Goal: Task Accomplishment & Management: Manage account settings

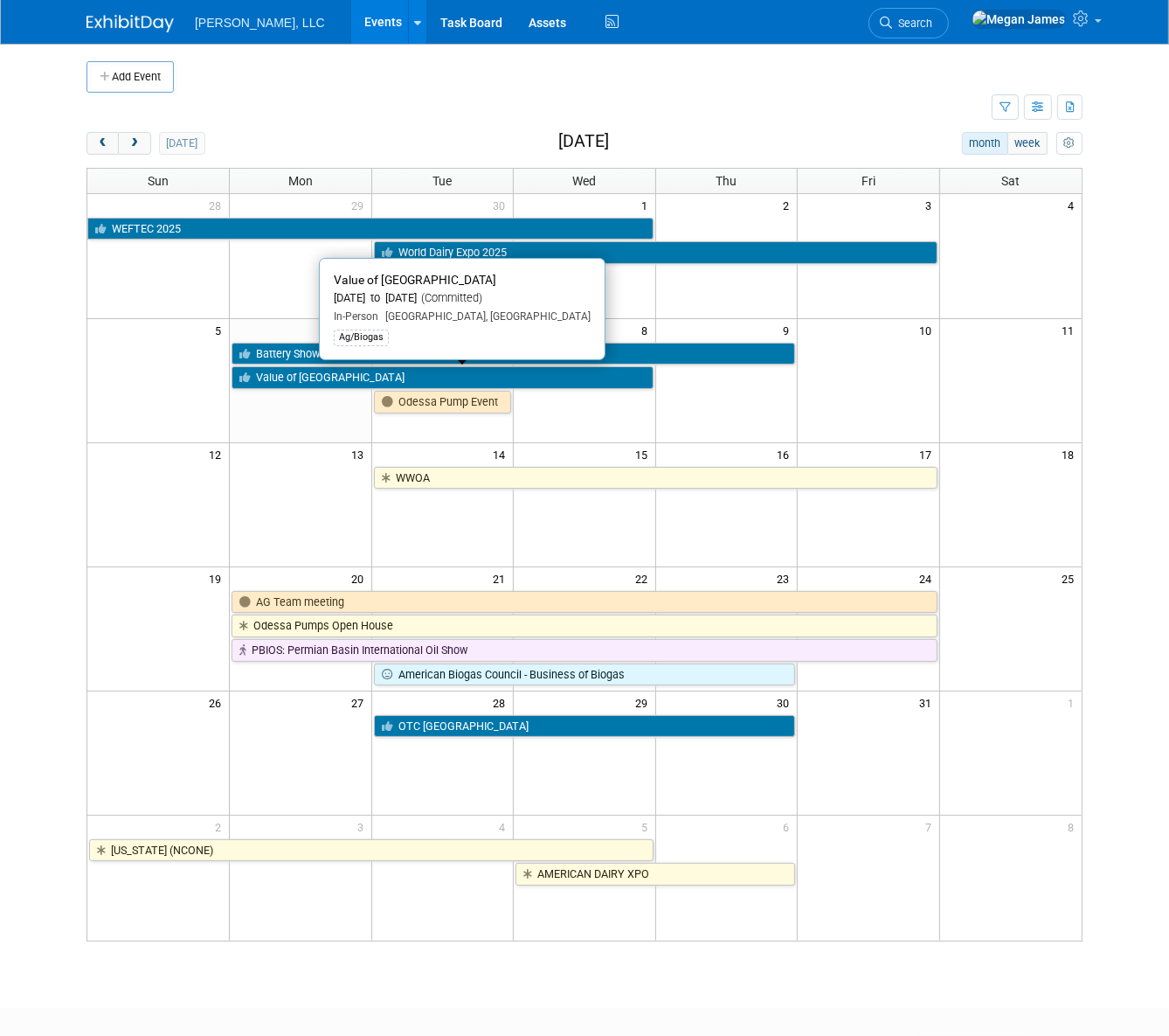
click at [311, 375] on link "Value of [GEOGRAPHIC_DATA]" at bounding box center [442, 377] width 422 height 23
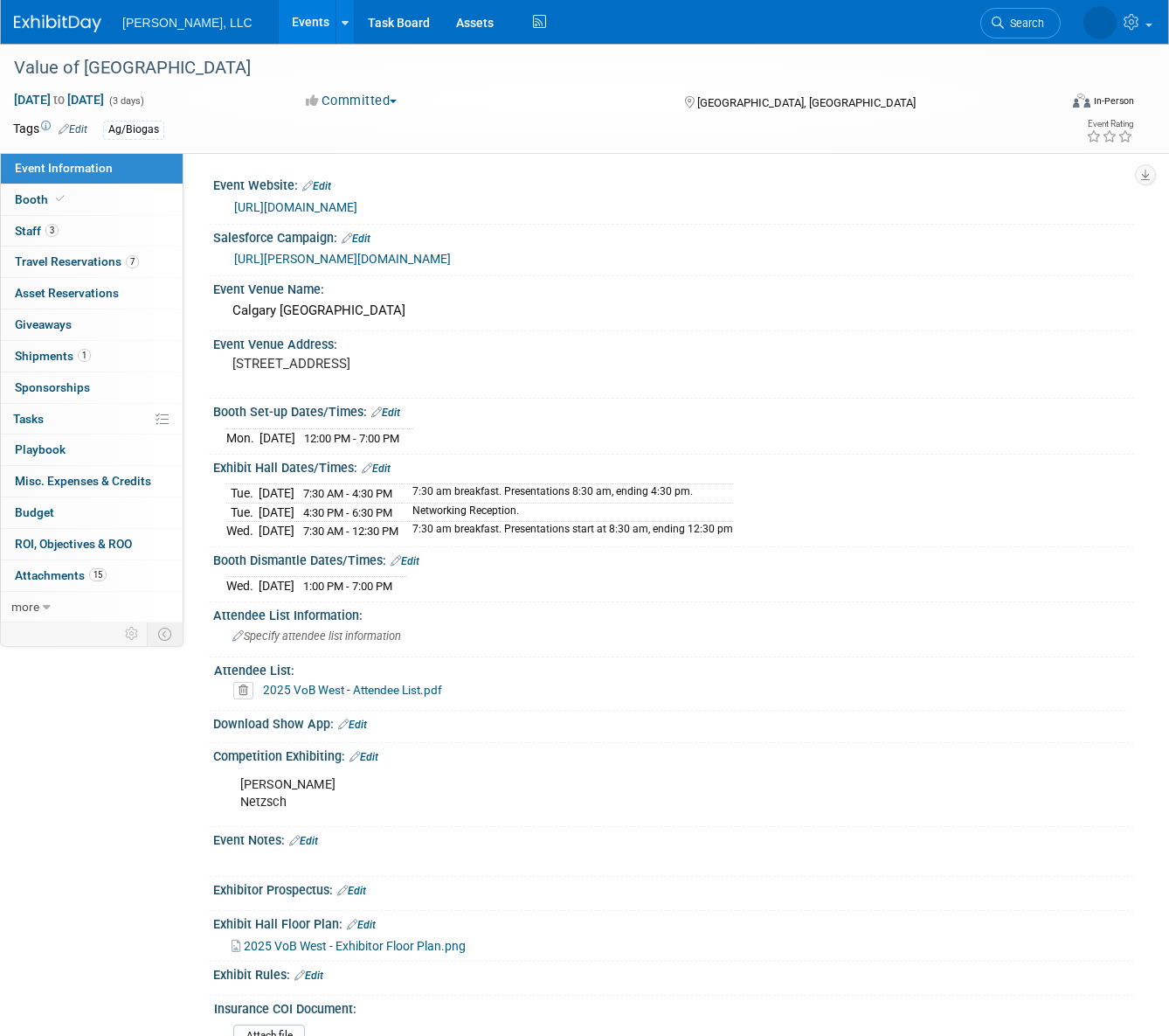
select select "Ag/Biogas"
click at [78, 207] on link "Booth" at bounding box center [92, 200] width 182 height 31
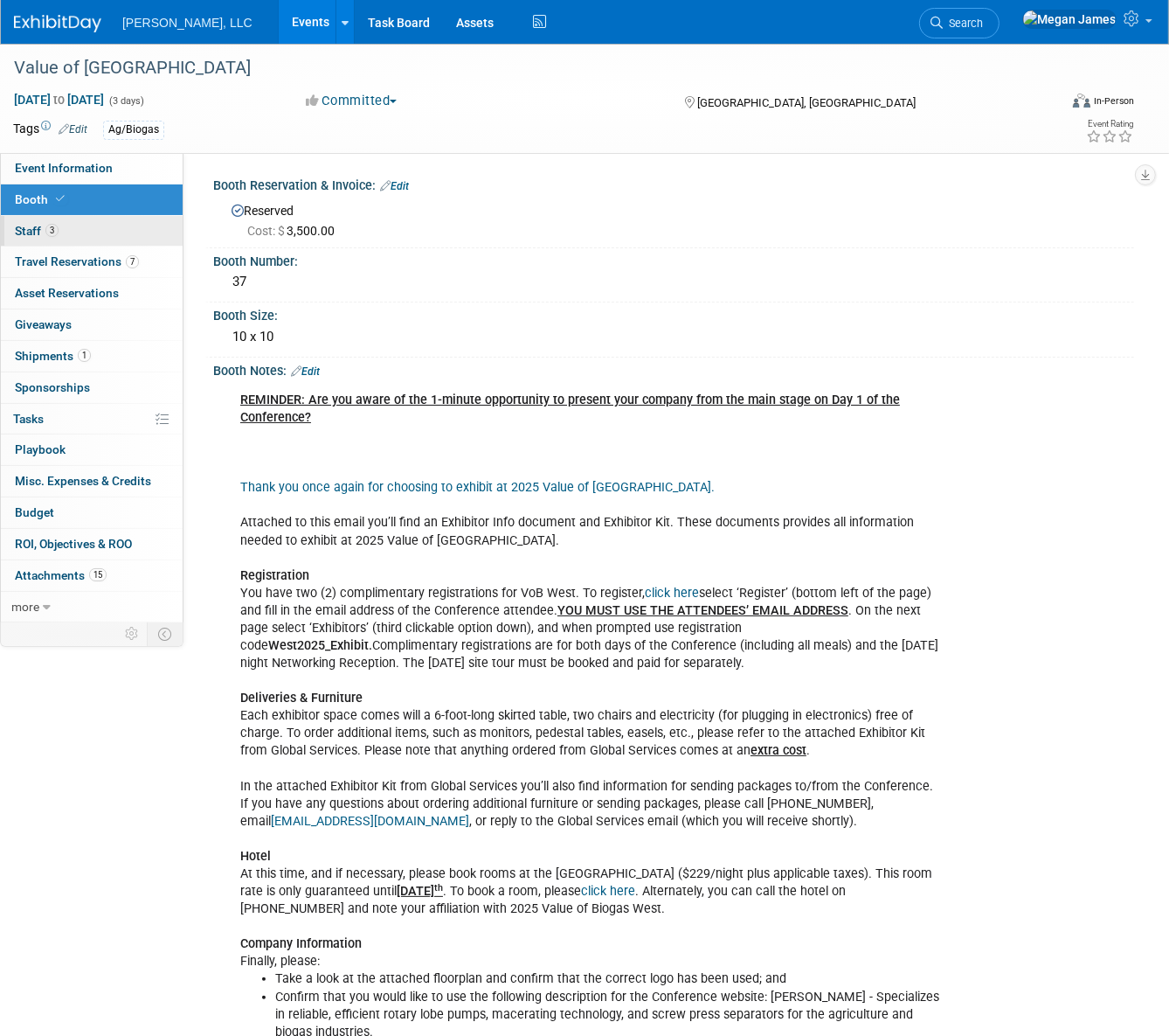
click at [87, 228] on link "3 Staff 3" at bounding box center [92, 232] width 182 height 31
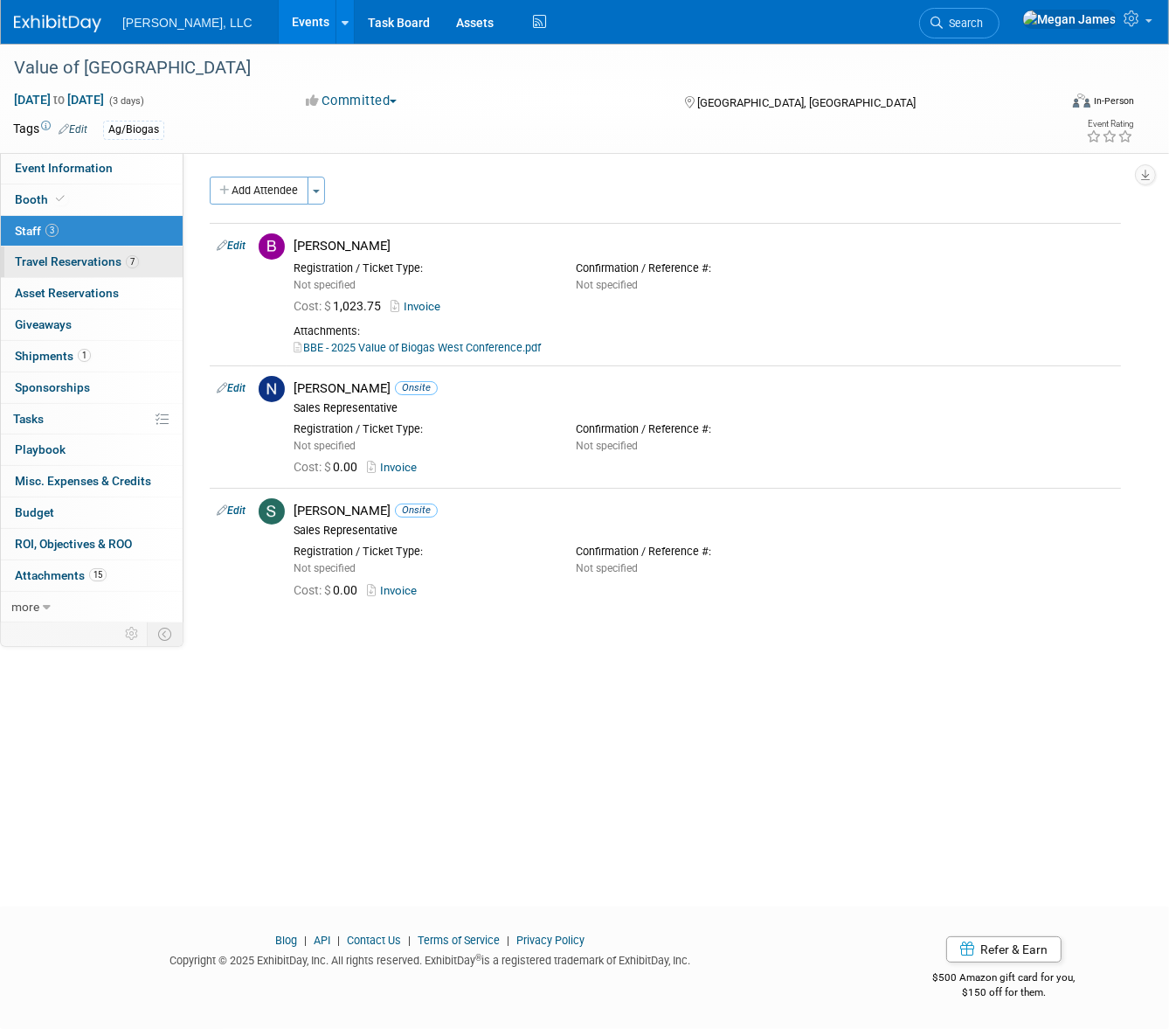
click at [105, 259] on span "Travel Reservations 7" at bounding box center [77, 261] width 124 height 14
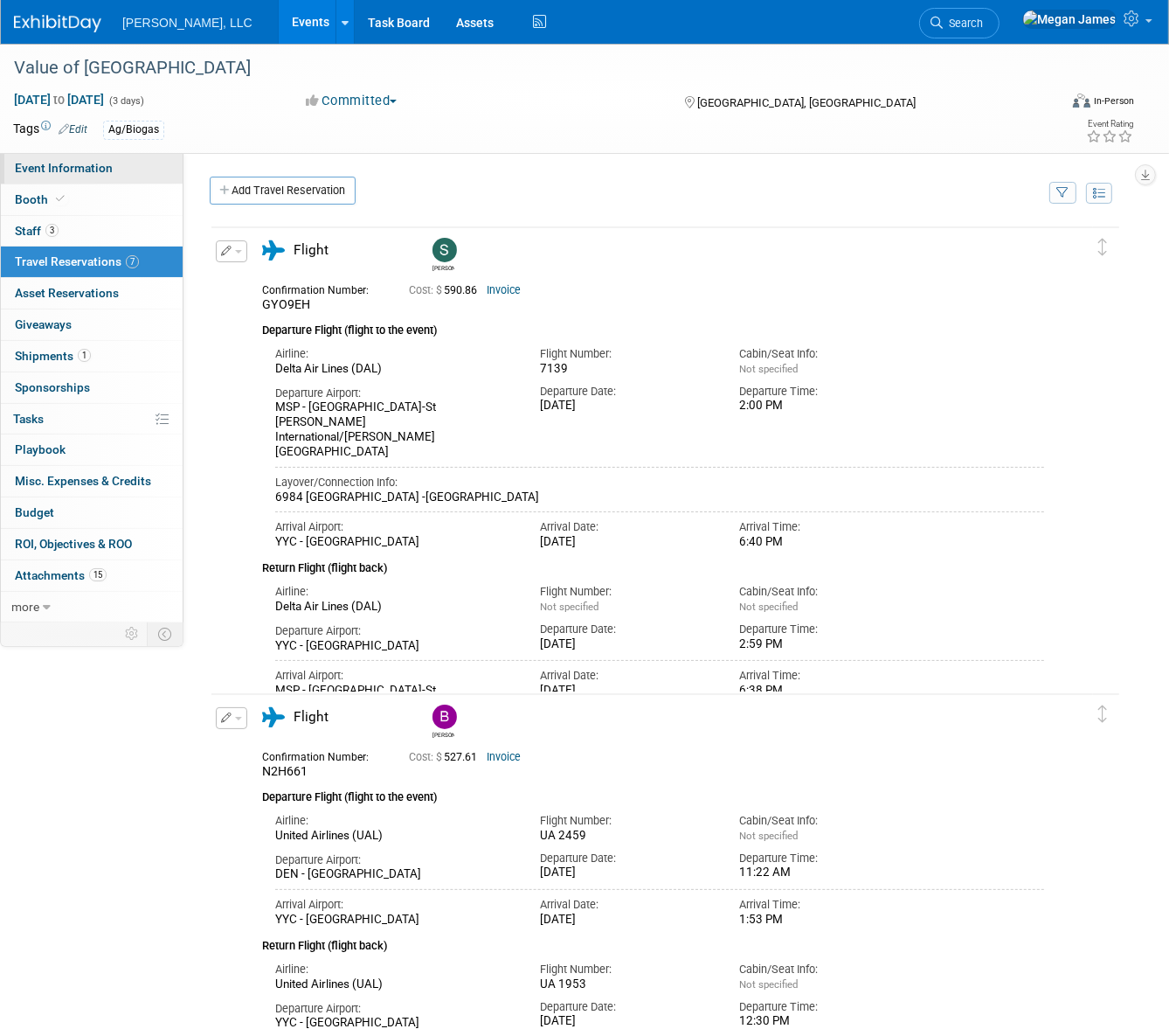
click at [149, 172] on link "Event Information" at bounding box center [92, 168] width 182 height 31
select select "Ag/Biogas"
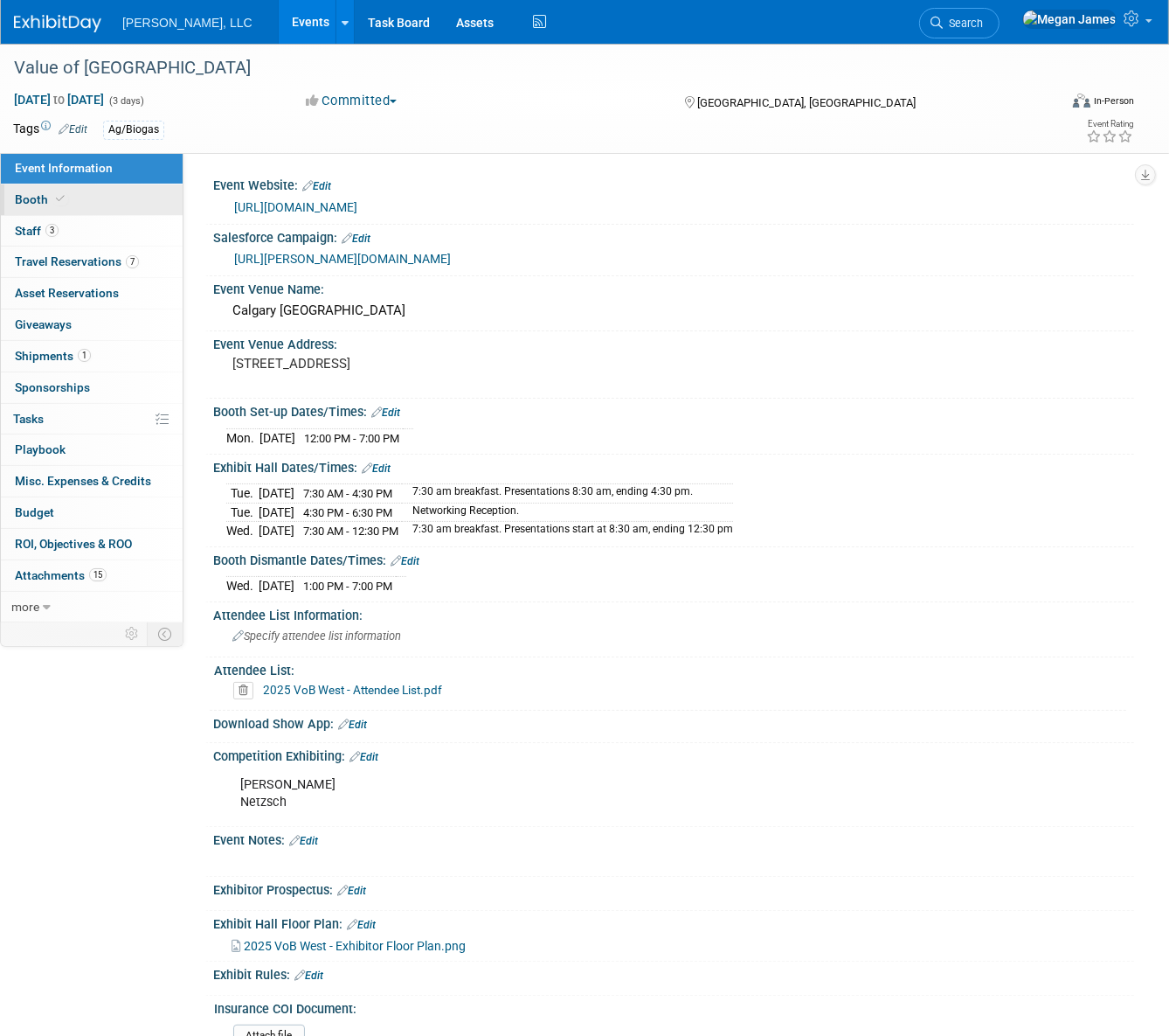
click at [85, 193] on link "Booth" at bounding box center [92, 200] width 182 height 31
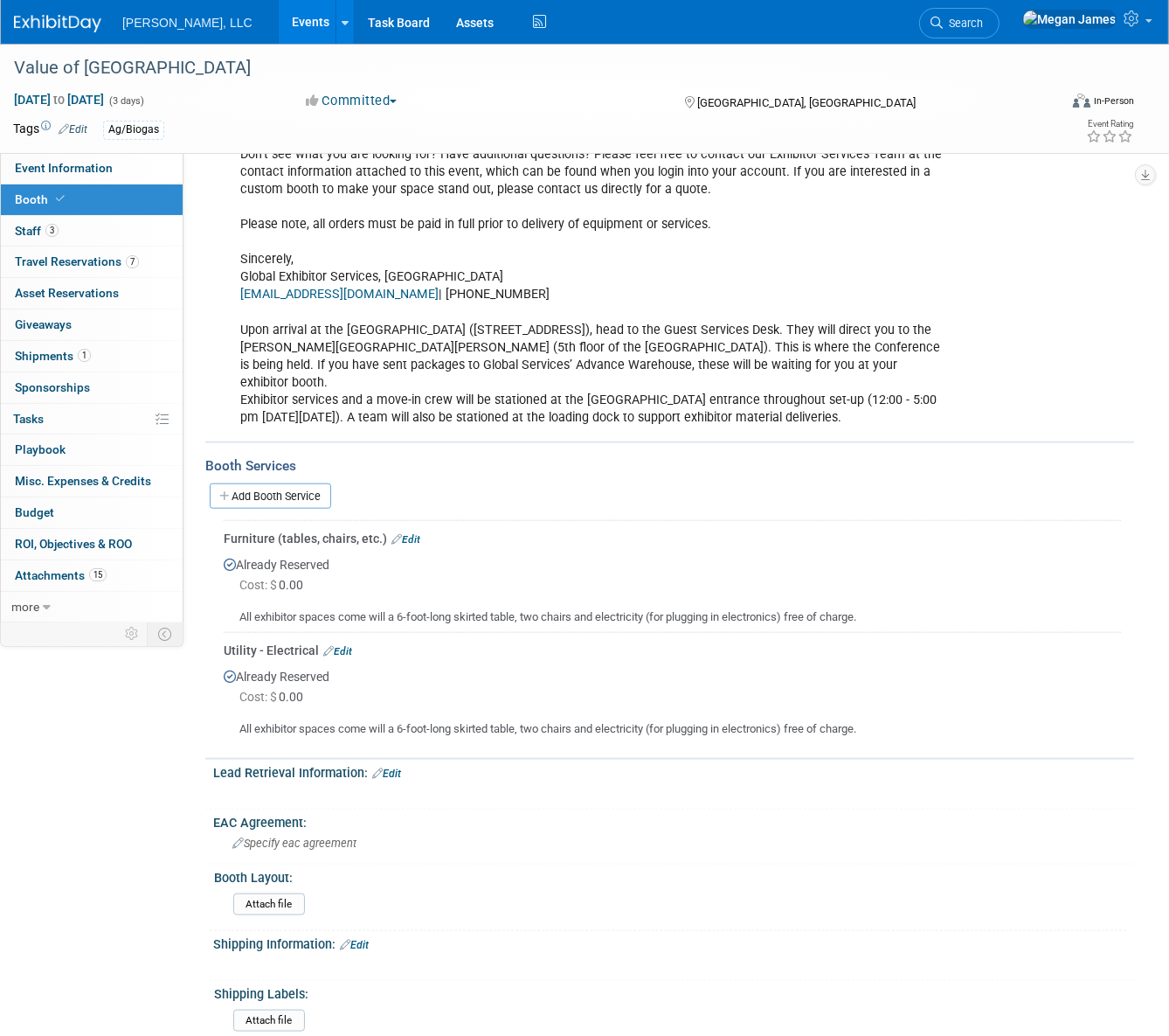
scroll to position [1749, 0]
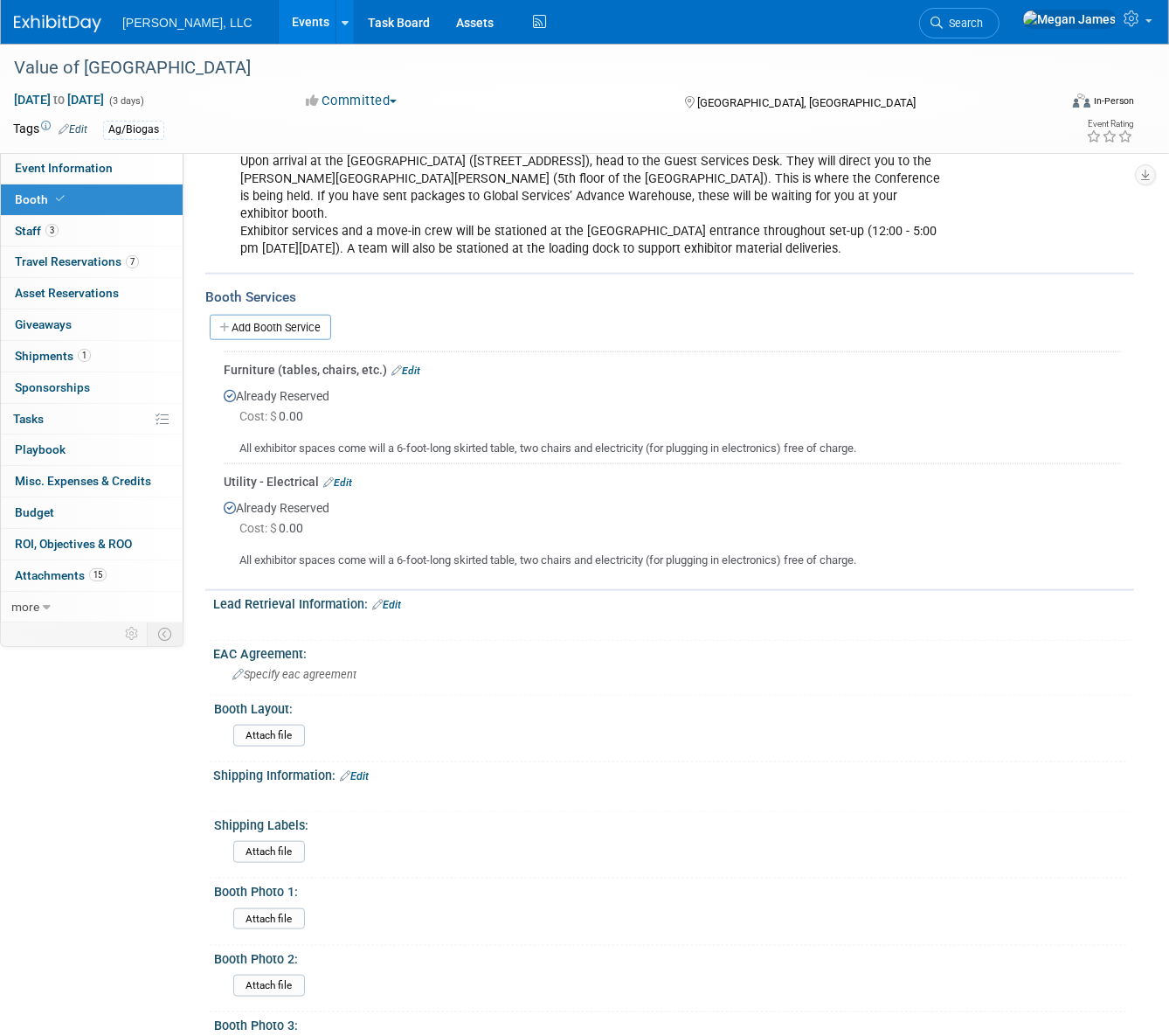
click at [279, 17] on link "Events" at bounding box center [311, 22] width 64 height 44
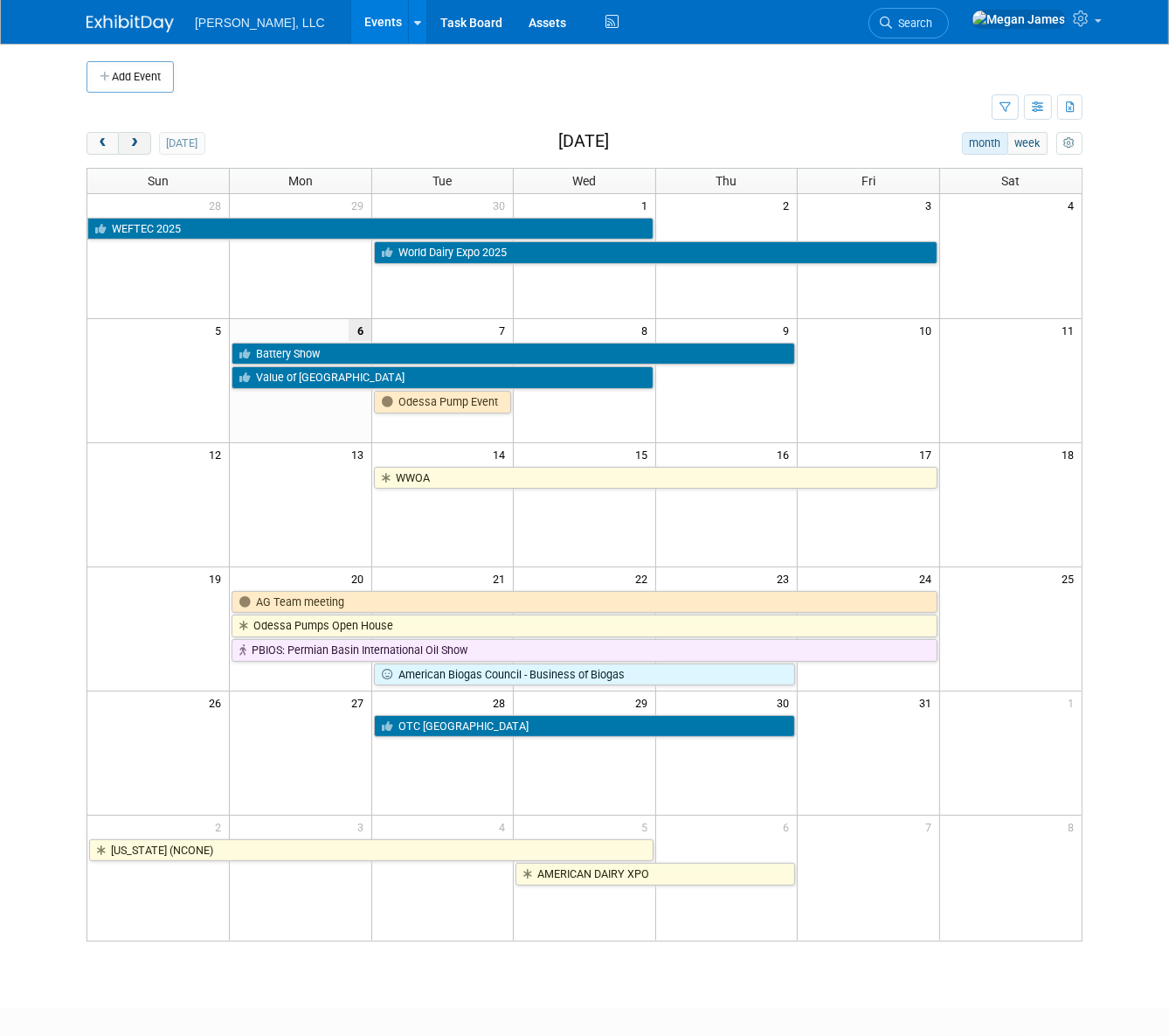
click at [118, 147] on button "next" at bounding box center [134, 143] width 32 height 23
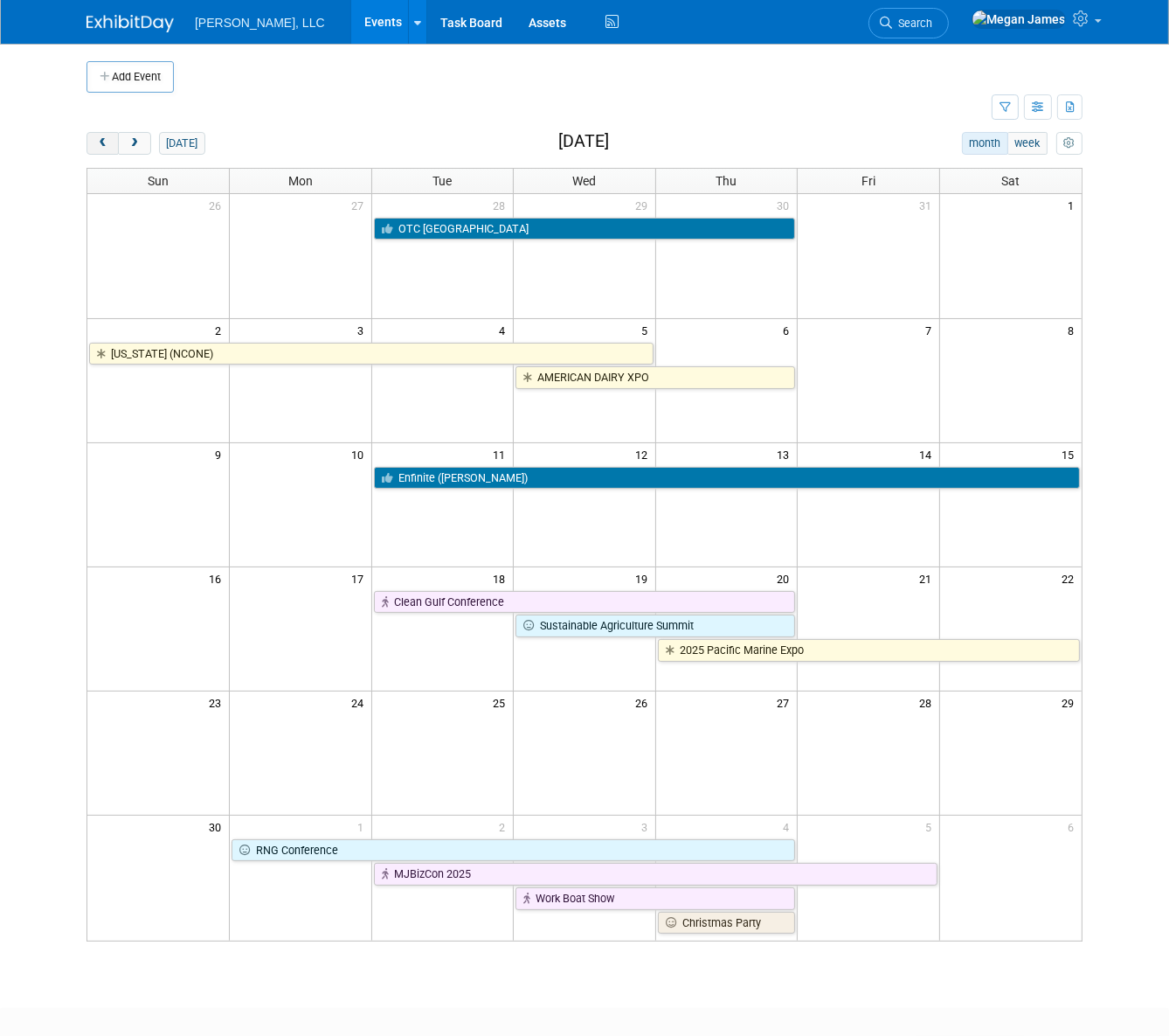
click at [96, 146] on span "prev" at bounding box center [103, 143] width 14 height 12
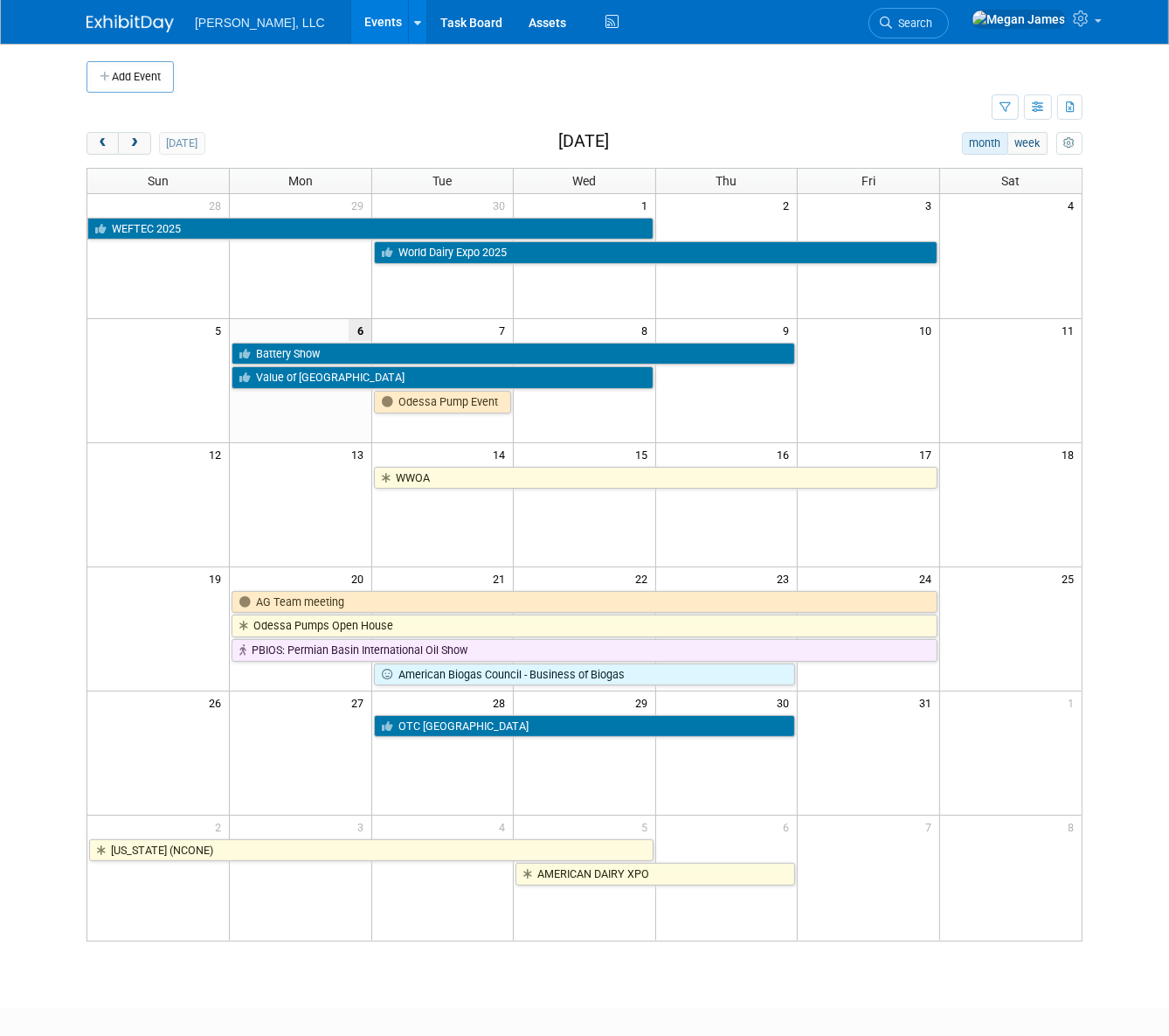
click at [36, 211] on body "Boerger, LLC Events Add Event Bulk Upload Events Shareable Event Boards Recentl…" at bounding box center [584, 518] width 1169 height 1036
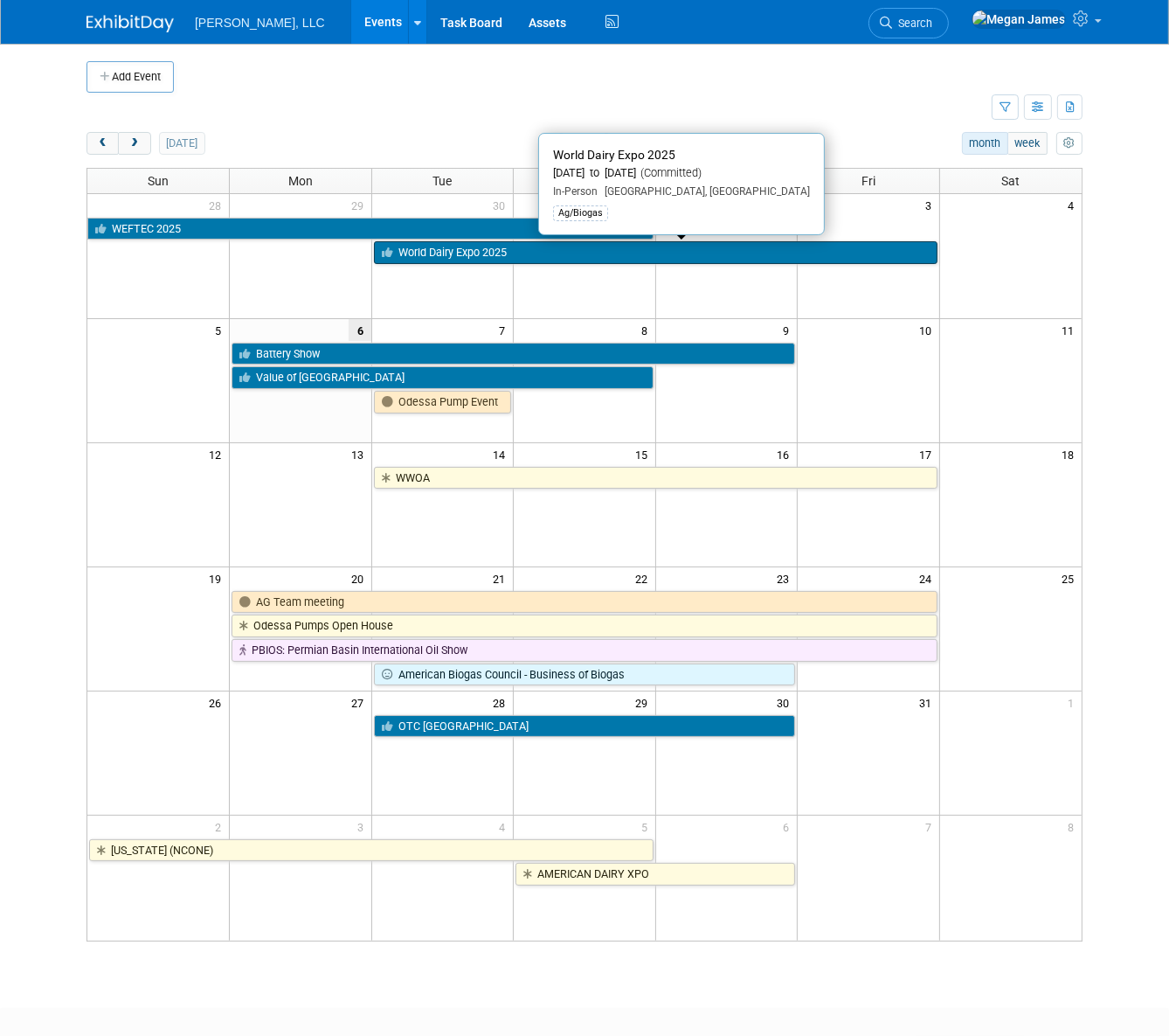
click at [413, 252] on link "World Dairy Expo 2025" at bounding box center [656, 252] width 564 height 23
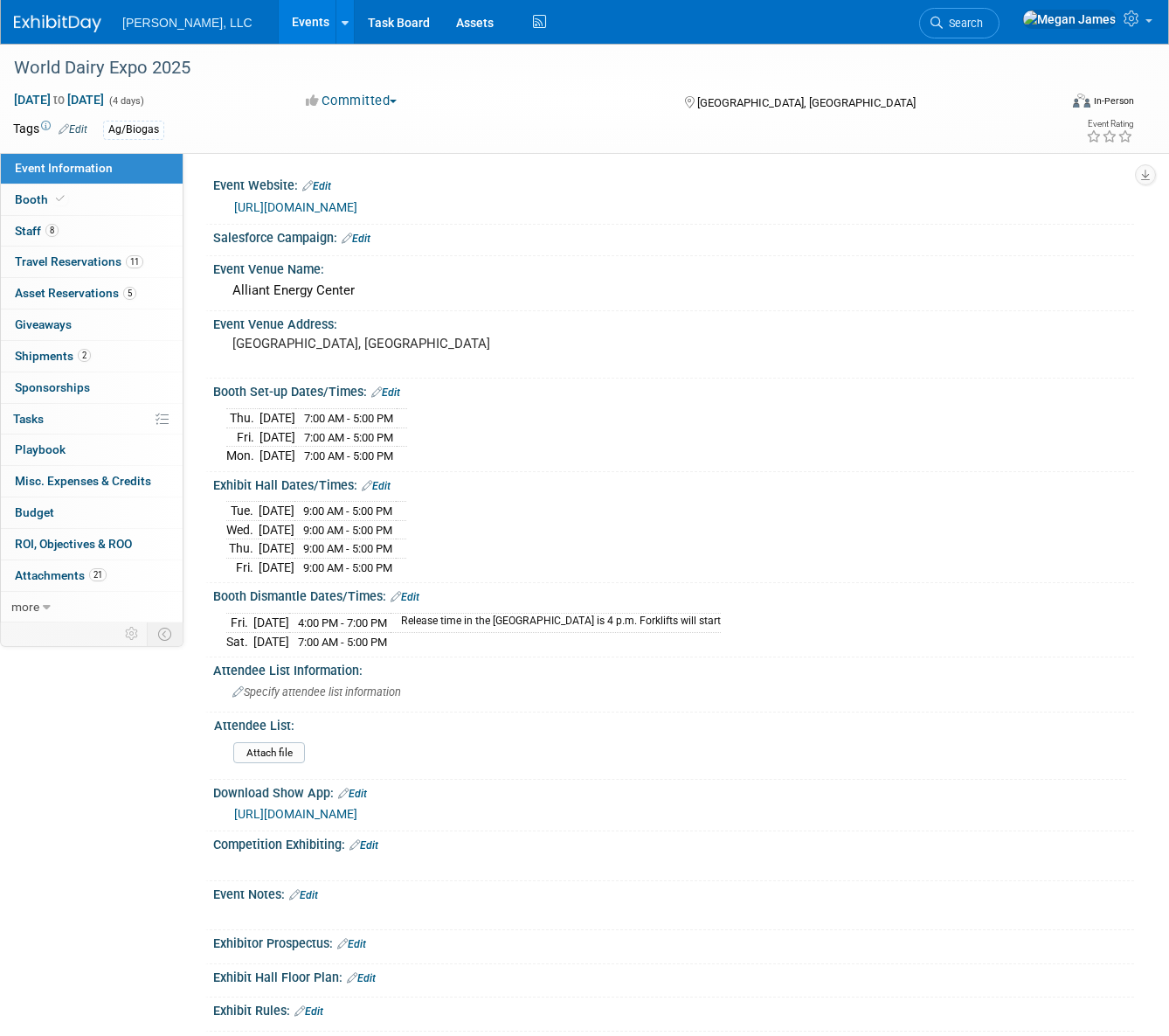
select select "Ag/Biogas"
drag, startPoint x: 0, startPoint y: 0, endPoint x: 131, endPoint y: 200, distance: 239.1
click at [131, 200] on link "Booth" at bounding box center [92, 200] width 182 height 31
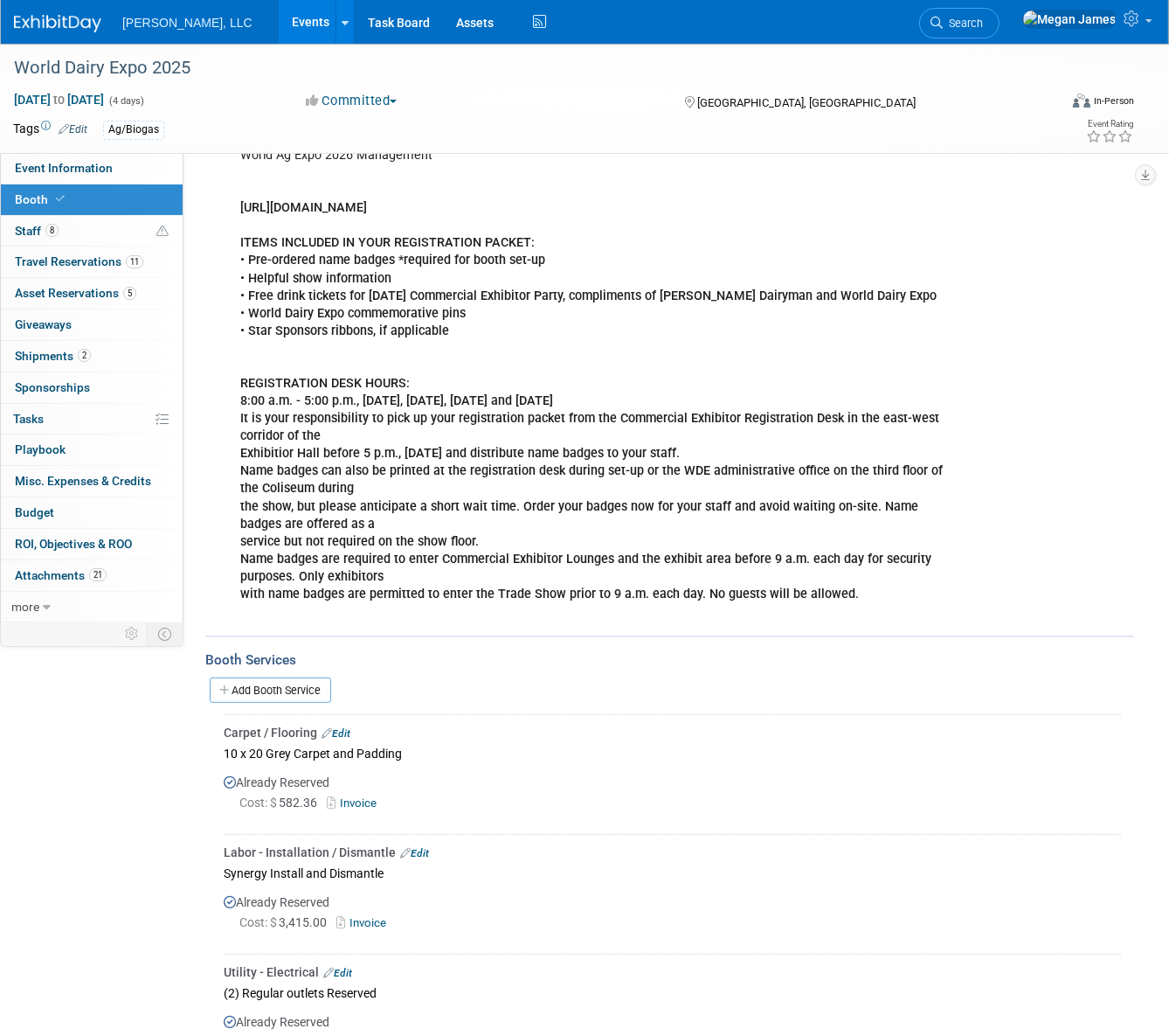
scroll to position [317, 0]
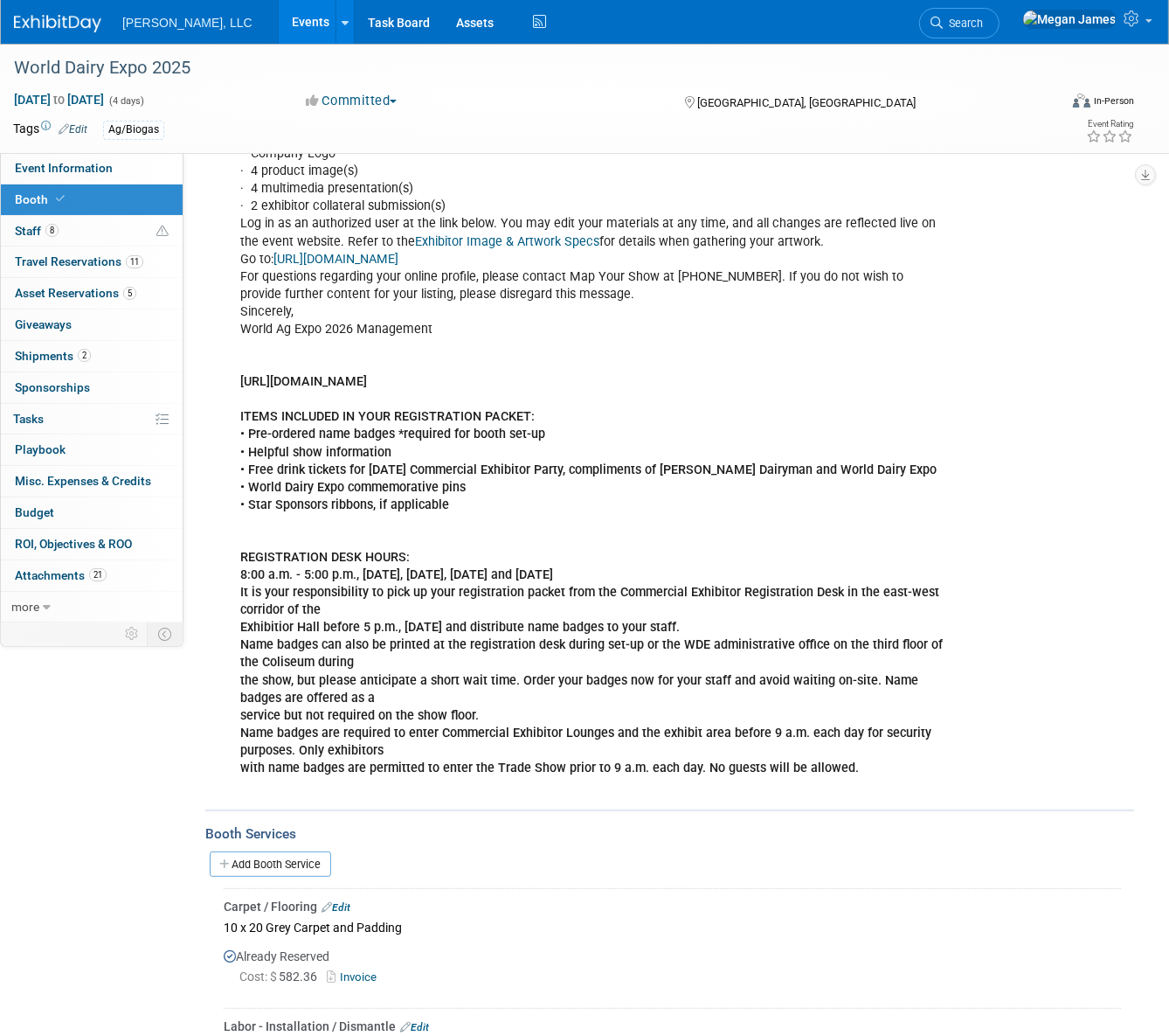
click at [478, 427] on b "ITEMS INCLUDED IN YOUR REGISTRATION PACKET: • Pre-ordered name badges *required…" at bounding box center [588, 460] width 696 height 103
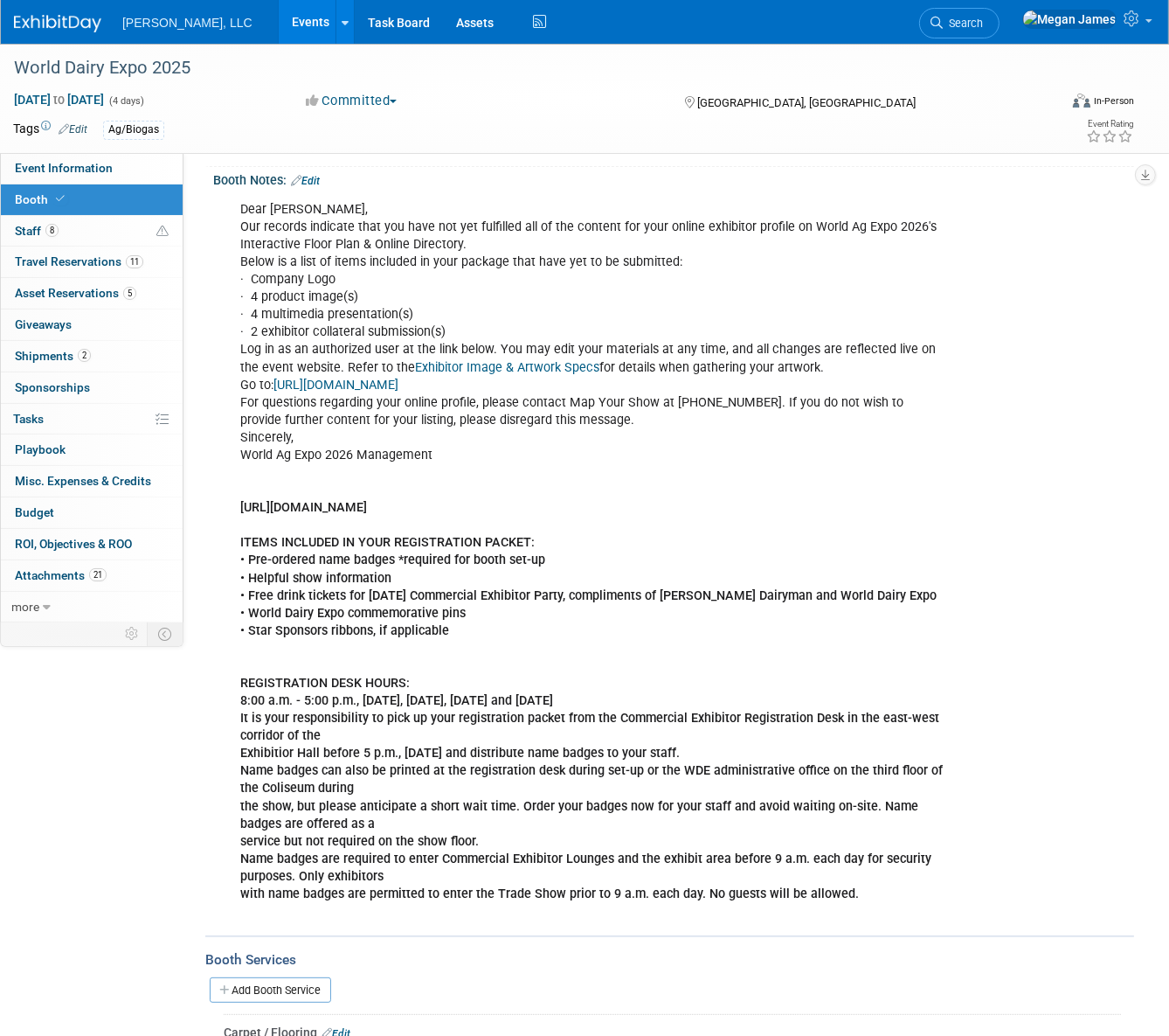
scroll to position [0, 0]
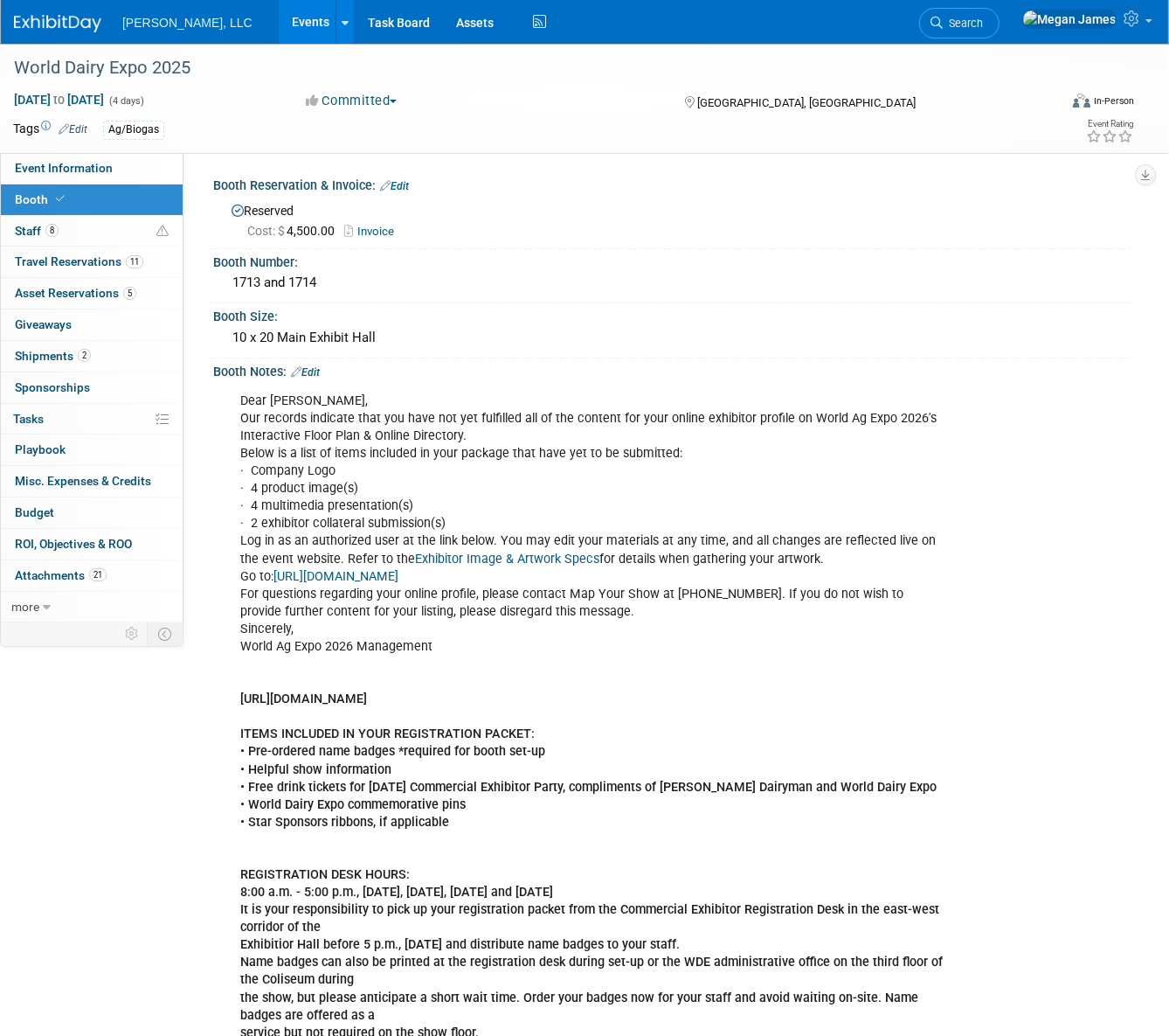
click at [320, 369] on link "Edit" at bounding box center [305, 373] width 29 height 13
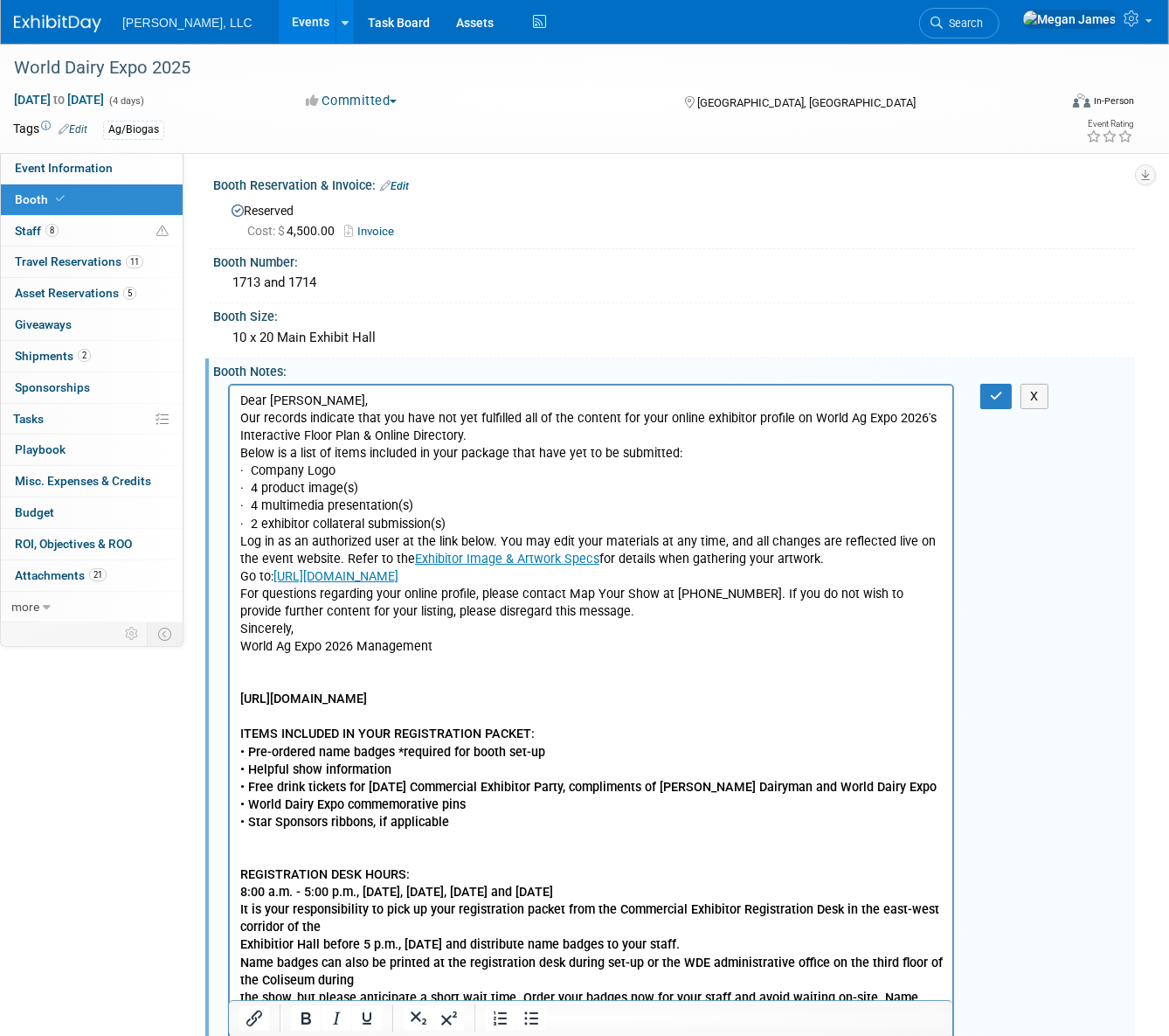
click at [294, 409] on p "Dear Megan, Our records indicate that you have not yet fulfilled all of the con…" at bounding box center [591, 751] width 702 height 720
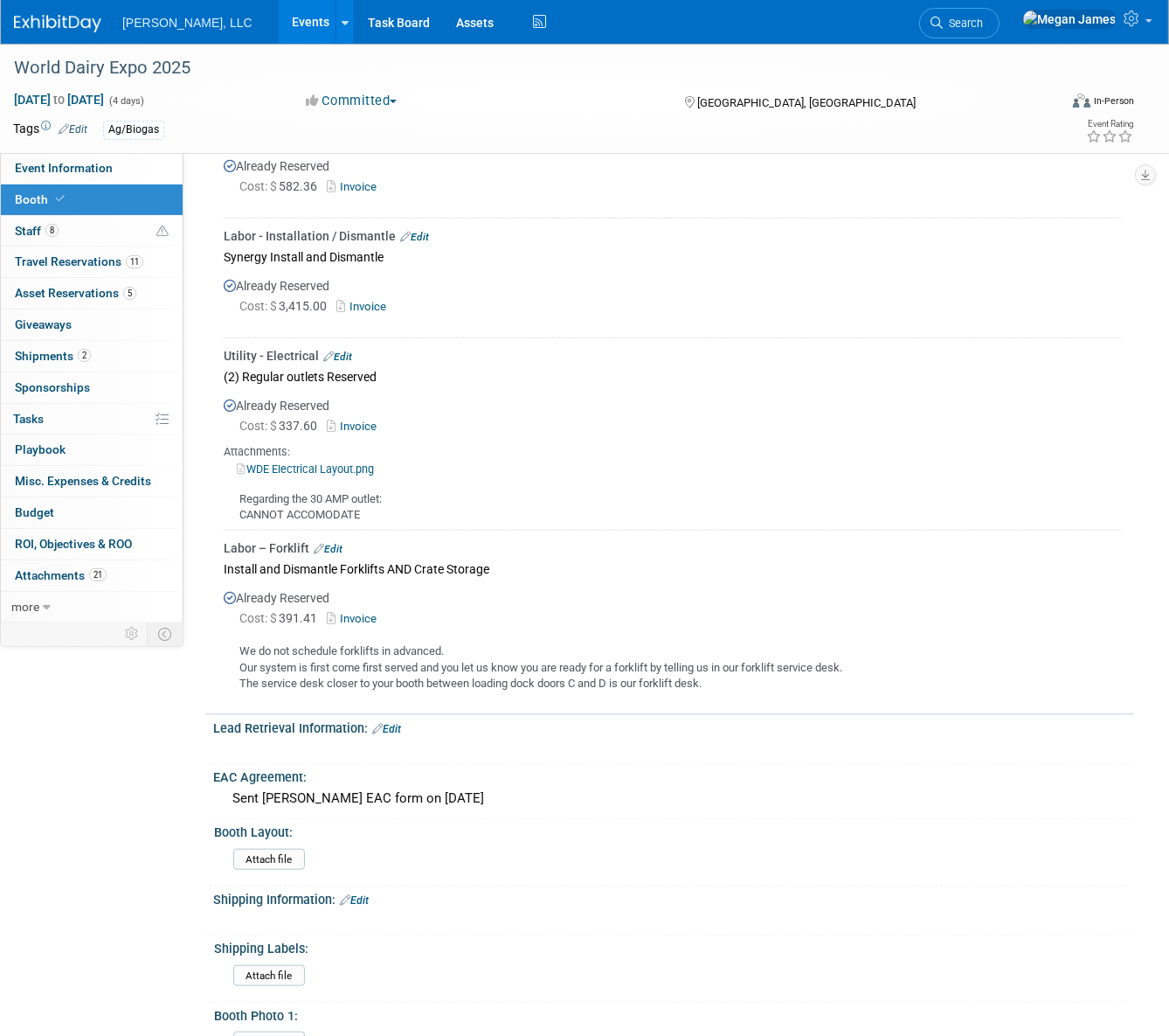
scroll to position [1348, 0]
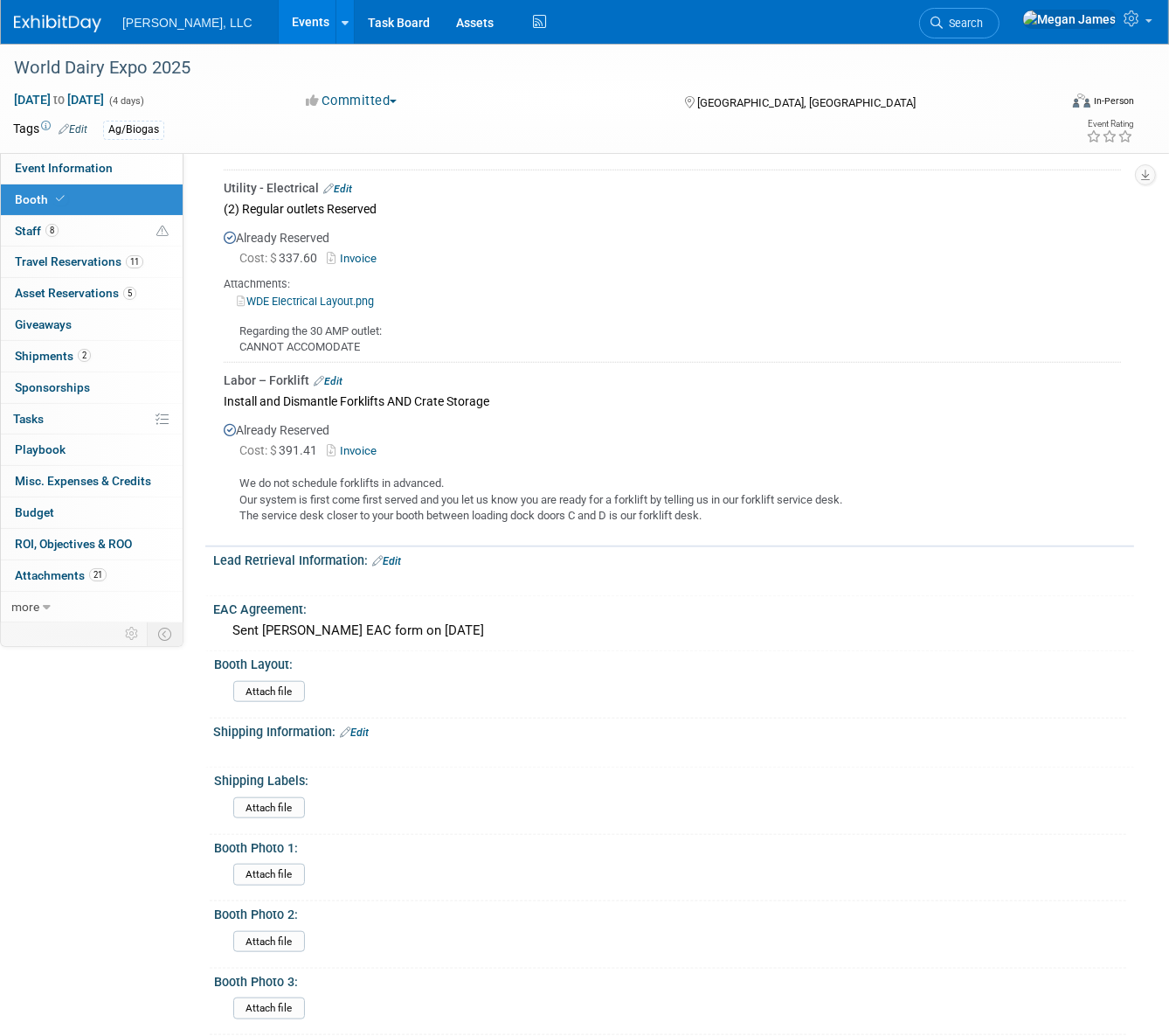
drag, startPoint x: 255, startPoint y: -945, endPoint x: 499, endPoint y: 151, distance: 1122.8
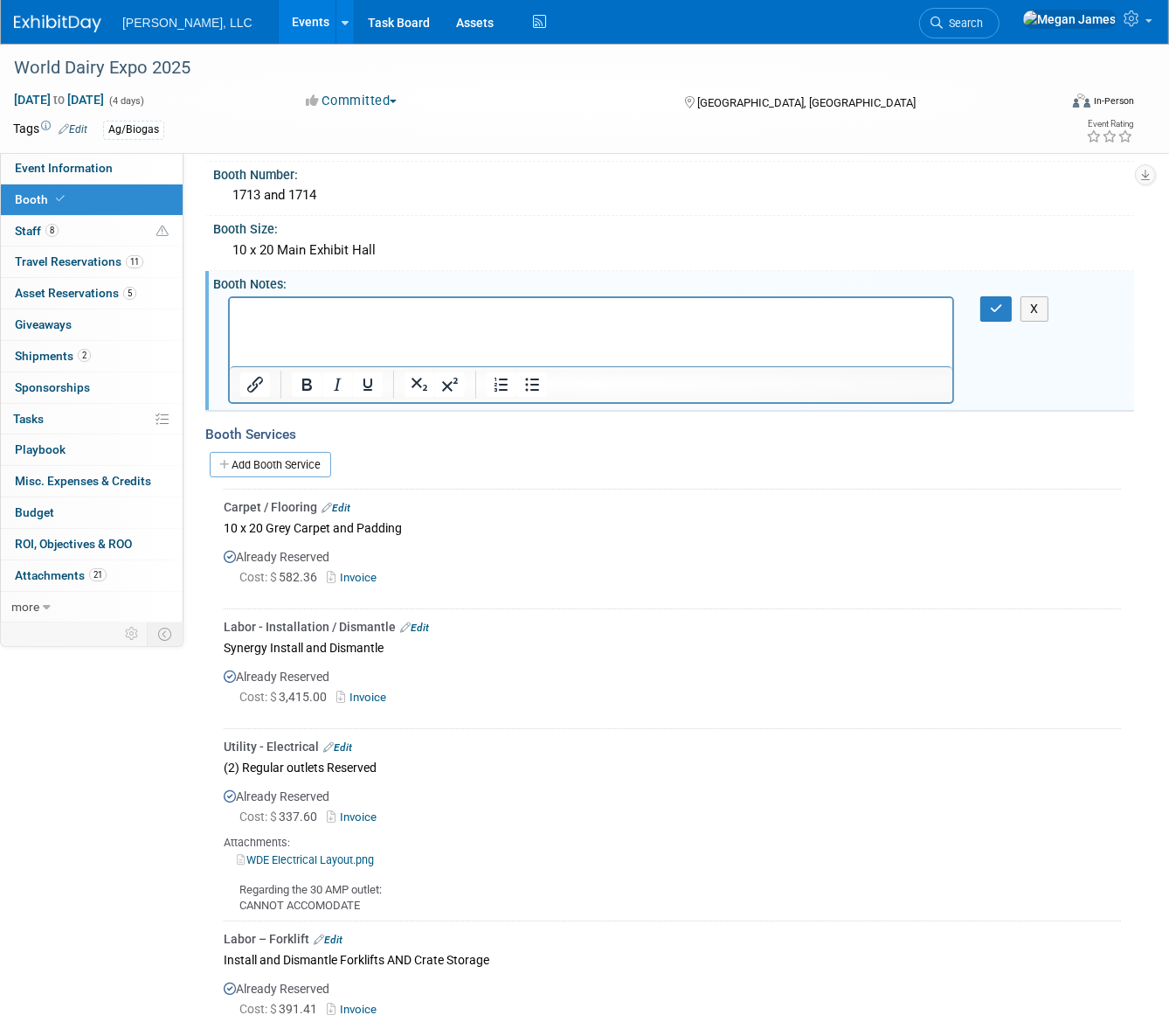
scroll to position [0, 0]
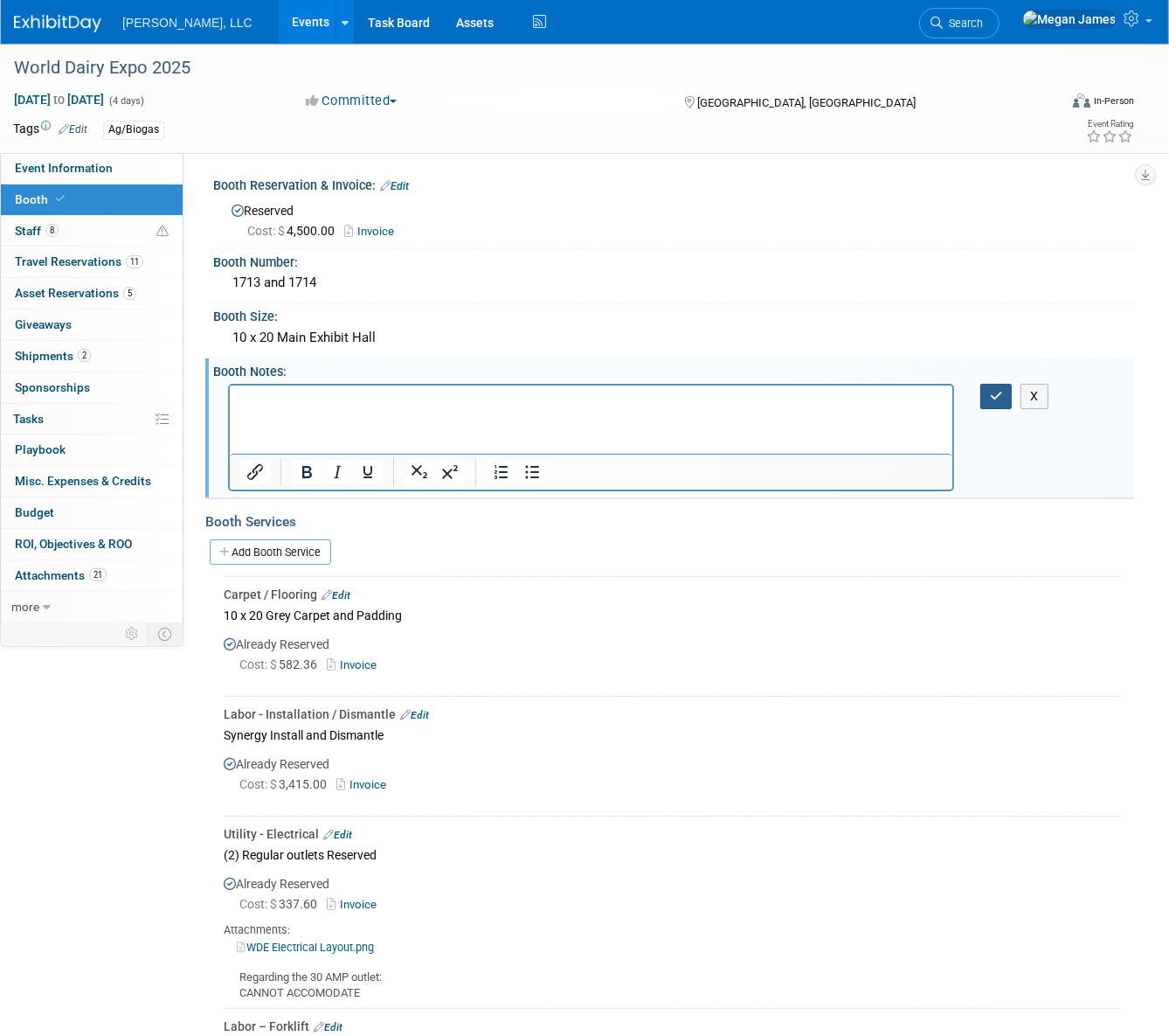
click at [987, 393] on button "button" at bounding box center [997, 396] width 32 height 25
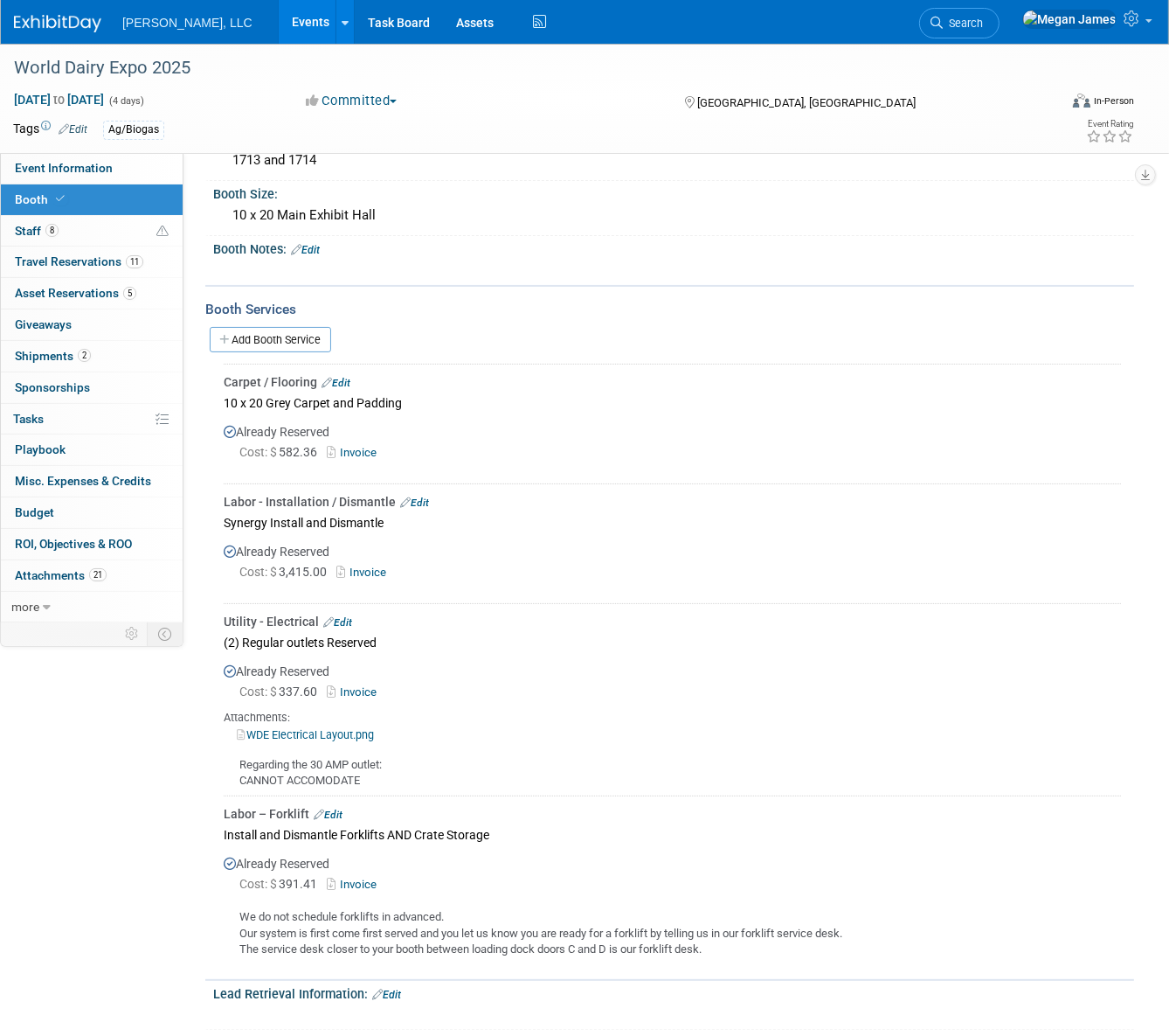
scroll to position [159, 0]
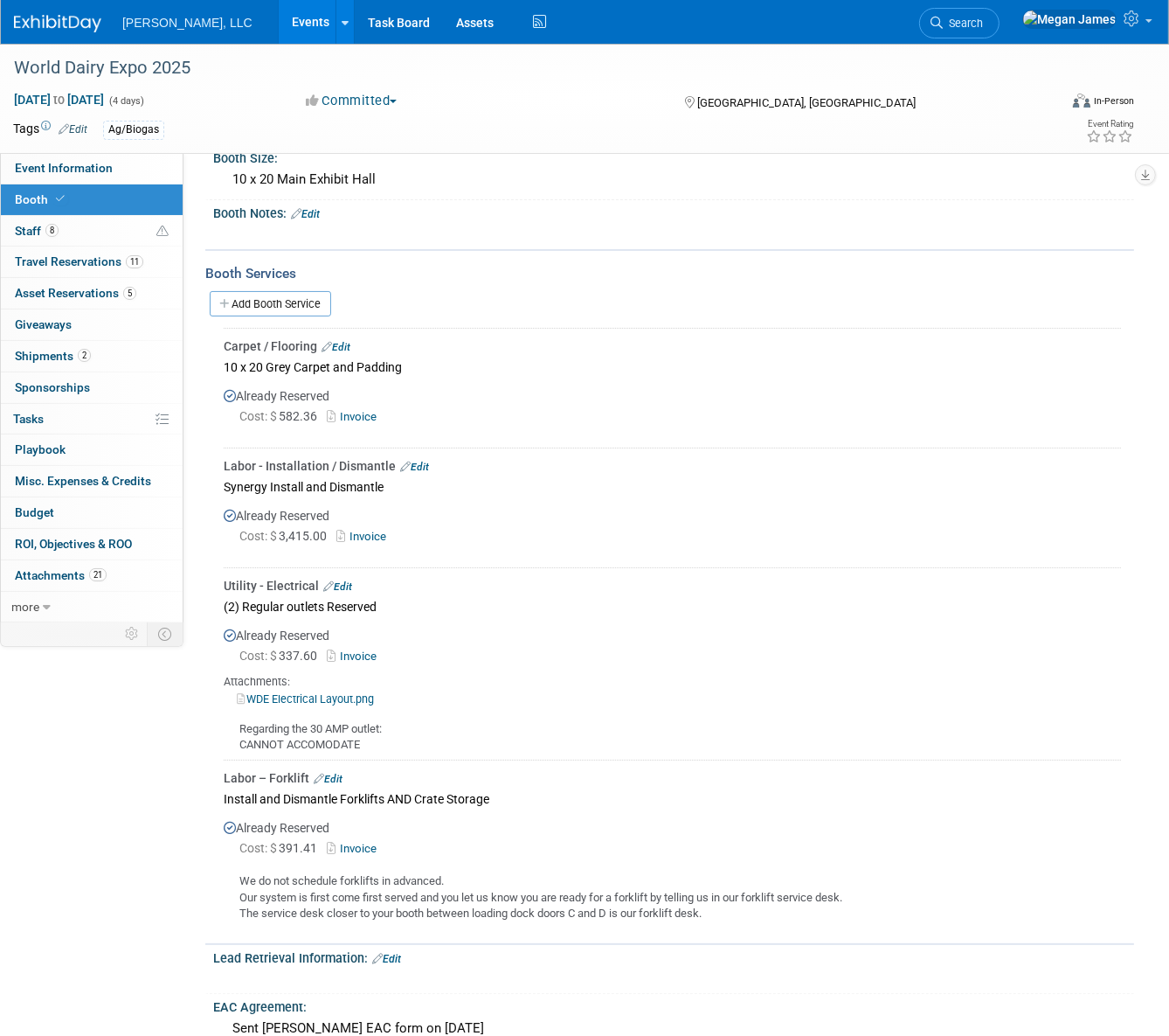
drag, startPoint x: 226, startPoint y: 576, endPoint x: 440, endPoint y: 751, distance: 276.4
click at [440, 751] on td "Utility - Electrical Edit (2) Regular outlets Reserved Already Reserved Cost: $…" at bounding box center [672, 663] width 898 height 192
click at [279, 29] on link "Events" at bounding box center [311, 22] width 64 height 44
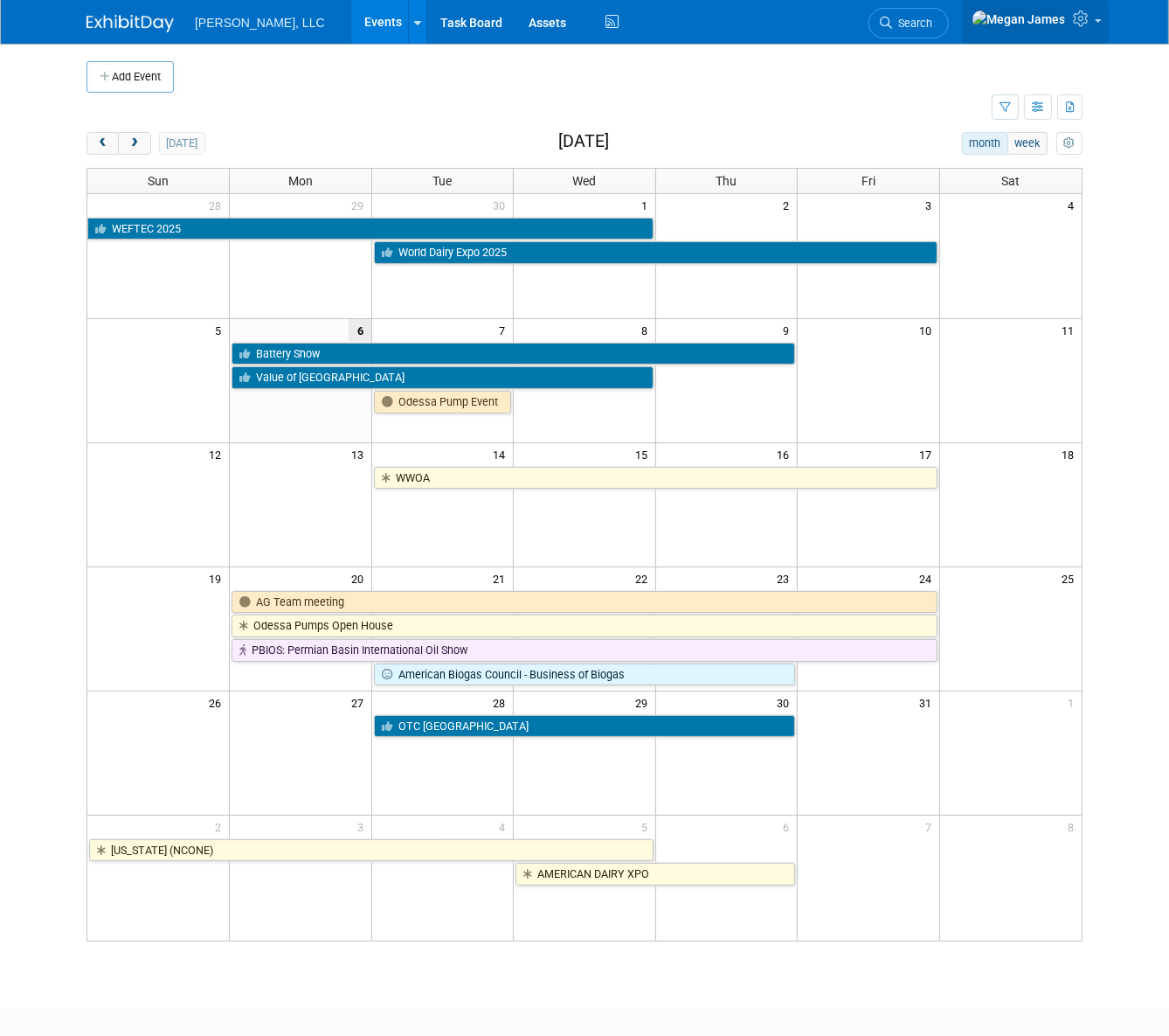
click at [1093, 25] on icon at bounding box center [1083, 18] width 20 height 15
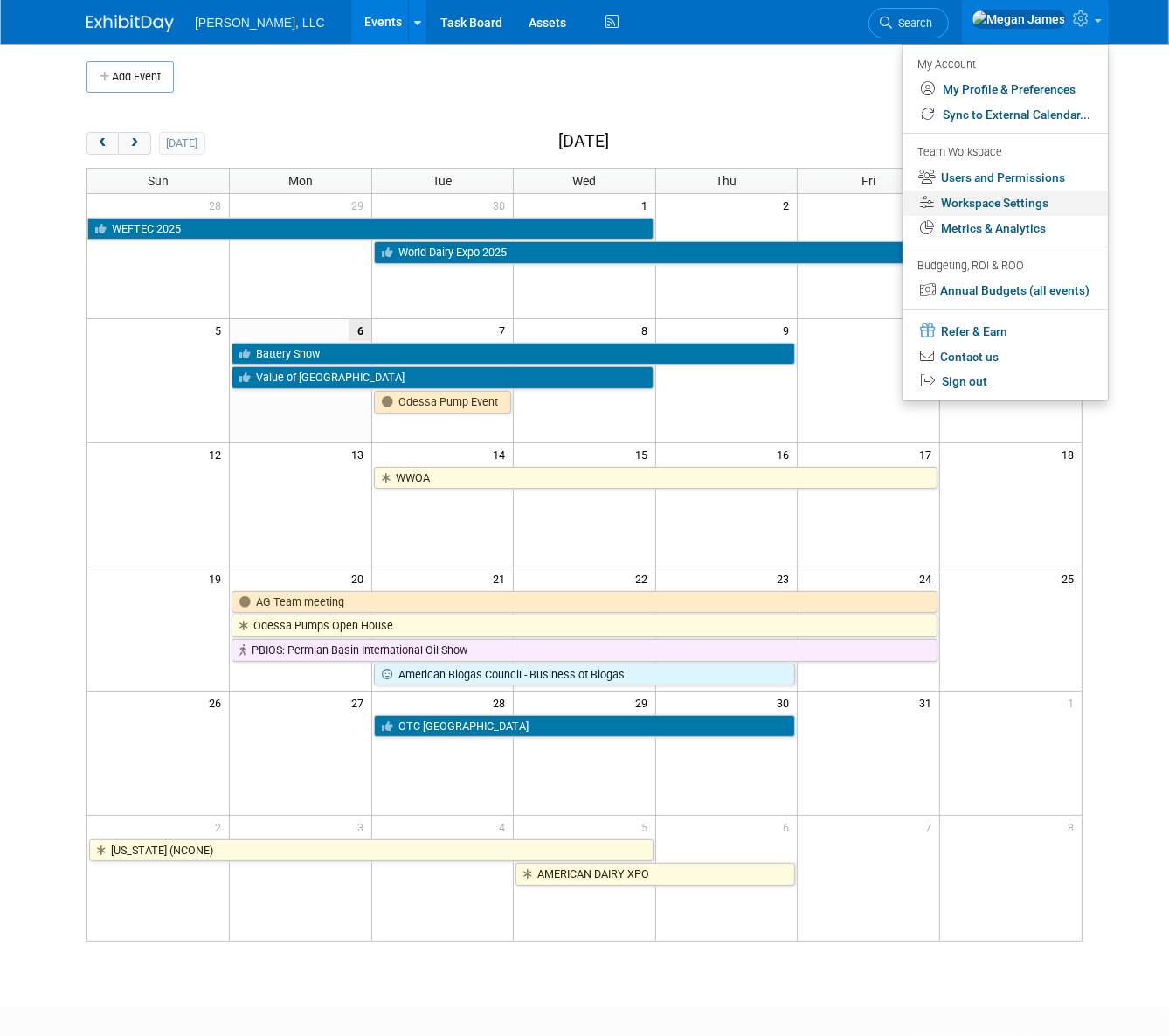
click at [1006, 209] on link "Workspace Settings" at bounding box center [1005, 204] width 205 height 25
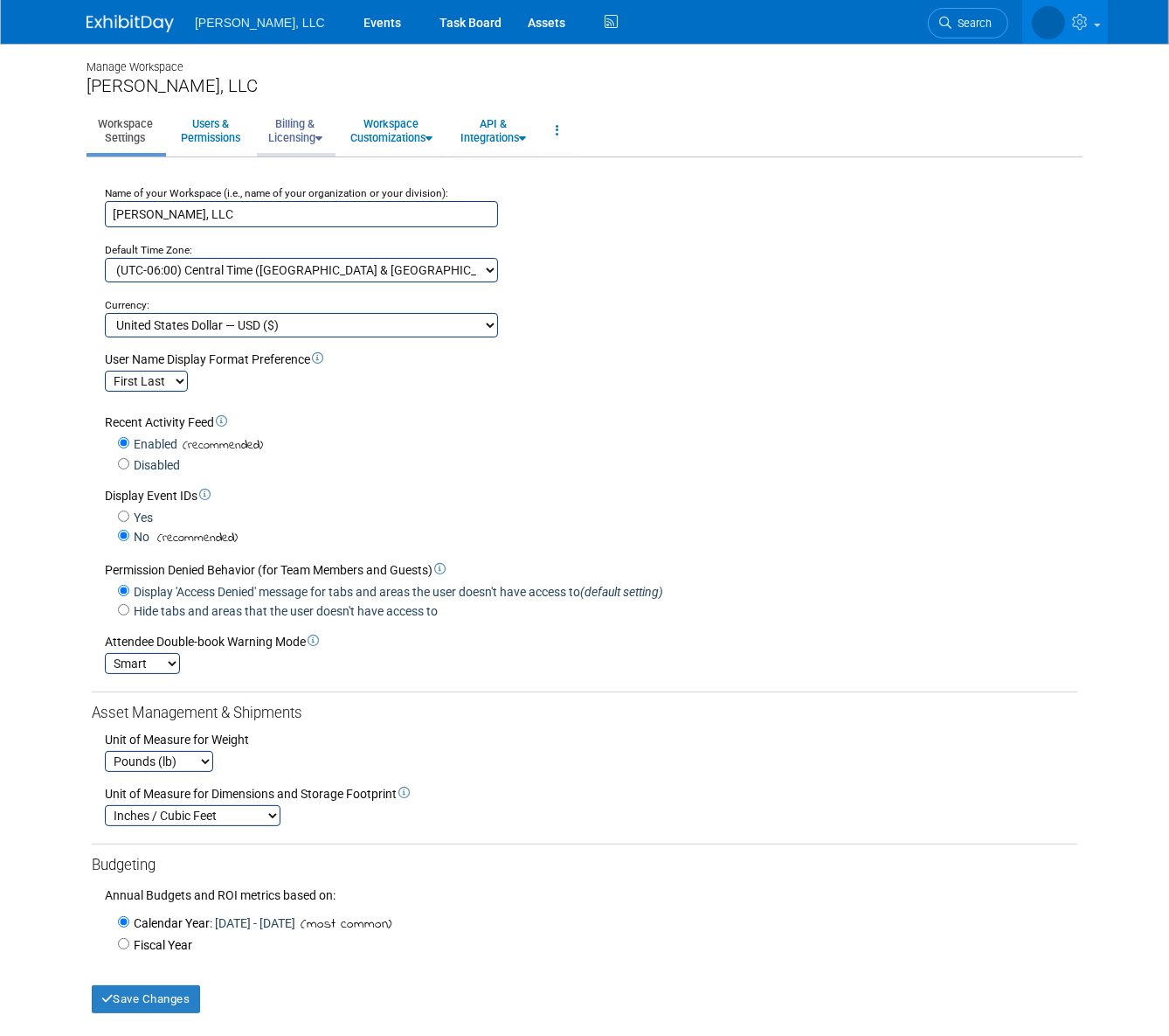
click at [304, 136] on link "Billing & Licensing" at bounding box center [295, 131] width 77 height 43
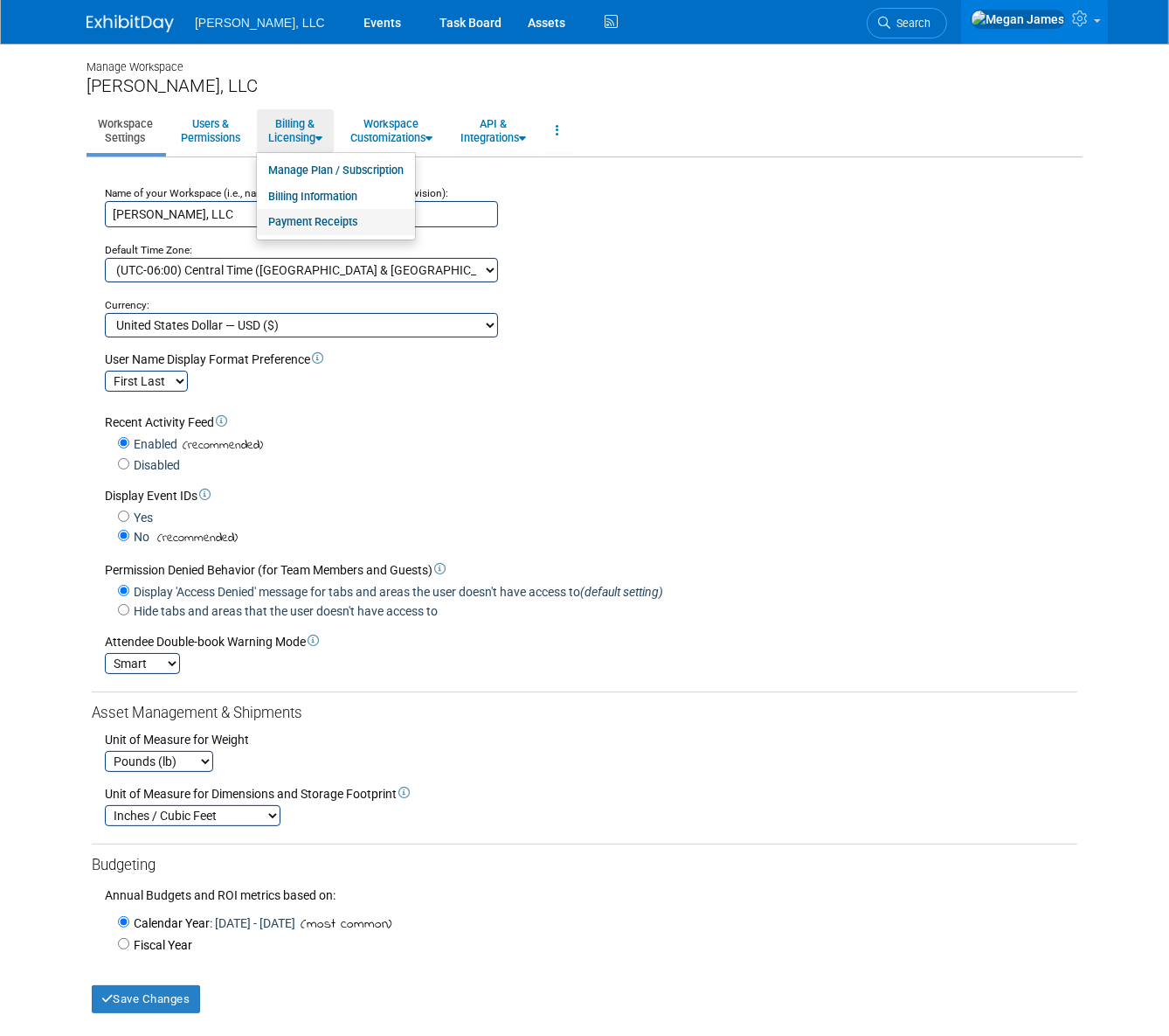
click at [299, 222] on link "Payment Receipts" at bounding box center [336, 222] width 159 height 26
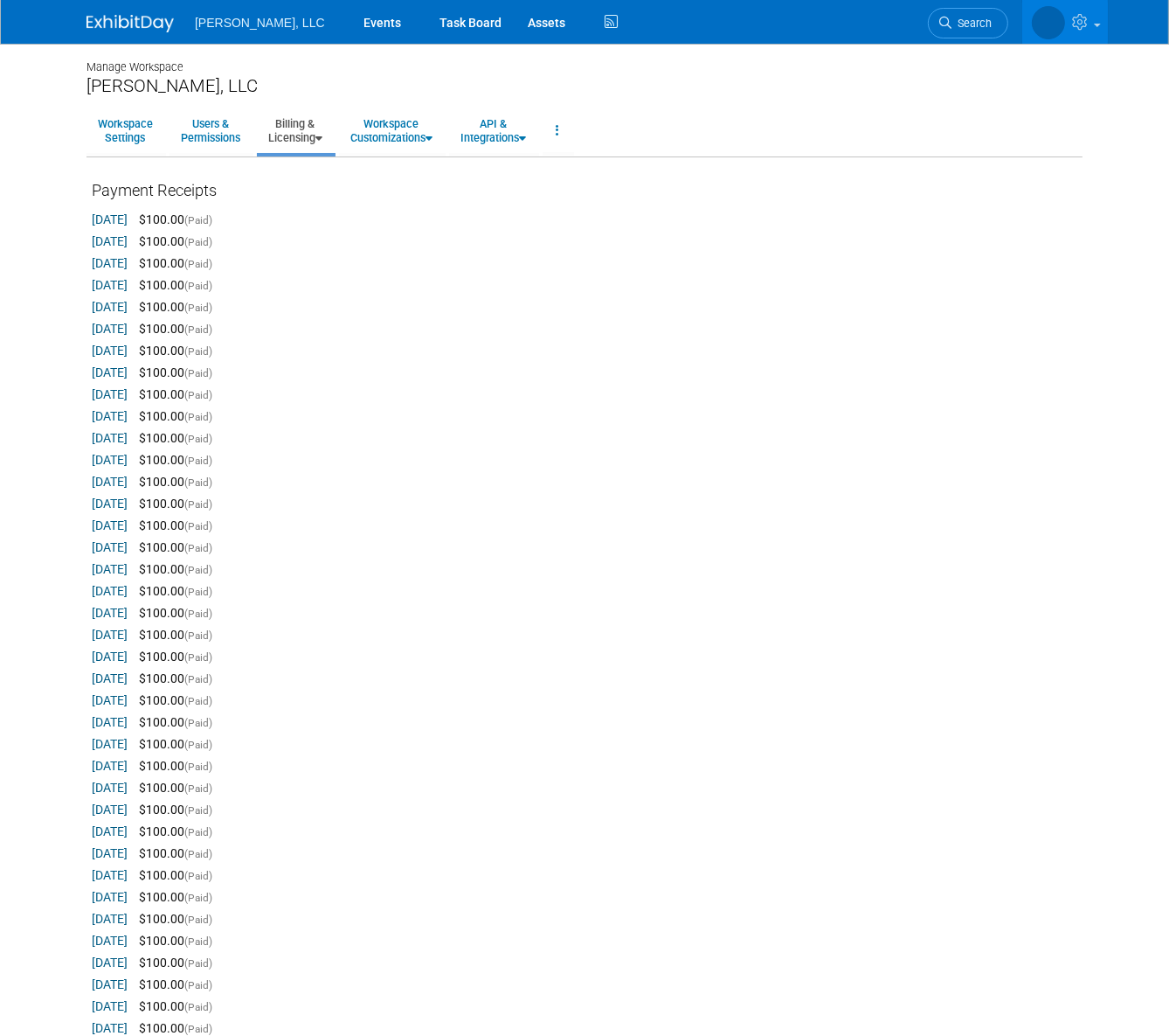
click at [92, 221] on link "[DATE]" at bounding box center [110, 220] width 36 height 14
drag, startPoint x: 982, startPoint y: 1, endPoint x: 2169, endPoint y: 44, distance: 1187.8
click at [1168, 44] on html "Boerger, LLC Events Task Board Assets Activity Feed" at bounding box center [584, 518] width 1169 height 1036
click at [350, 28] on link "Events" at bounding box center [382, 22] width 64 height 44
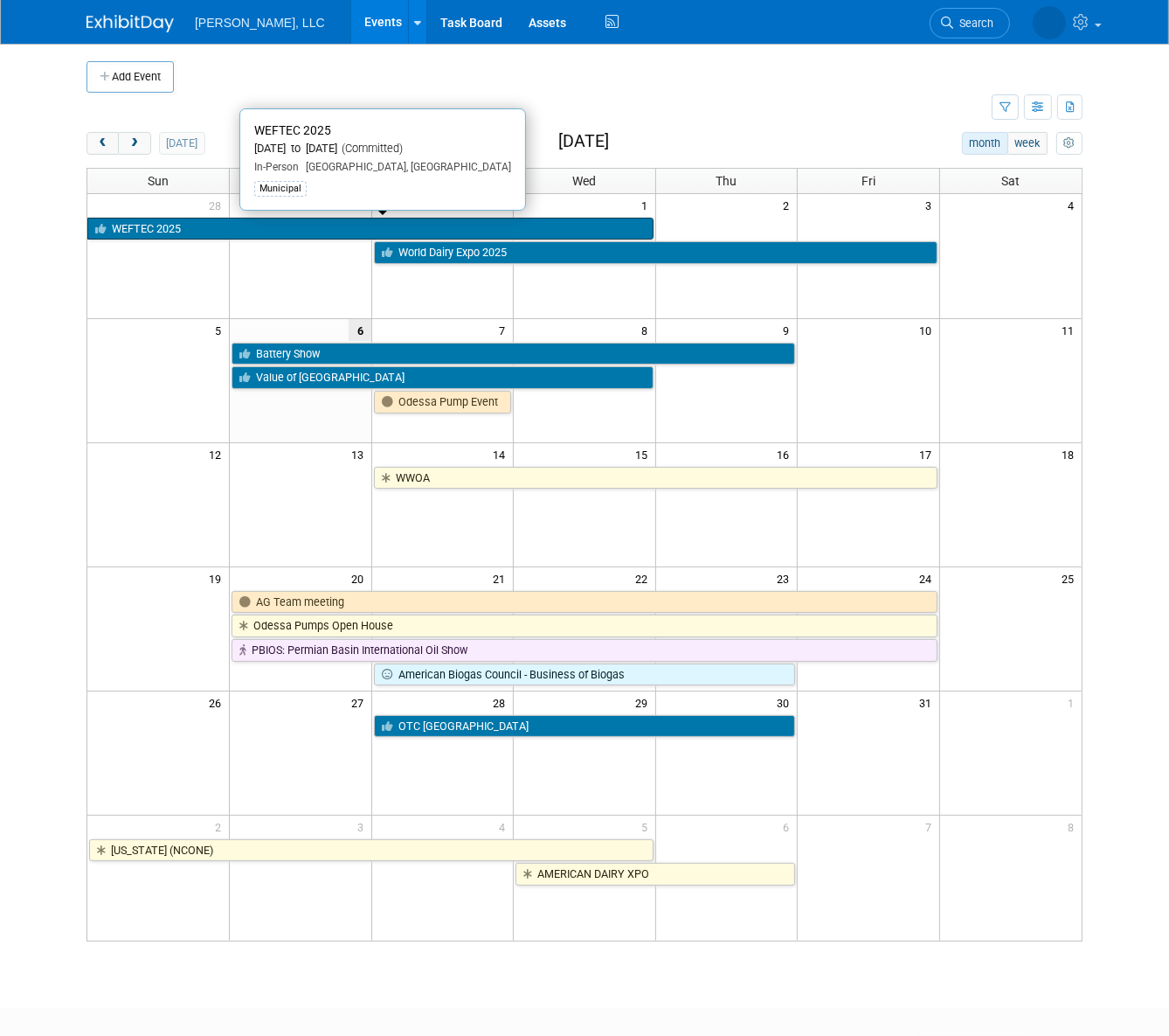
click at [169, 230] on link "WEFTEC 2025" at bounding box center [370, 229] width 566 height 23
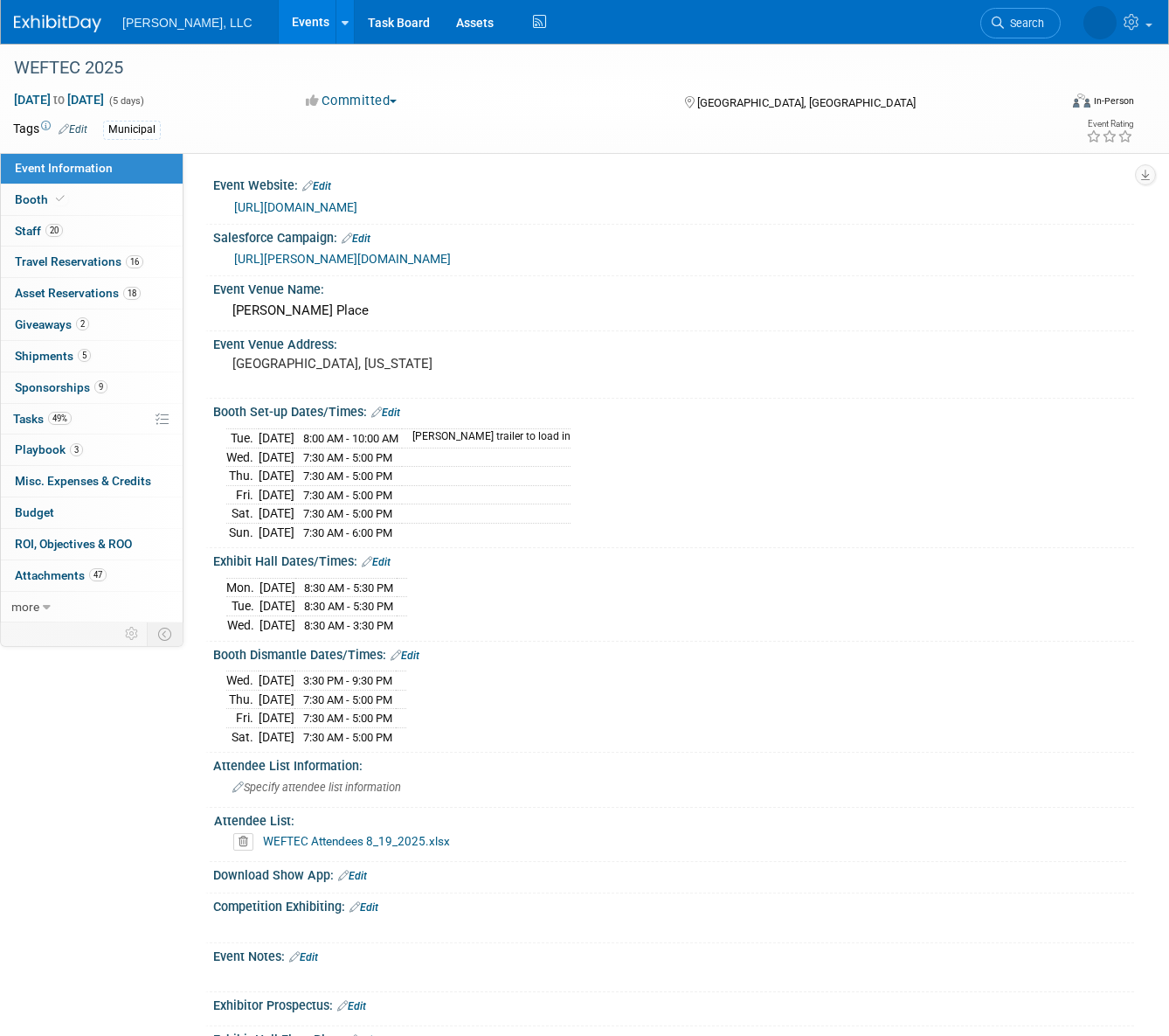
select select "Municipal"
click at [119, 200] on link "Booth" at bounding box center [92, 200] width 182 height 31
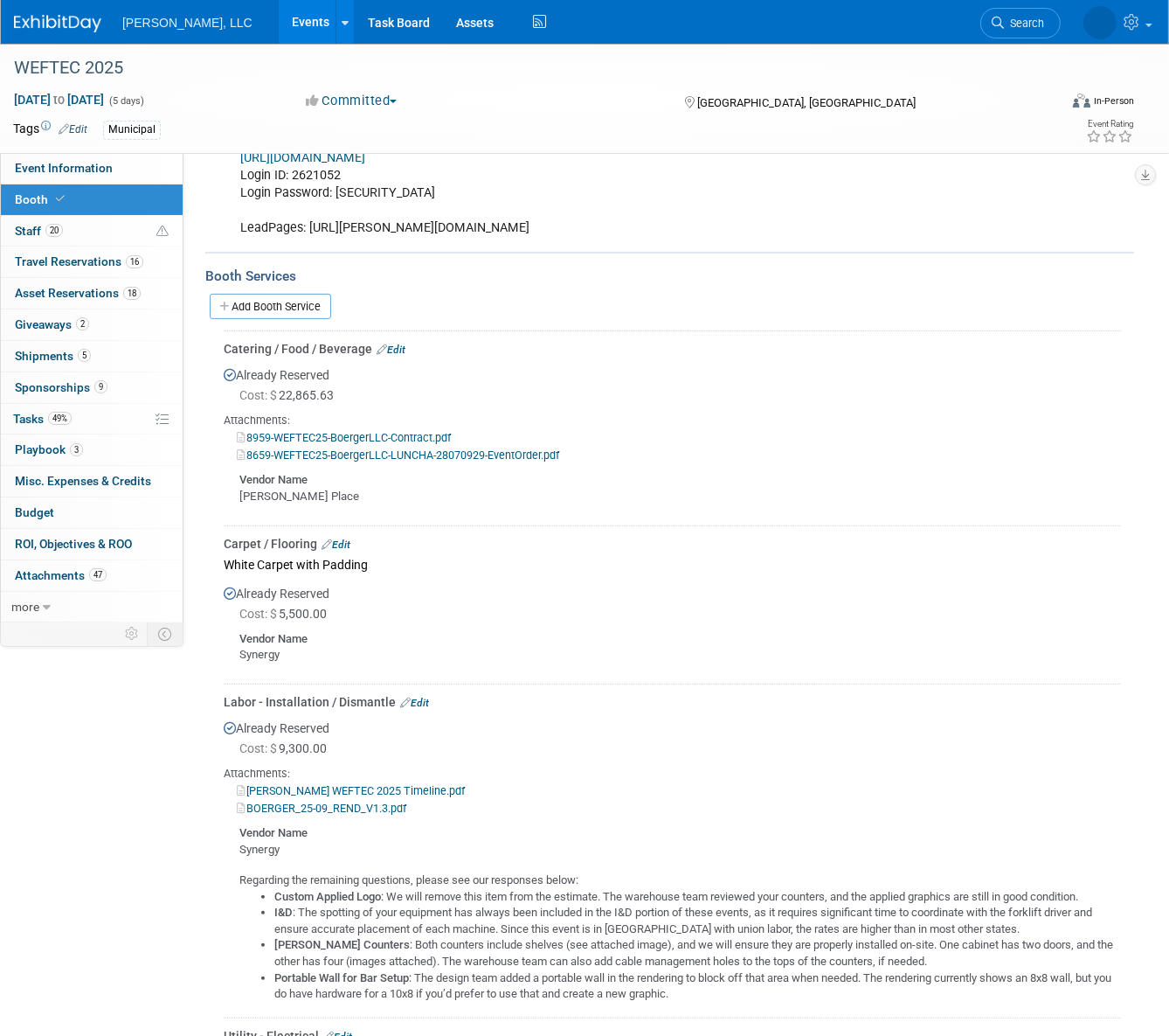
scroll to position [477, 0]
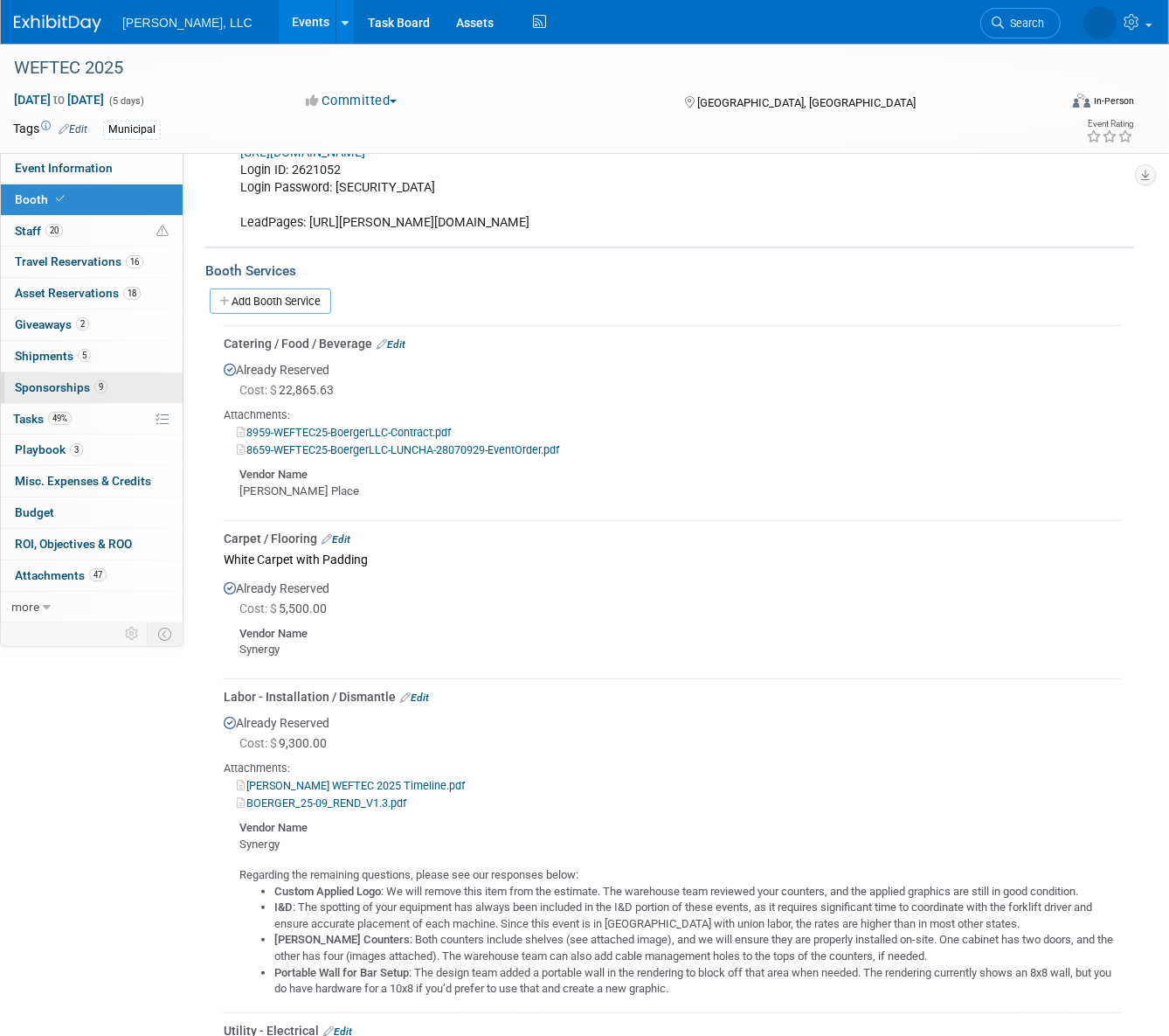
click at [138, 385] on link "9 Sponsorships 9" at bounding box center [92, 387] width 182 height 31
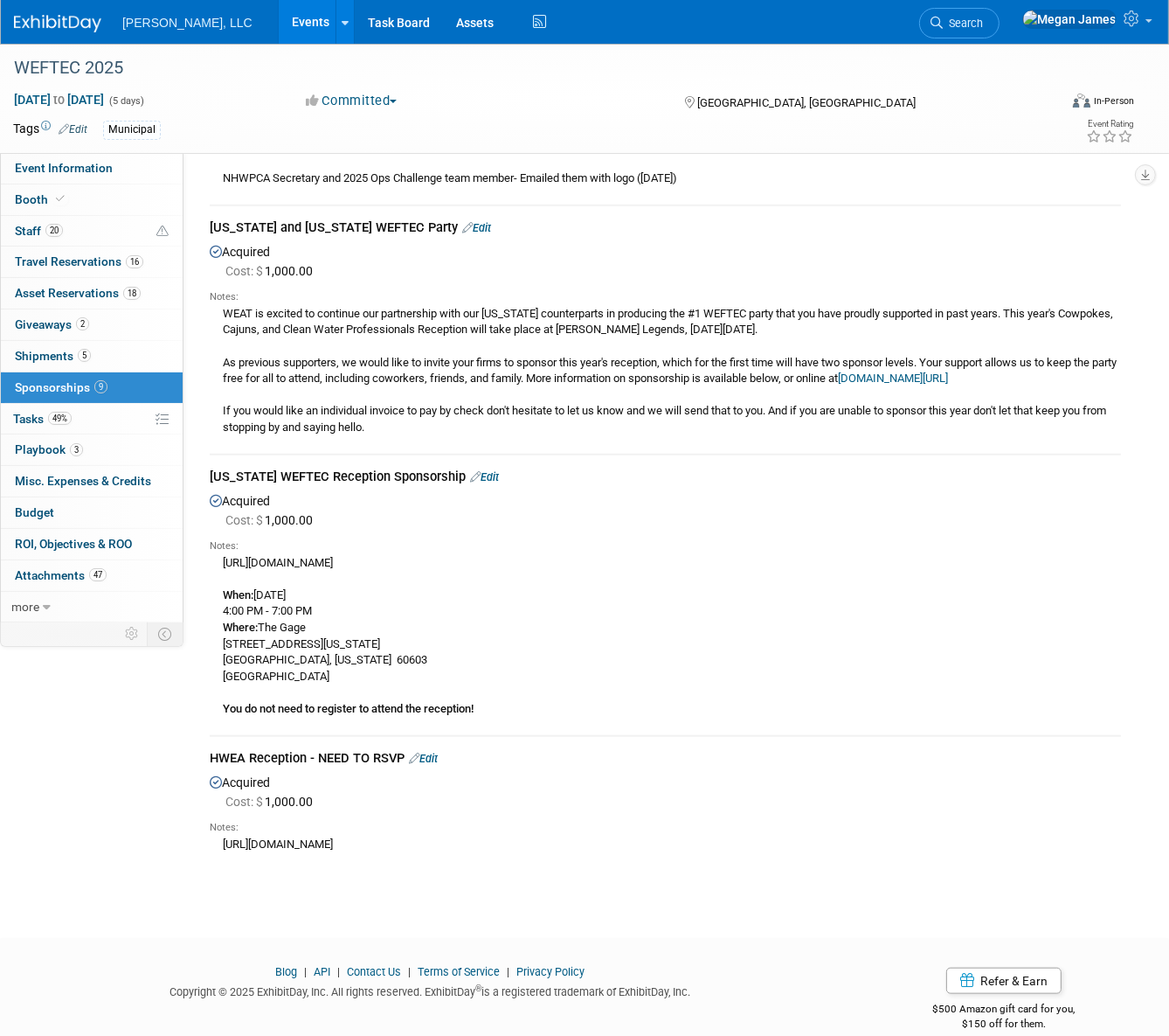
scroll to position [1334, 0]
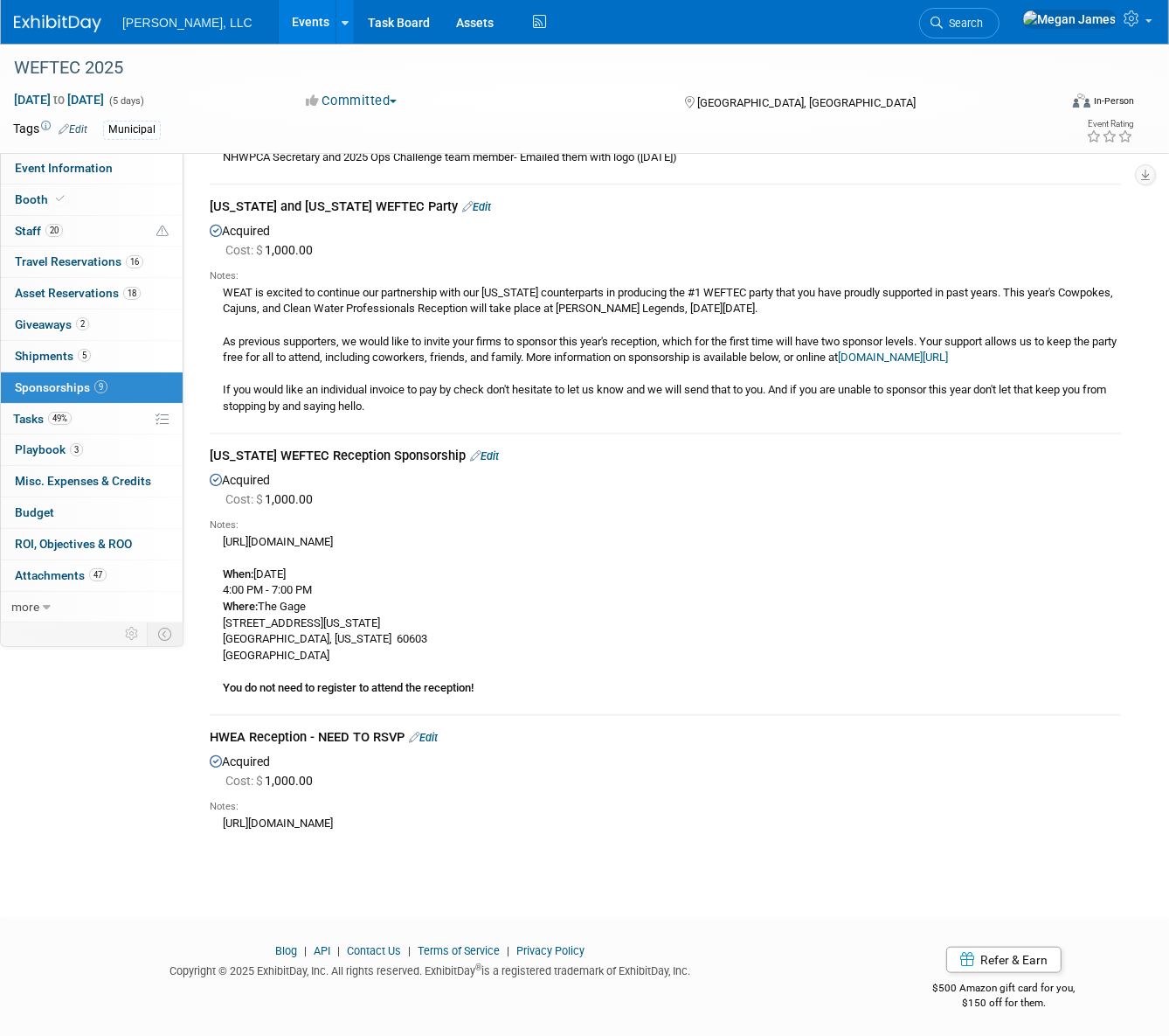
click at [279, 23] on link "Events" at bounding box center [311, 22] width 64 height 44
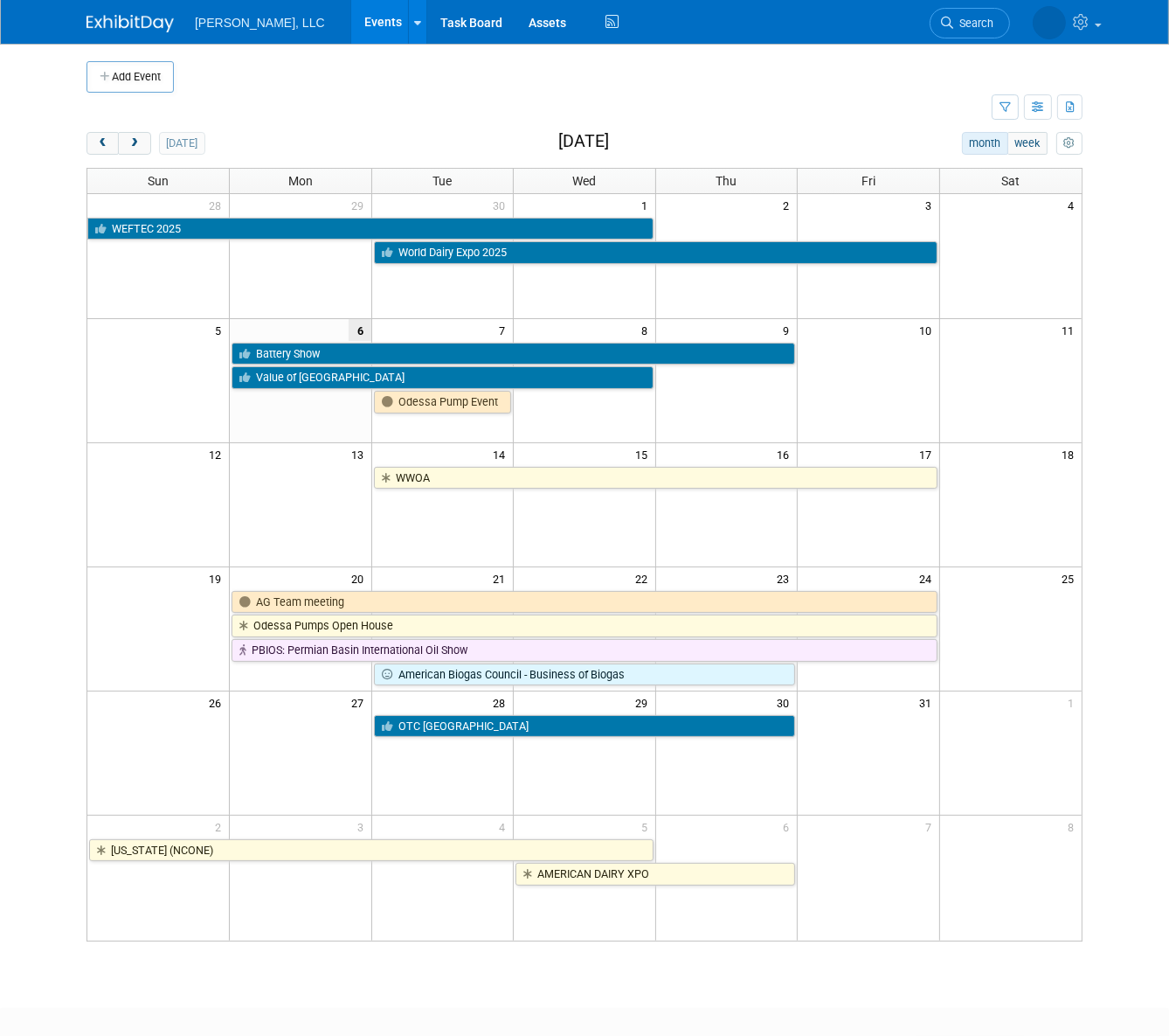
click at [12, 706] on body "[PERSON_NAME], LLC Events Add Event Bulk Upload Events Shareable Event Boards R…" at bounding box center [584, 518] width 1169 height 1036
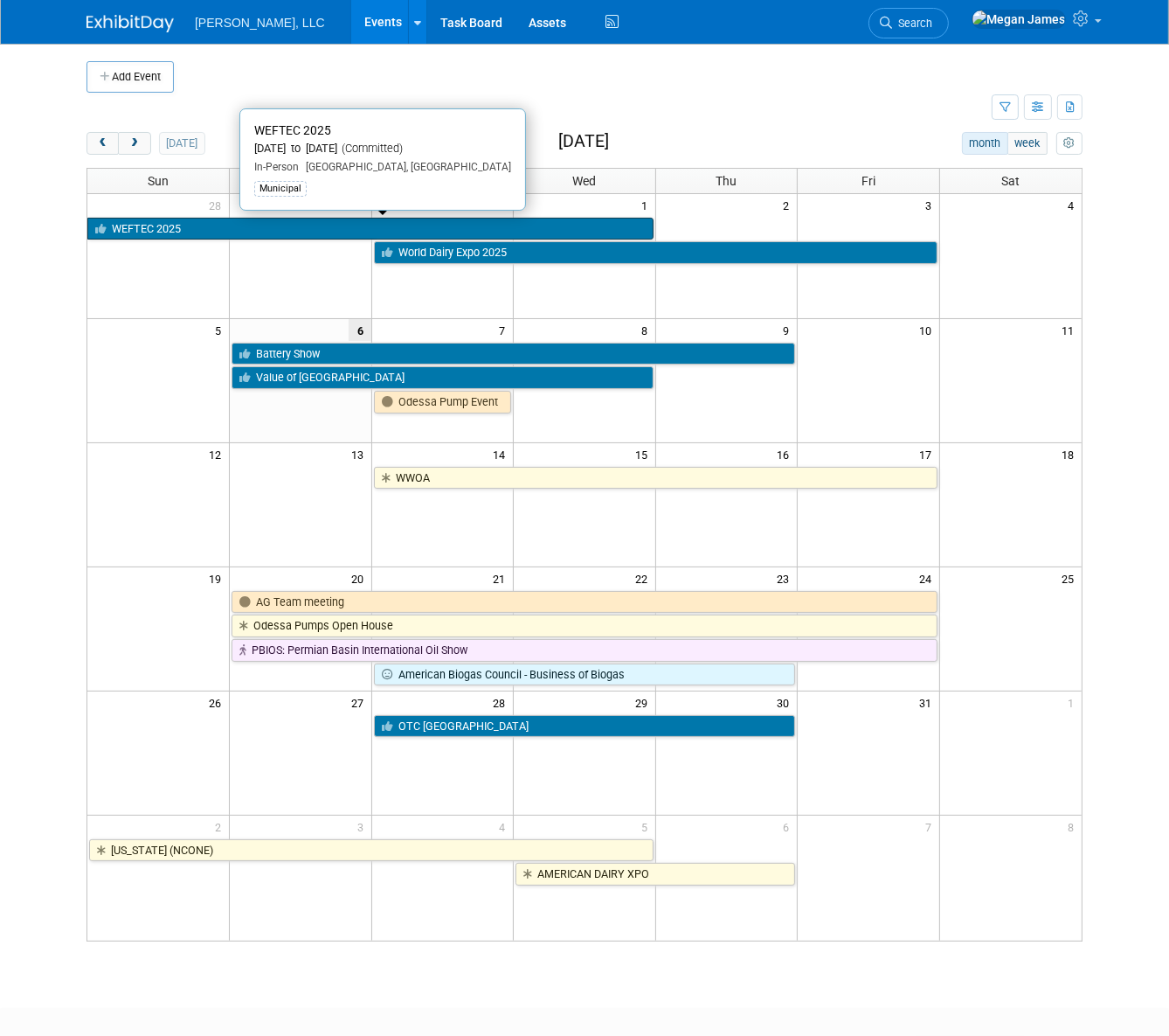
click at [218, 223] on link "WEFTEC 2025" at bounding box center [370, 229] width 566 height 23
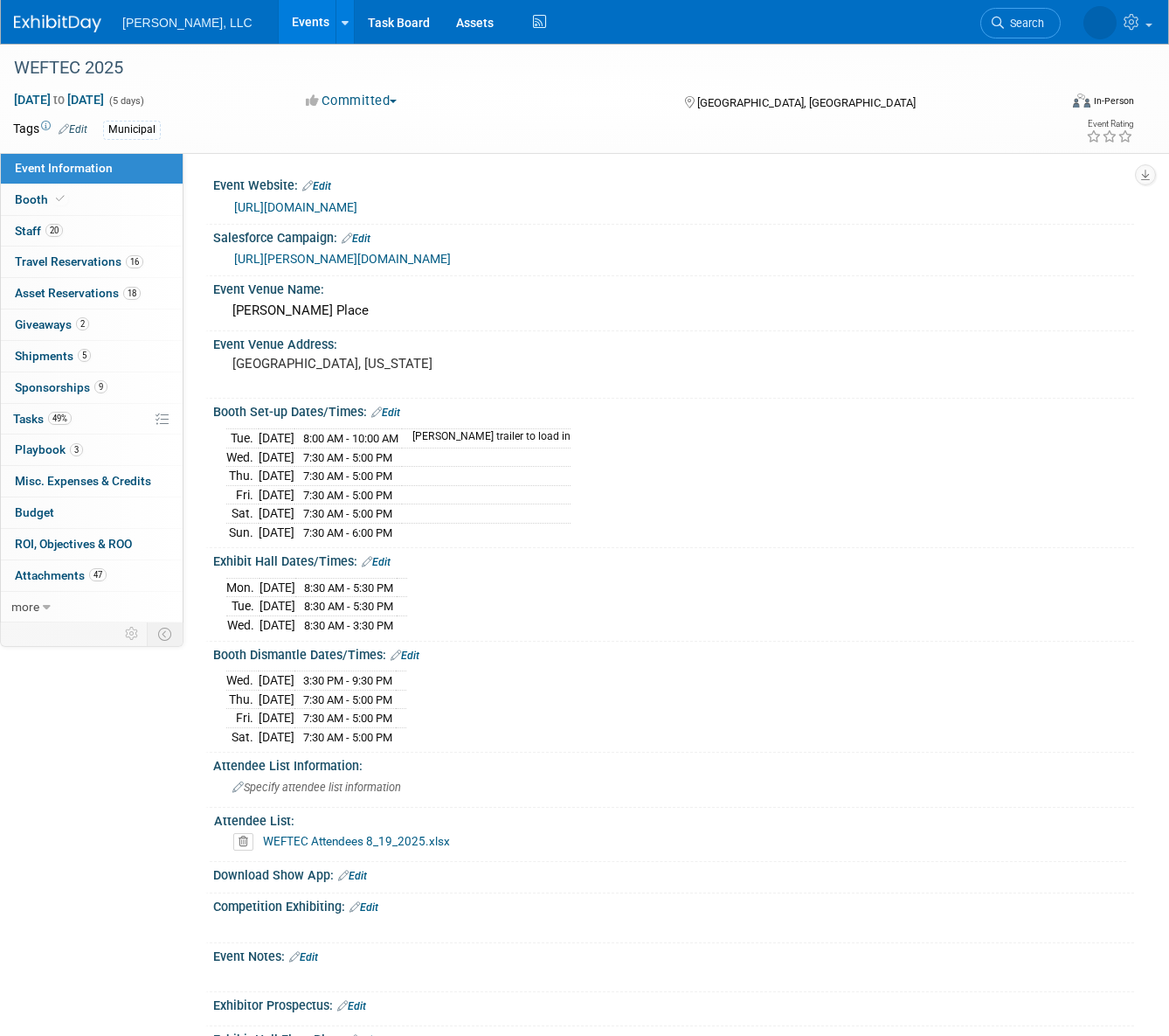
select select "Municipal"
click at [113, 189] on link "Booth" at bounding box center [92, 200] width 182 height 31
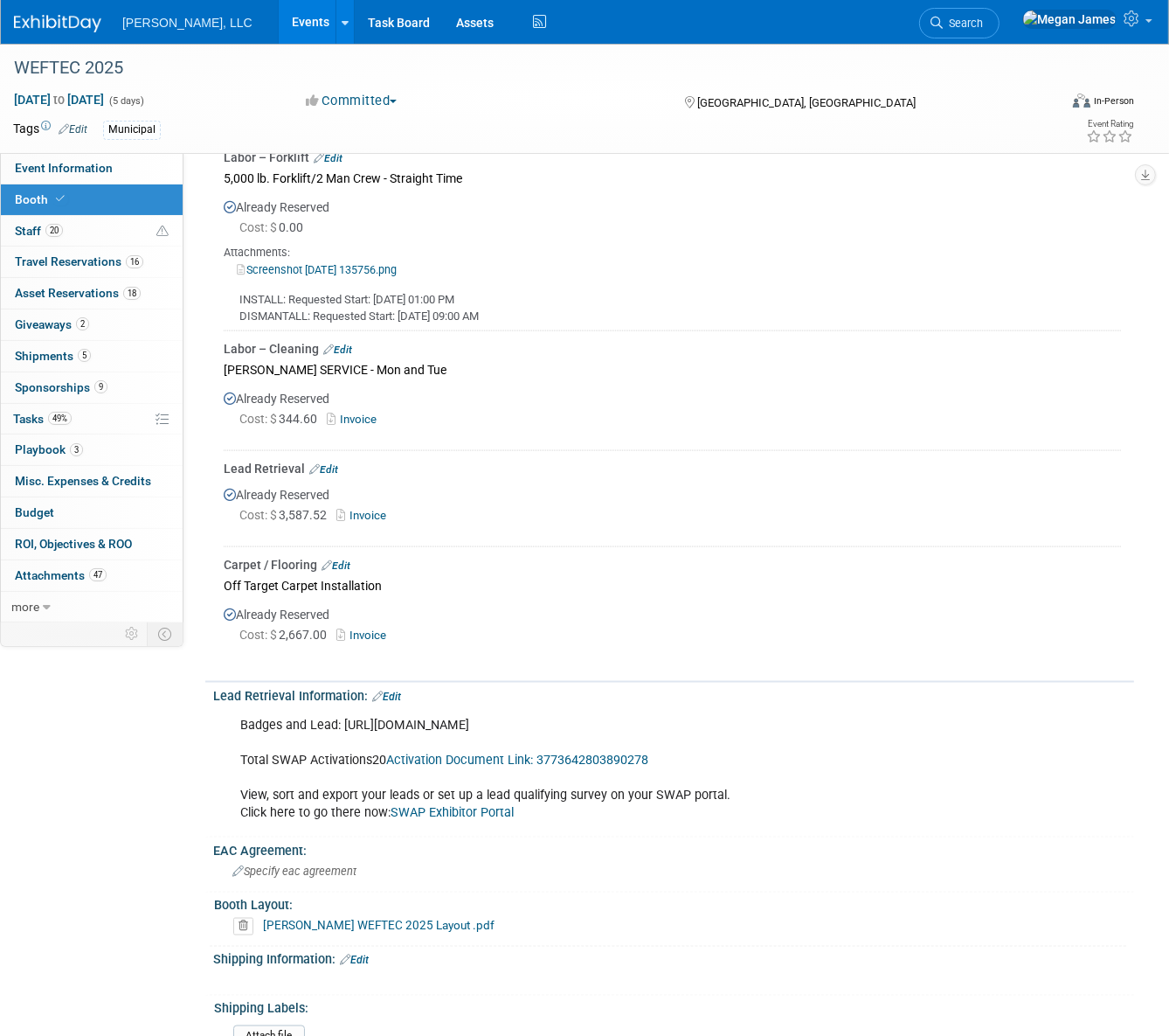
scroll to position [2463, 0]
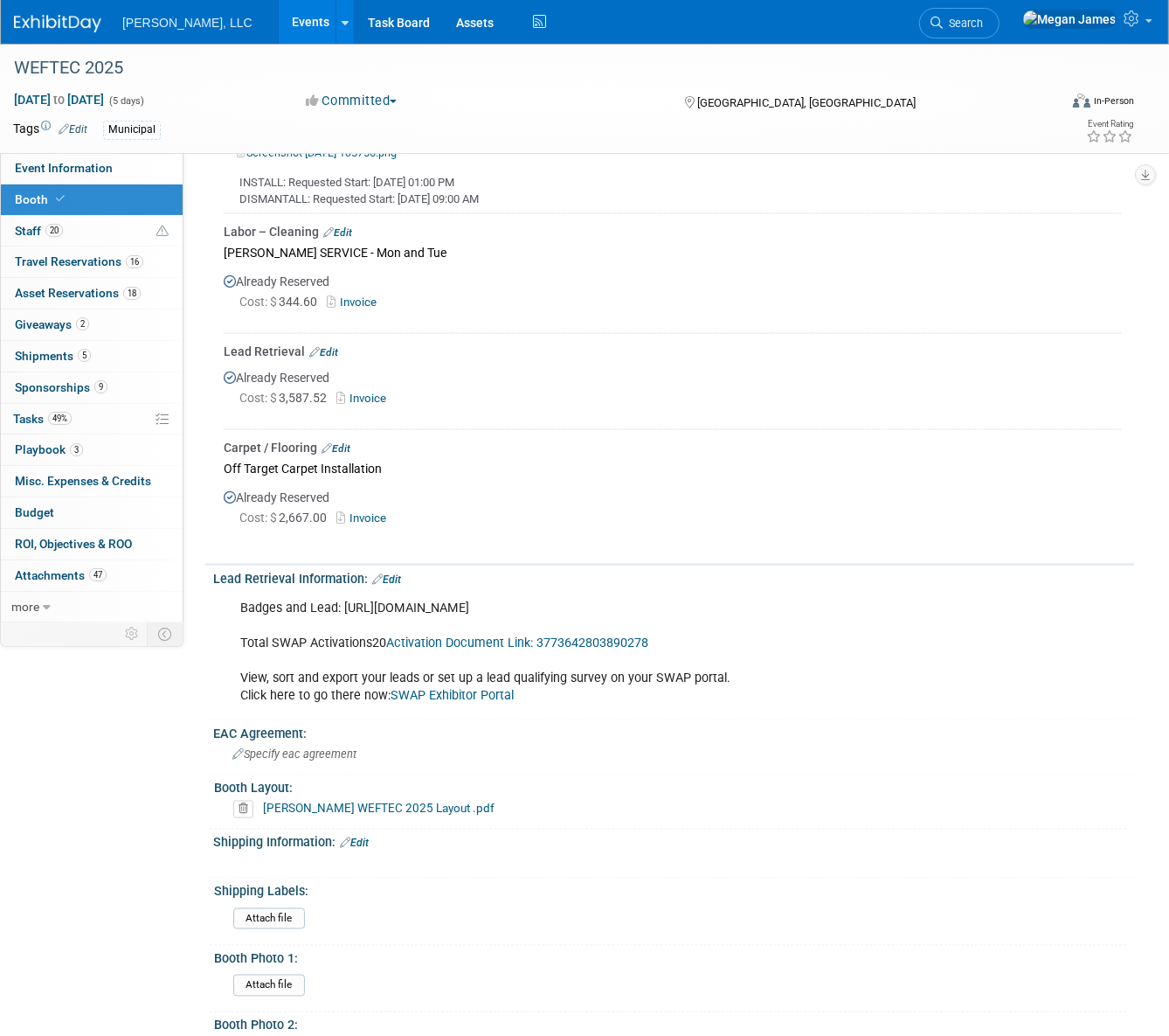
click at [384, 392] on link "Invoice" at bounding box center [365, 398] width 57 height 14
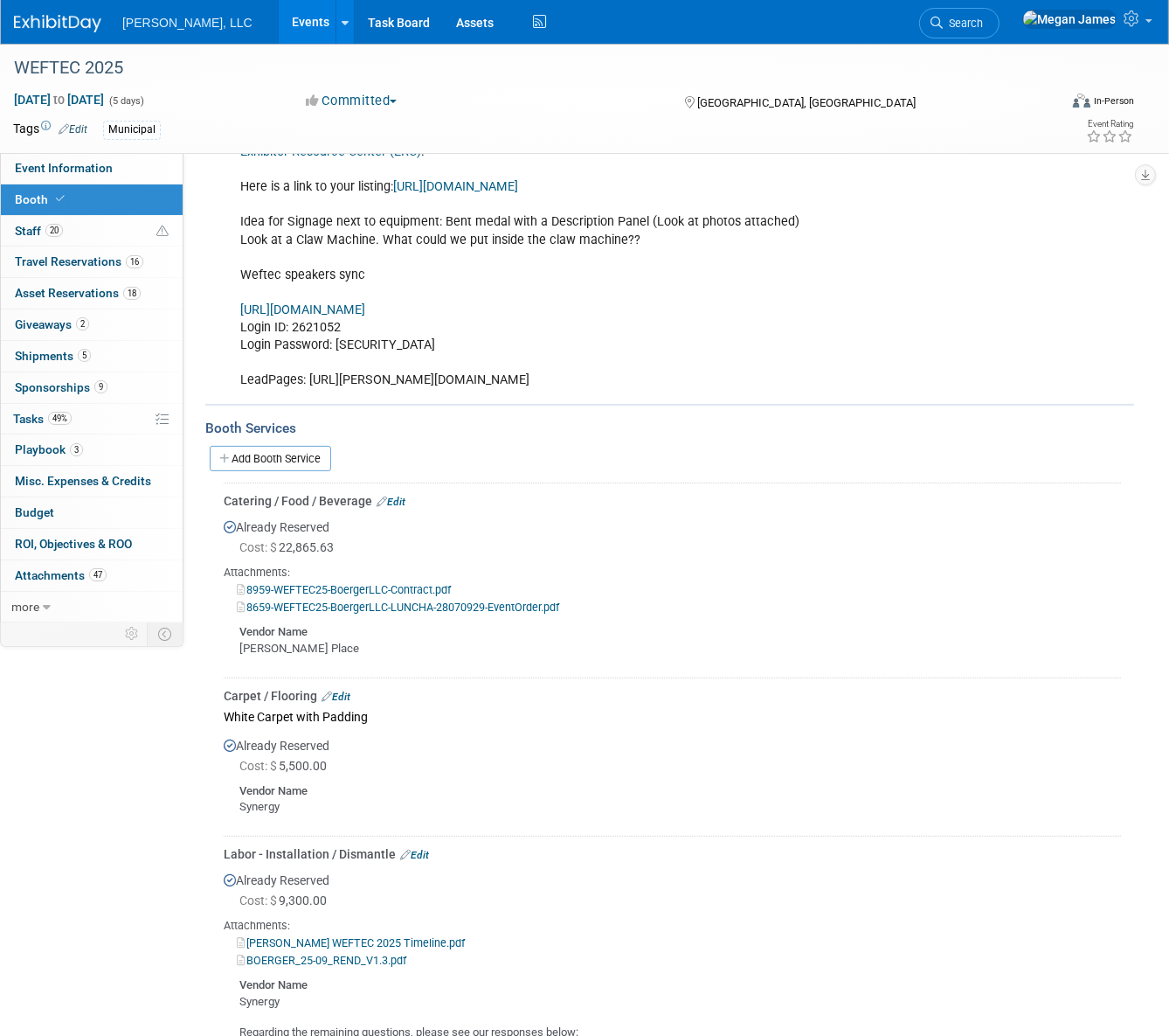
scroll to position [317, 0]
click at [472, 605] on link "8659-WEFTEC25-BoergerLLC-LUNCHA-28070929-EventOrder.pdf" at bounding box center [398, 609] width 322 height 14
click at [439, 586] on link "8959-WEFTEC25-BoergerLLC-Contract.pdf" at bounding box center [344, 591] width 214 height 14
click at [441, 607] on link "8659-WEFTEC25-BoergerLLC-LUNCHA-28070929-EventOrder.pdf" at bounding box center [398, 609] width 322 height 14
click at [122, 375] on link "9 Sponsorships 9" at bounding box center [92, 387] width 182 height 31
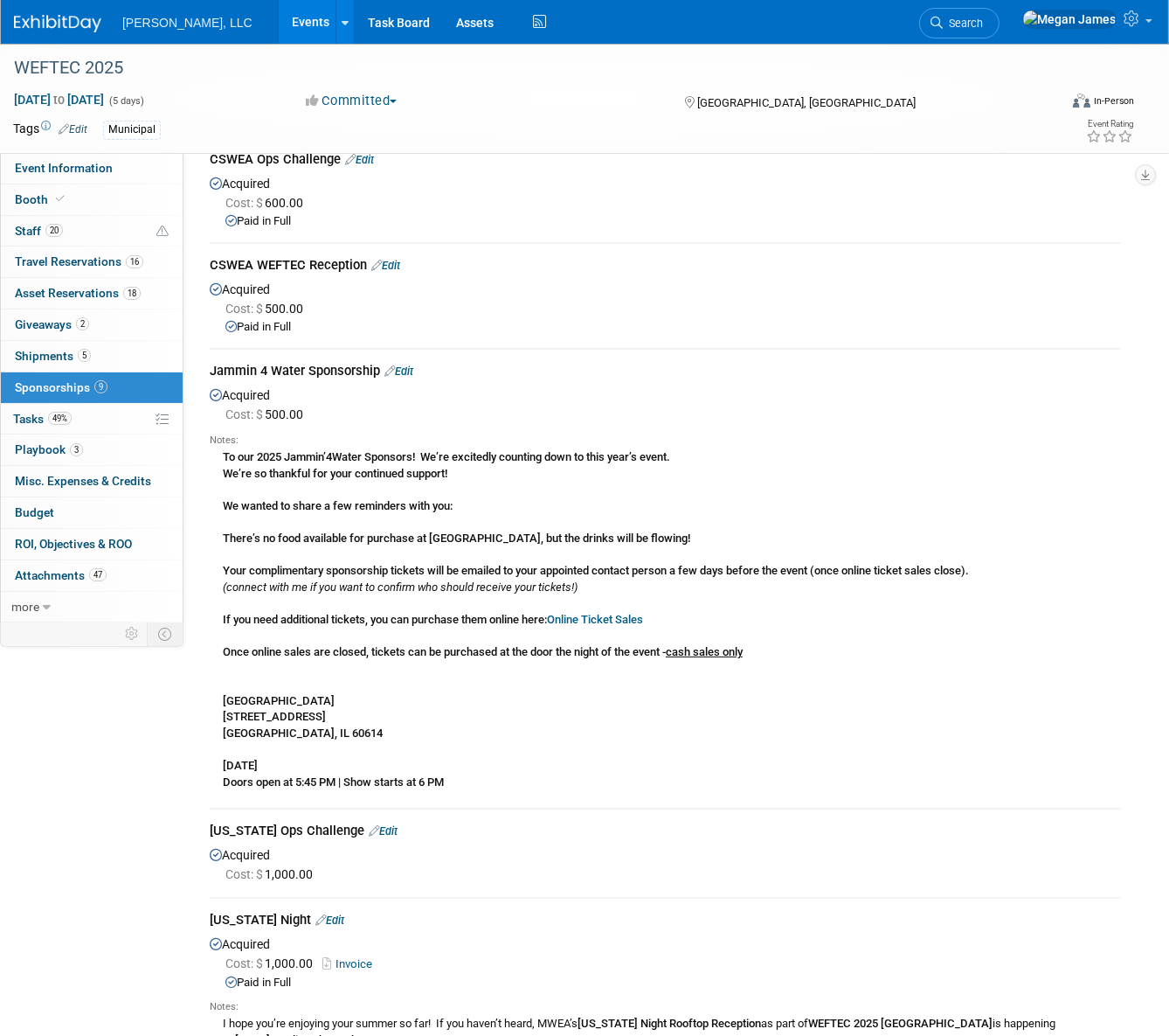
scroll to position [0, 0]
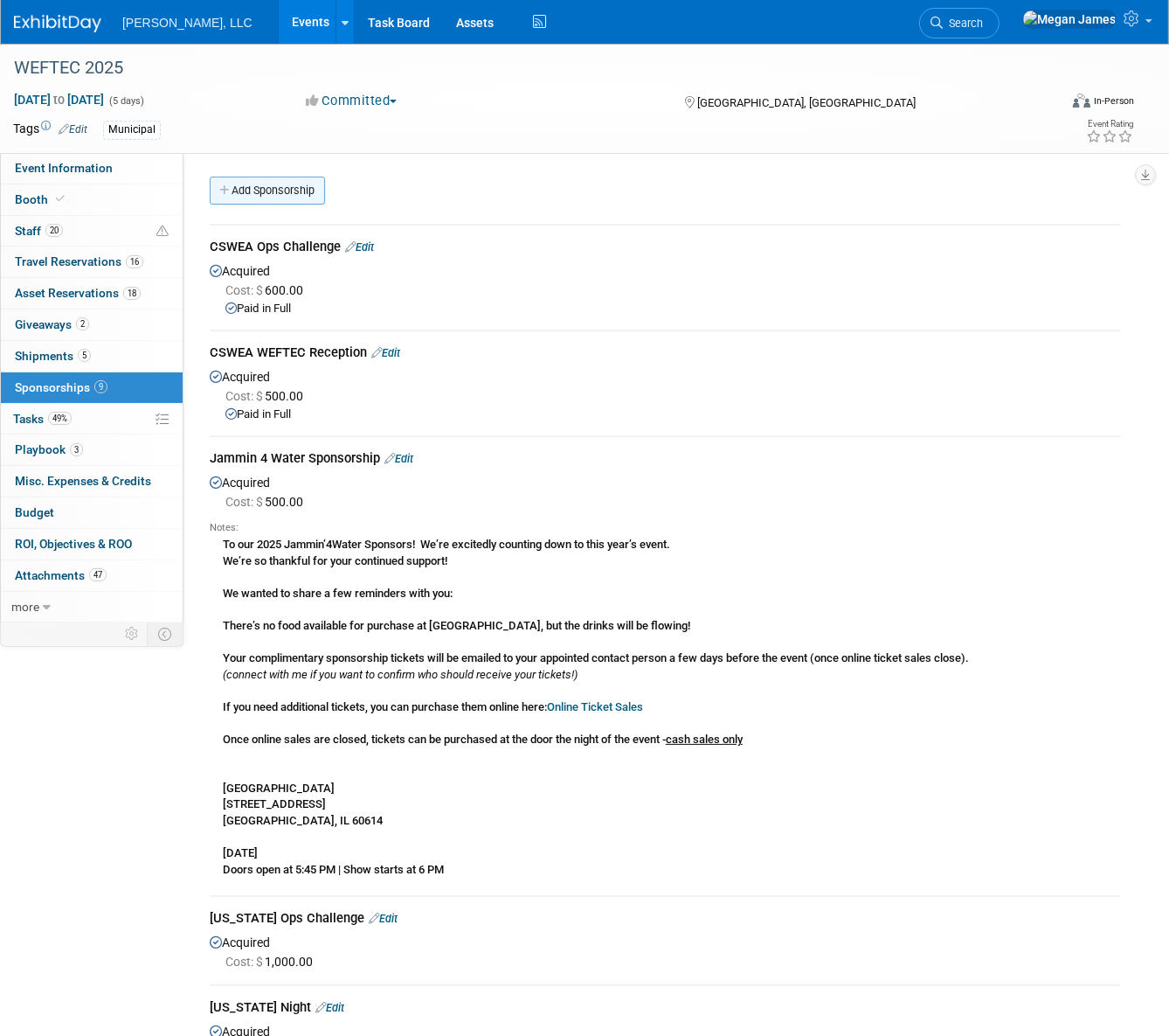
click at [280, 185] on link "Add Sponsorship" at bounding box center [267, 190] width 115 height 28
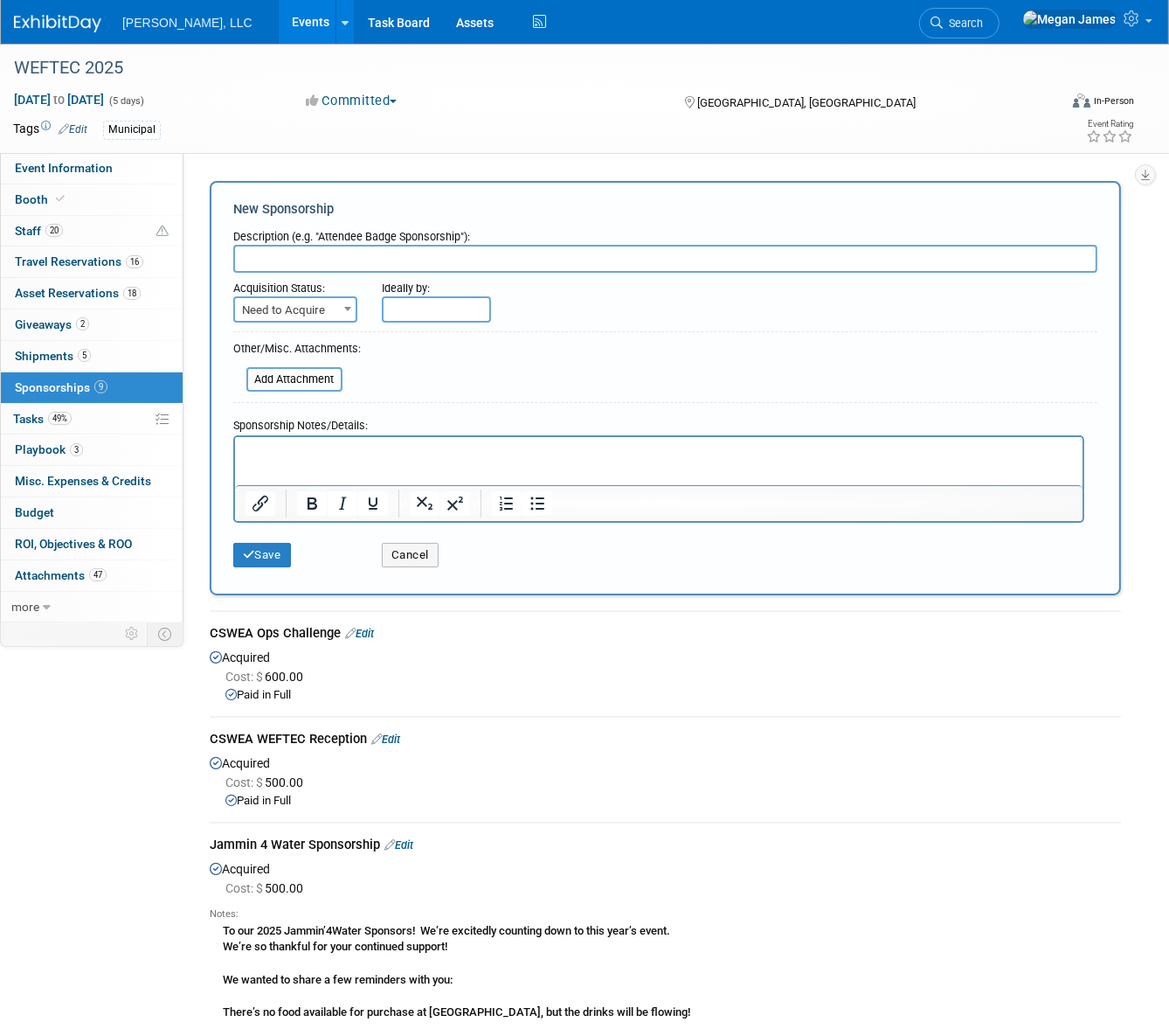
click at [330, 248] on input "text" at bounding box center [666, 259] width 865 height 28
type input "PWEA"
click at [296, 455] on p "Rich Text Area. Press ALT-0 for help." at bounding box center [658, 451] width 828 height 17
click at [334, 308] on span "Need to Acquire" at bounding box center [295, 310] width 121 height 24
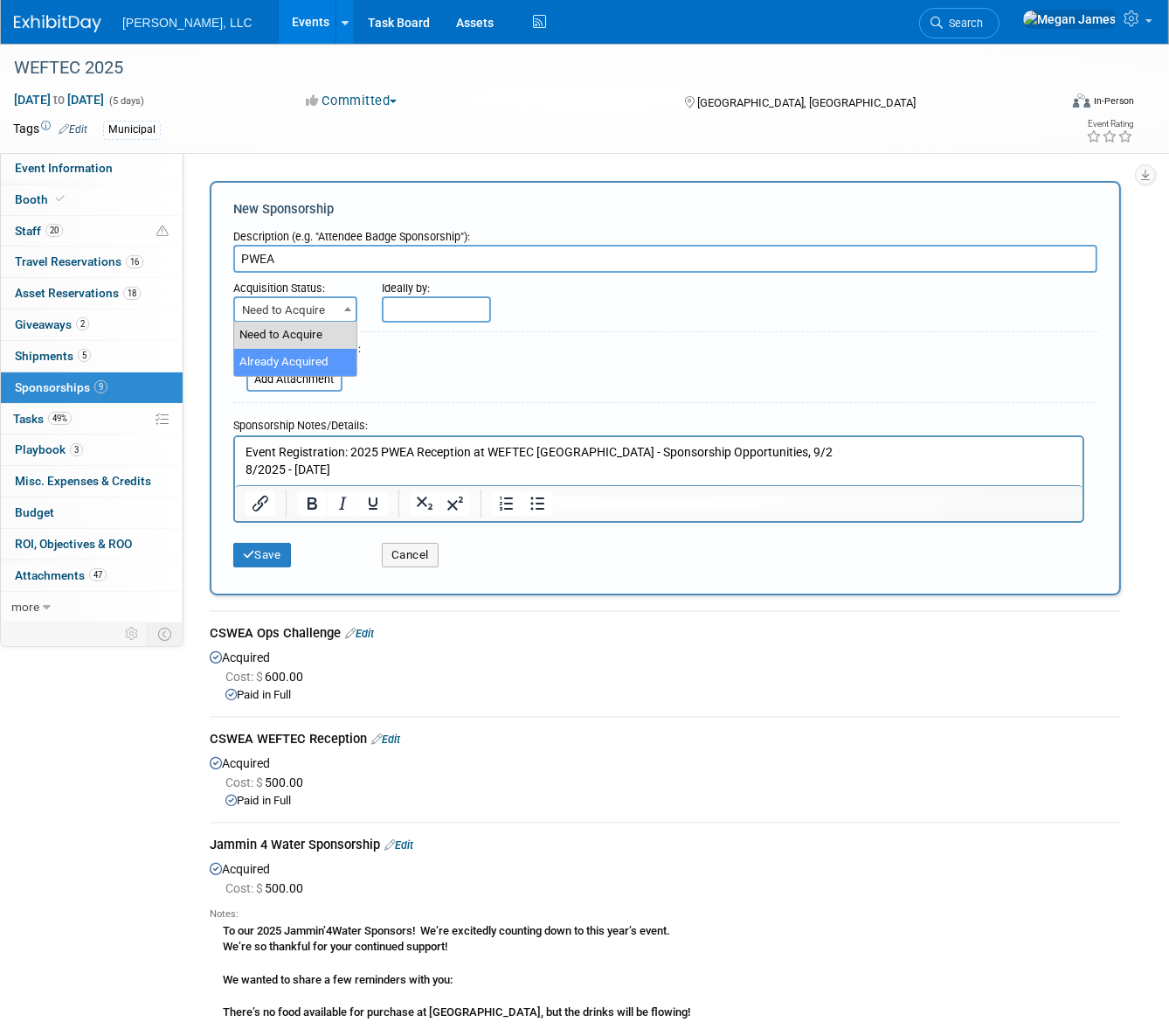
select select "2"
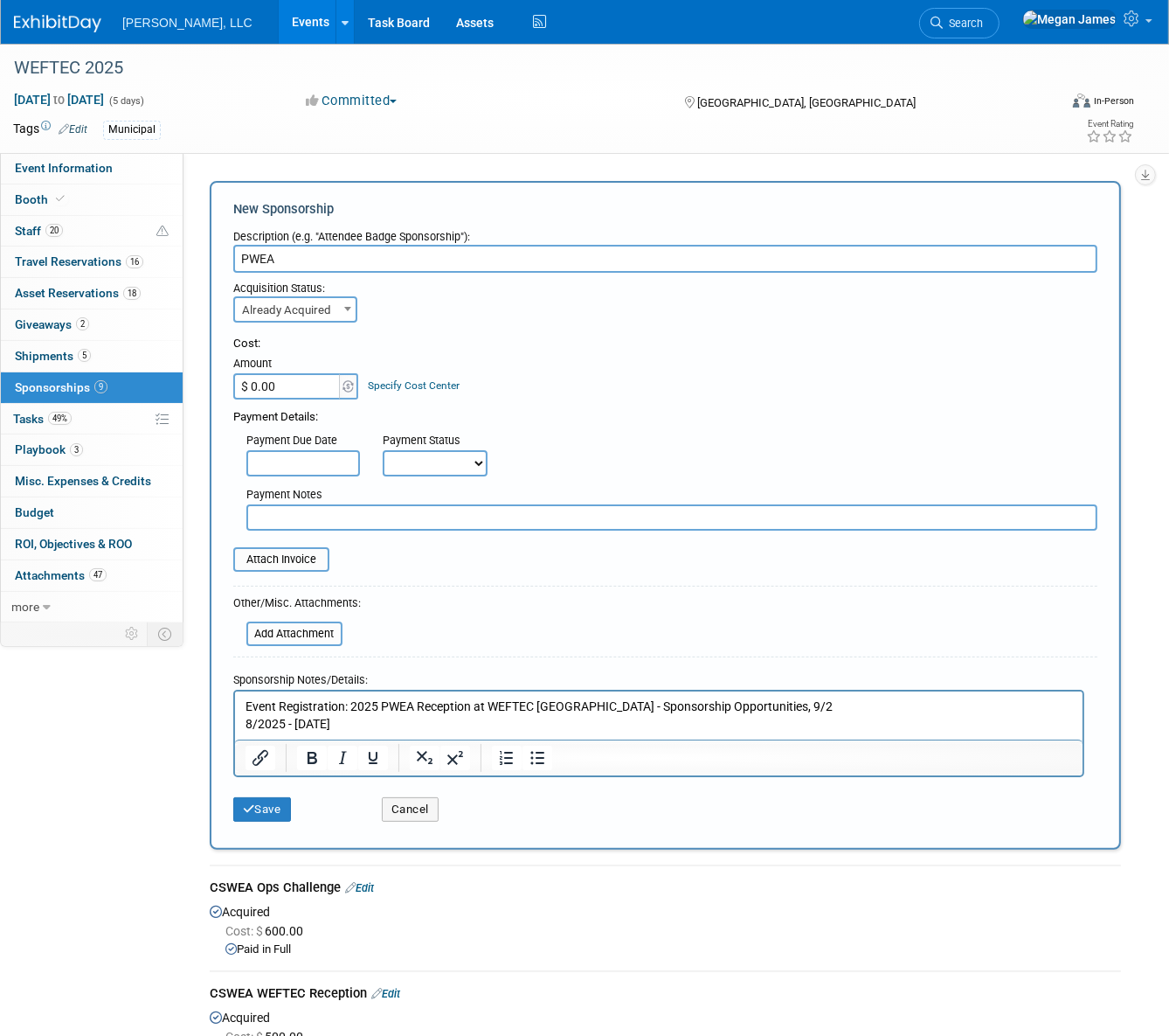
click at [309, 381] on input "$ 0.00" at bounding box center [287, 386] width 109 height 26
type input "$ 776.25"
click at [276, 804] on button "Save" at bounding box center [262, 809] width 58 height 24
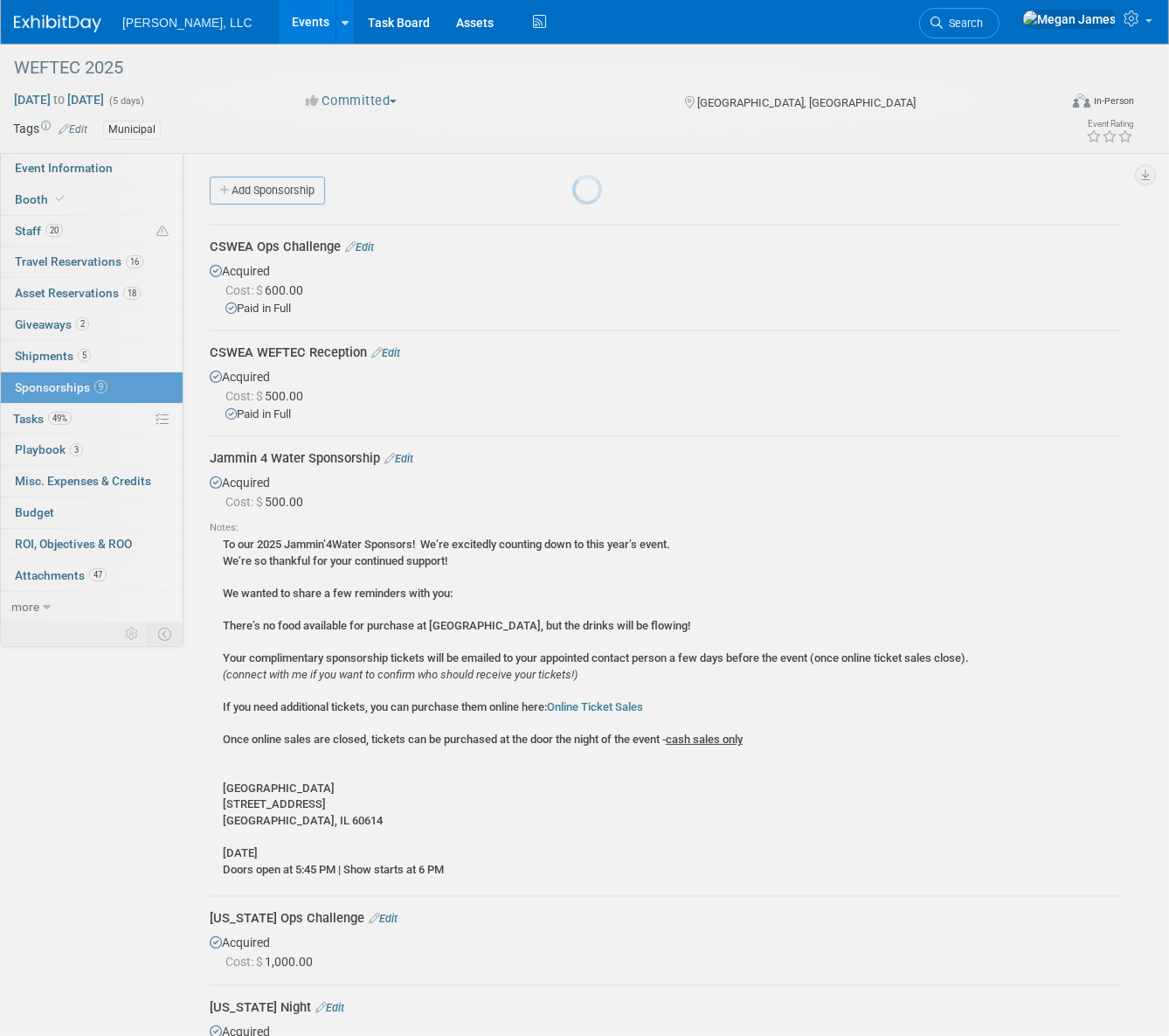
scroll to position [1486, 0]
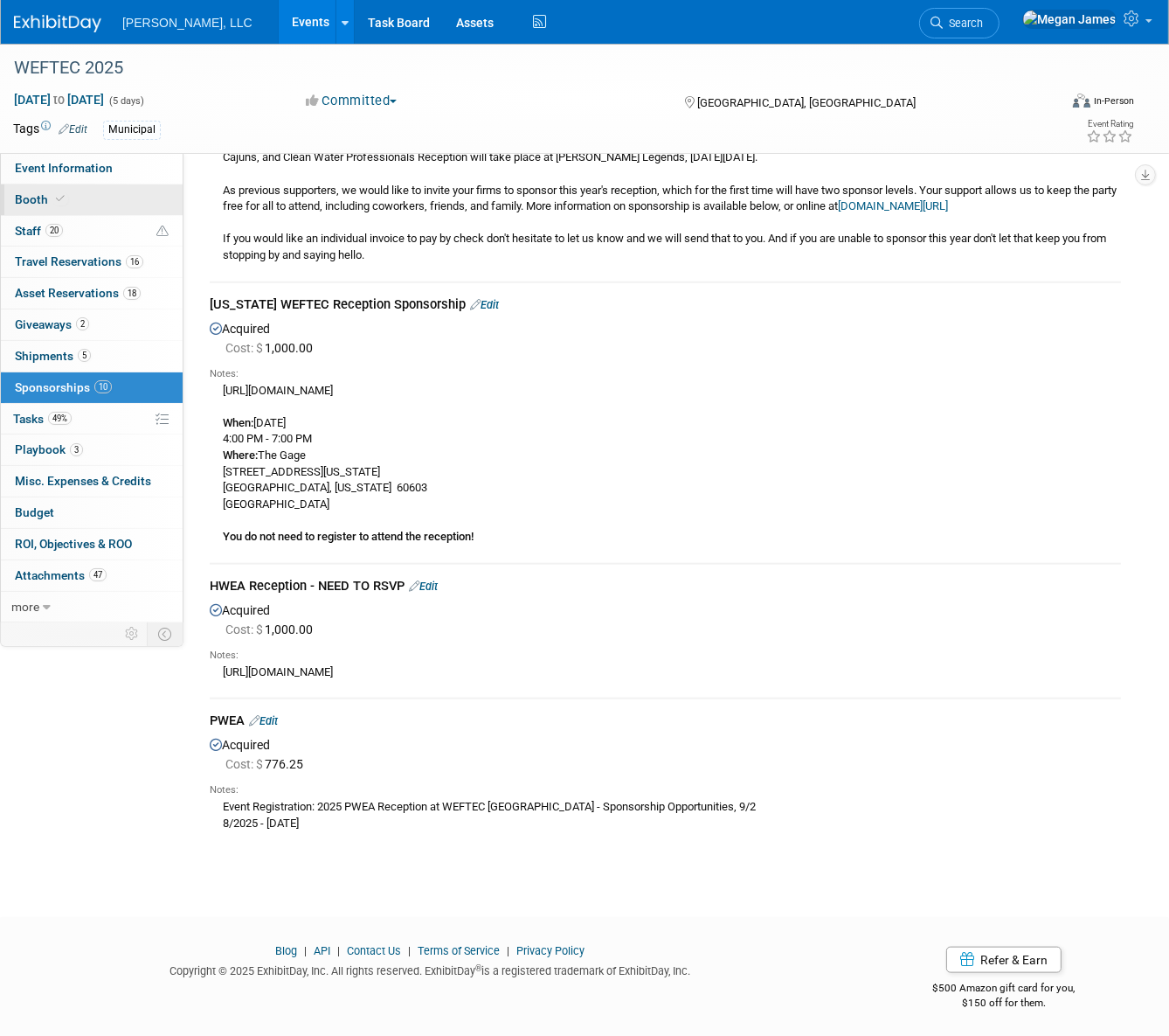
click at [113, 194] on link "Booth" at bounding box center [92, 200] width 182 height 31
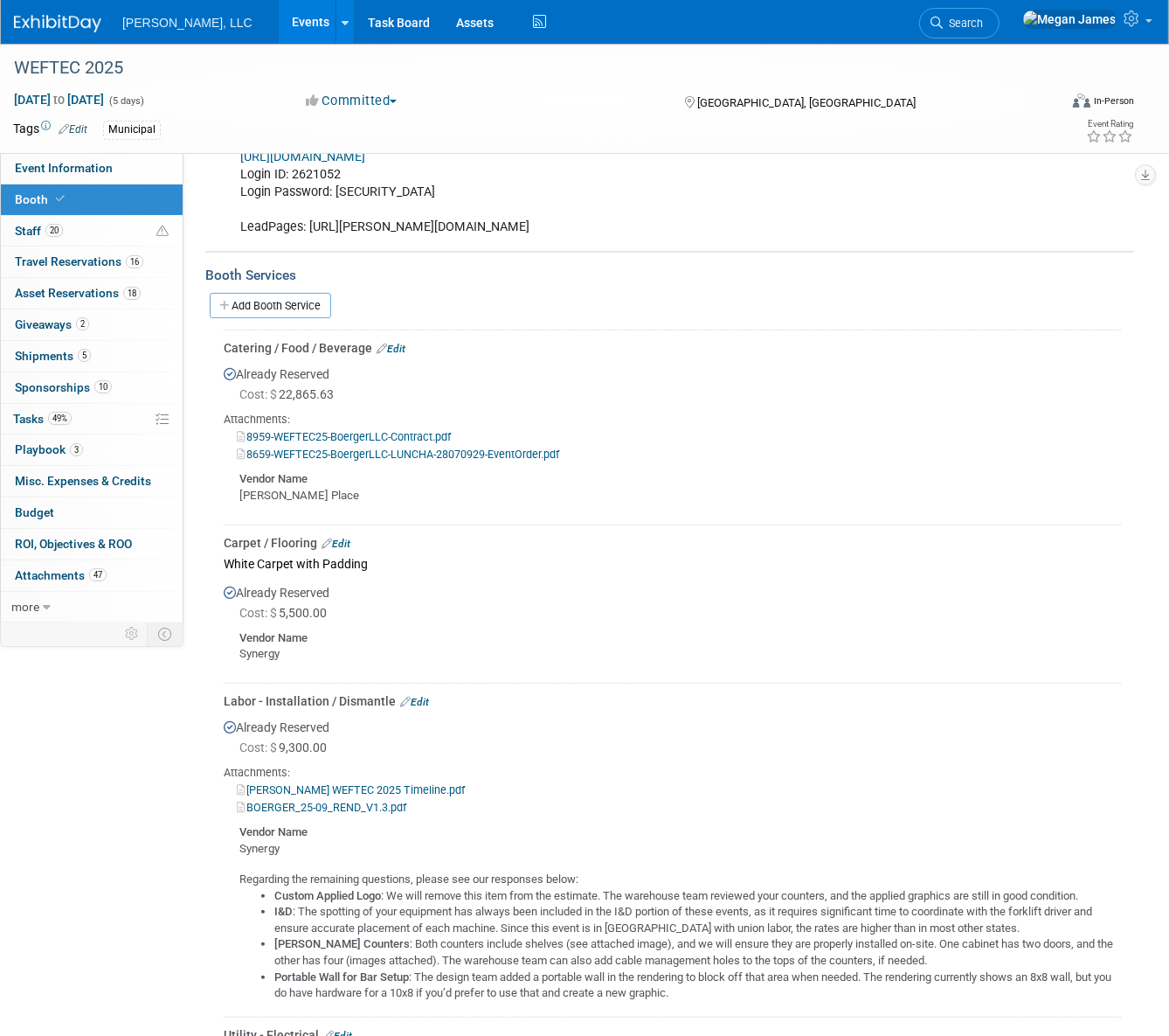
scroll to position [238, 0]
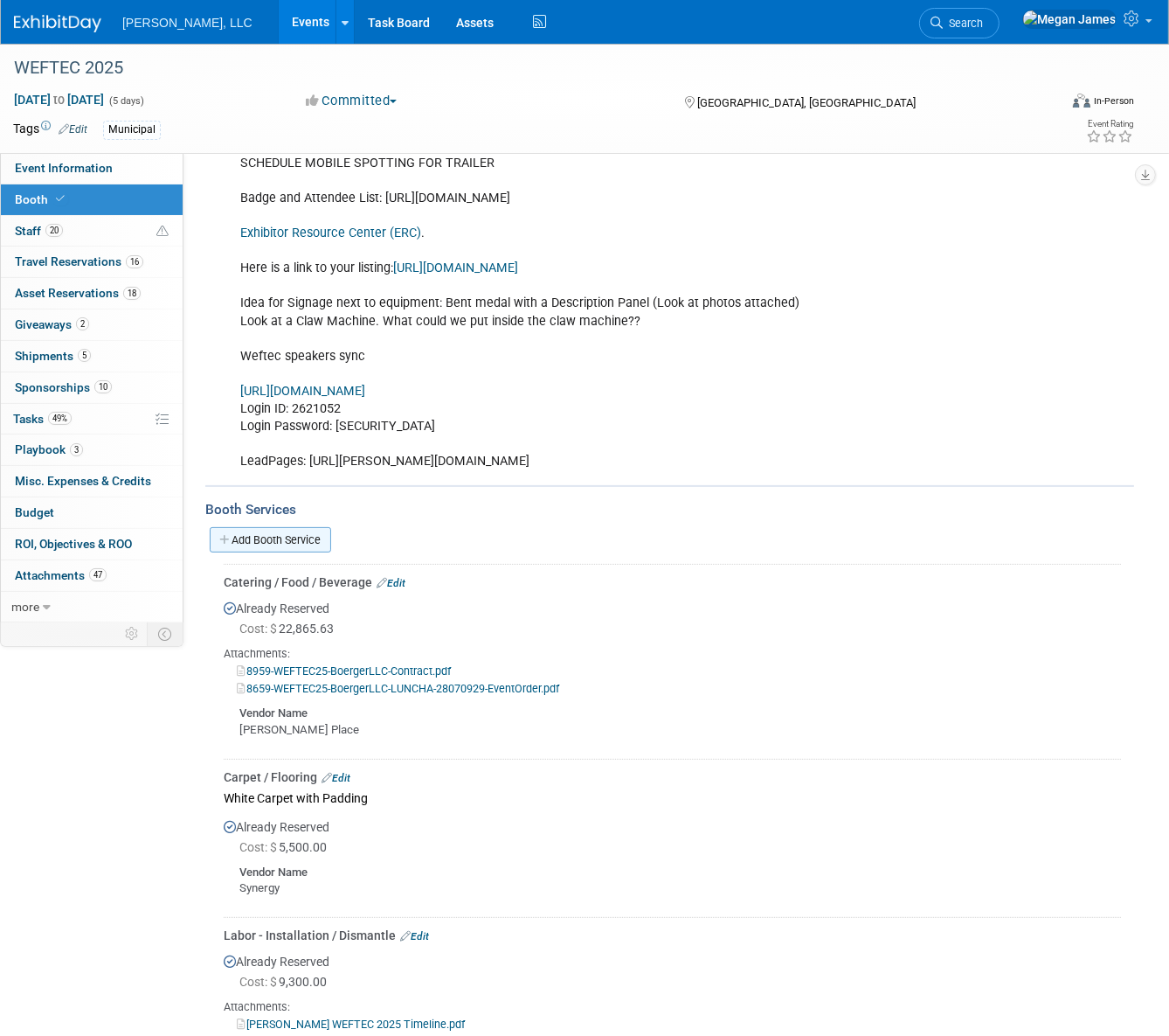
click at [314, 531] on link "Add Booth Service" at bounding box center [270, 540] width 122 height 25
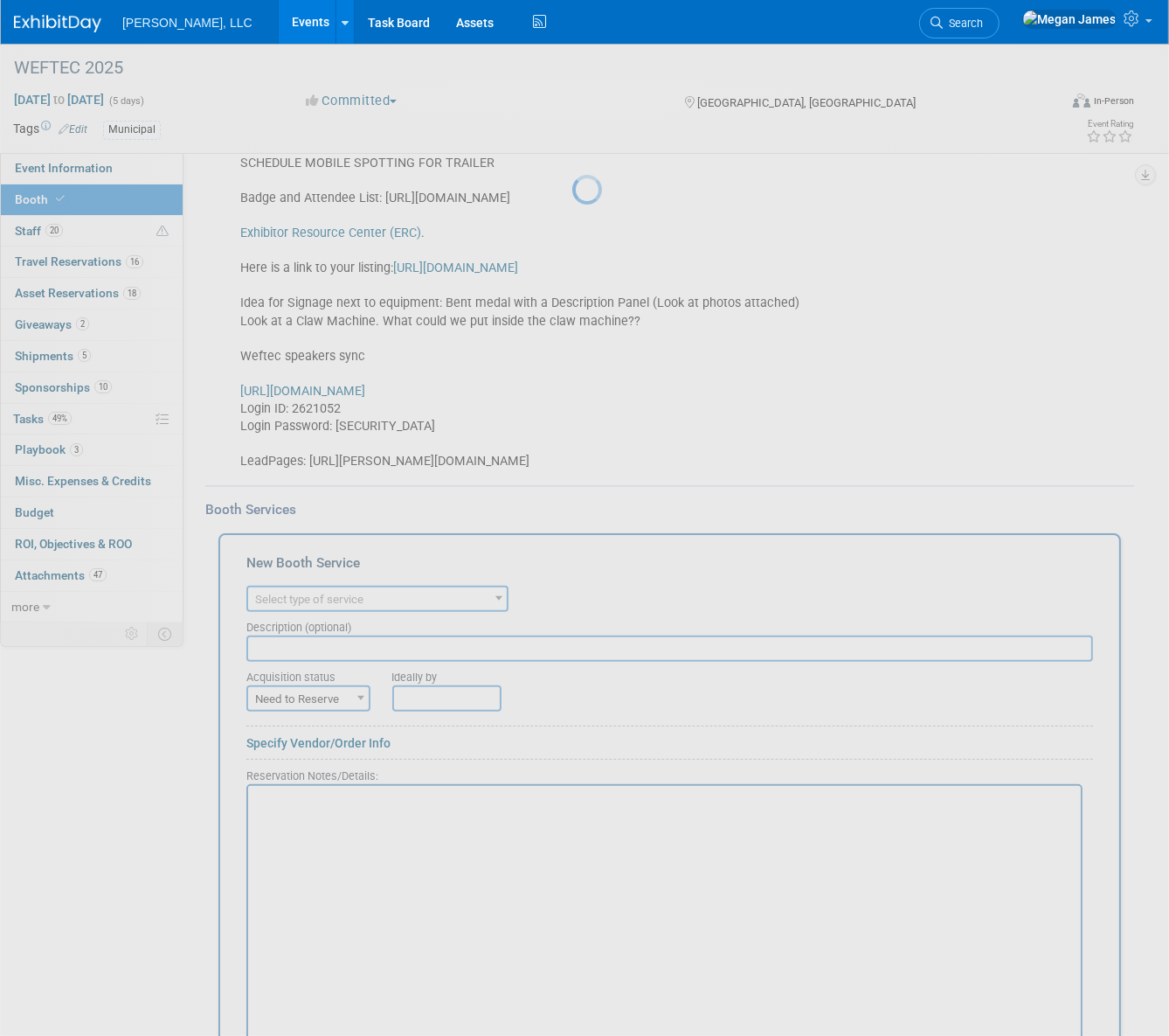
scroll to position [0, 0]
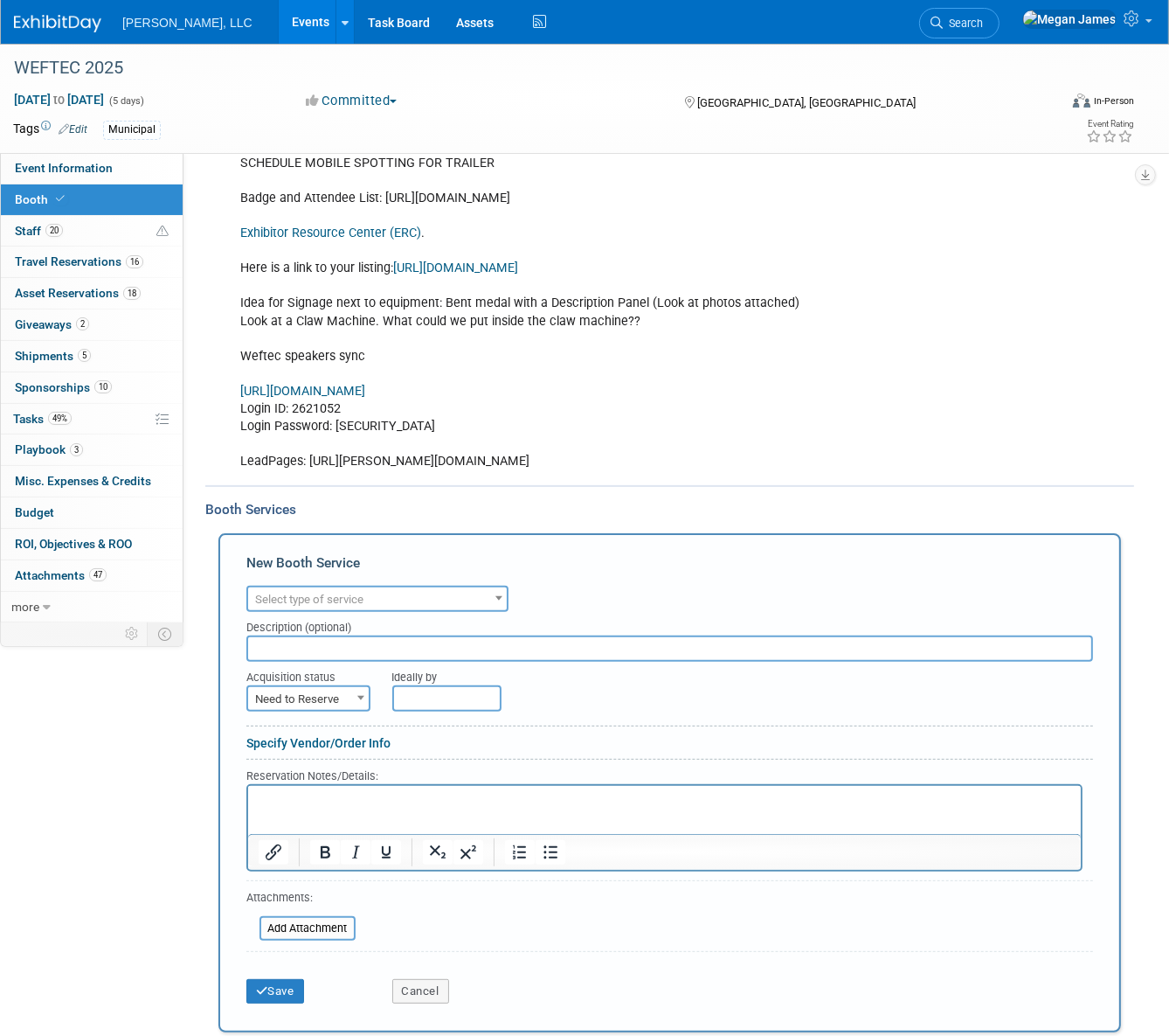
click at [346, 593] on span "Select type of service" at bounding box center [309, 599] width 108 height 14
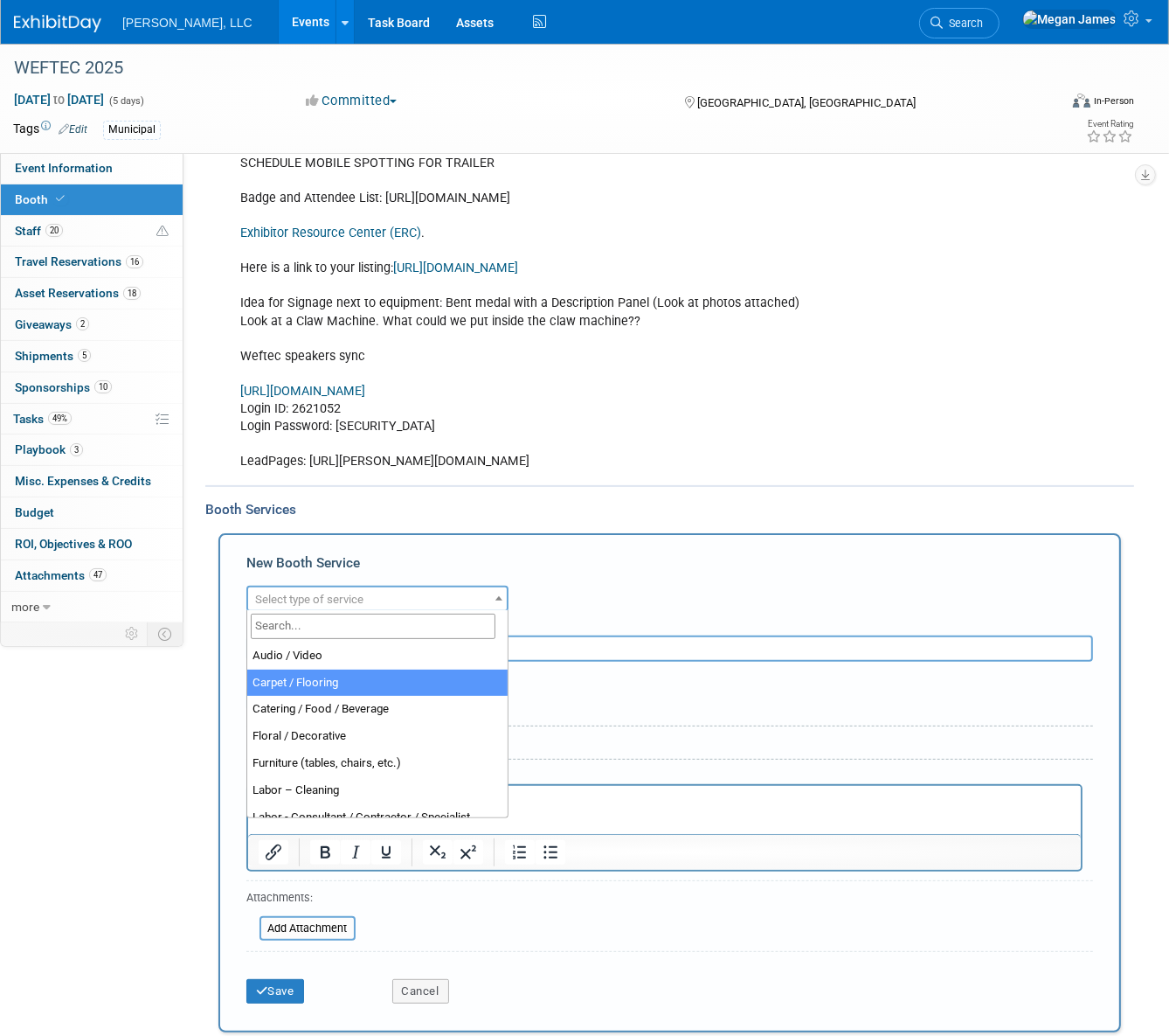
select select "4"
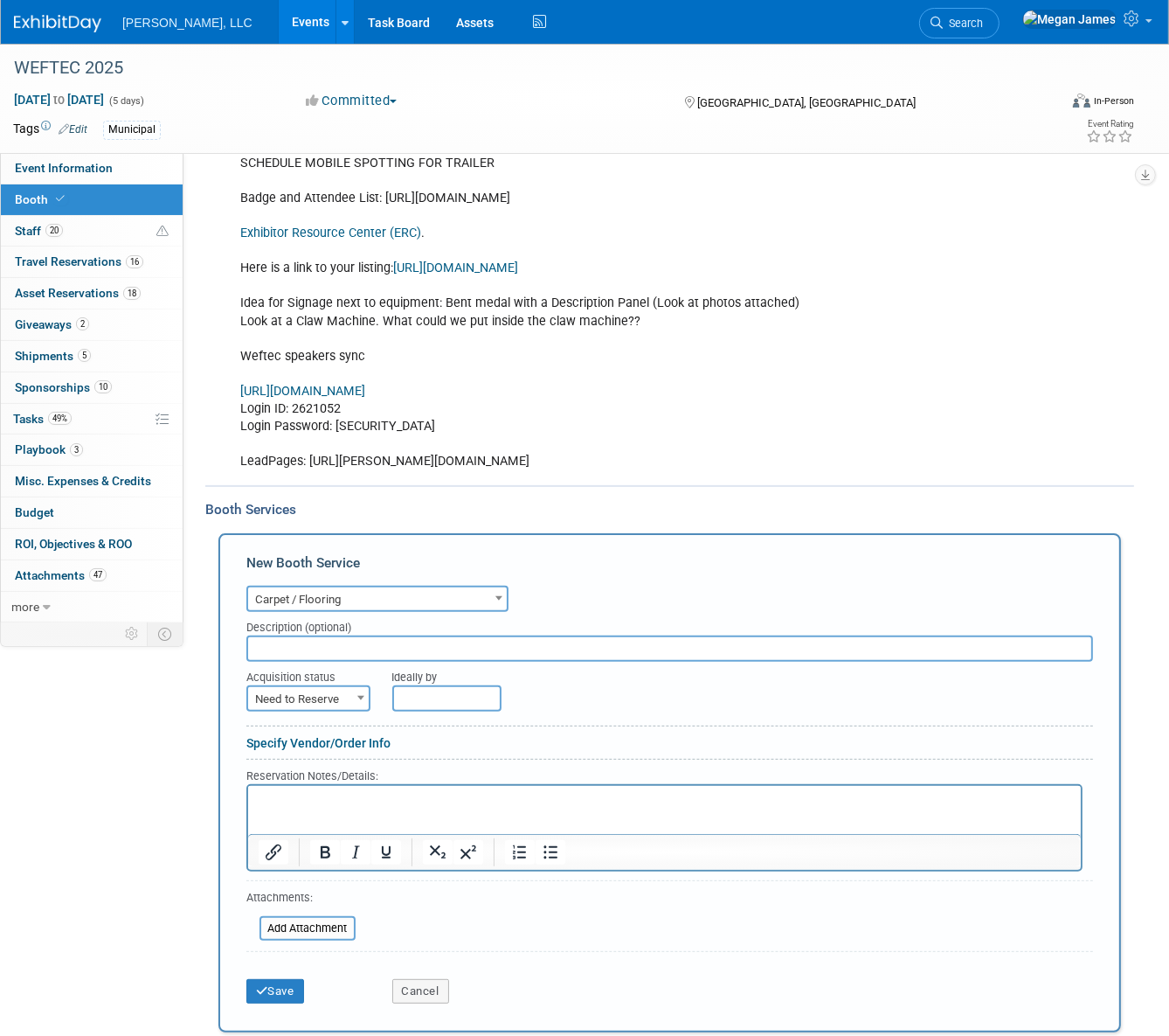
click at [329, 643] on input "text" at bounding box center [670, 648] width 847 height 26
click at [330, 691] on span "Need to Reserve" at bounding box center [309, 699] width 121 height 24
select select "2"
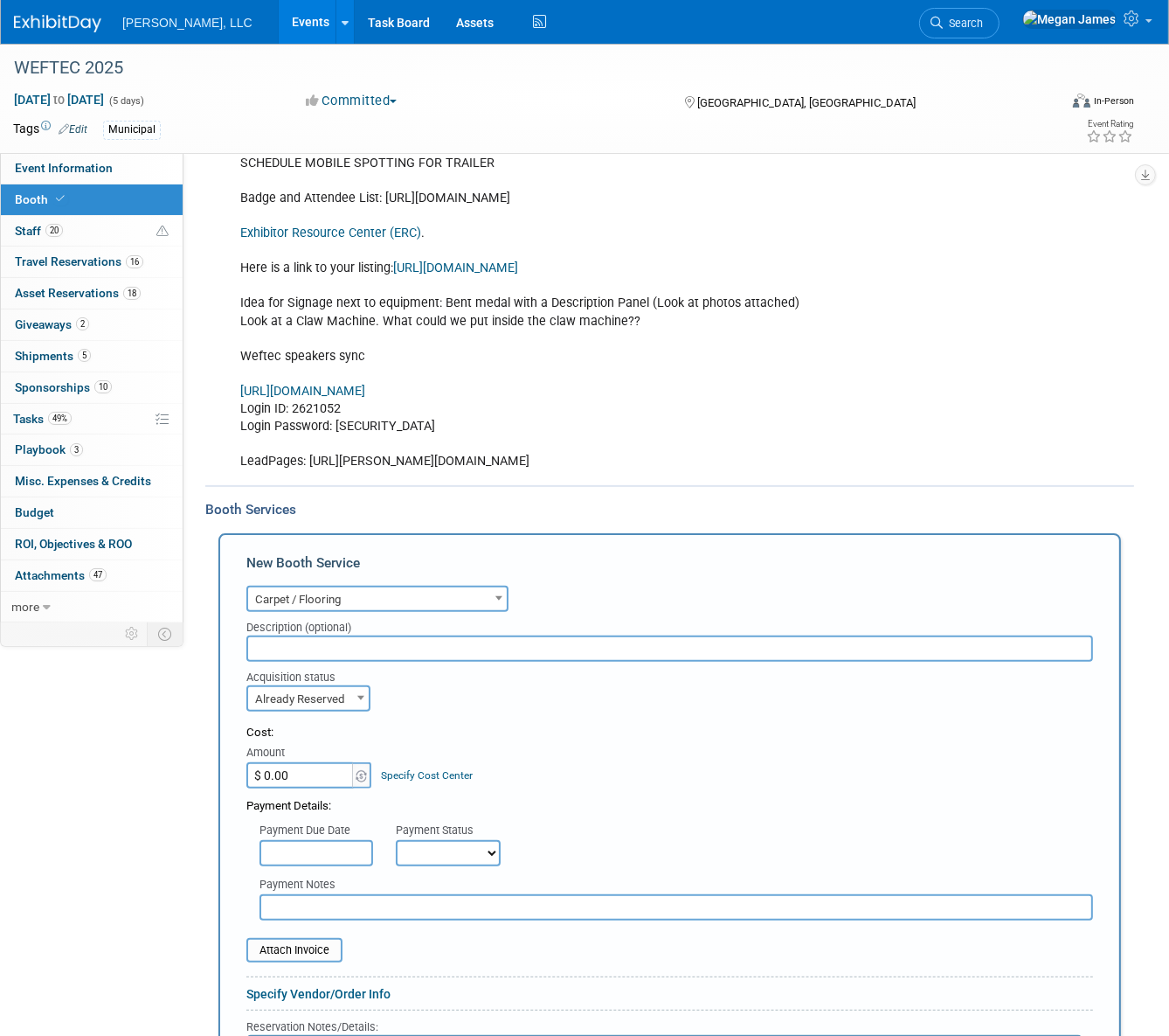
click at [331, 766] on input "$ 0.00" at bounding box center [301, 775] width 109 height 26
type input "$ 2,667.00"
click at [540, 743] on div "Cost: Amount $ 2,667.00 Specify Cost Center Cost Center -- Not Specified --" at bounding box center [670, 756] width 847 height 64
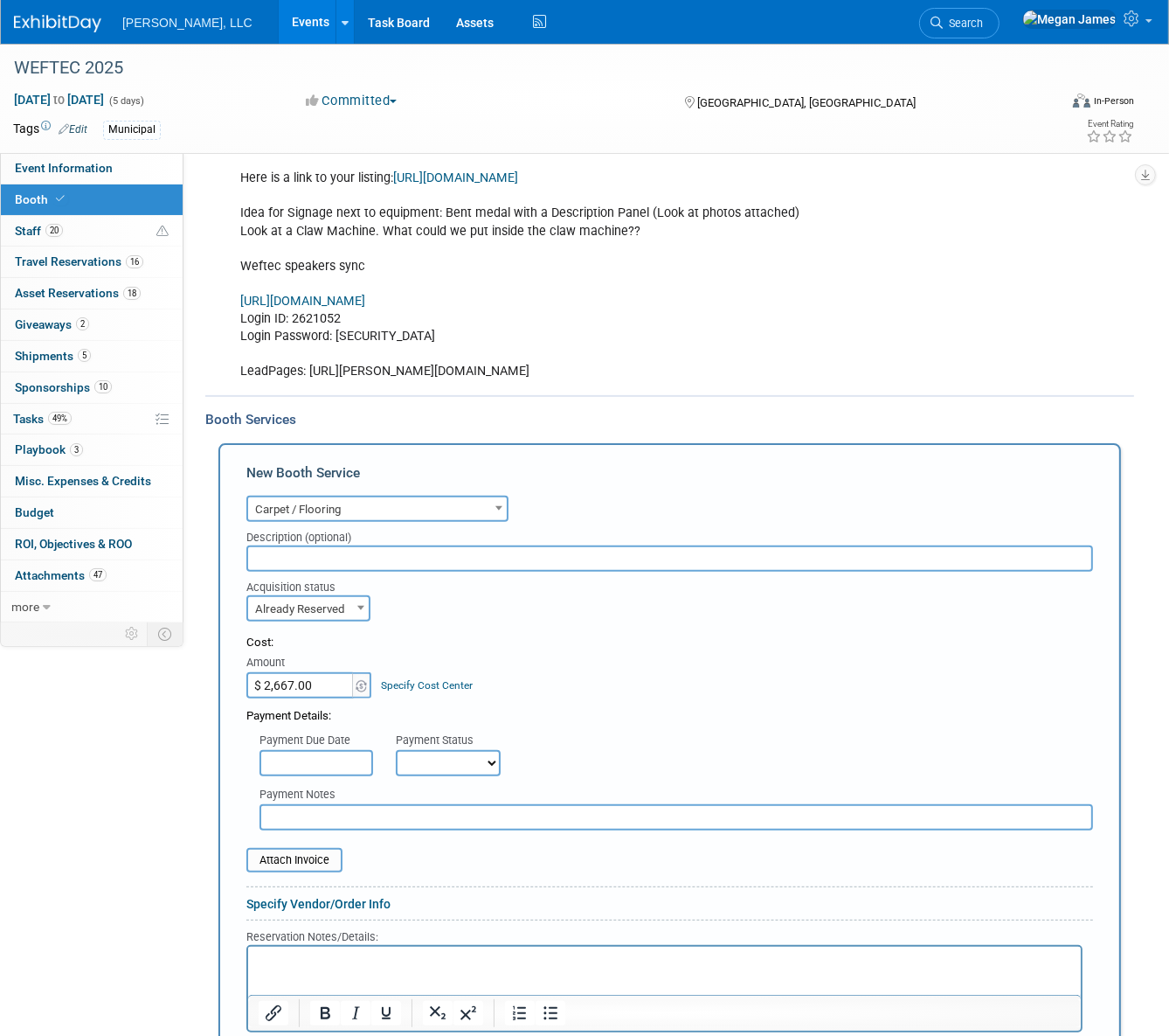
scroll to position [556, 0]
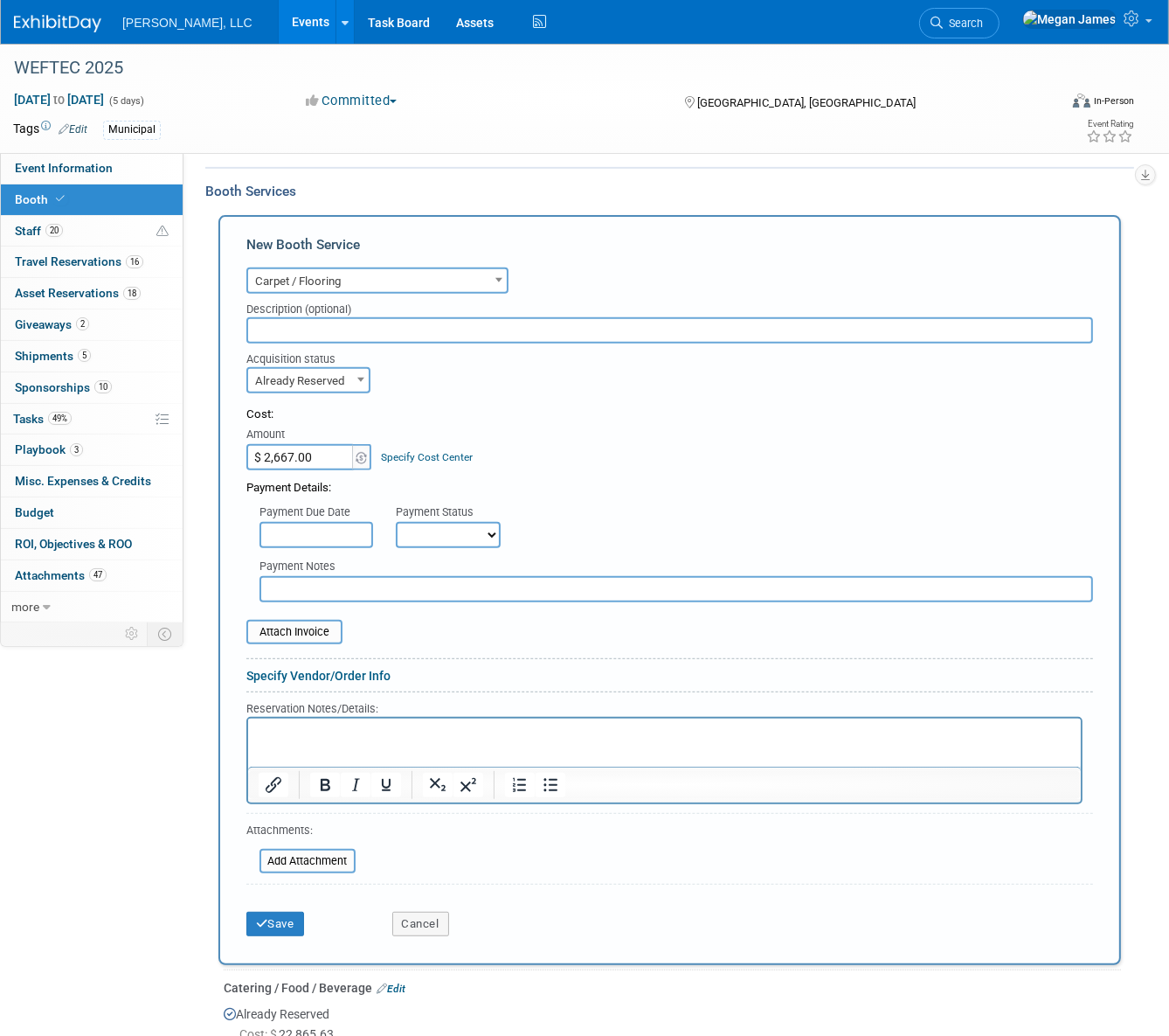
click at [361, 719] on iframe at bounding box center [665, 742] width 833 height 48
click at [369, 731] on p "Rich Text Area. Press ALT-0 for help." at bounding box center [664, 733] width 812 height 16
paste body "Rich Text Area. Press ALT-0 for help."
click at [285, 922] on button "Save" at bounding box center [276, 923] width 58 height 24
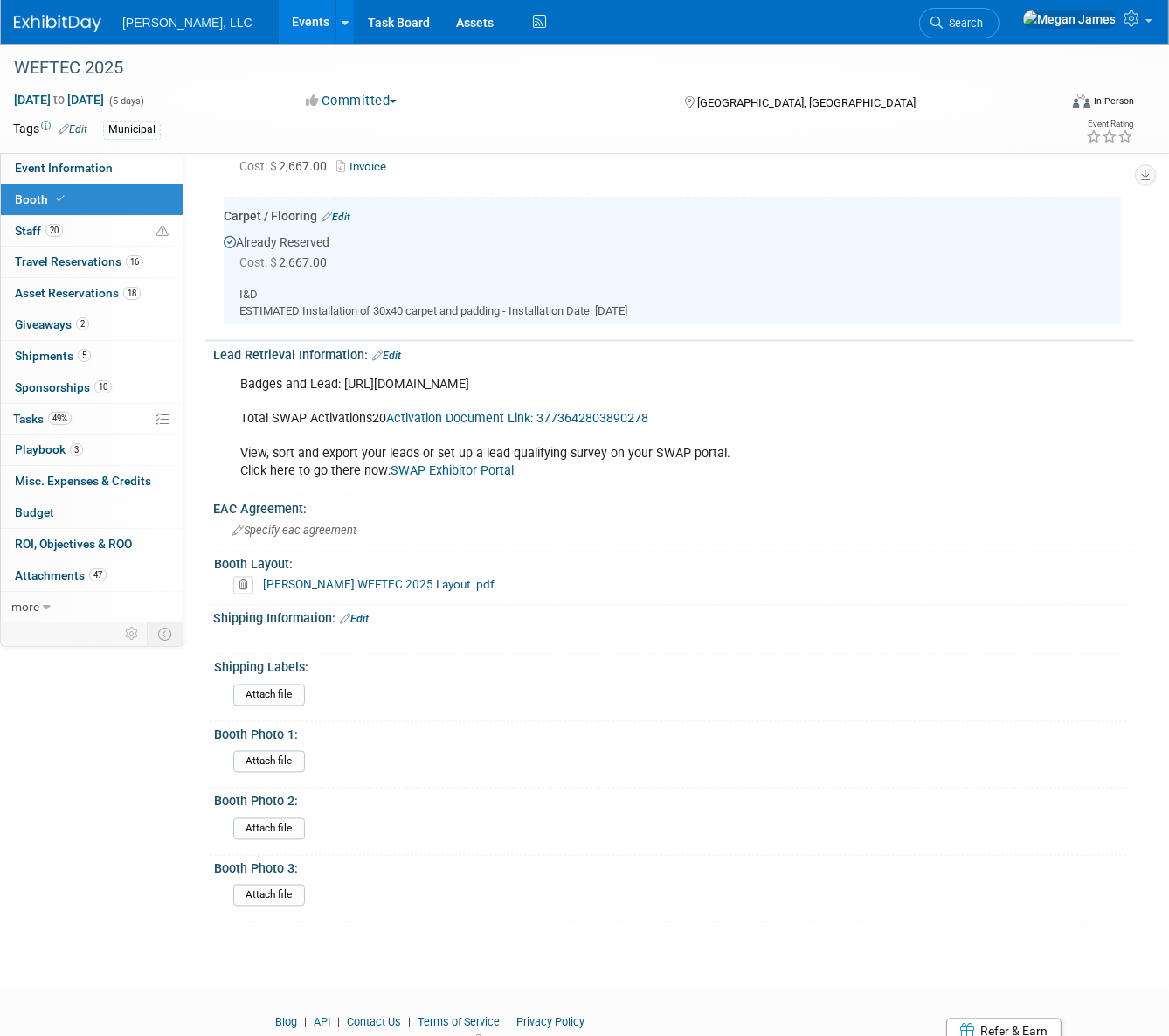
scroll to position [2821, 0]
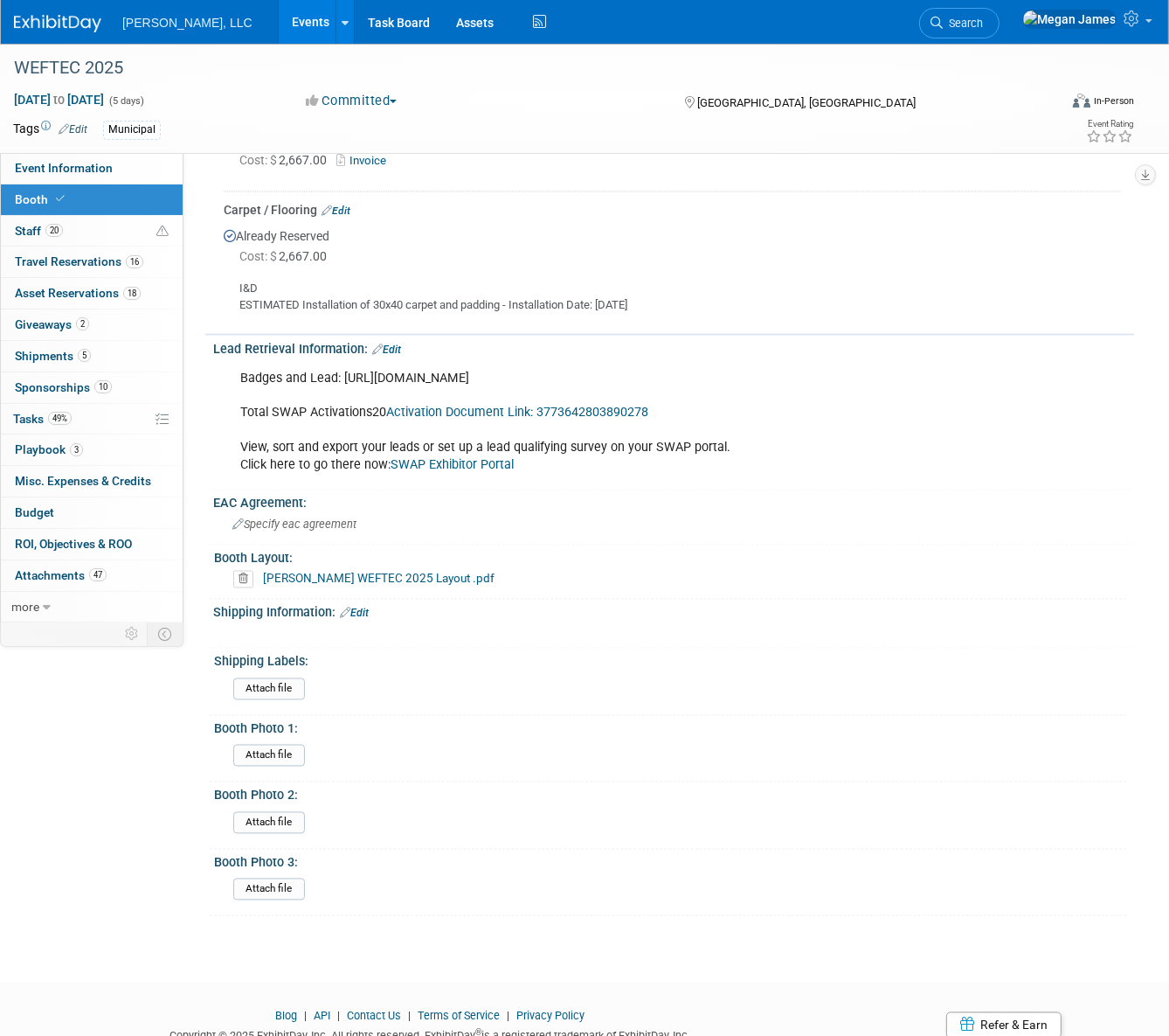
click at [279, 29] on link "Events" at bounding box center [311, 22] width 64 height 44
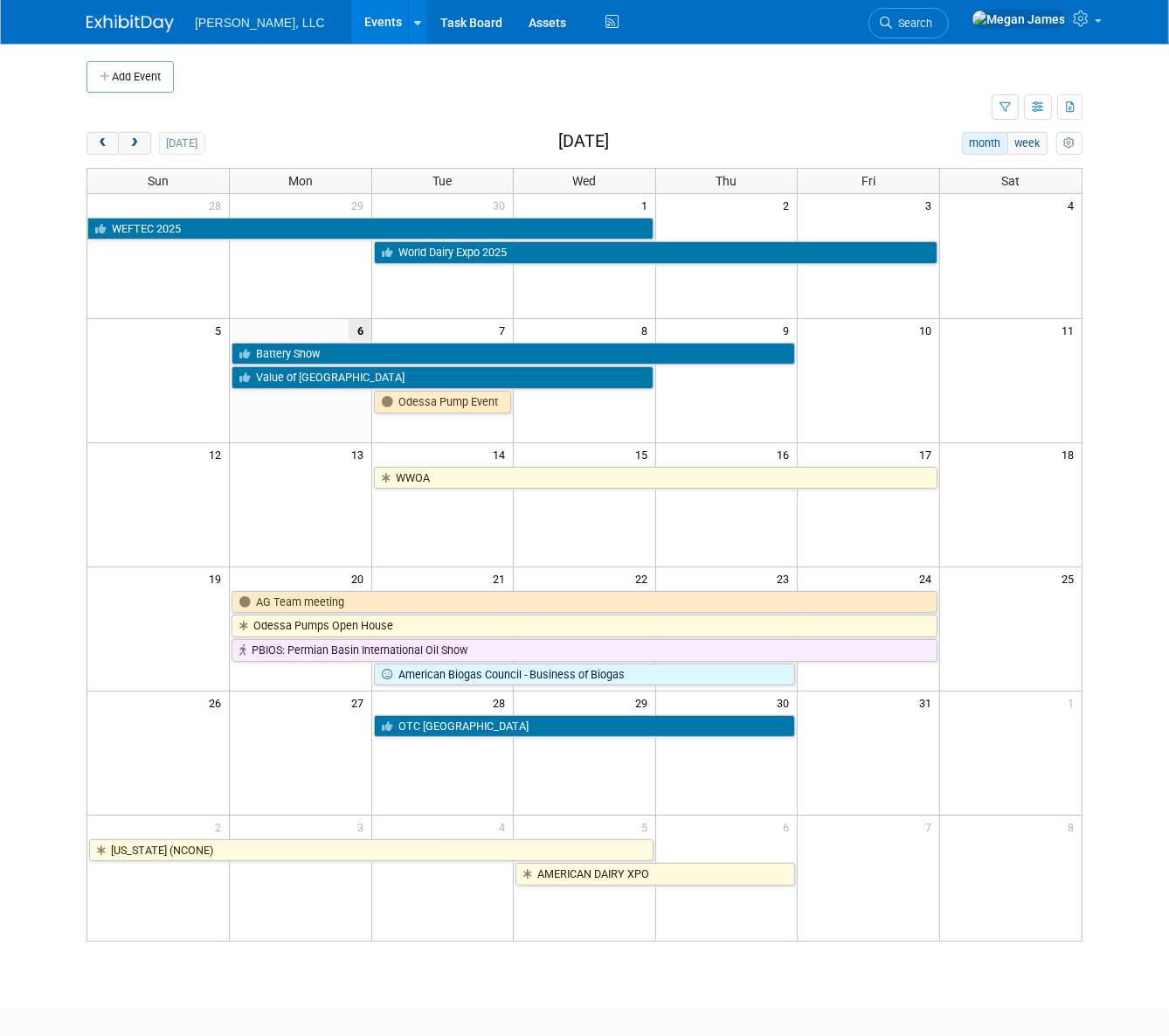
click at [25, 344] on body "Boerger, LLC Events Add Event Bulk Upload Events Shareable Event Boards Recentl…" at bounding box center [584, 518] width 1169 height 1036
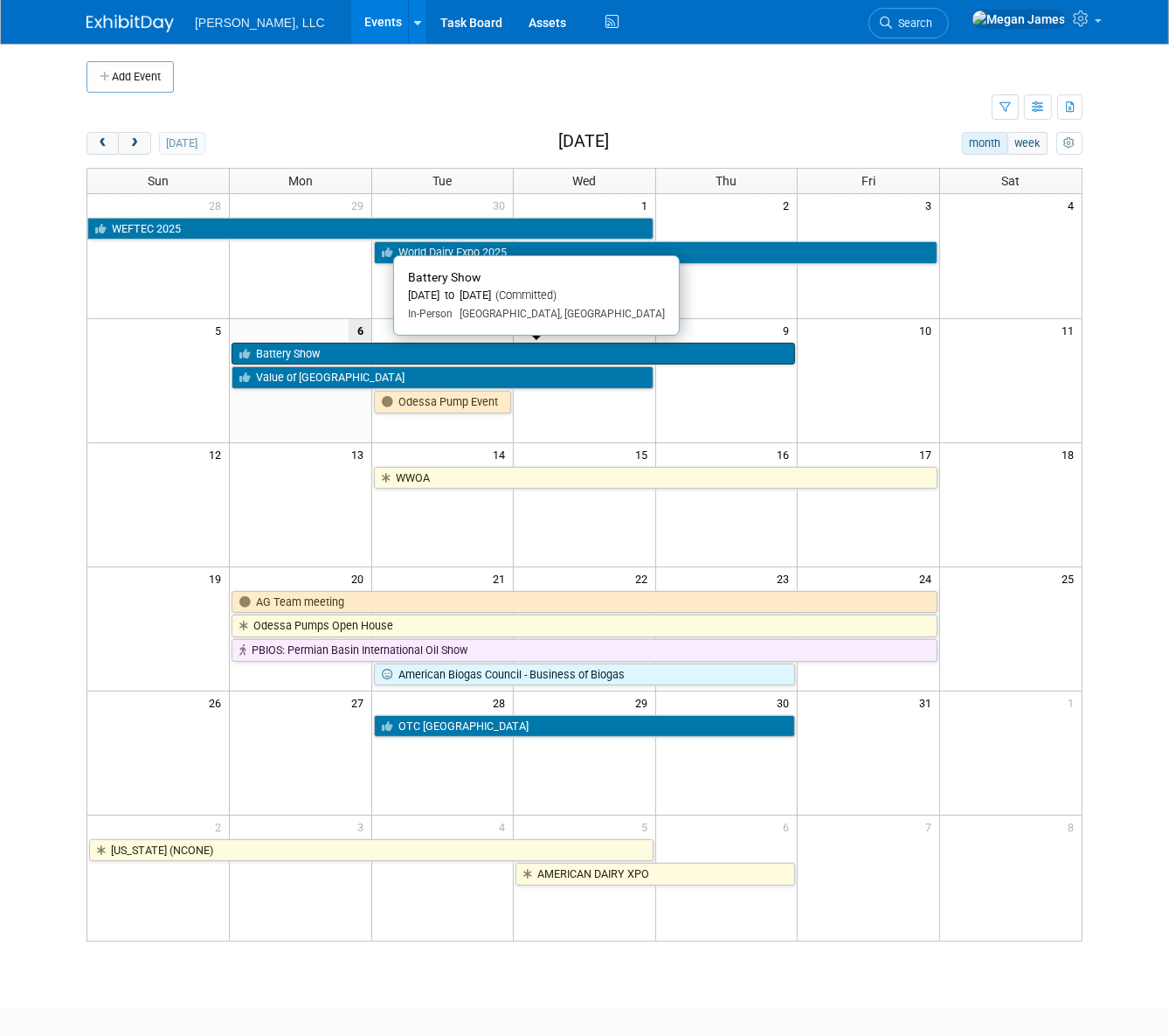
click at [328, 354] on link "Battery Show" at bounding box center [513, 353] width 564 height 23
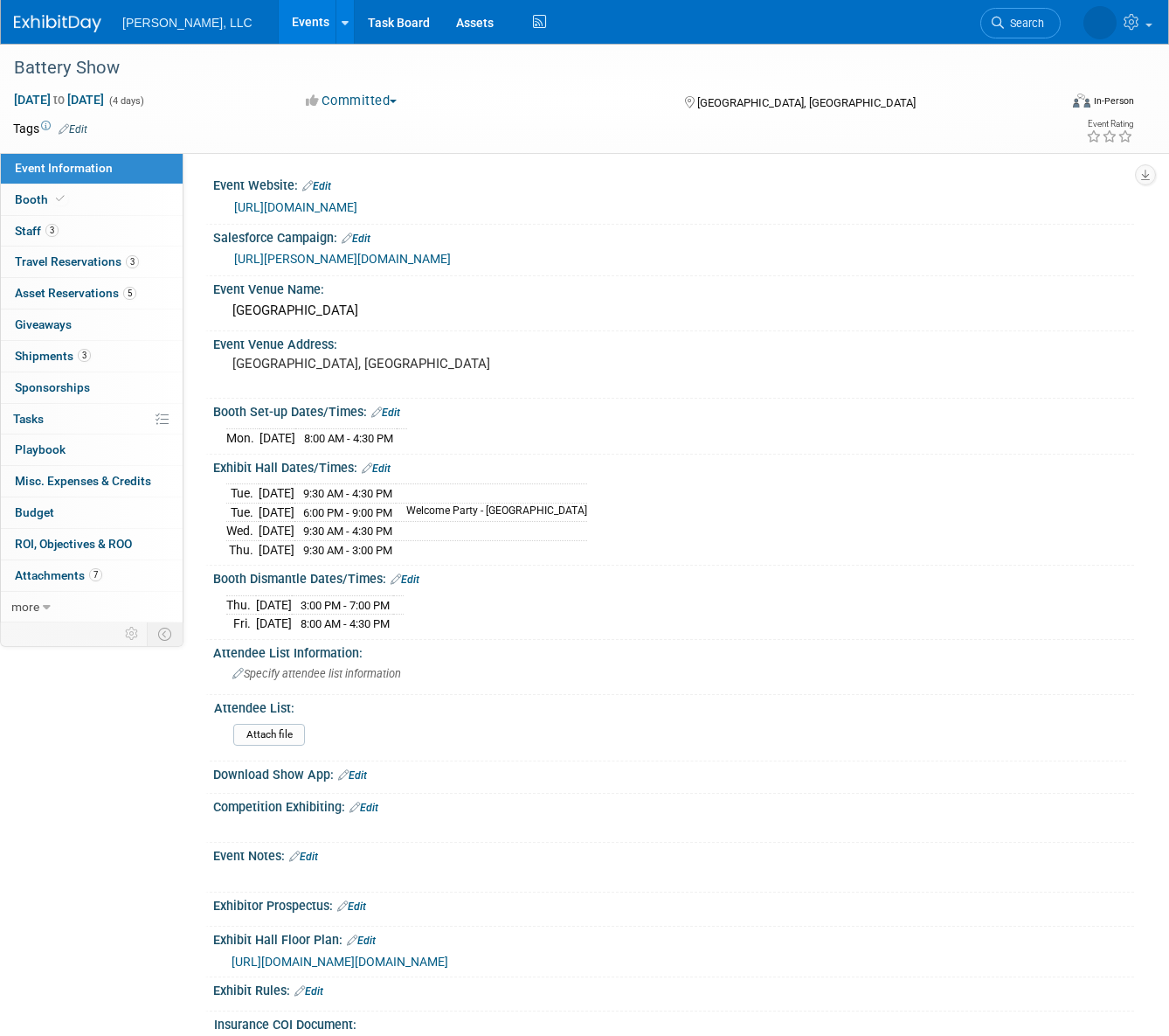
select select "Industrial"
click at [143, 265] on link "3 Travel Reservations 3" at bounding box center [92, 262] width 182 height 31
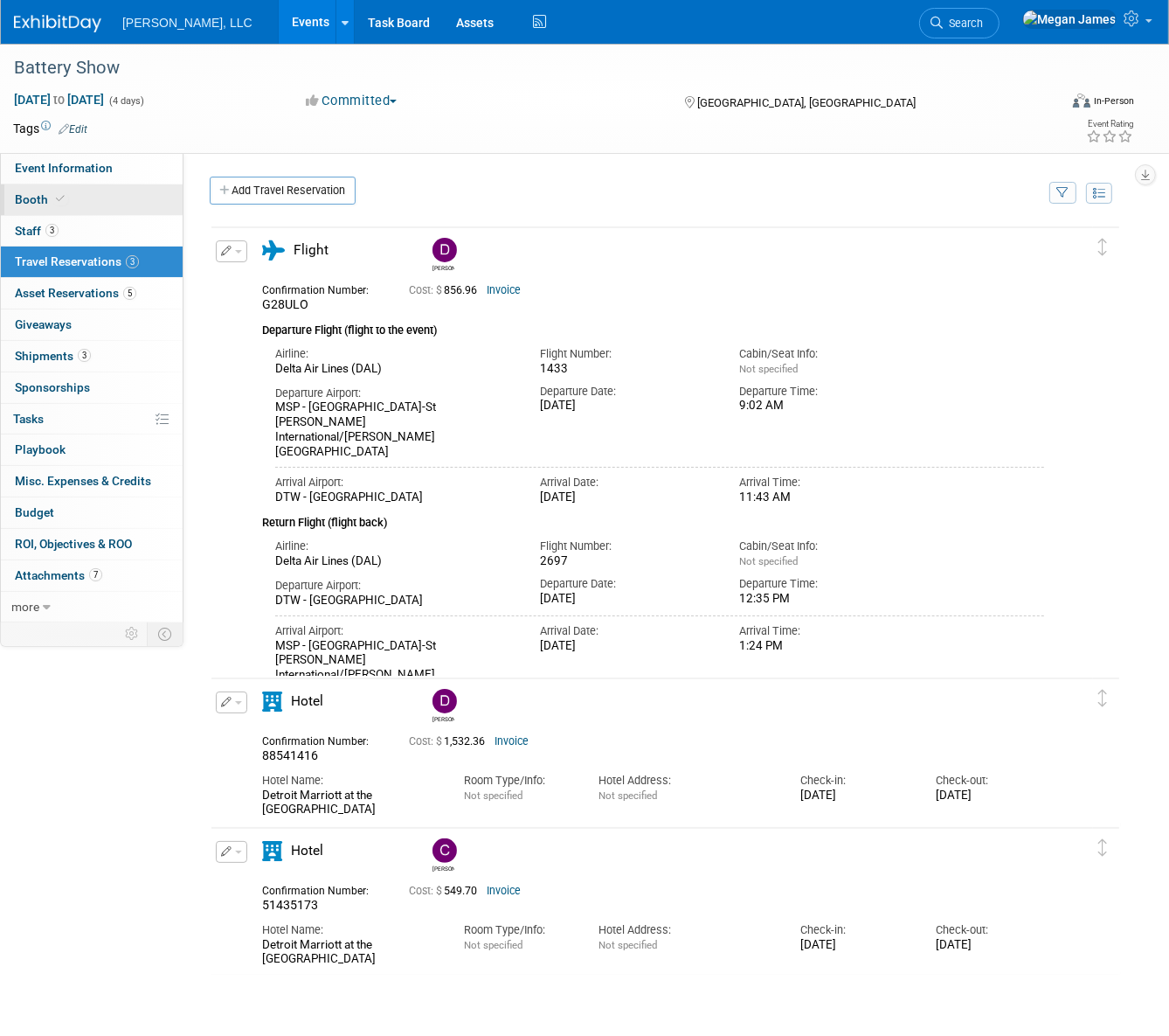
click at [98, 206] on link "Booth" at bounding box center [92, 200] width 182 height 31
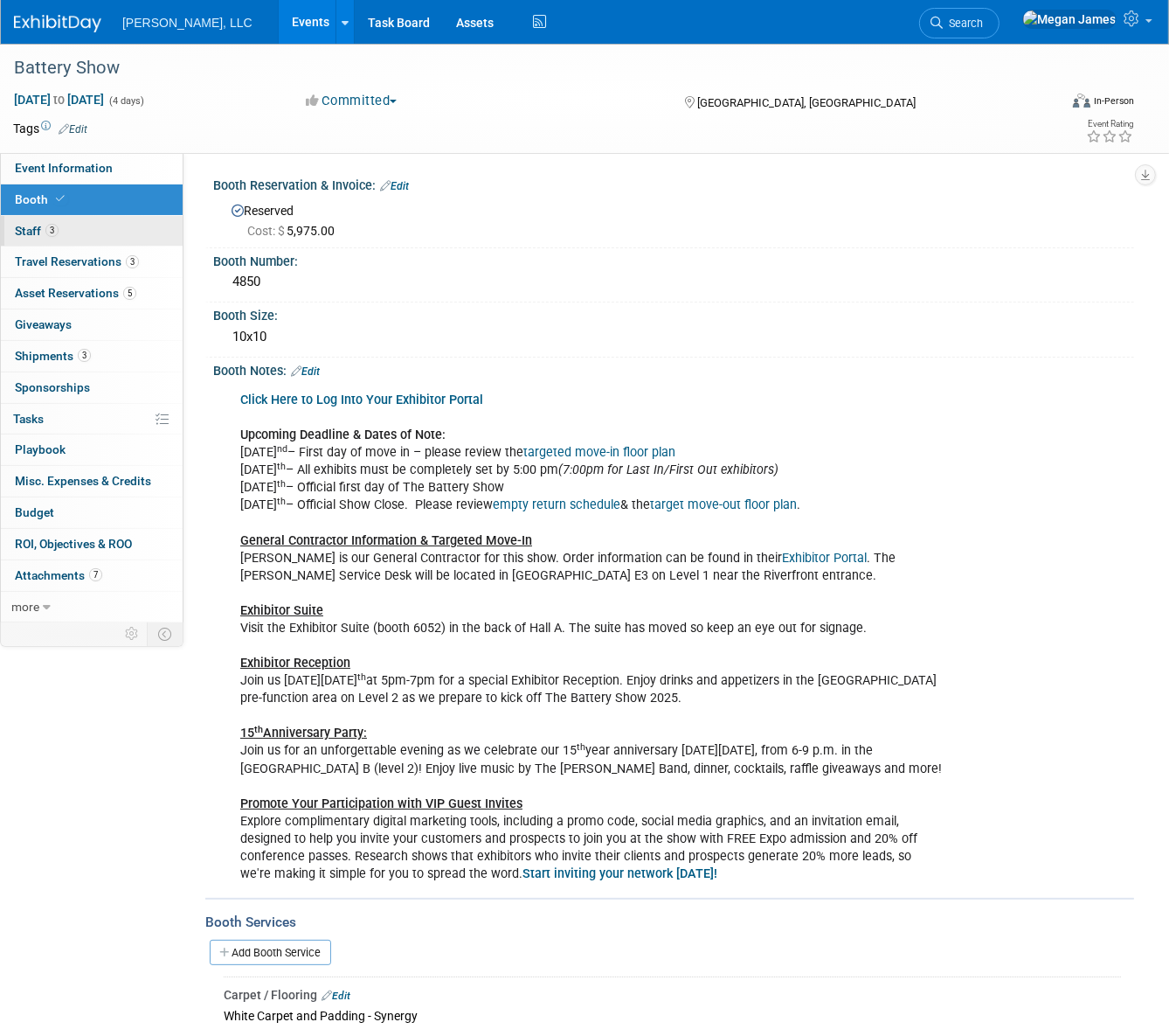
click at [102, 229] on link "3 Staff 3" at bounding box center [92, 232] width 182 height 31
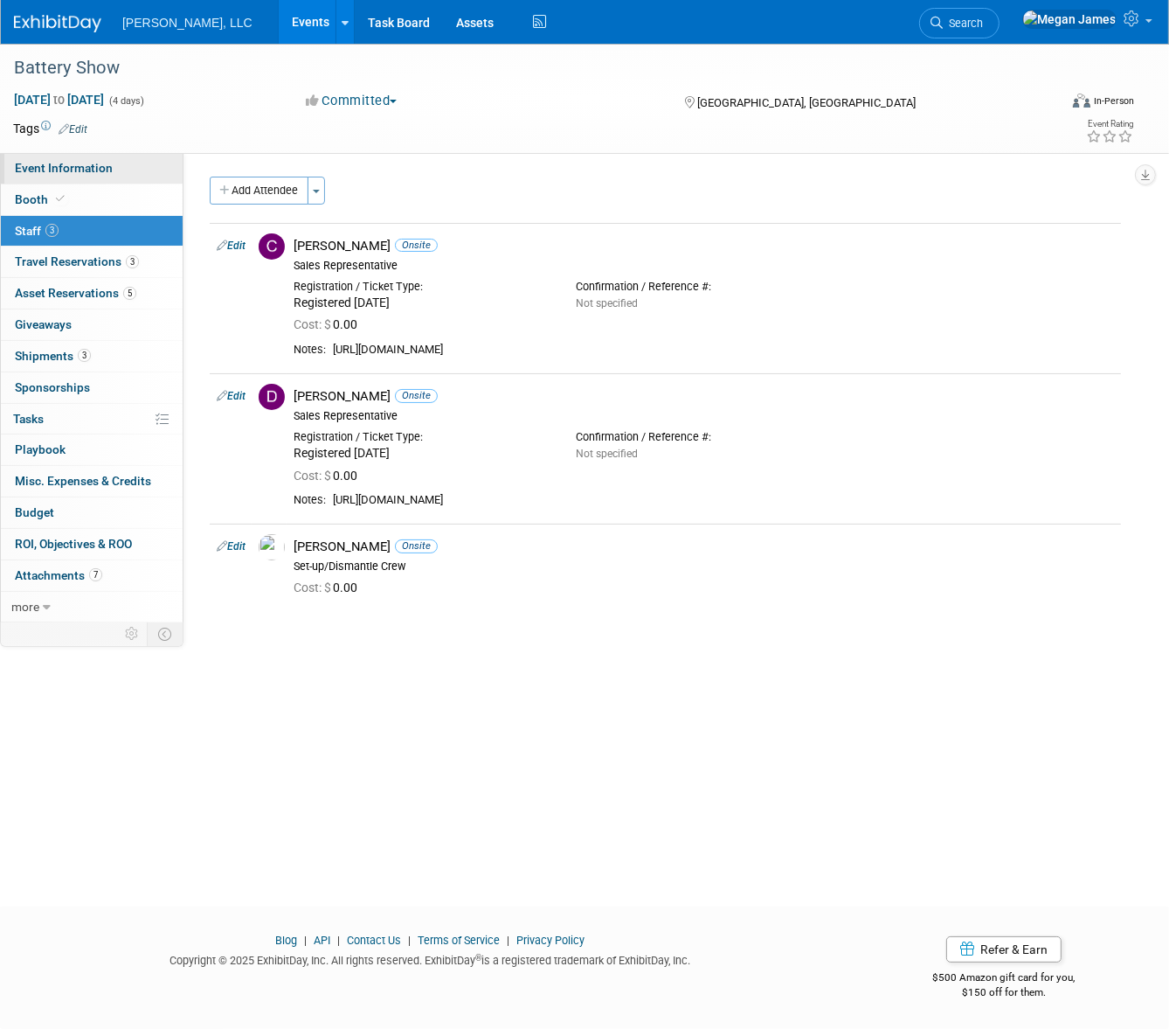
click at [99, 162] on span "Event Information" at bounding box center [63, 168] width 98 height 14
select select "Industrial"
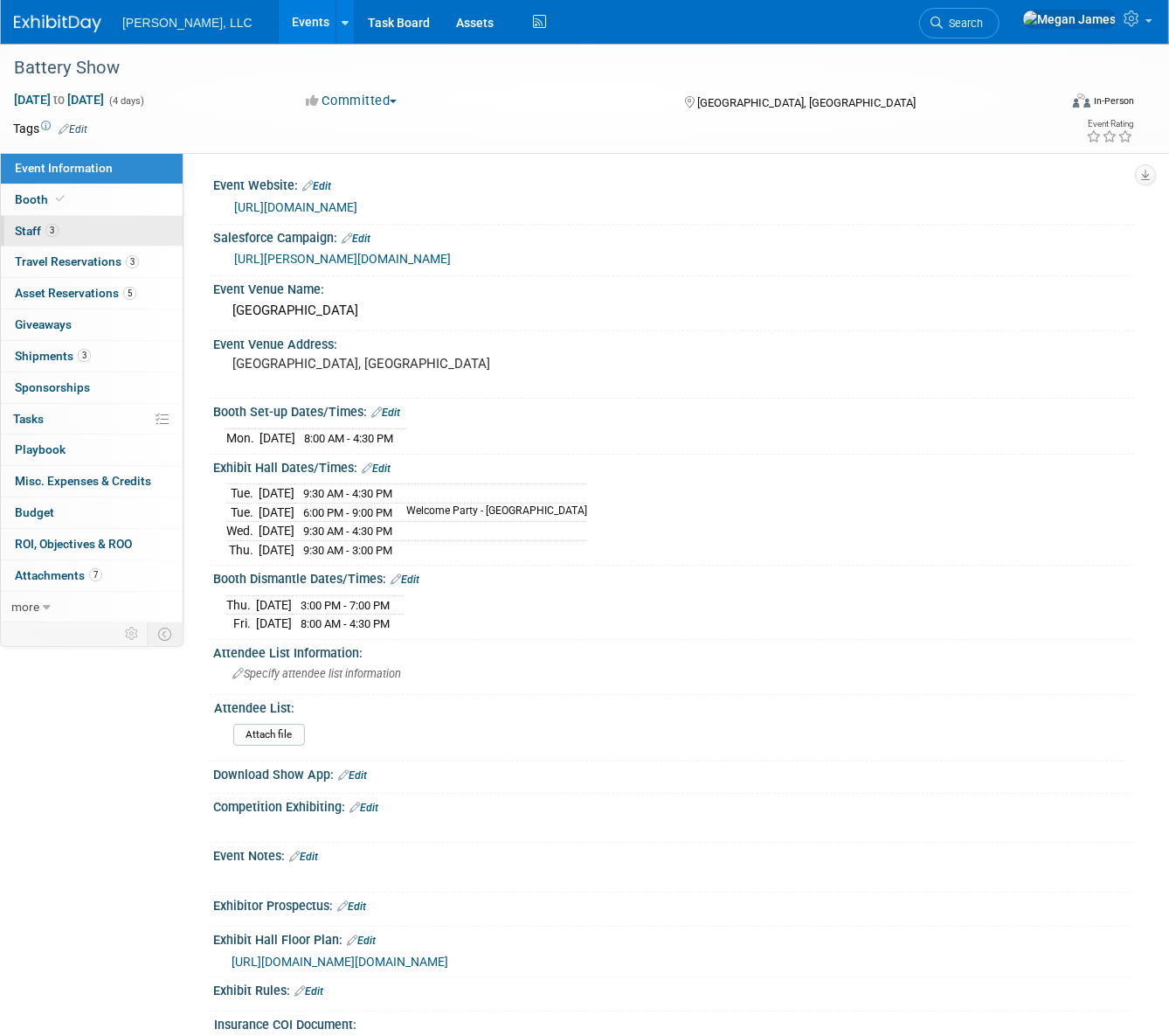
click at [102, 226] on link "3 Staff 3" at bounding box center [92, 232] width 182 height 31
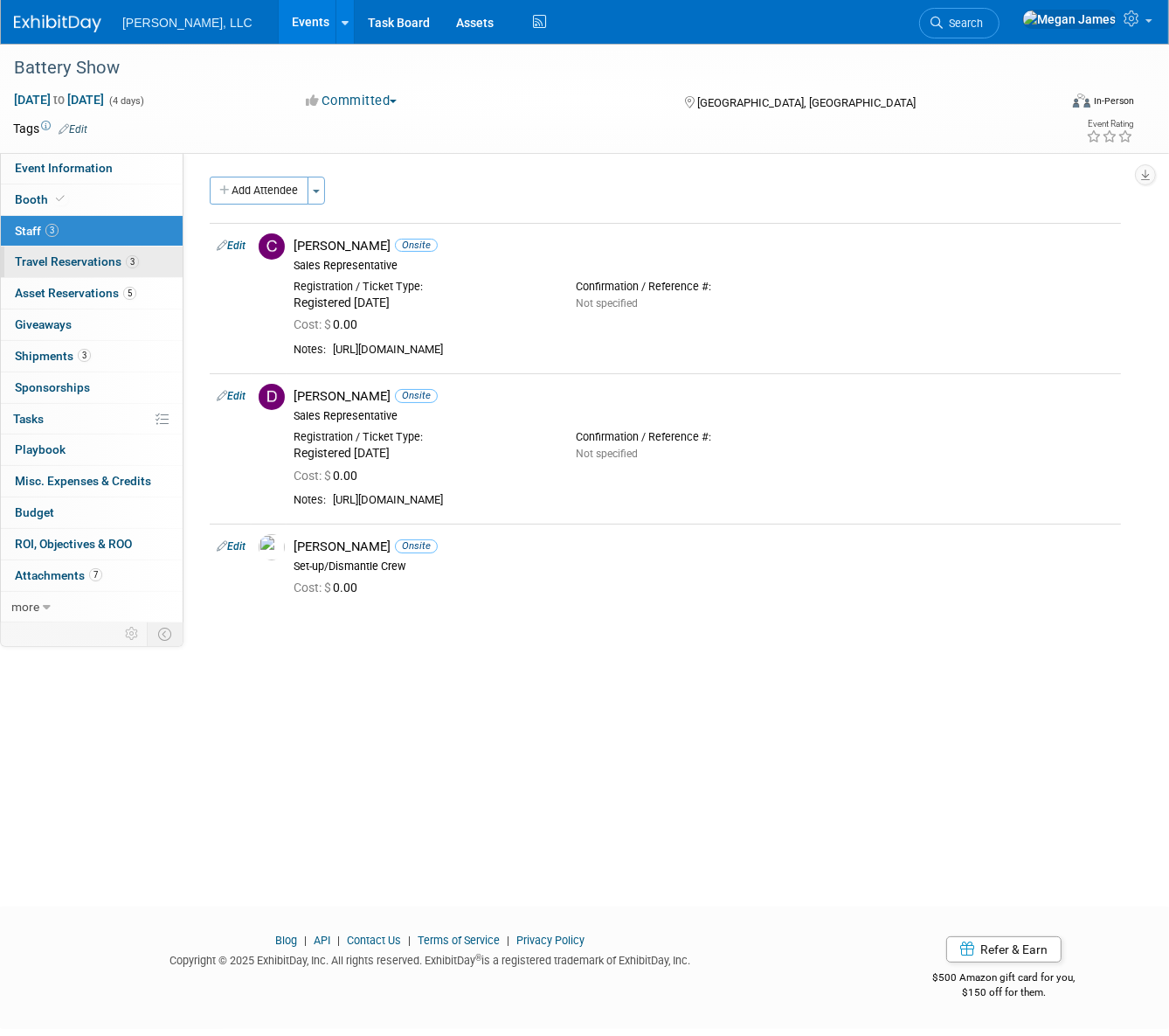
click at [108, 264] on span "Travel Reservations 3" at bounding box center [77, 261] width 124 height 14
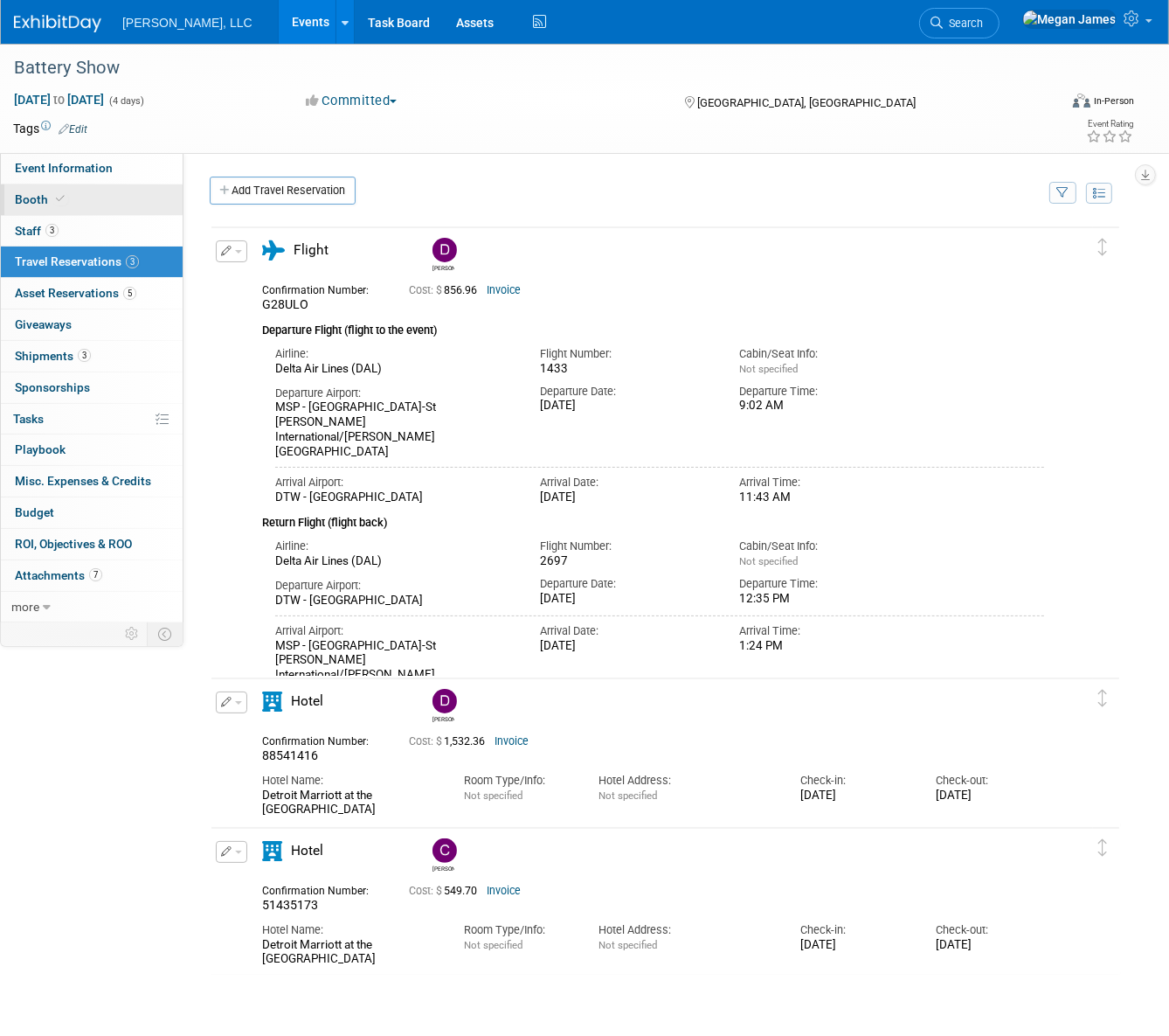
click at [95, 202] on link "Booth" at bounding box center [92, 200] width 182 height 31
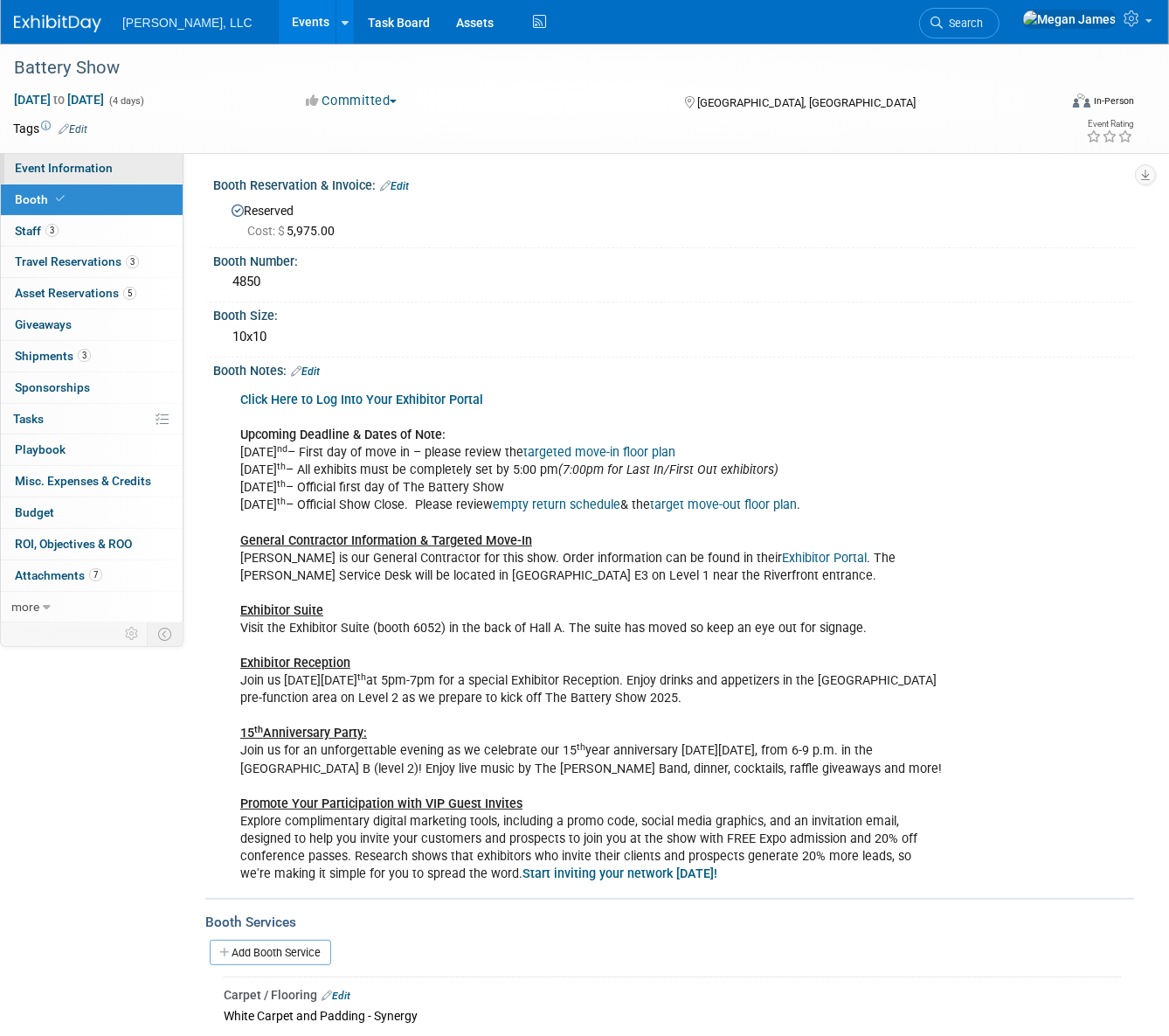
click at [100, 172] on span "Event Information" at bounding box center [63, 168] width 98 height 14
select select "Industrial"
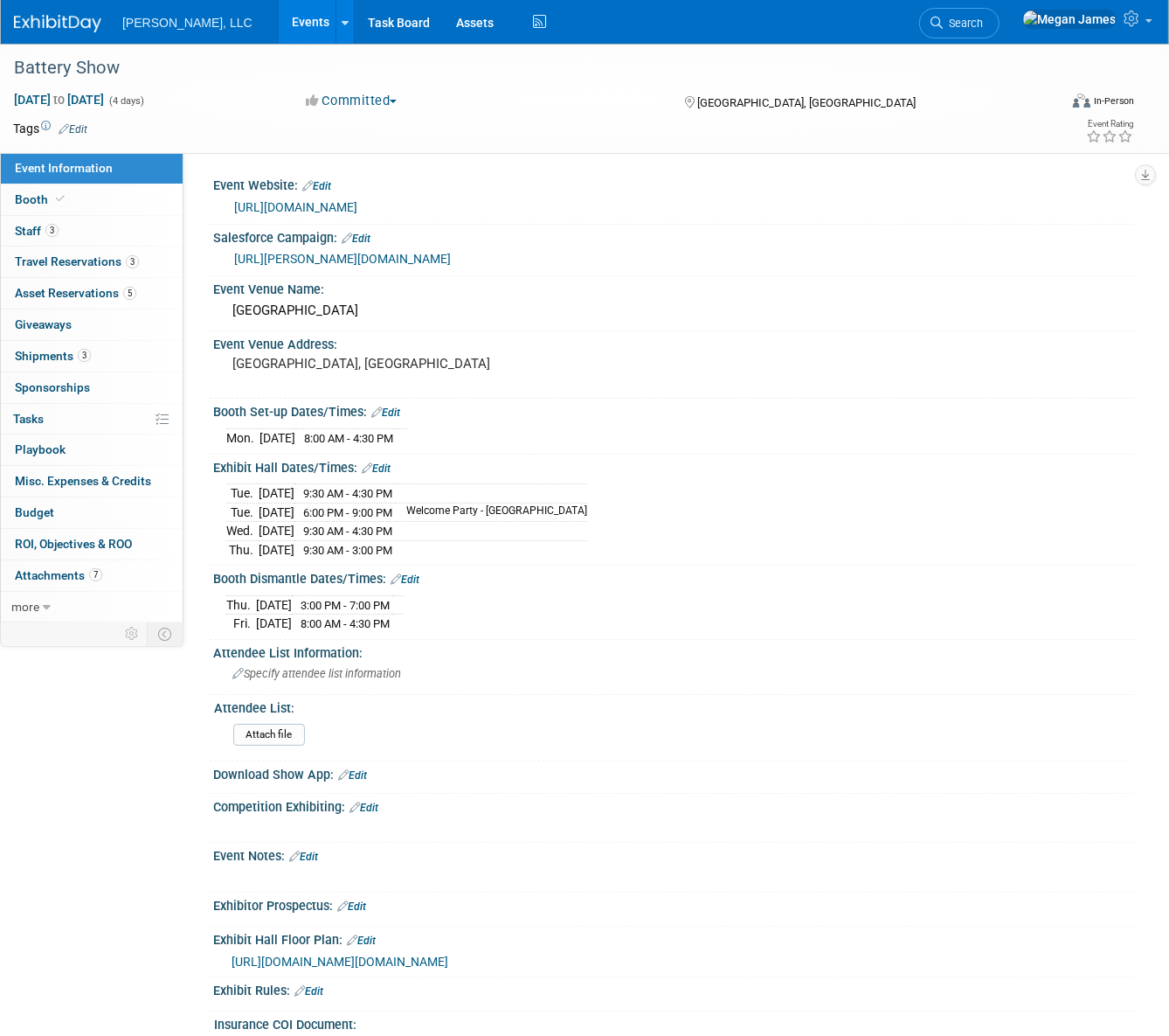
click at [279, 35] on link "Events" at bounding box center [311, 22] width 64 height 44
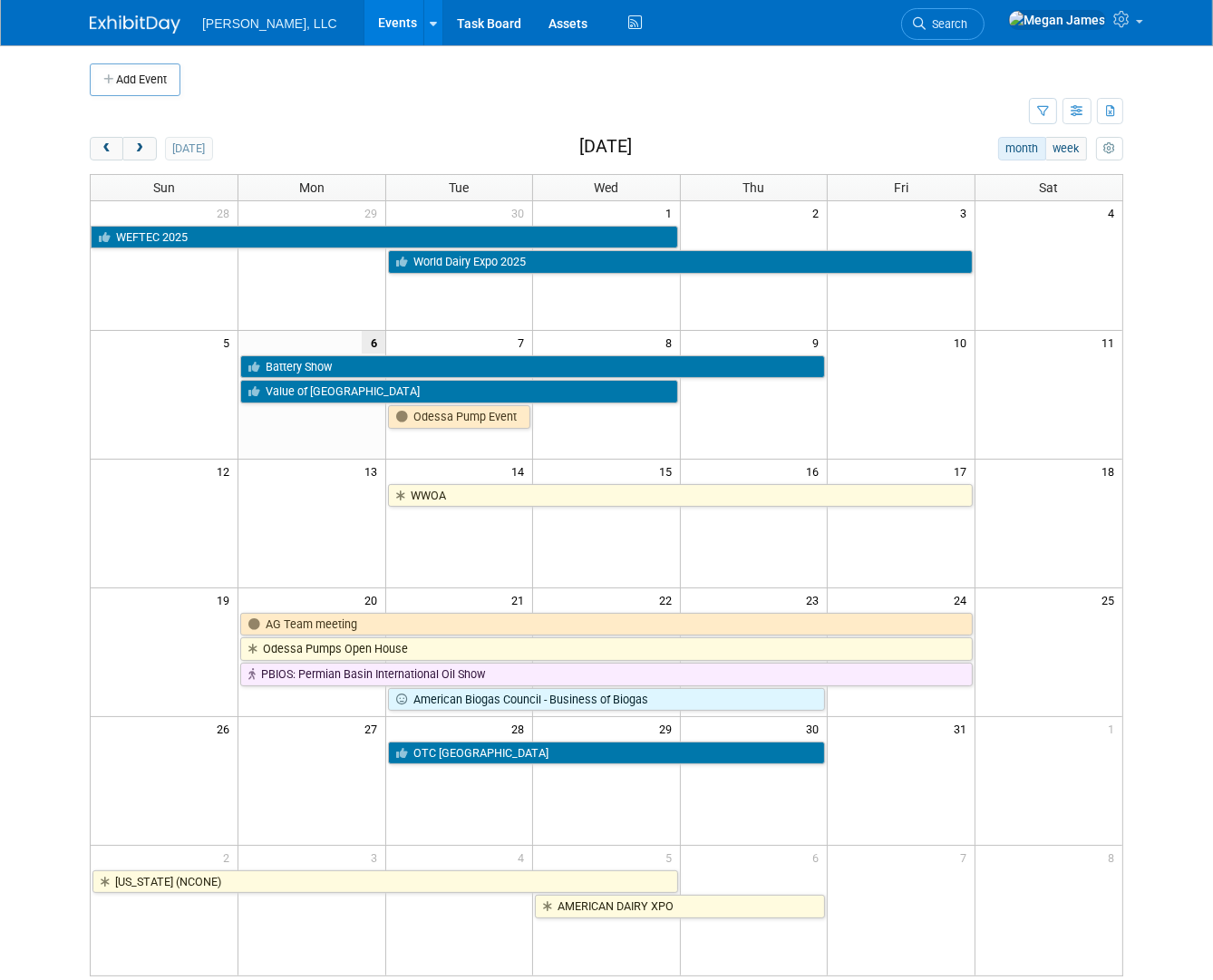
click at [125, 161] on div "[DATE] month week [DATE] Sun Mon Tue Wed Thu Fri Sat 28 29 30 1 2 3 4 WEFTEC 20…" at bounding box center [606, 557] width 1034 height 840
drag, startPoint x: 125, startPoint y: 161, endPoint x: 121, endPoint y: 151, distance: 10.8
click at [133, 151] on span "next" at bounding box center [139, 149] width 14 height 12
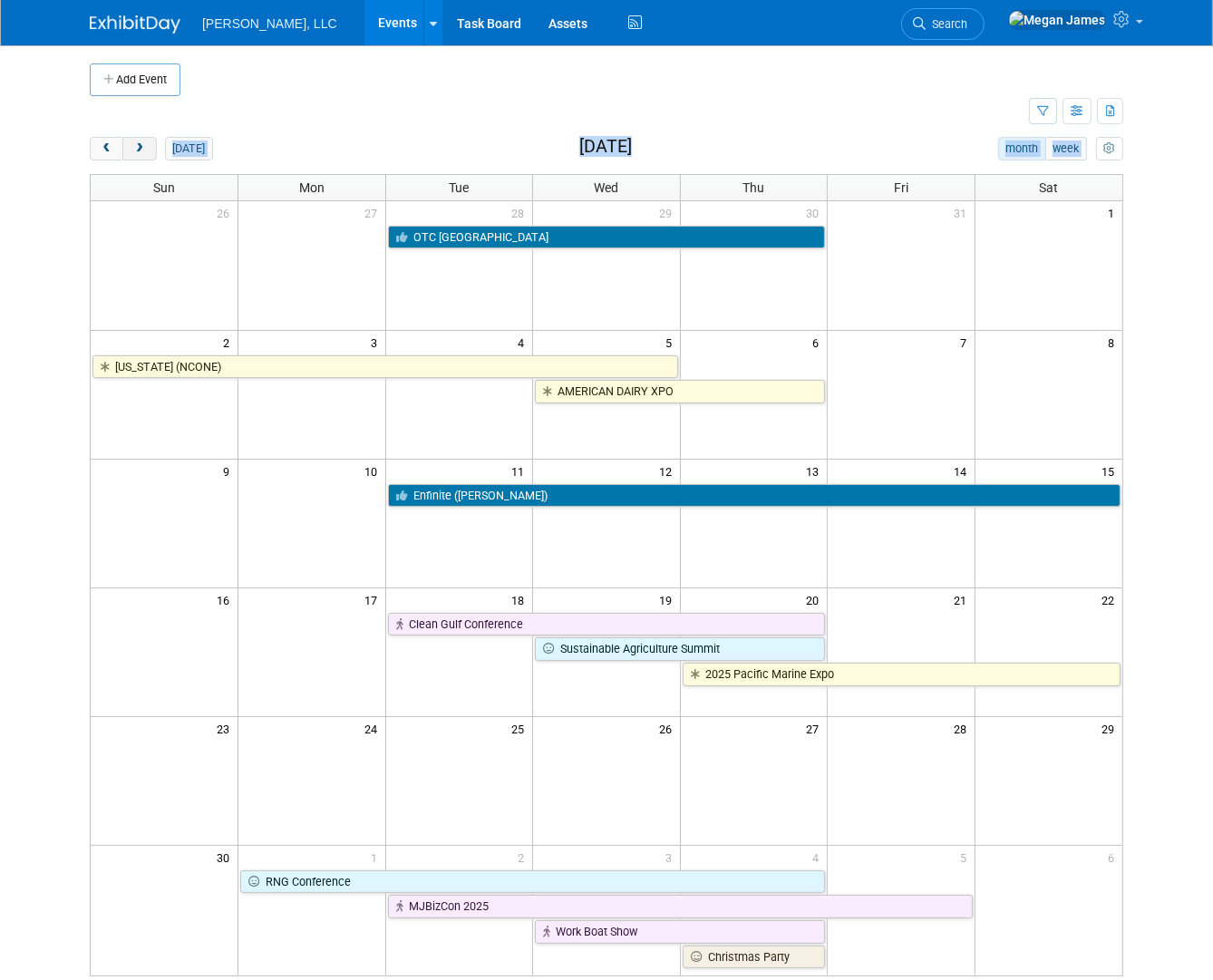
click at [133, 151] on span "next" at bounding box center [139, 149] width 14 height 12
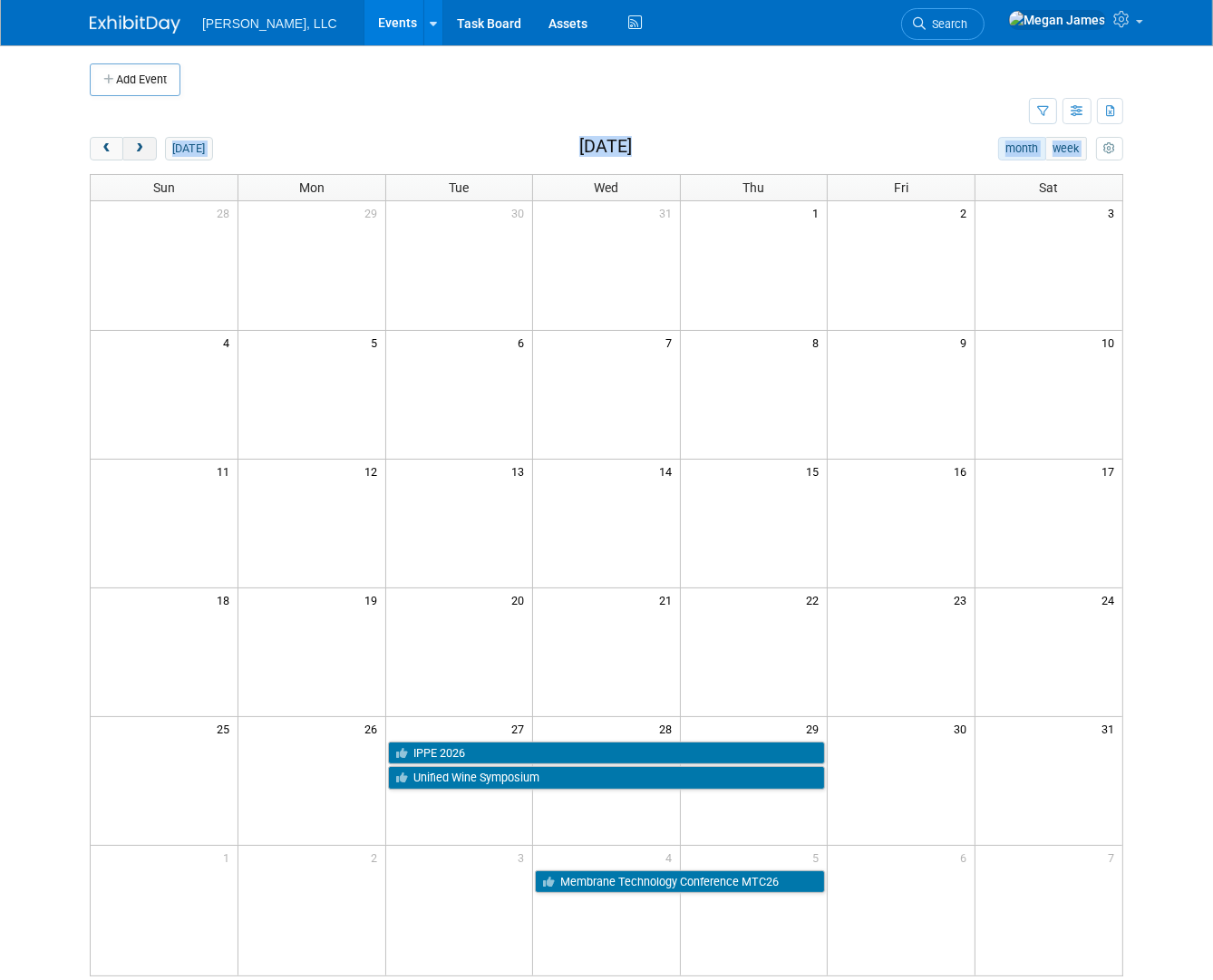
click at [133, 151] on span "next" at bounding box center [139, 149] width 14 height 12
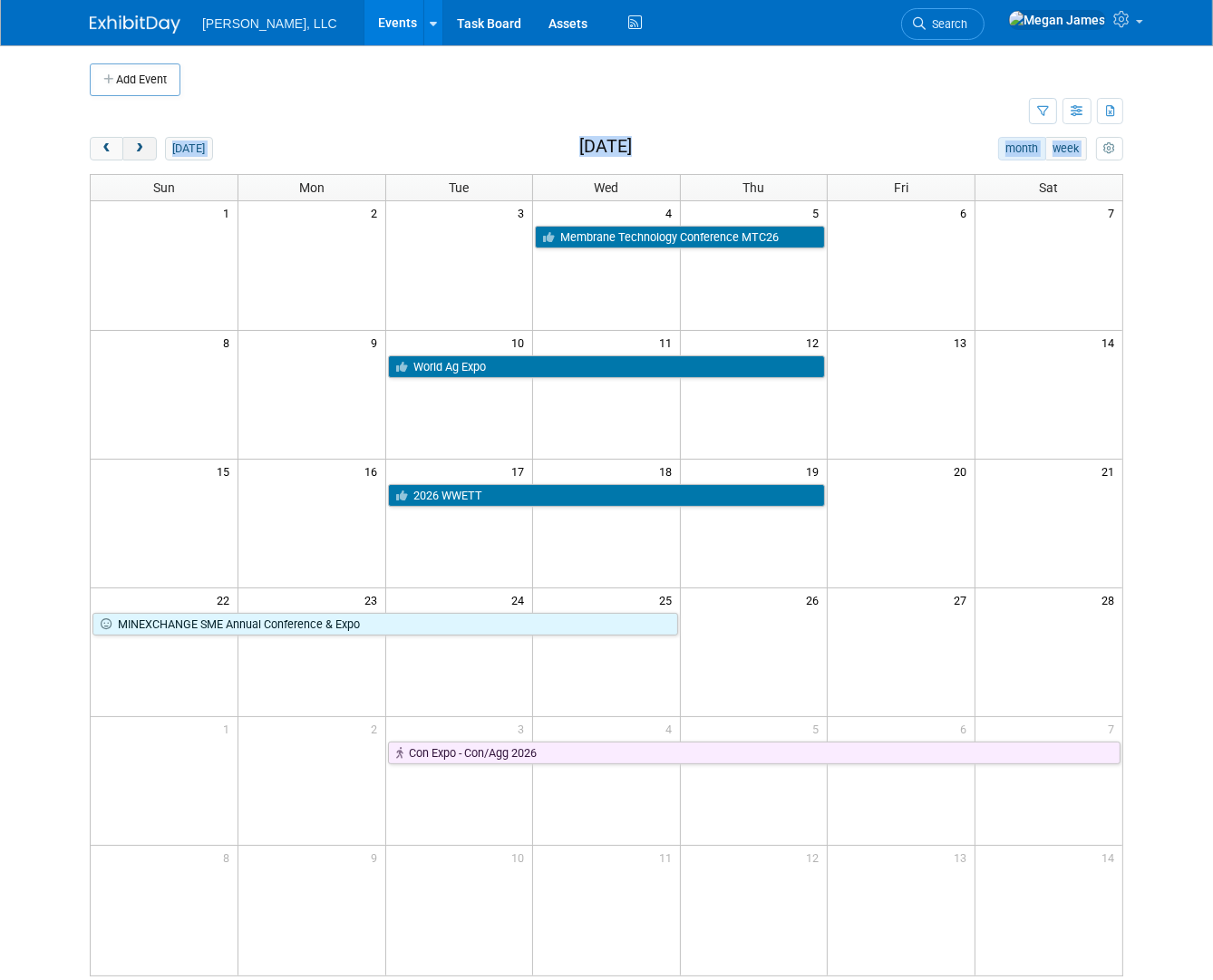
click at [133, 151] on span "next" at bounding box center [139, 149] width 14 height 12
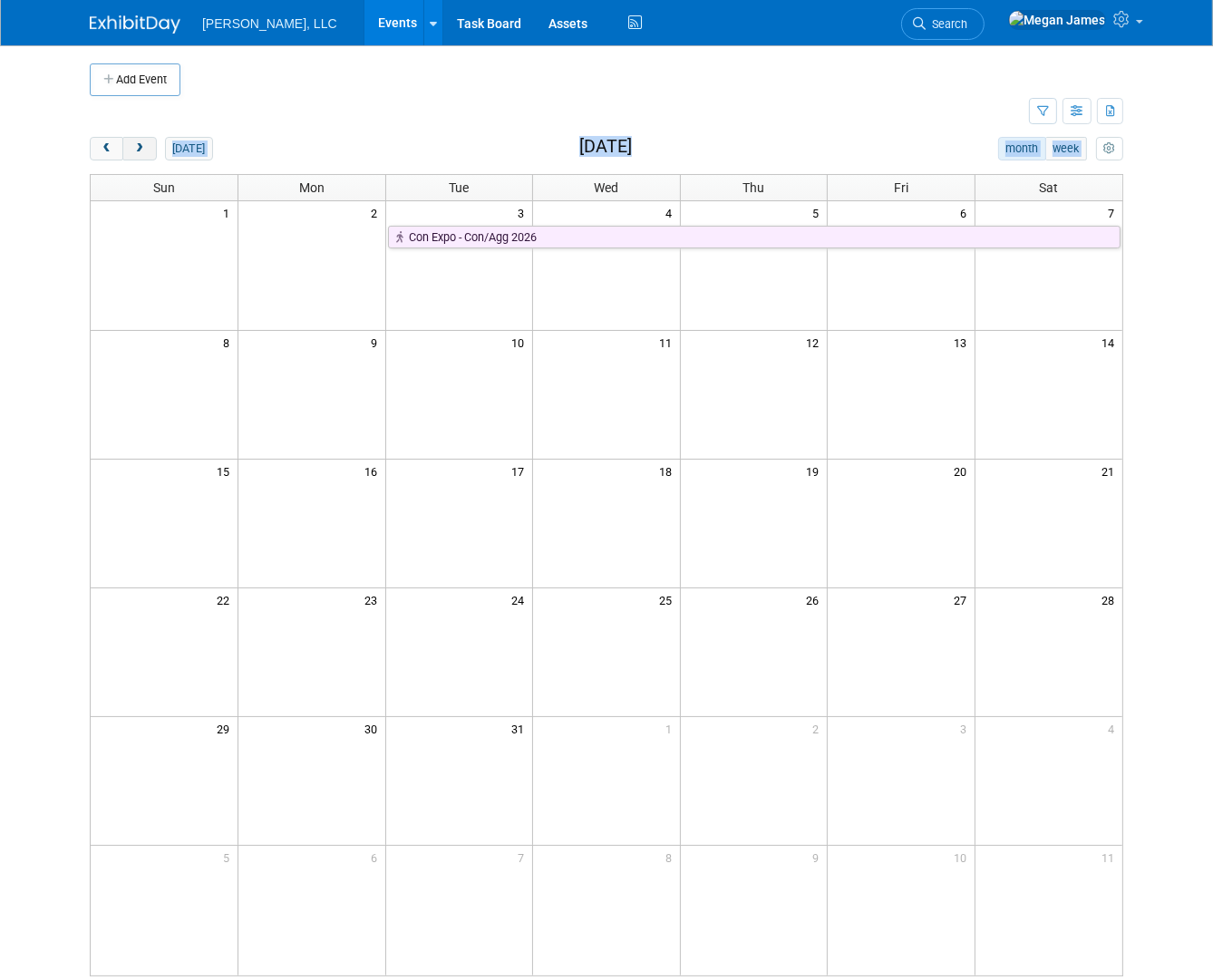
click at [133, 151] on span "next" at bounding box center [139, 149] width 14 height 12
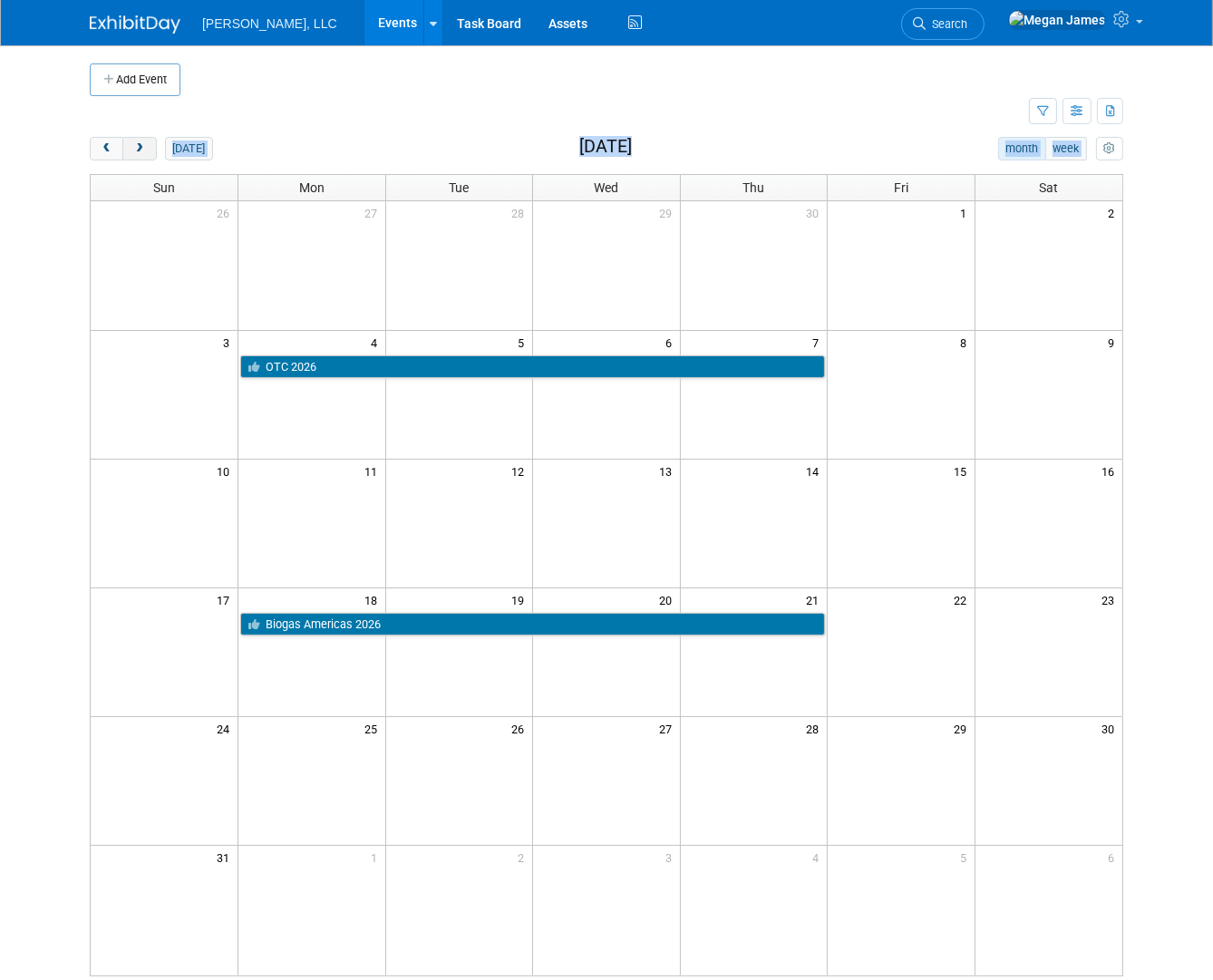
click at [133, 151] on span "next" at bounding box center [139, 149] width 14 height 12
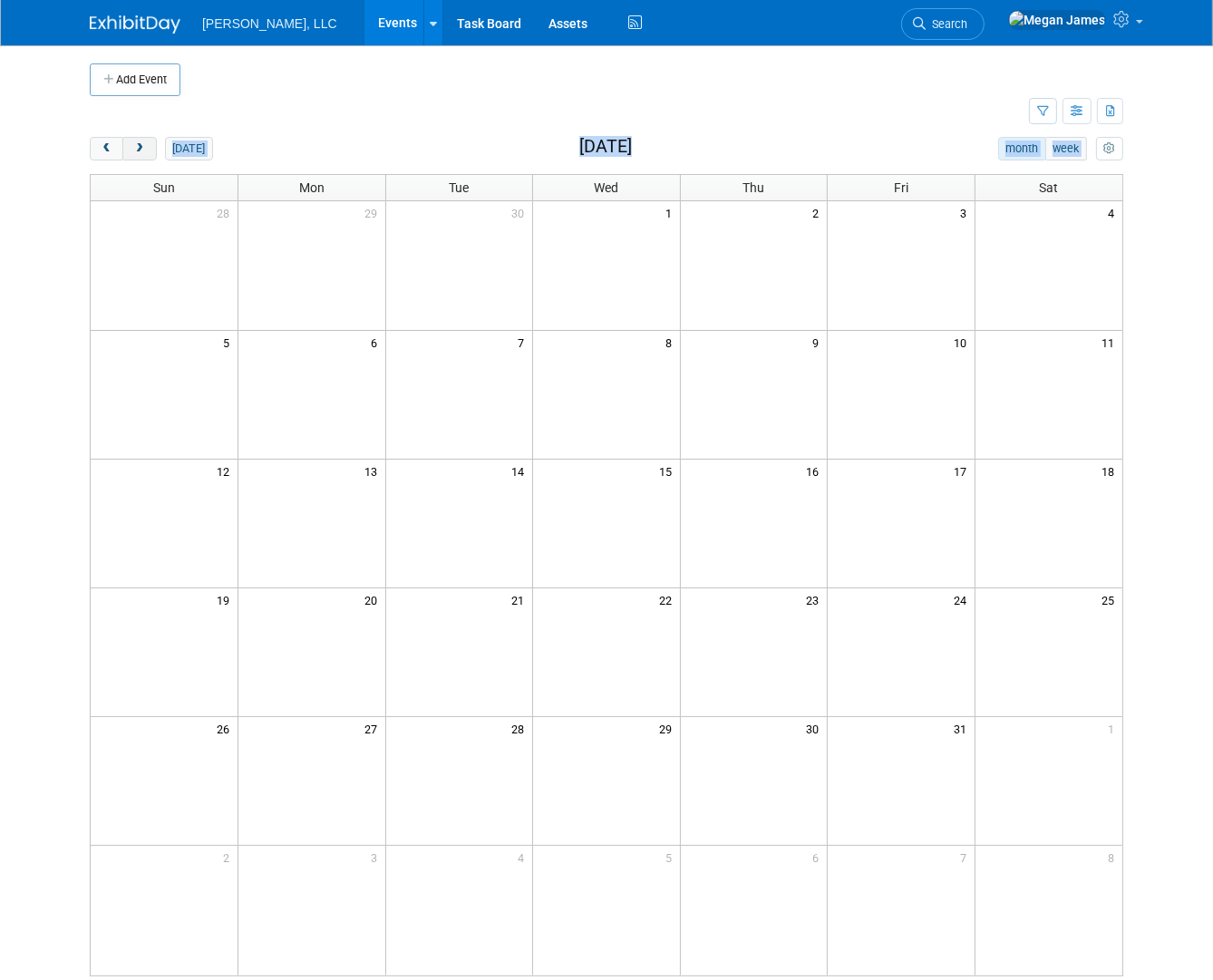
click at [133, 151] on span "next" at bounding box center [139, 149] width 14 height 12
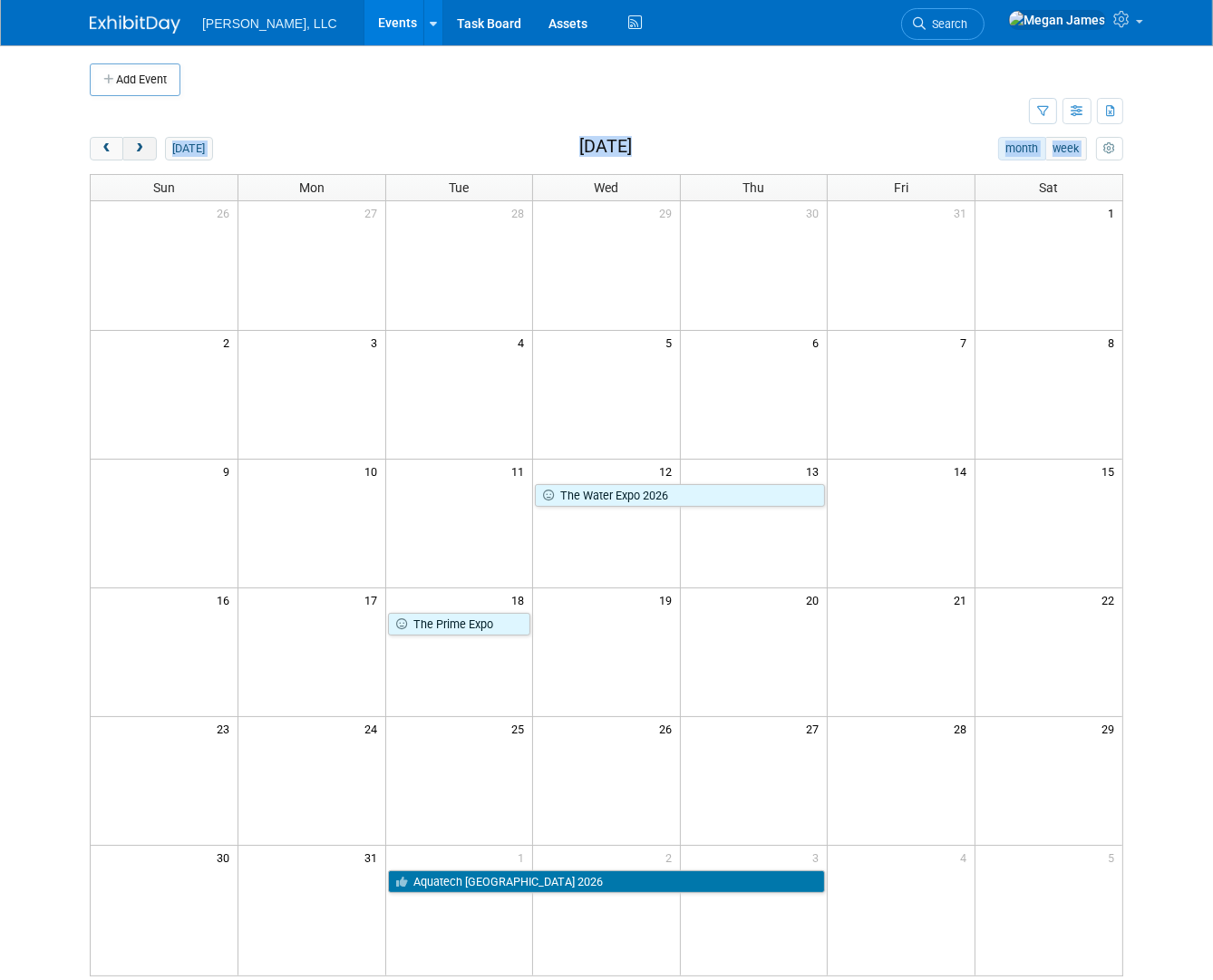
click at [133, 151] on span "next" at bounding box center [139, 149] width 14 height 12
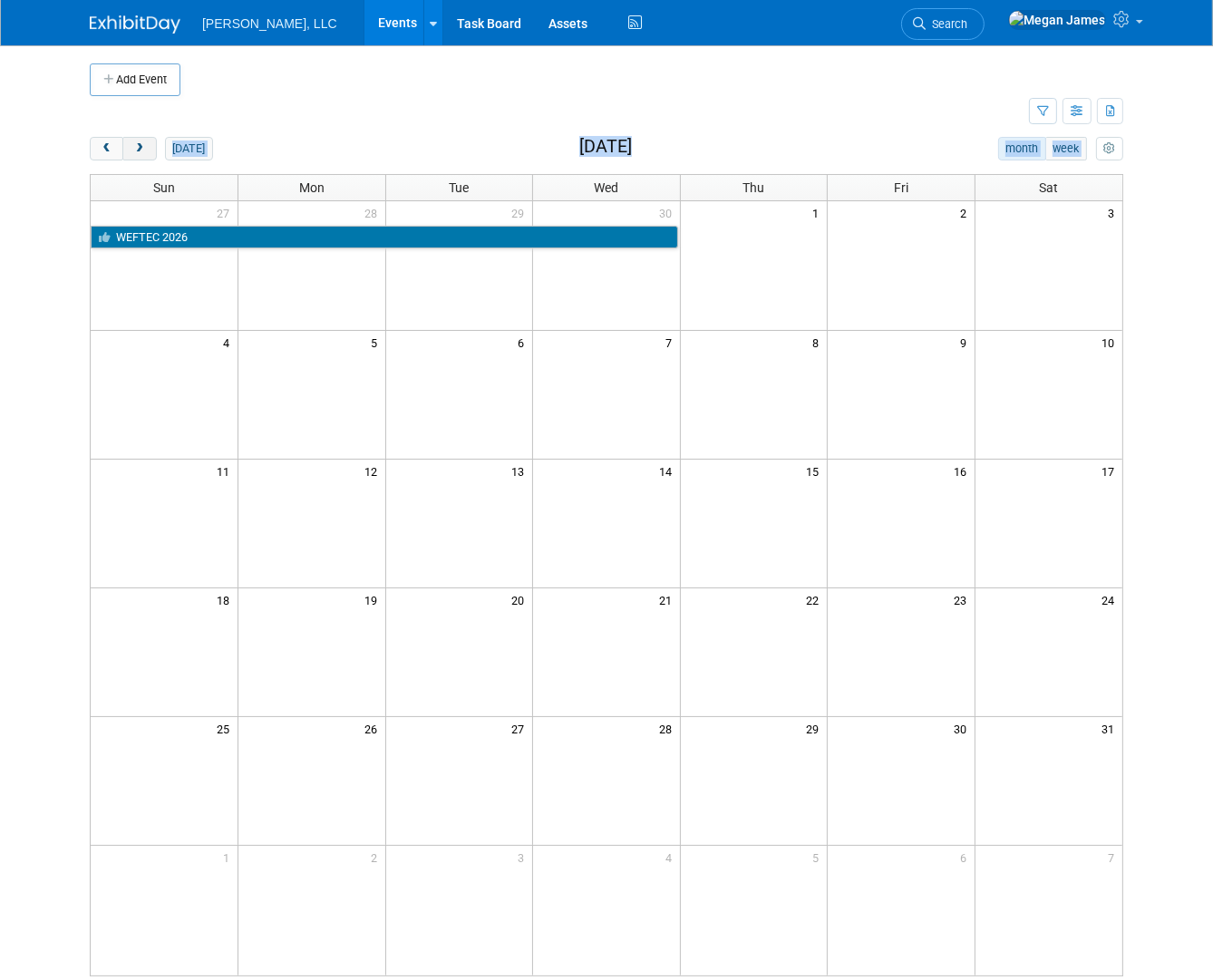
click at [133, 151] on span "next" at bounding box center [139, 149] width 14 height 12
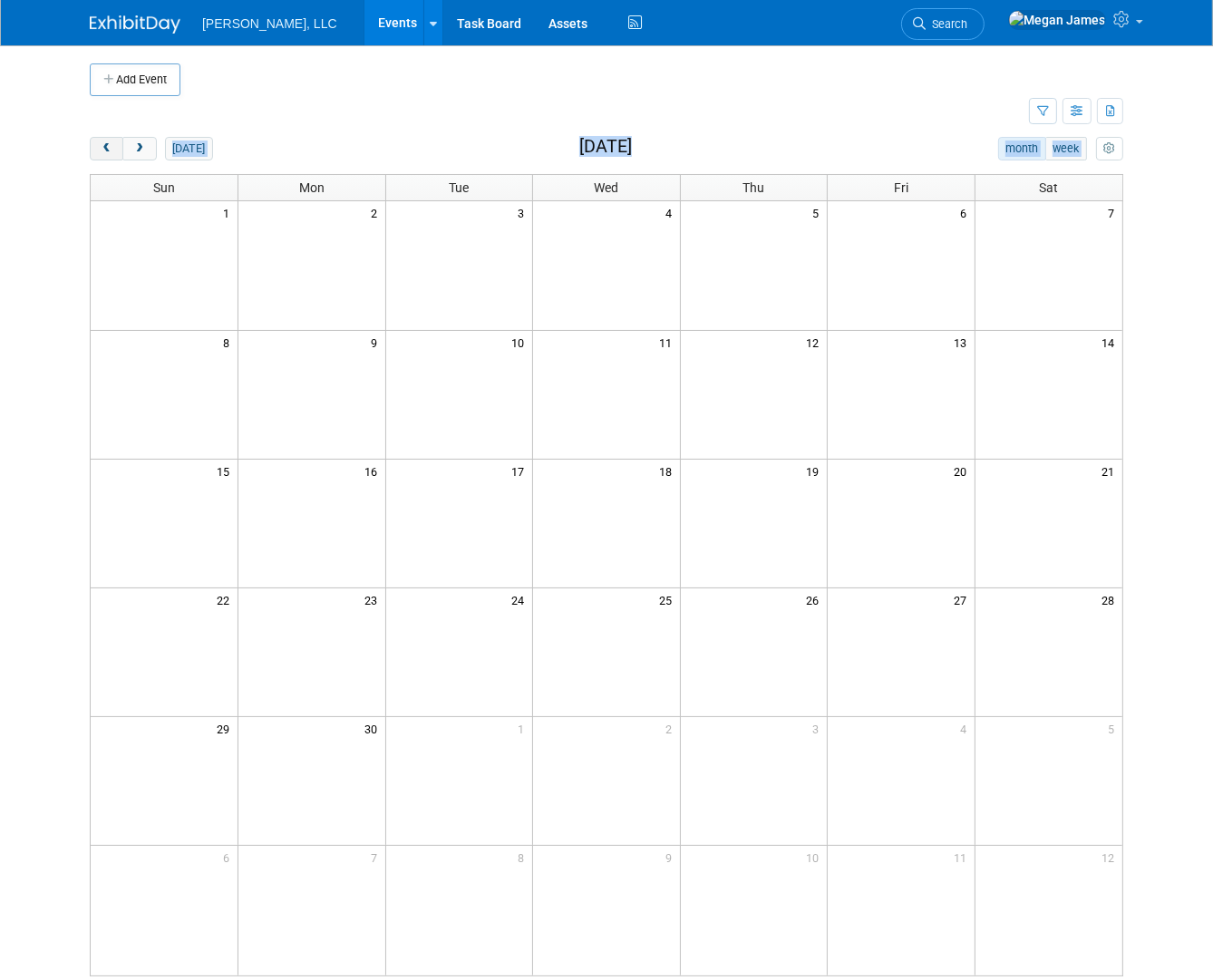
click at [100, 148] on span "prev" at bounding box center [107, 149] width 14 height 12
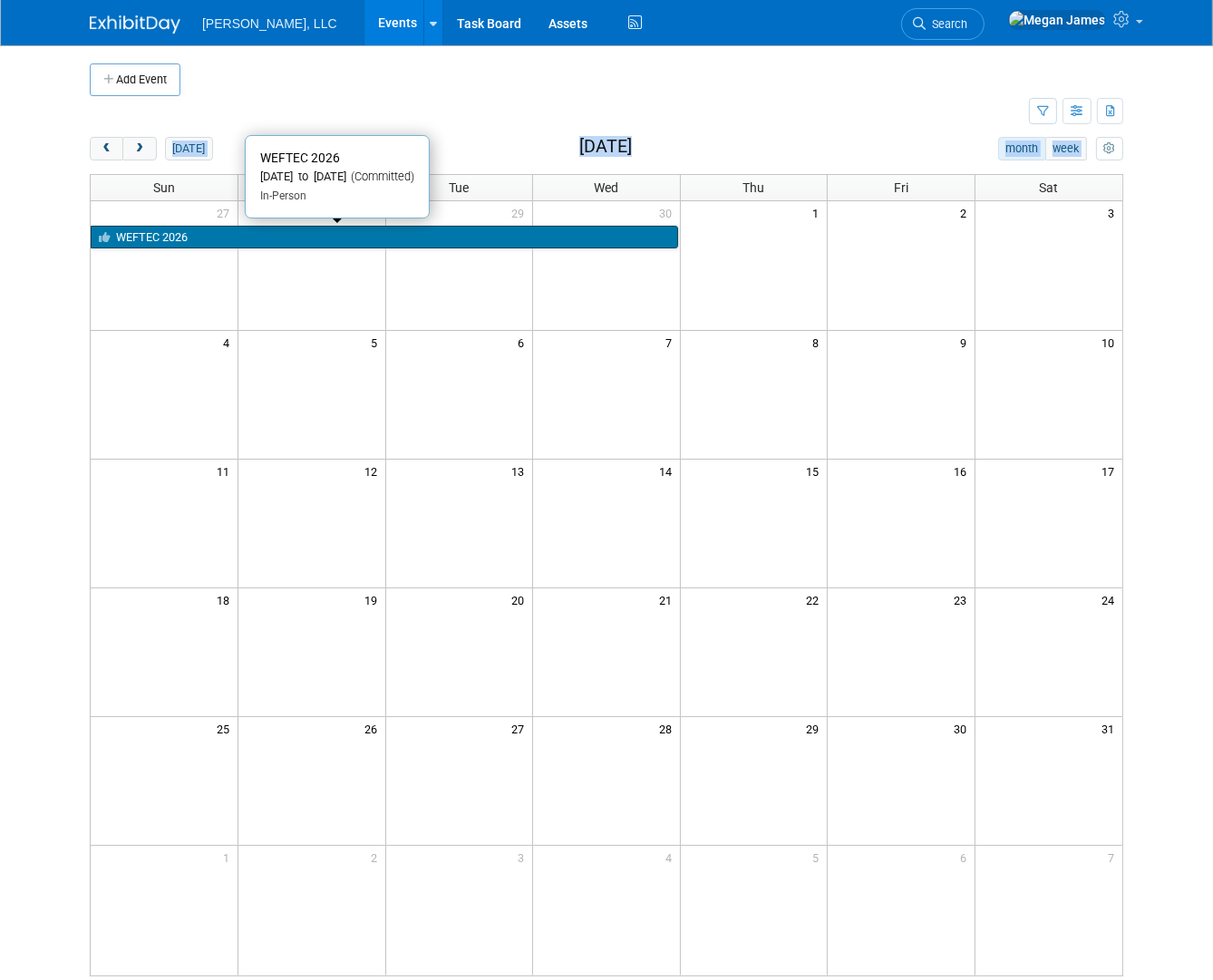
click at [168, 239] on link "WEFTEC 2026" at bounding box center [384, 237] width 588 height 23
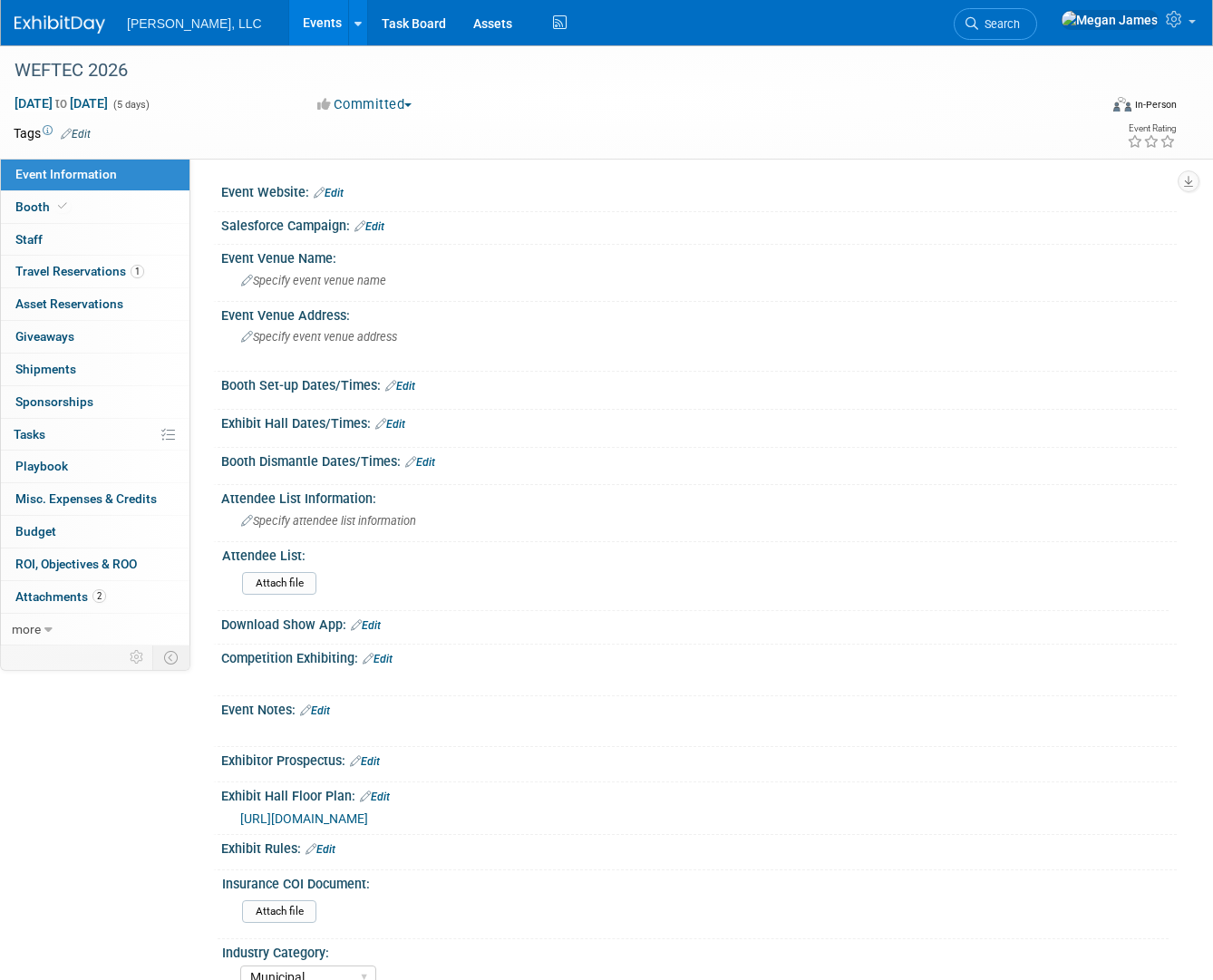
select select "Municipal"
click at [155, 205] on link "Booth" at bounding box center [95, 207] width 189 height 32
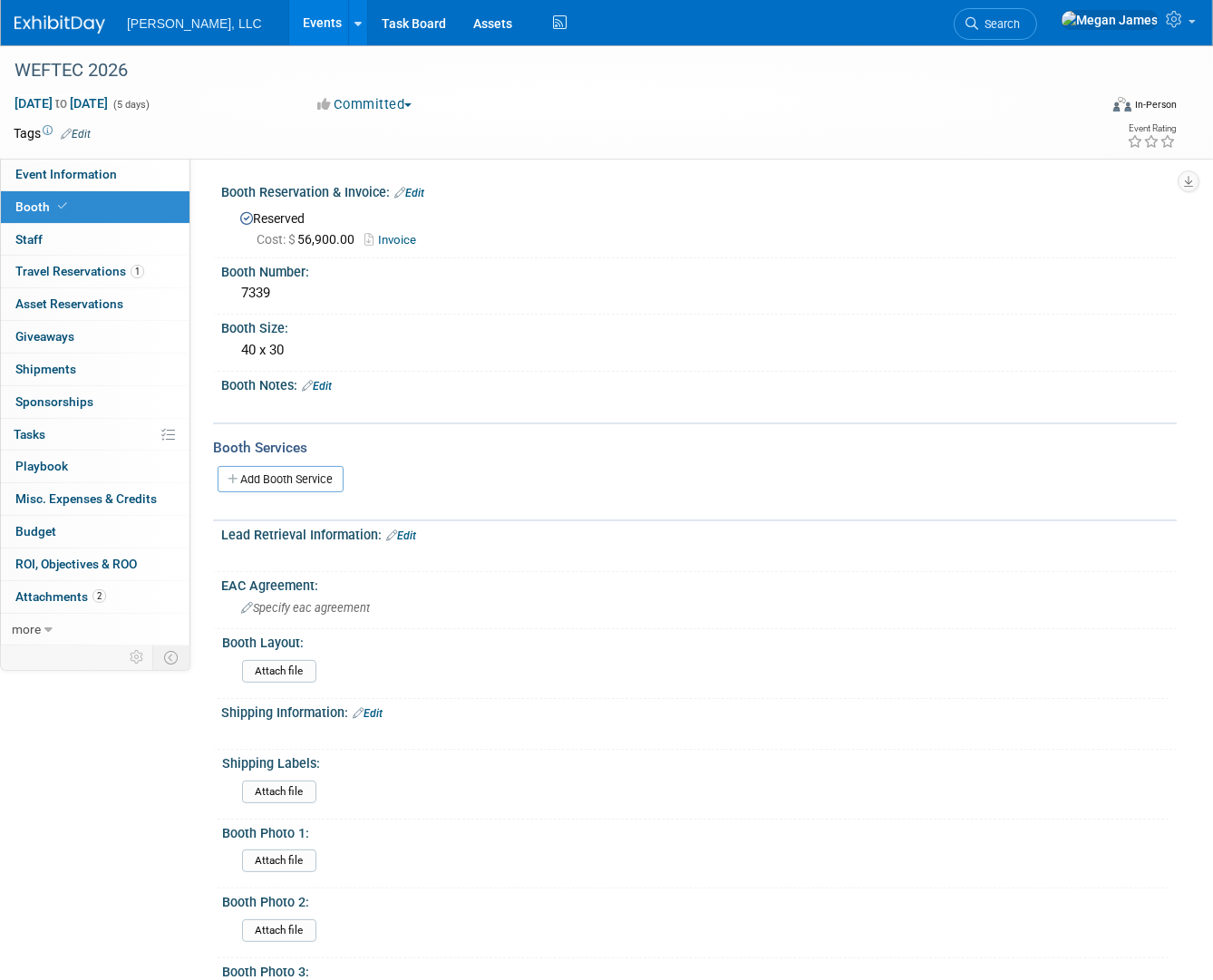
click at [400, 235] on link "Invoice" at bounding box center [394, 239] width 61 height 14
click at [290, 20] on link "Events" at bounding box center [322, 22] width 66 height 46
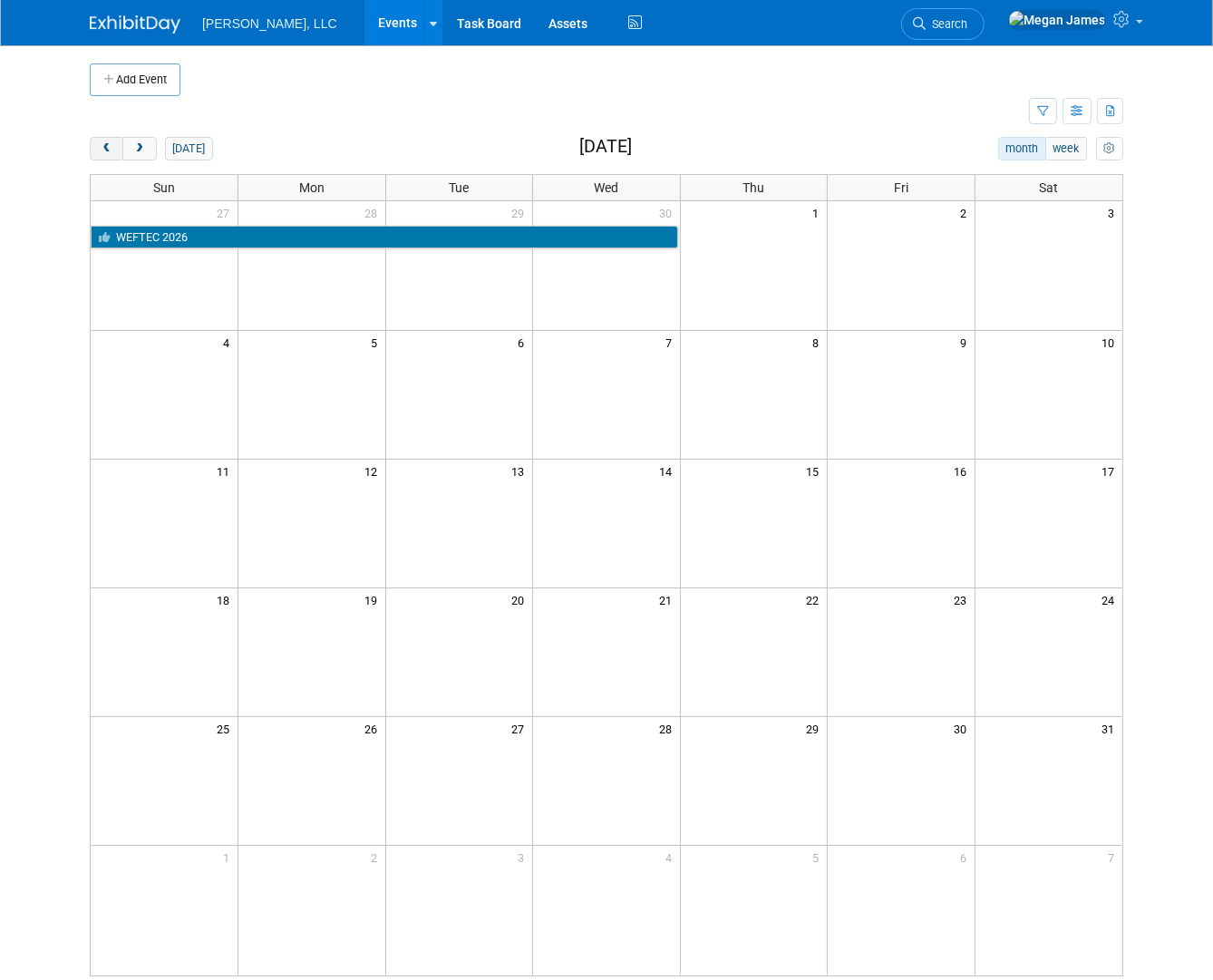
click at [100, 148] on span "prev" at bounding box center [107, 149] width 14 height 12
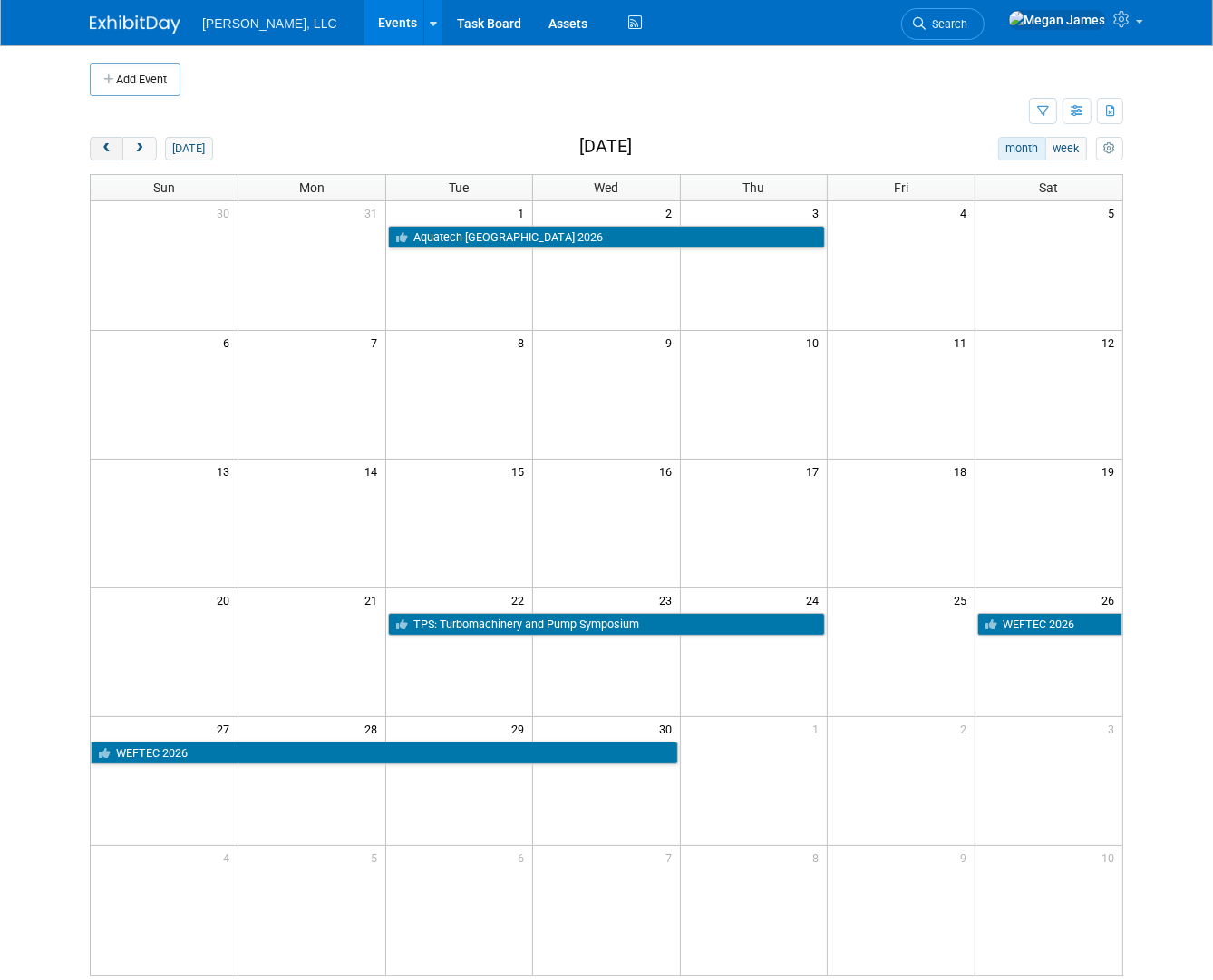
click at [100, 148] on span "prev" at bounding box center [107, 149] width 14 height 12
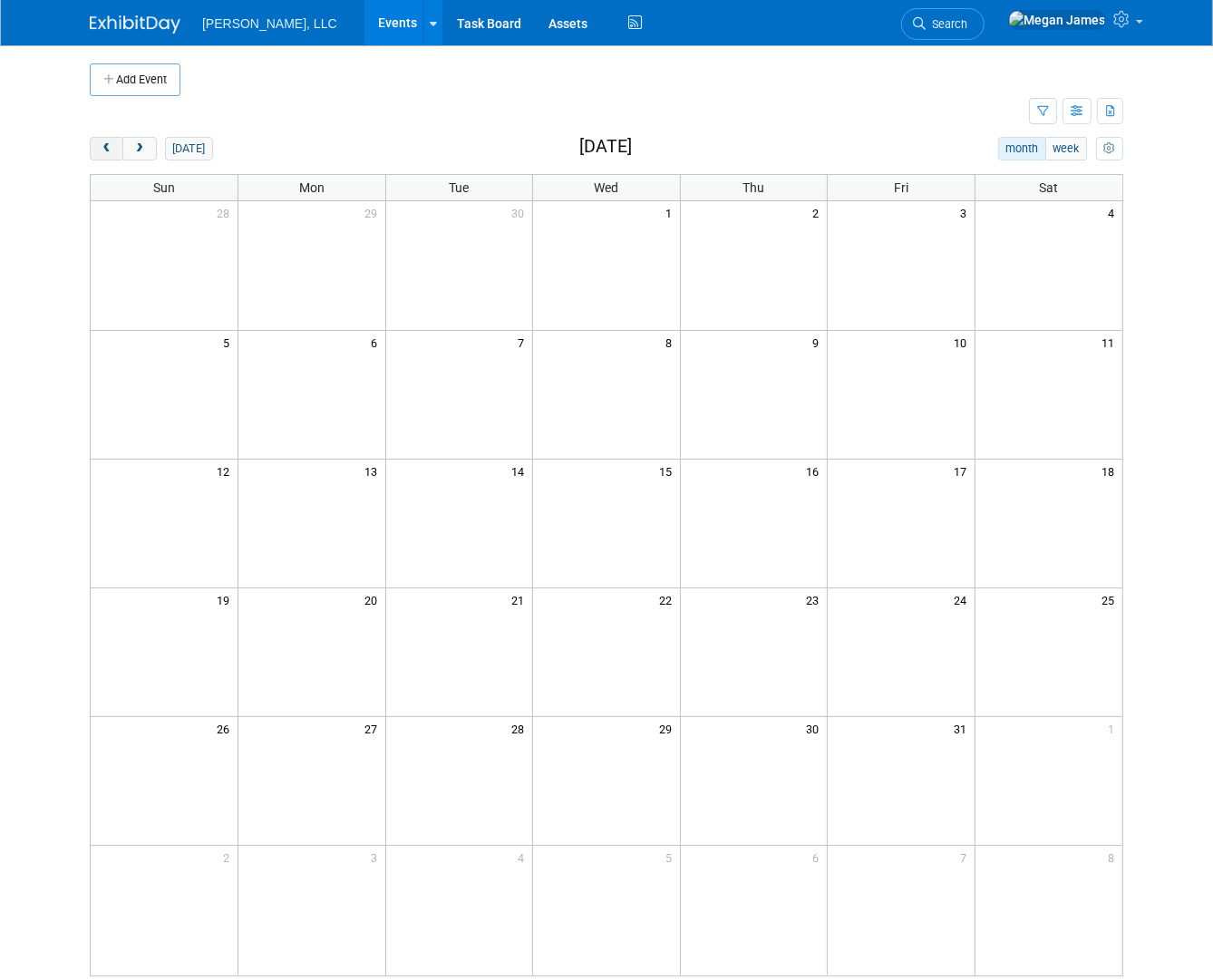
click at [100, 148] on span "prev" at bounding box center [107, 149] width 14 height 12
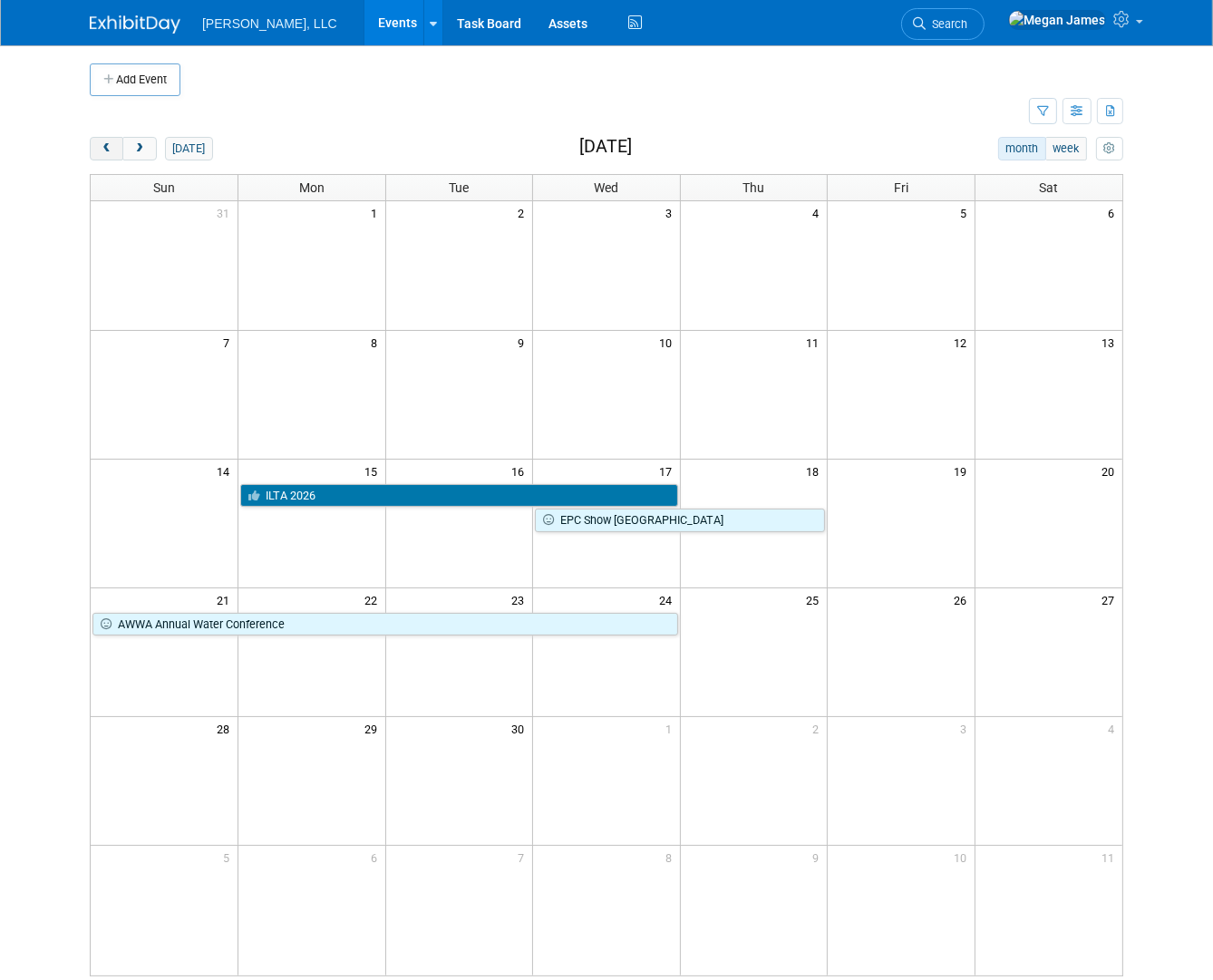
click at [100, 148] on span "prev" at bounding box center [107, 149] width 14 height 12
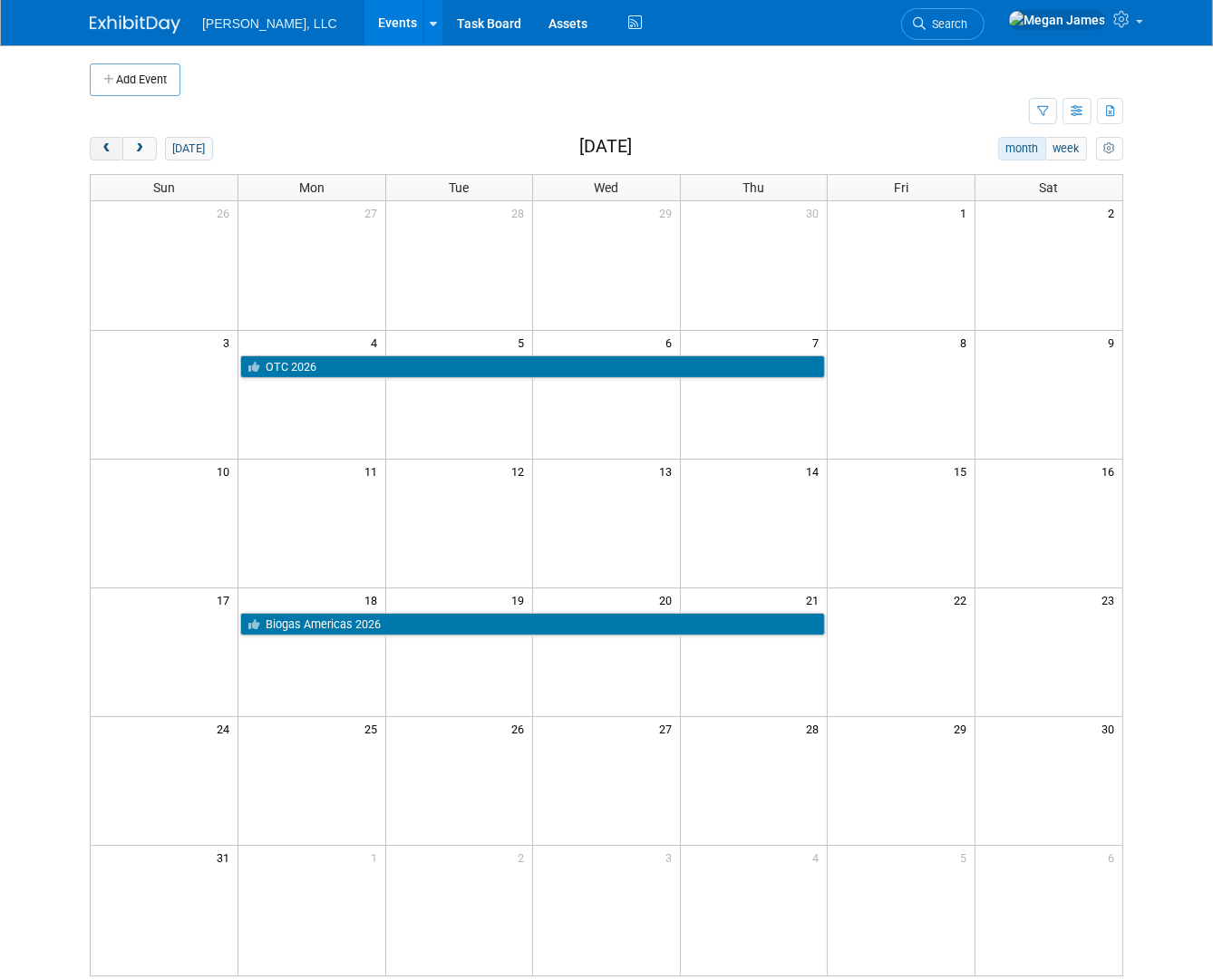
click at [100, 148] on span "prev" at bounding box center [107, 149] width 14 height 12
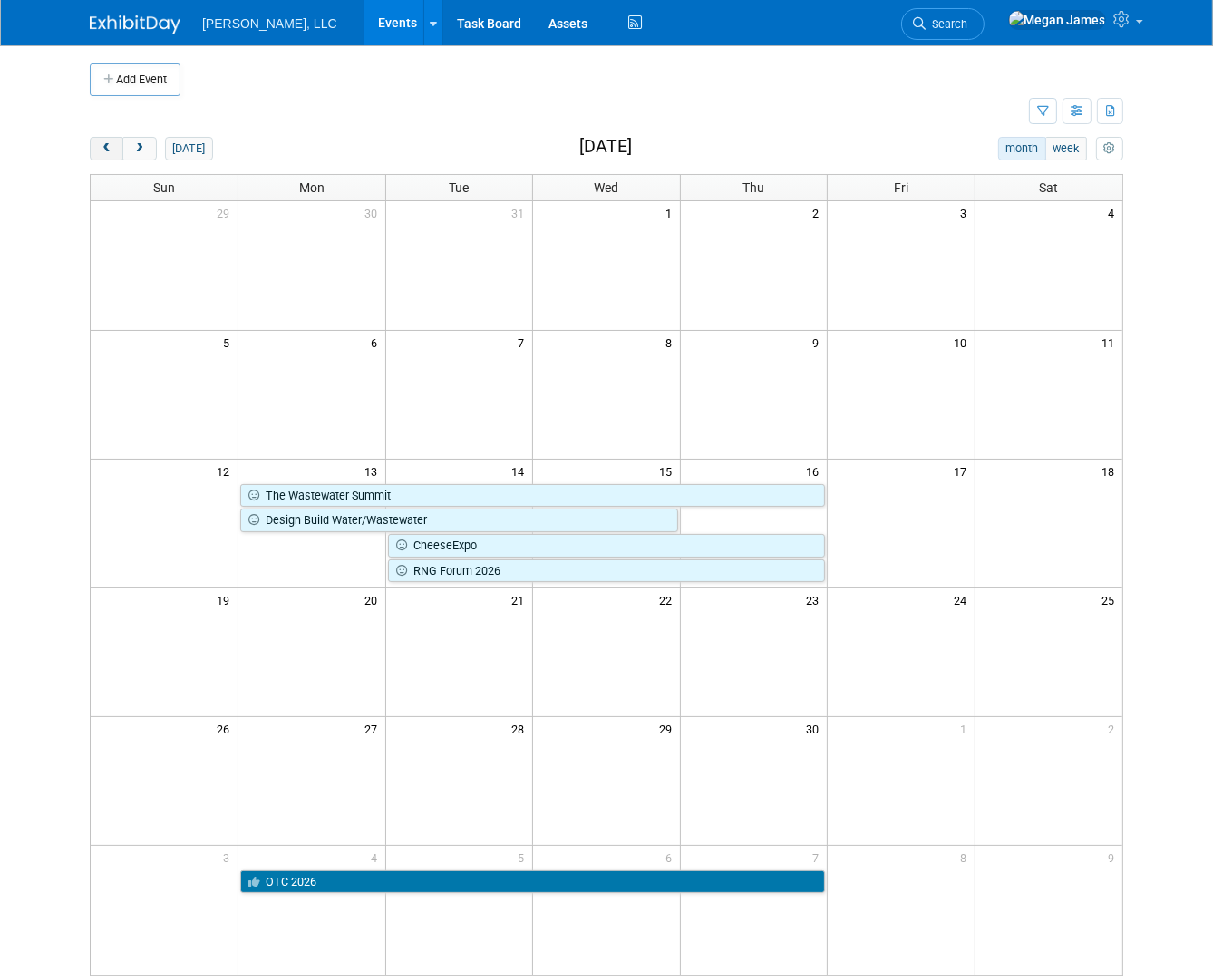
click at [100, 148] on span "prev" at bounding box center [107, 149] width 14 height 12
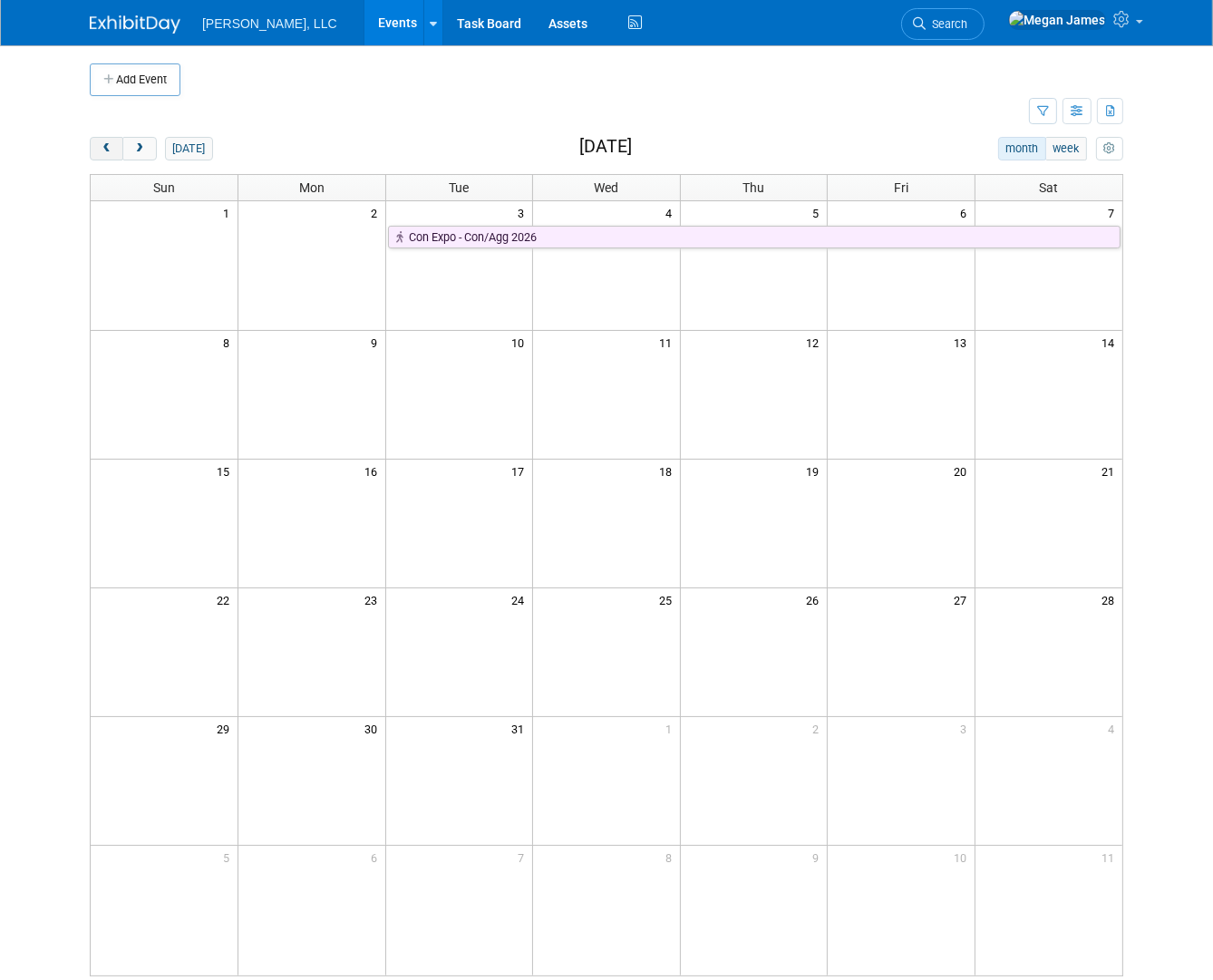
click at [100, 148] on span "prev" at bounding box center [107, 149] width 14 height 12
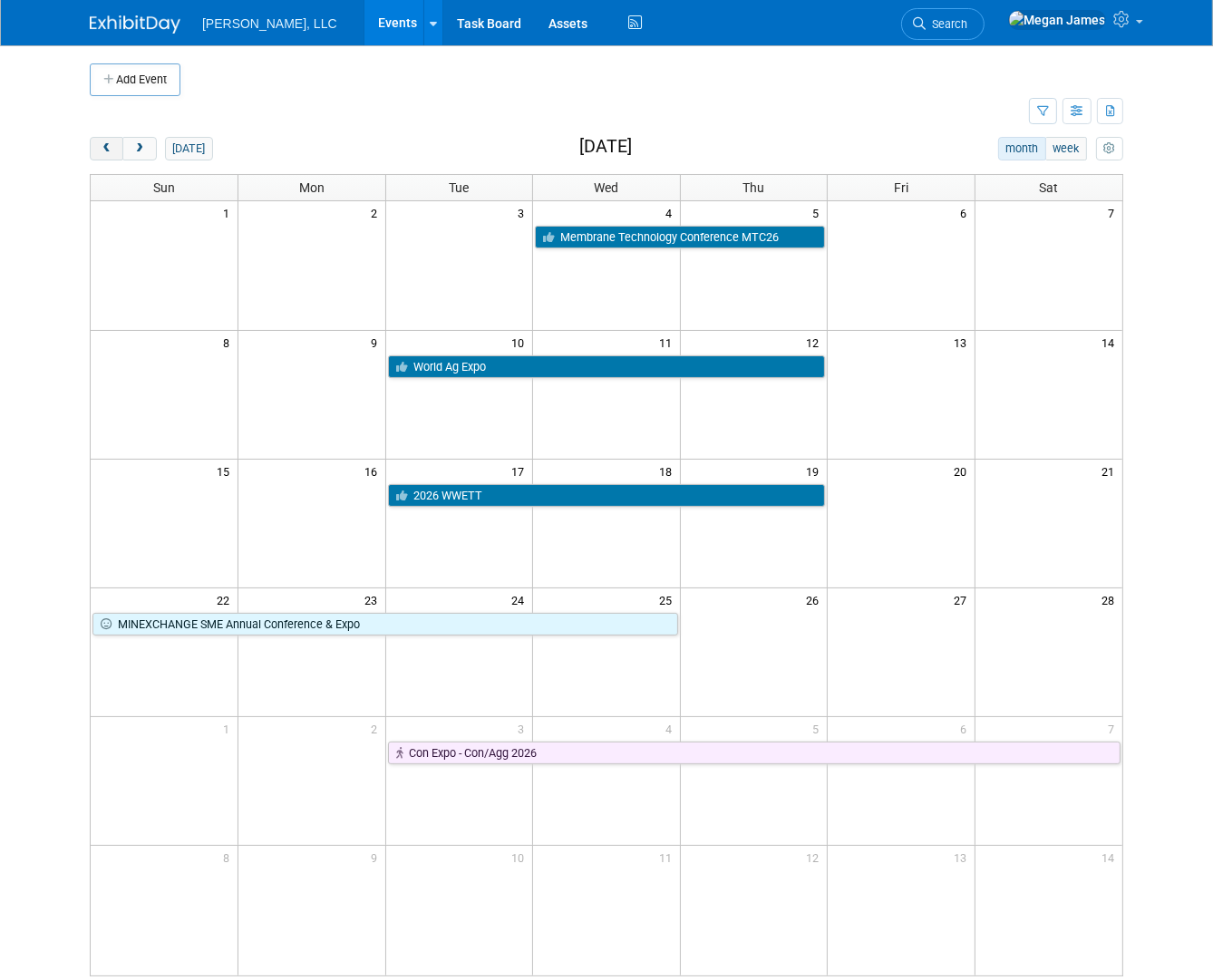
click at [100, 148] on span "prev" at bounding box center [107, 149] width 14 height 12
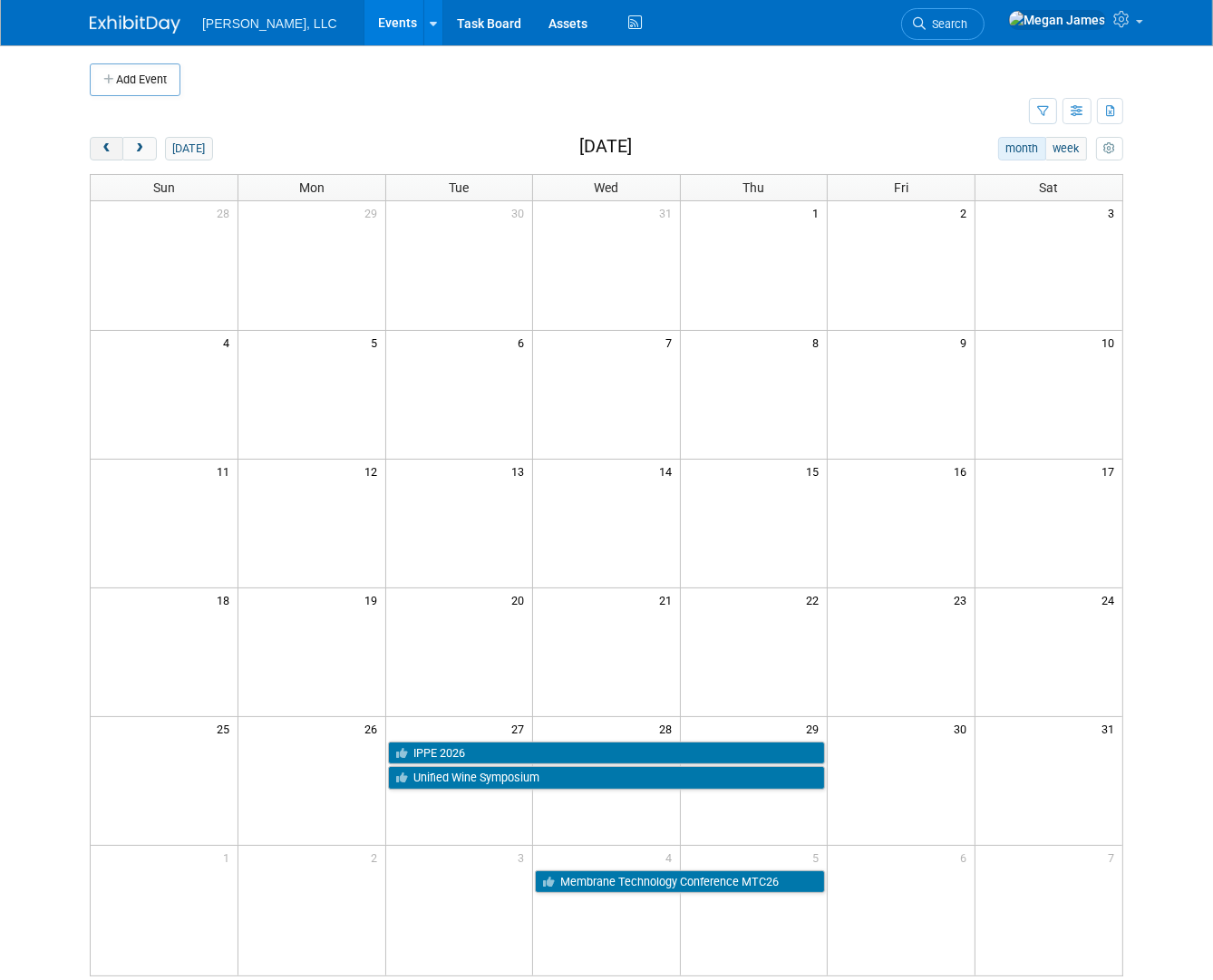
click at [100, 148] on span "prev" at bounding box center [107, 149] width 14 height 12
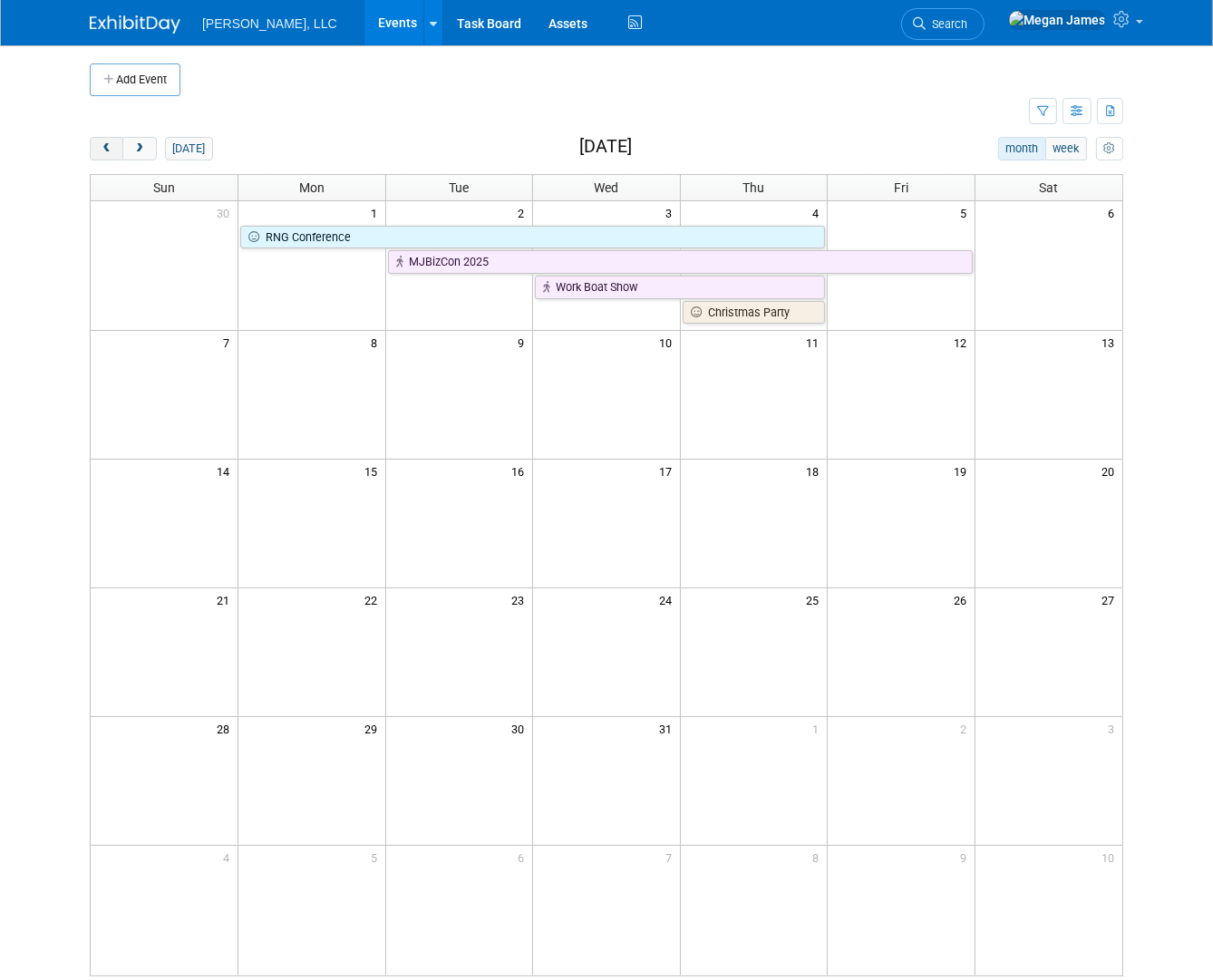
click at [100, 148] on span "prev" at bounding box center [107, 149] width 14 height 12
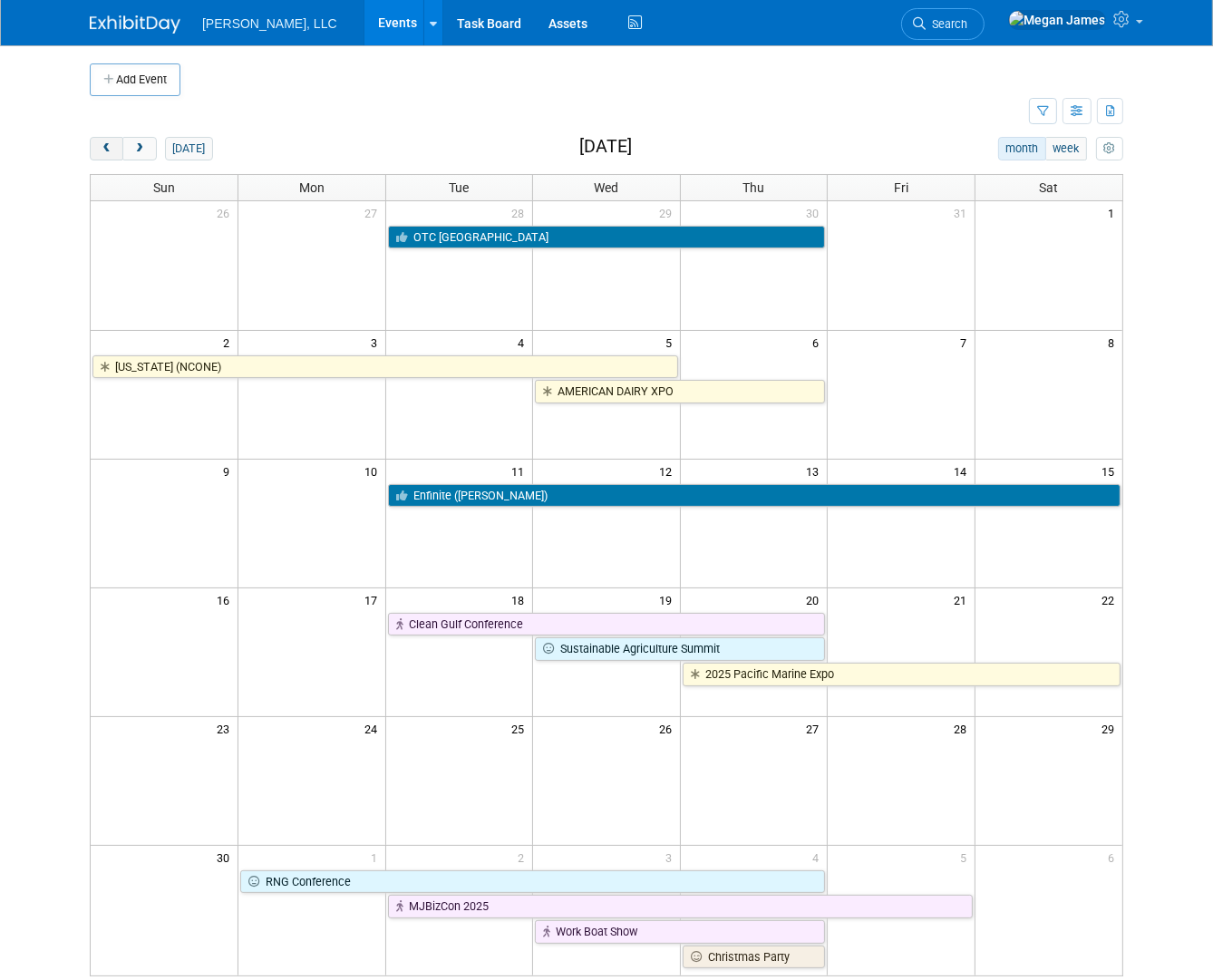
click at [100, 148] on span "prev" at bounding box center [107, 149] width 14 height 12
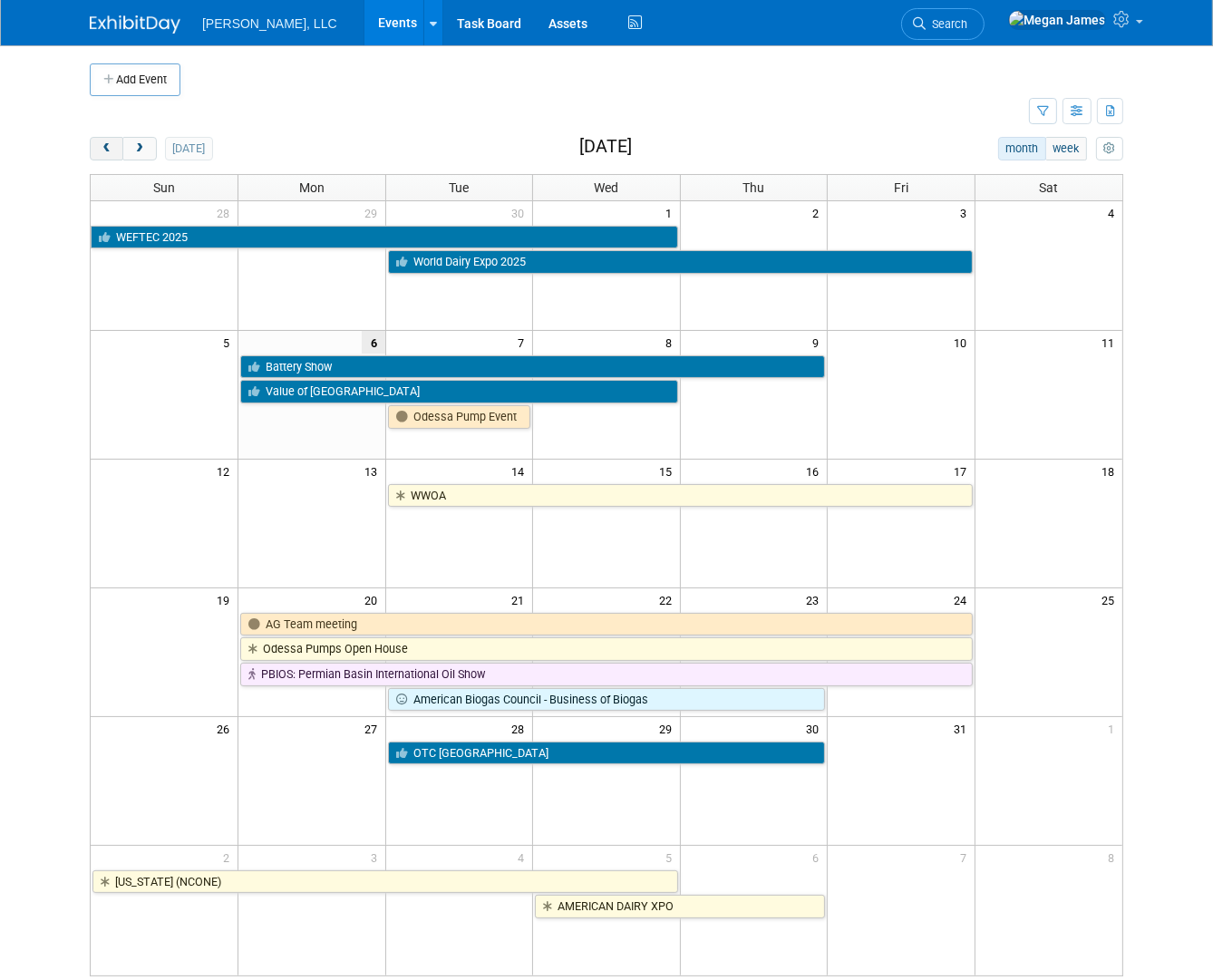
click at [100, 148] on span "prev" at bounding box center [107, 149] width 14 height 12
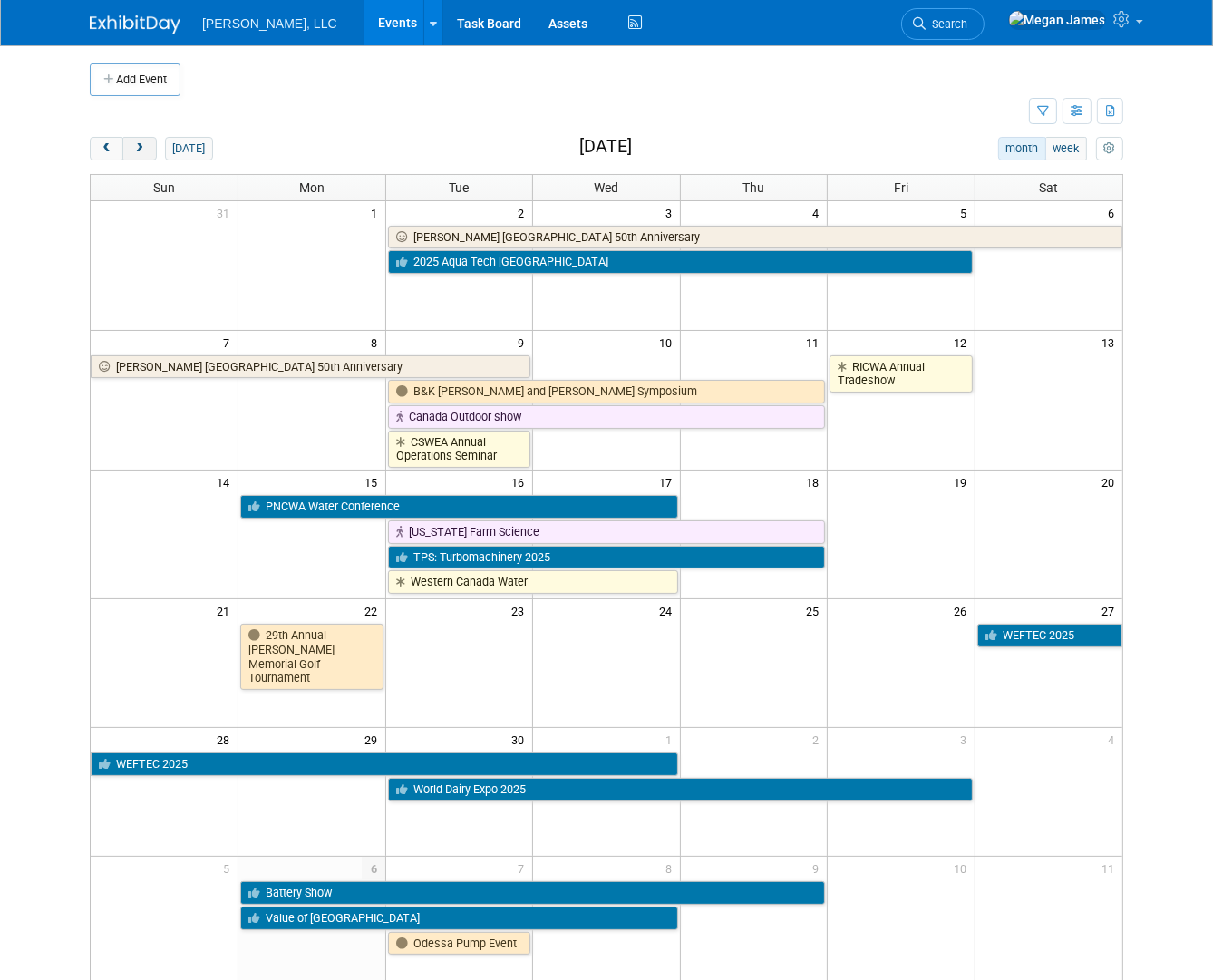
click at [122, 150] on button "next" at bounding box center [139, 149] width 34 height 23
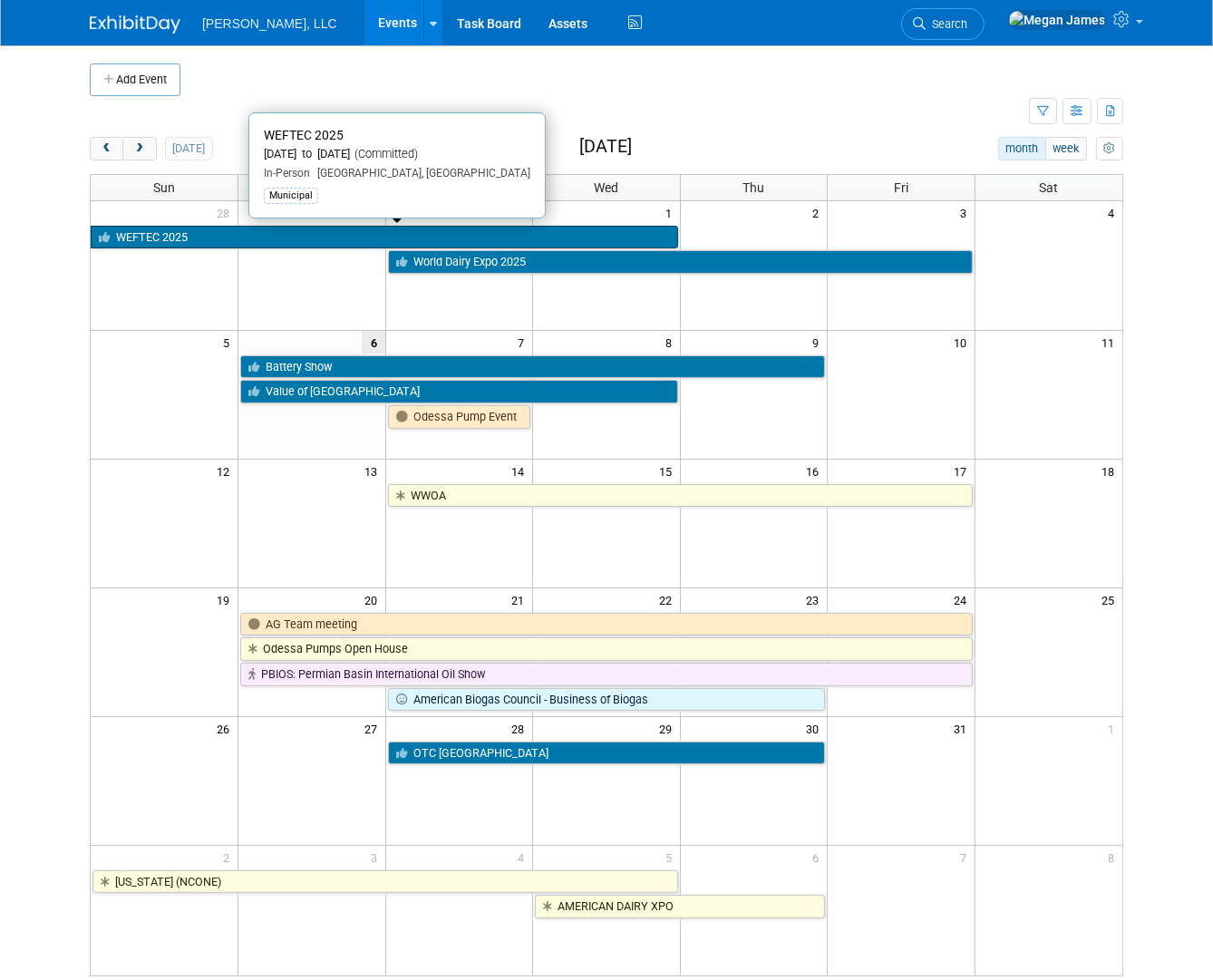
click at [205, 233] on link "WEFTEC 2025" at bounding box center [384, 237] width 588 height 23
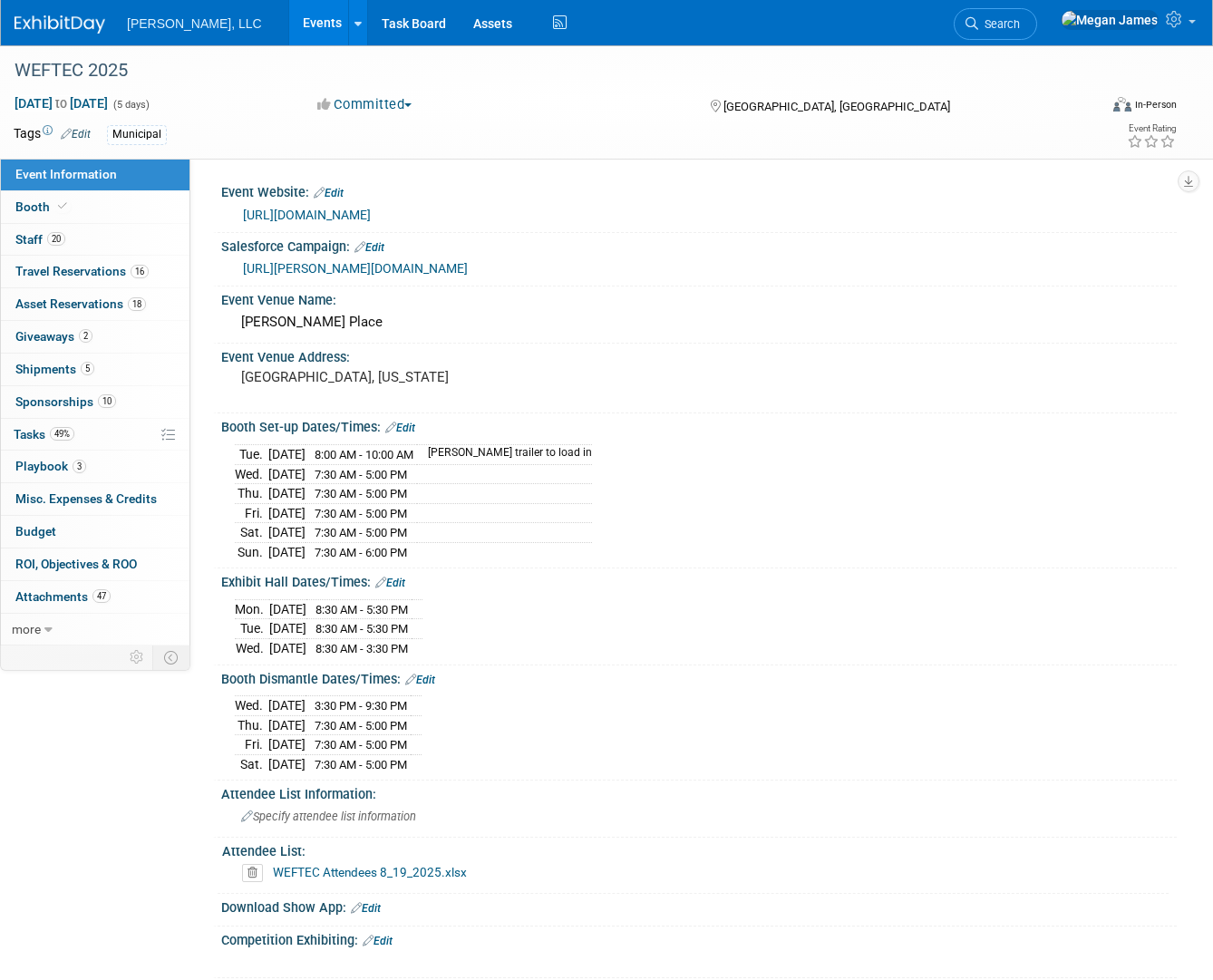
select select "Municipal"
click at [141, 206] on link "Booth" at bounding box center [95, 207] width 189 height 32
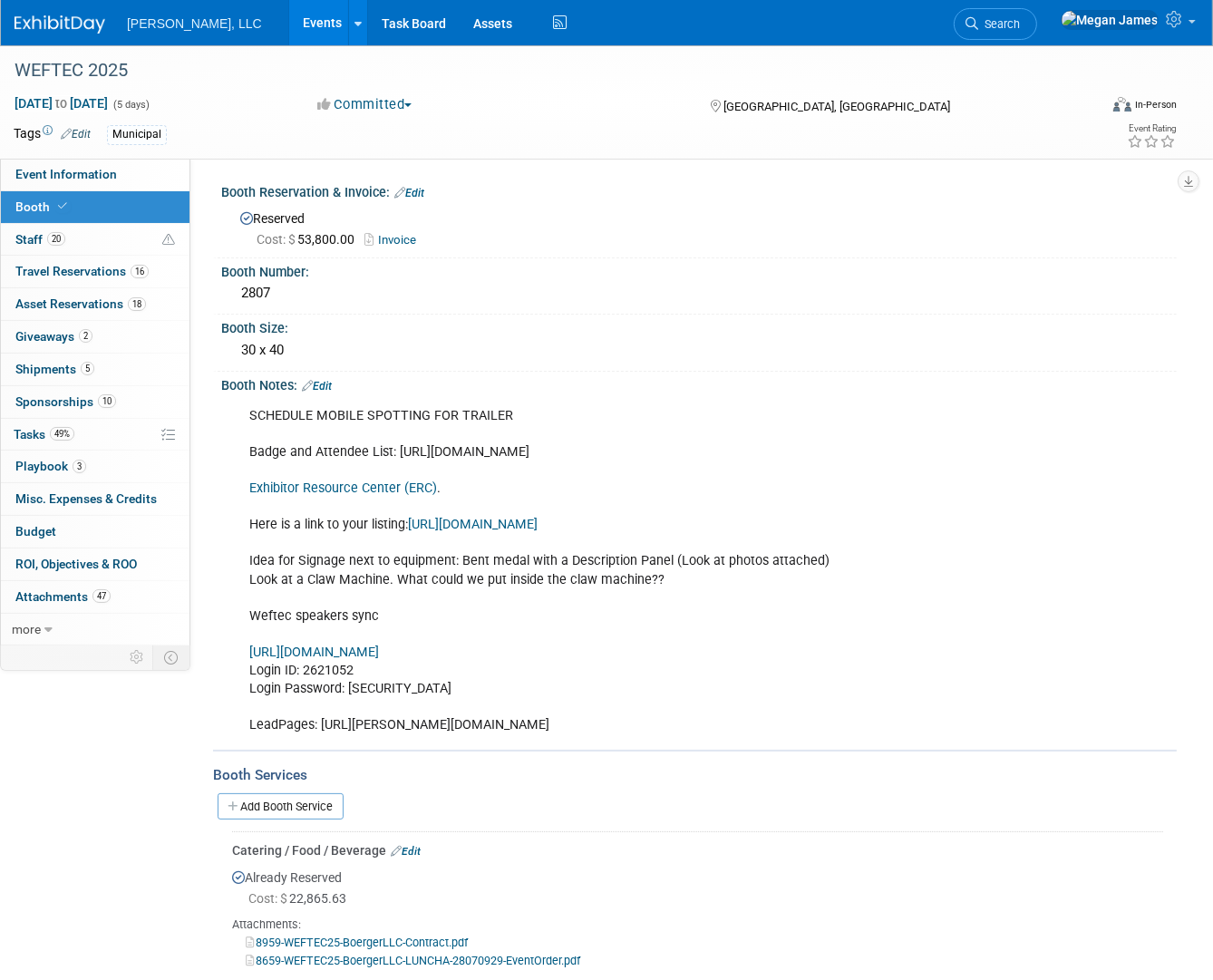
click at [365, 488] on link "Exhibitor Resource Center (ERC)" at bounding box center [343, 488] width 188 height 15
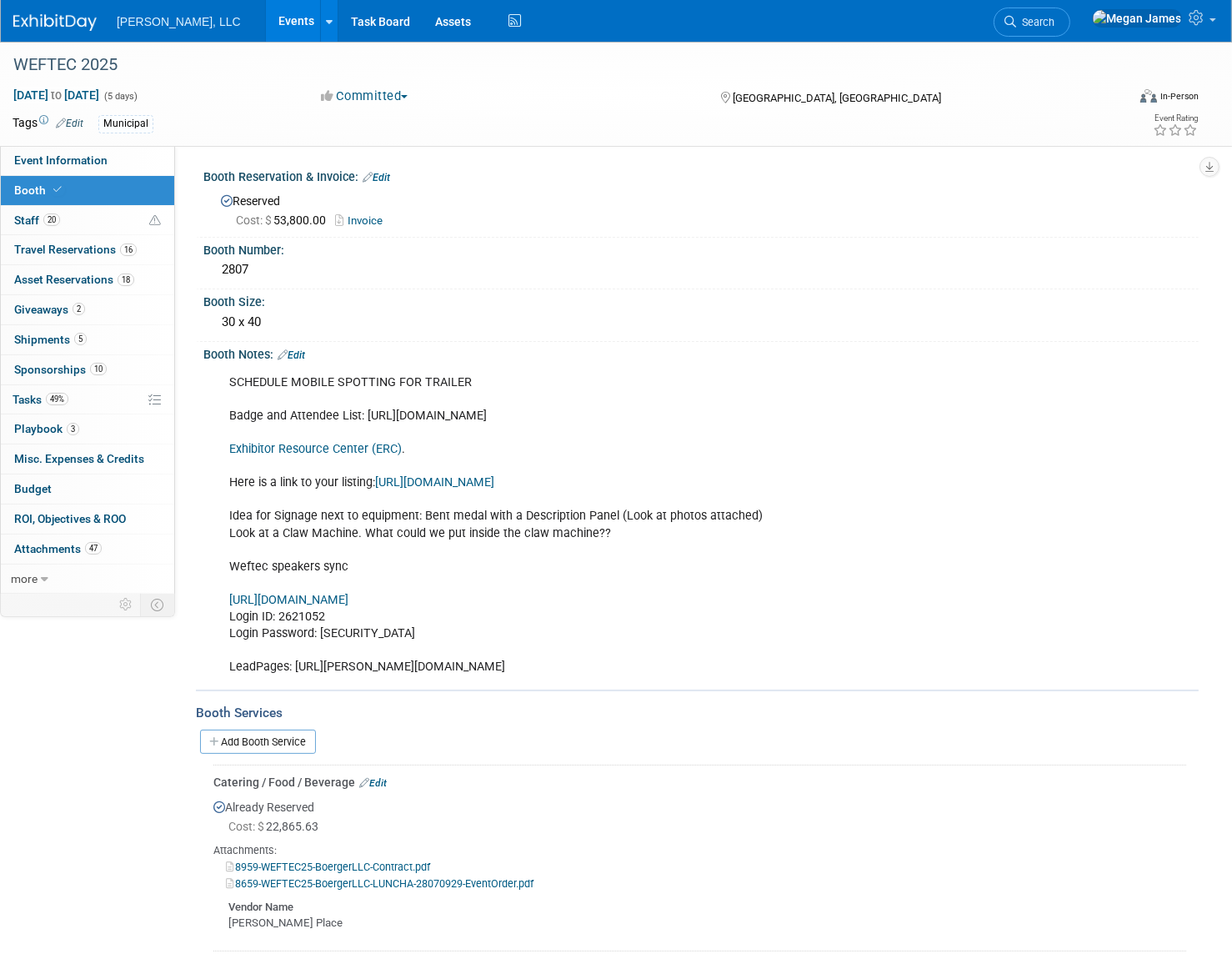
click at [266, 26] on link "Events" at bounding box center [296, 21] width 61 height 42
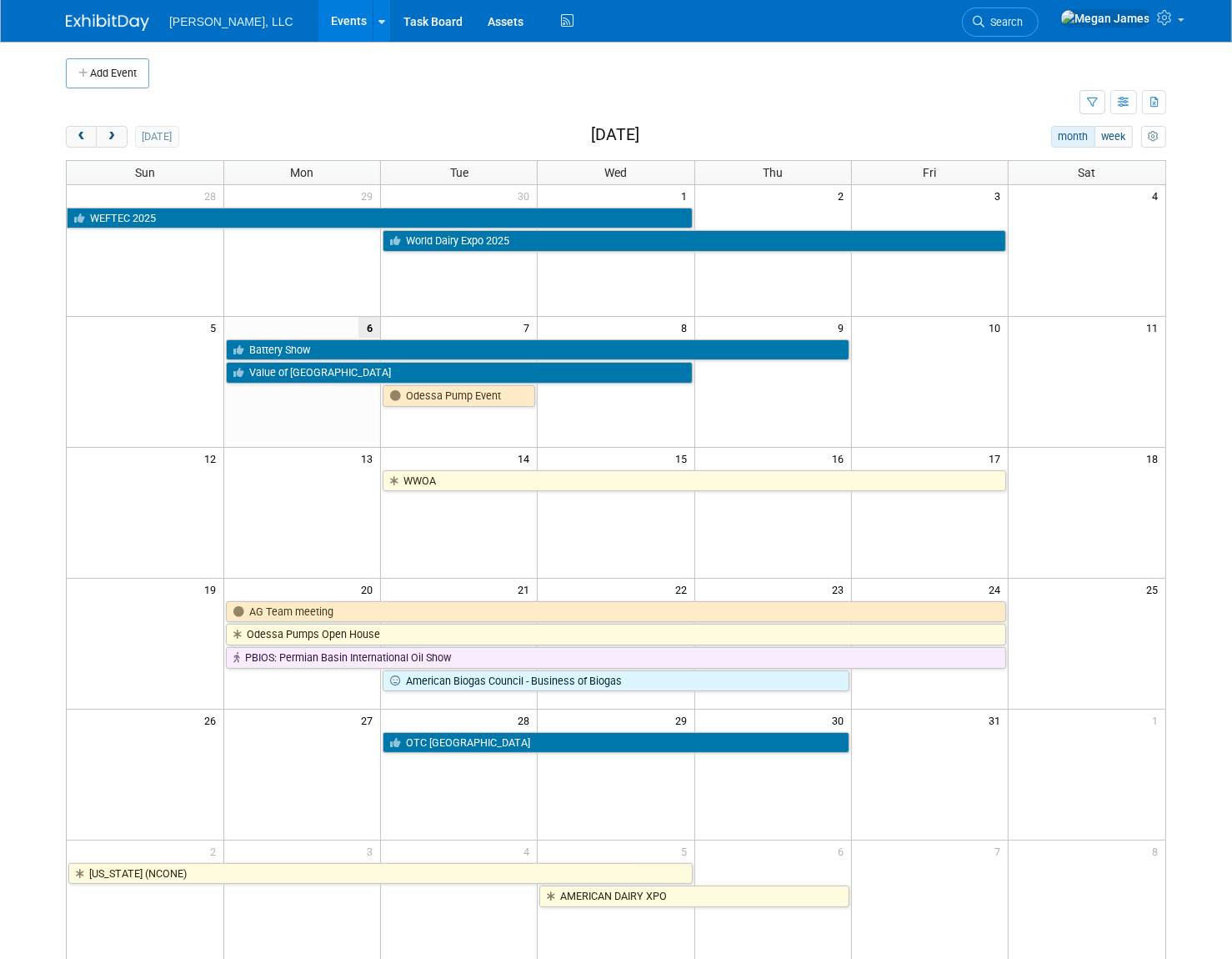
drag, startPoint x: 362, startPoint y: 82, endPoint x: 333, endPoint y: 119, distance: 47.0
click at [362, 82] on td at bounding box center [631, 73] width 964 height 30
click at [84, 135] on span "prev" at bounding box center [81, 137] width 13 height 11
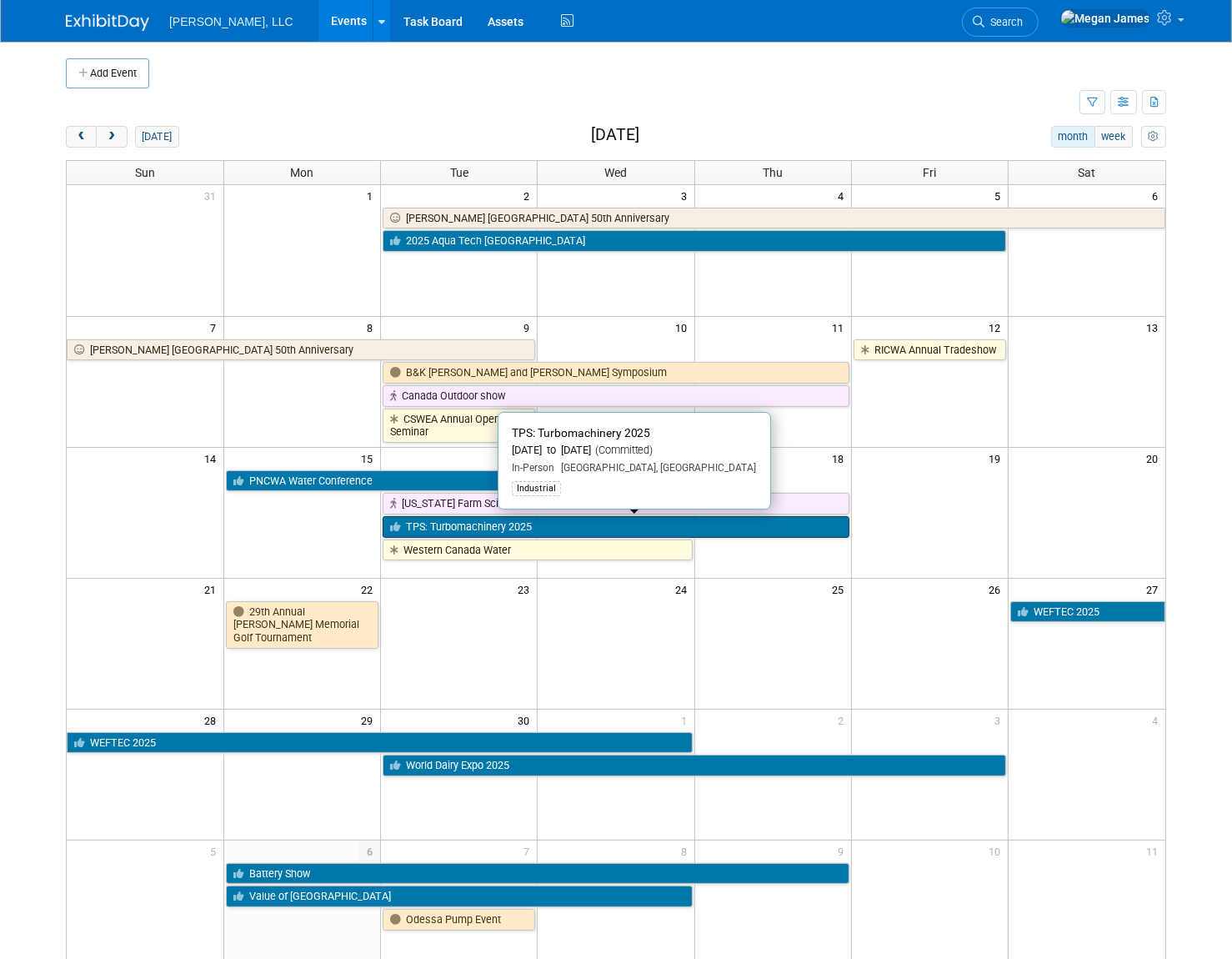
click at [456, 528] on link "TPS: Turbomachinery 2025" at bounding box center [615, 527] width 467 height 21
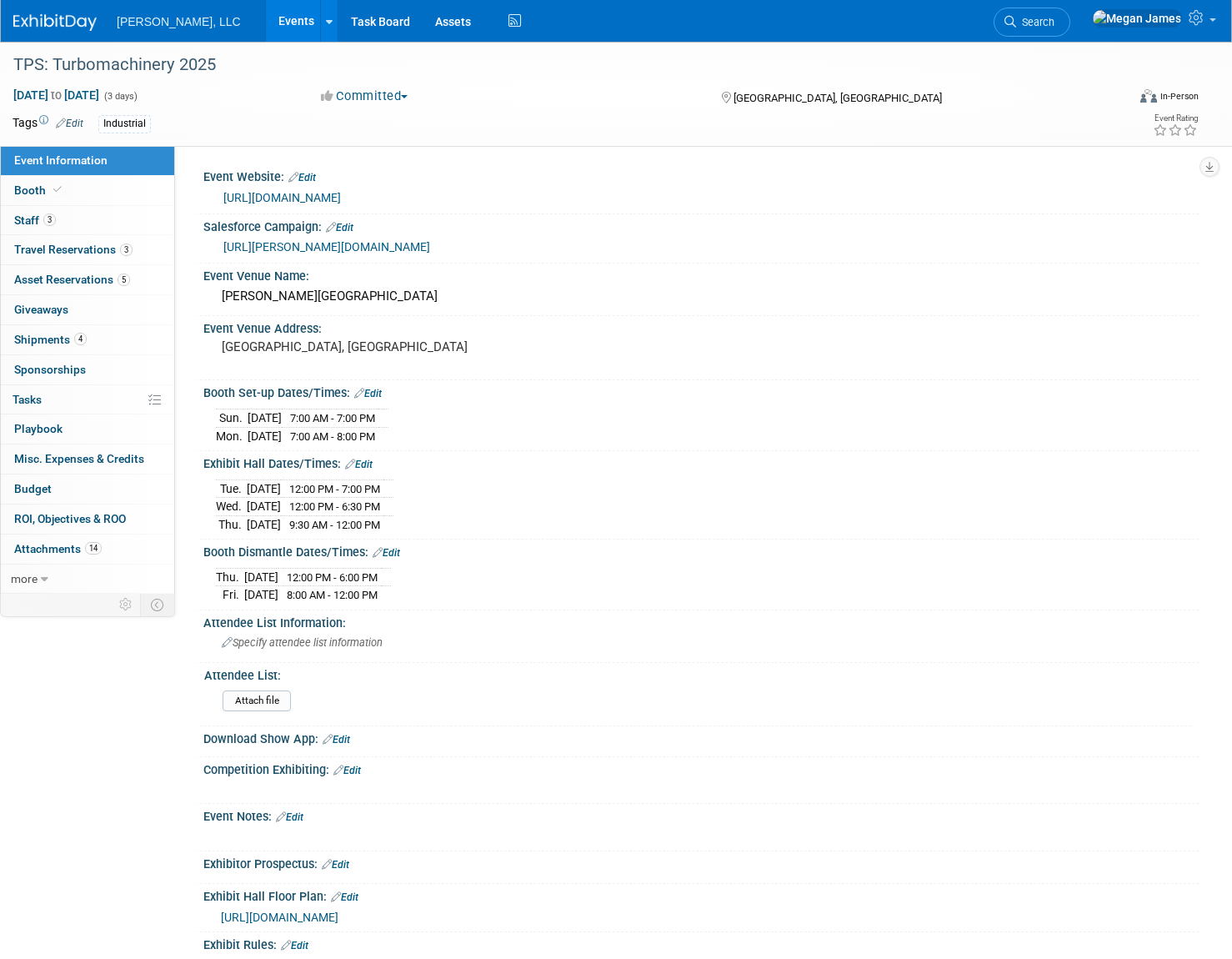
select select "Industrial"
click at [86, 247] on span "Travel Reservations 3" at bounding box center [73, 249] width 119 height 14
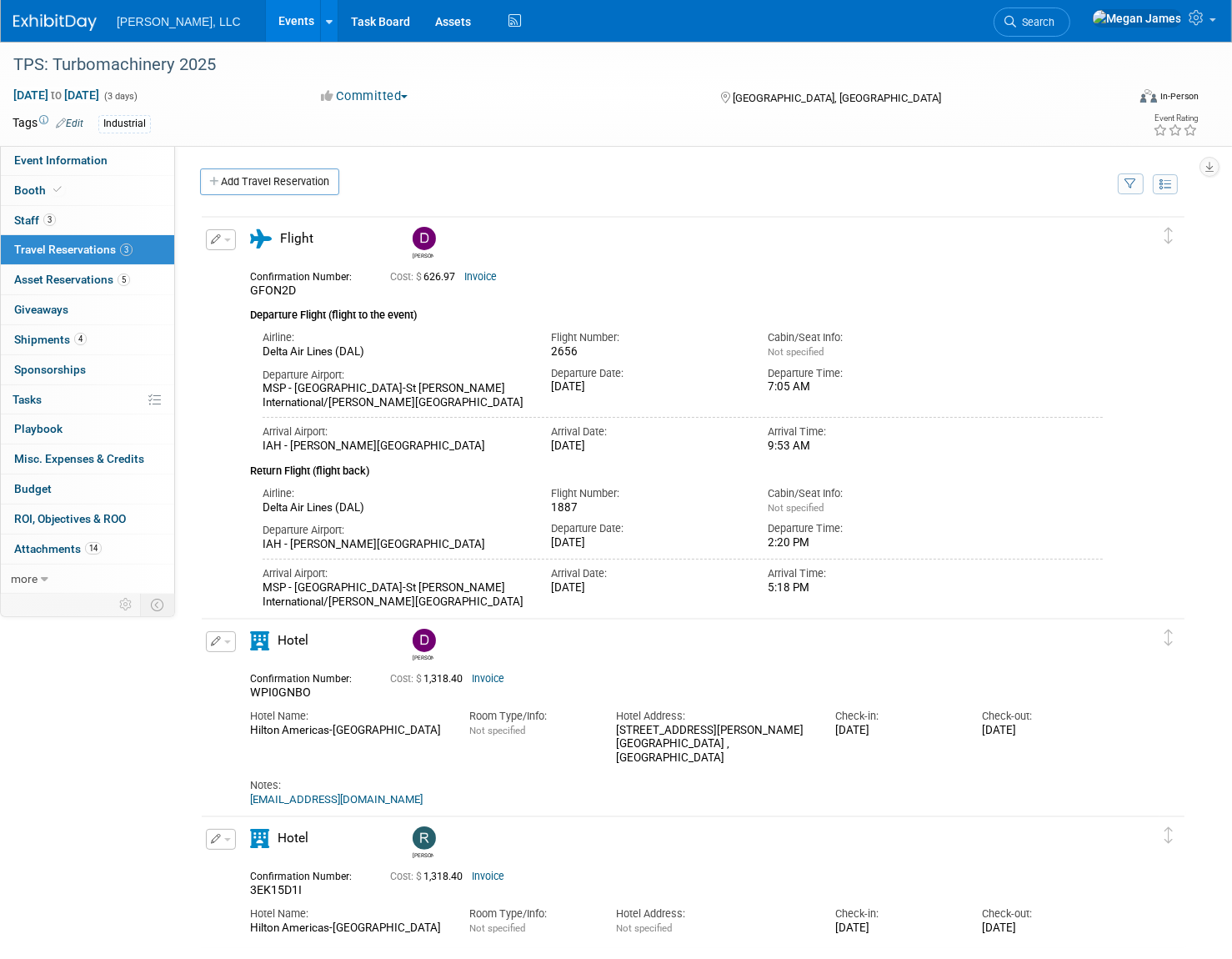
click at [266, 23] on link "Events" at bounding box center [296, 21] width 61 height 42
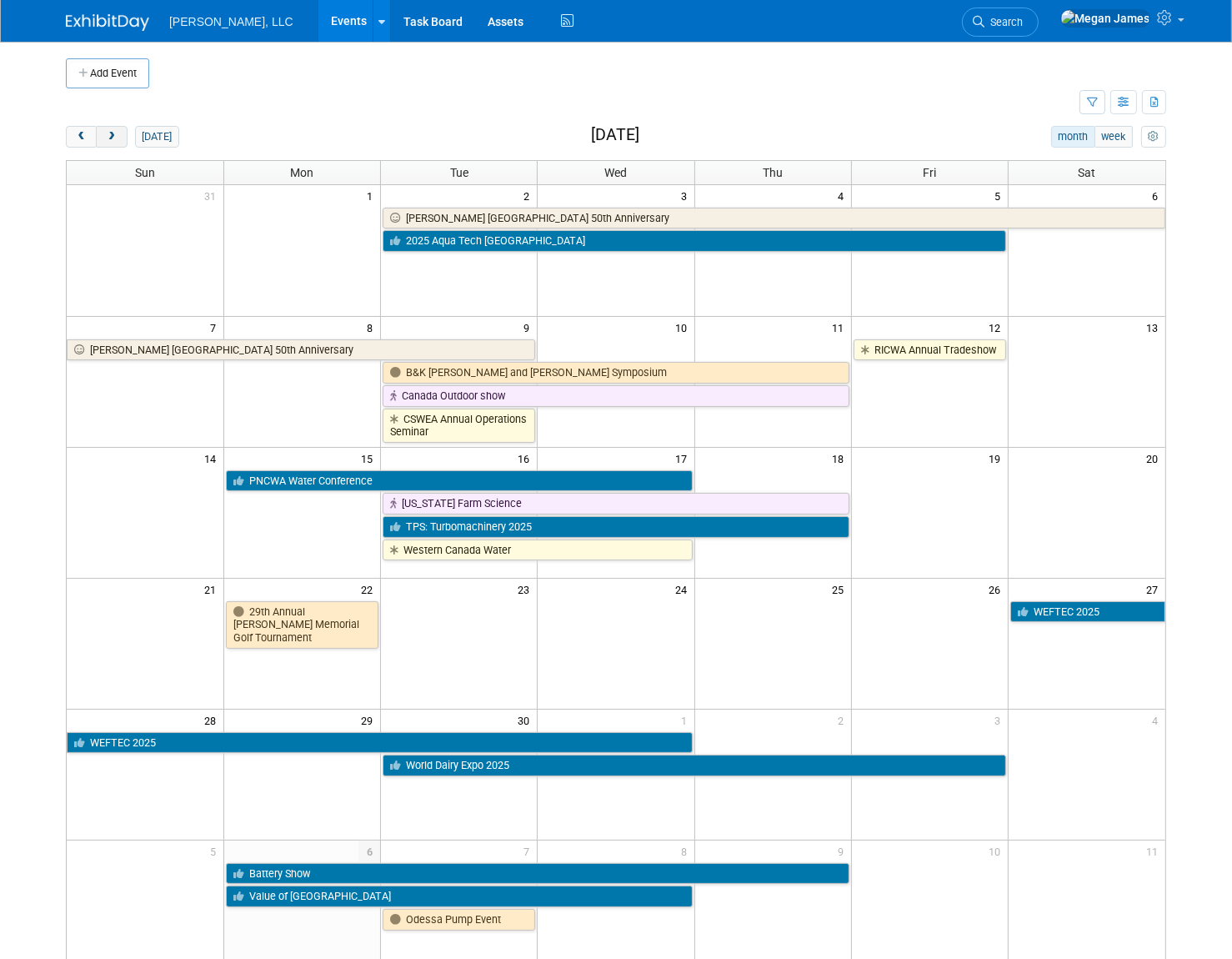
click at [119, 145] on button "next" at bounding box center [112, 137] width 31 height 21
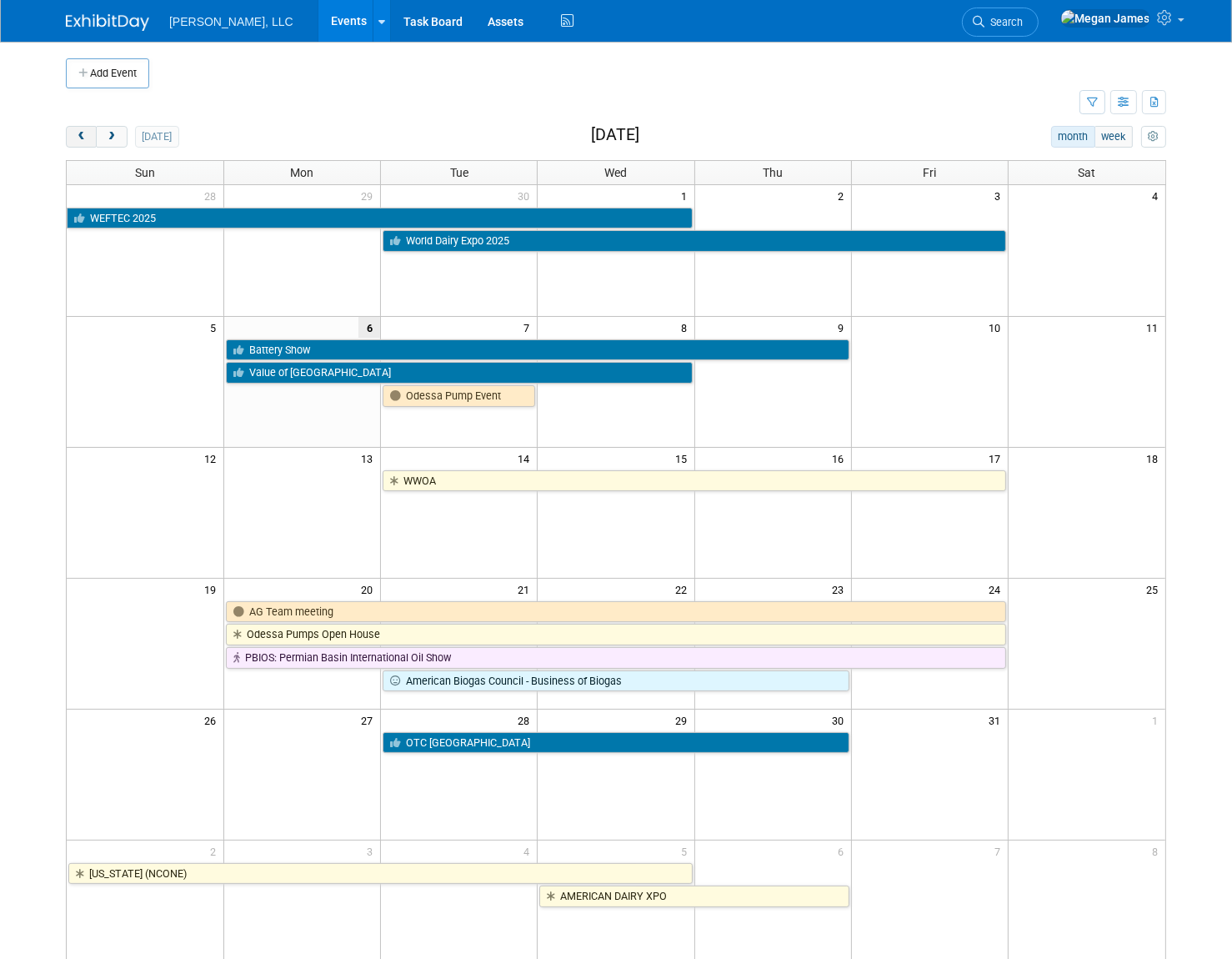
click at [76, 132] on span "prev" at bounding box center [81, 137] width 13 height 11
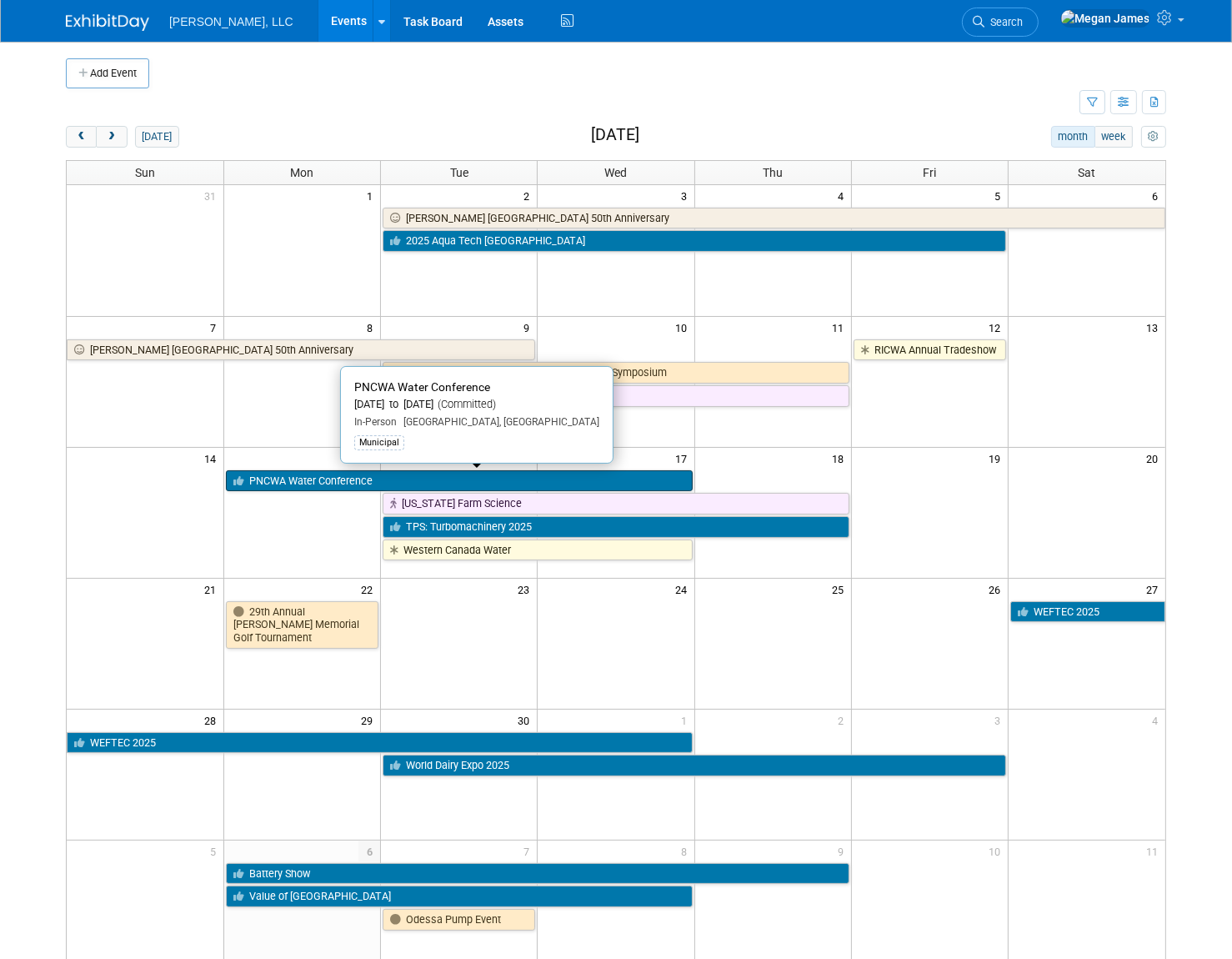
click at [325, 481] on link "PNCWA Water Conference" at bounding box center [459, 480] width 467 height 21
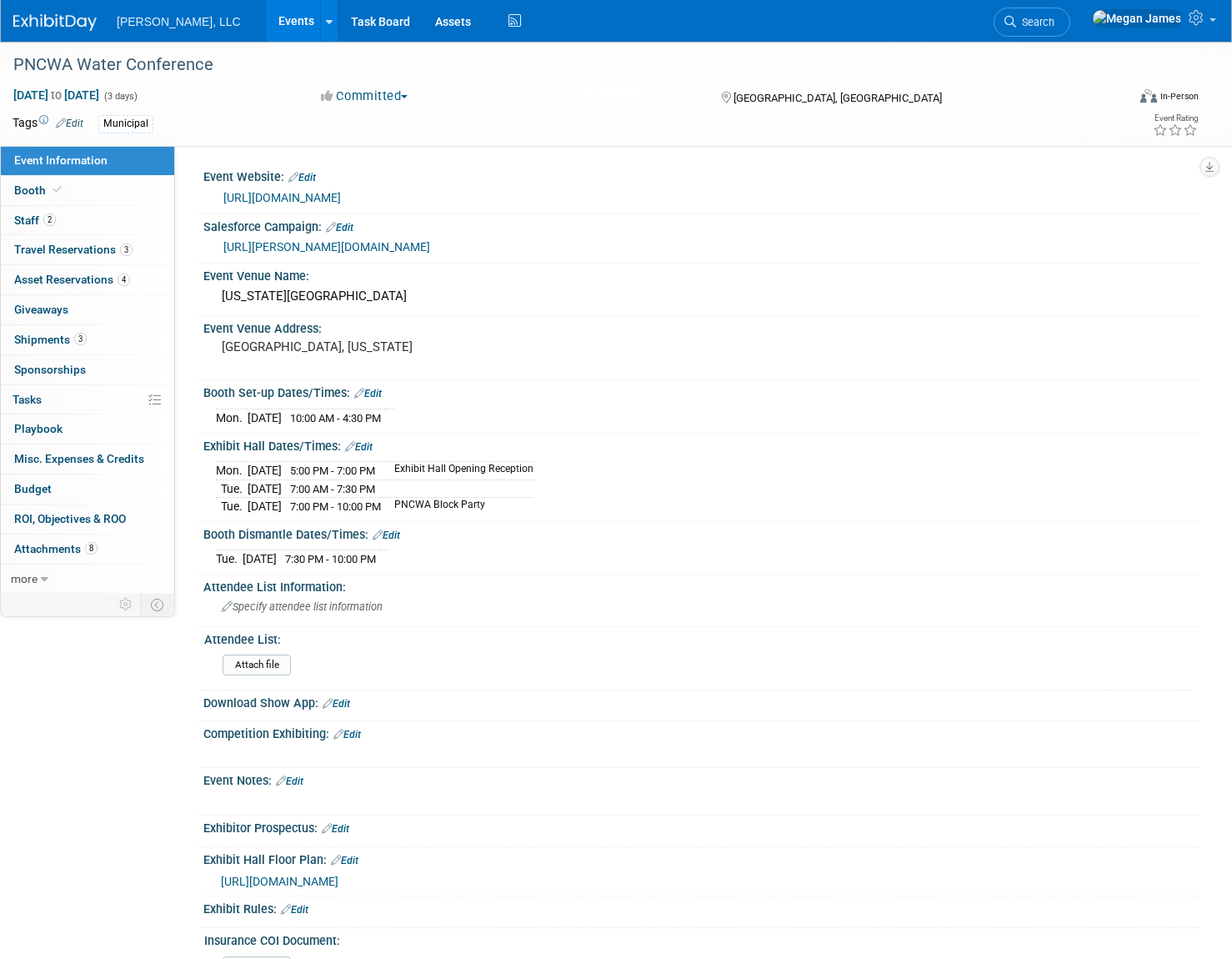
select select "Municipal"
click at [128, 182] on link "Booth" at bounding box center [88, 191] width 174 height 29
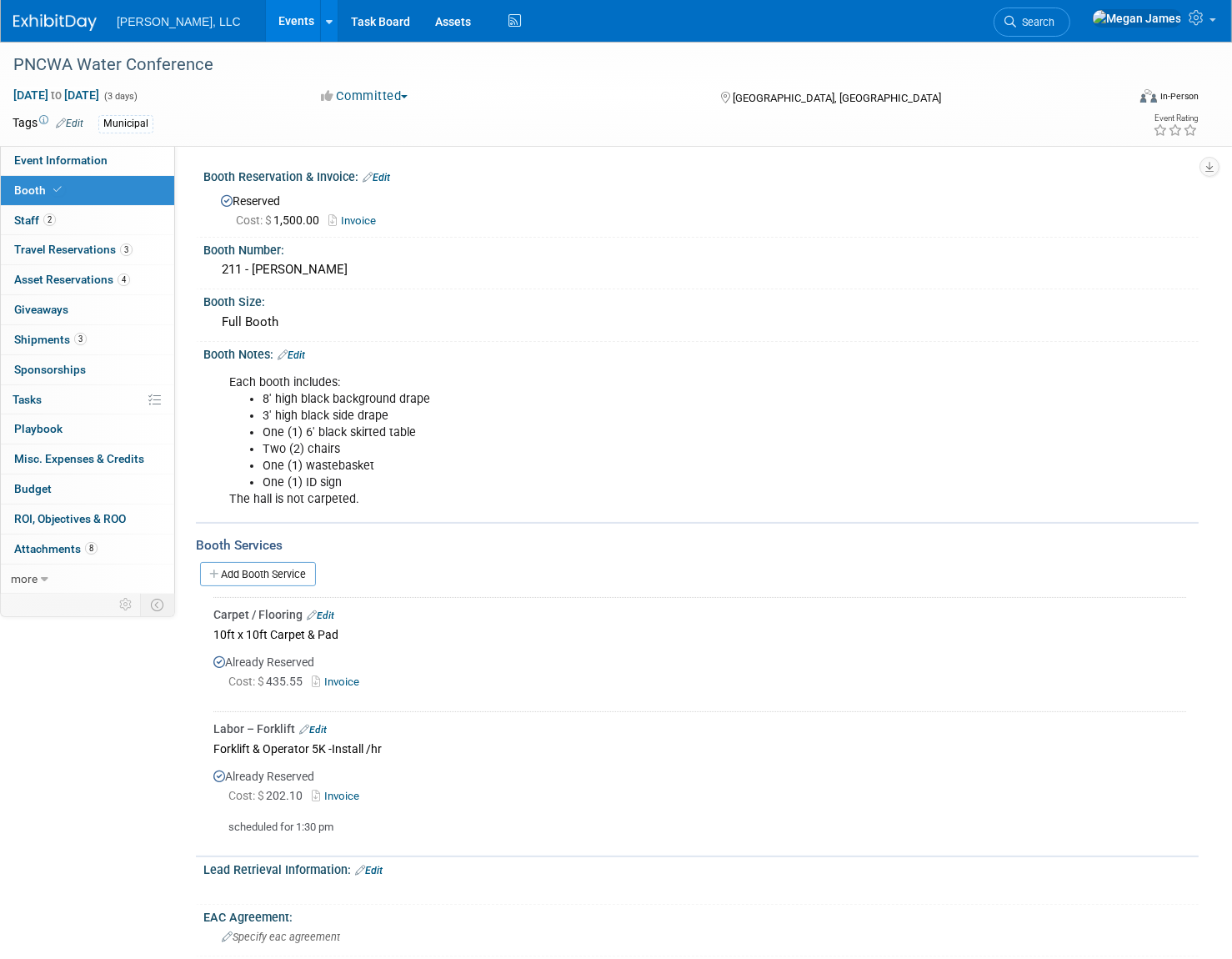
click at [360, 217] on link "Invoice" at bounding box center [356, 220] width 56 height 13
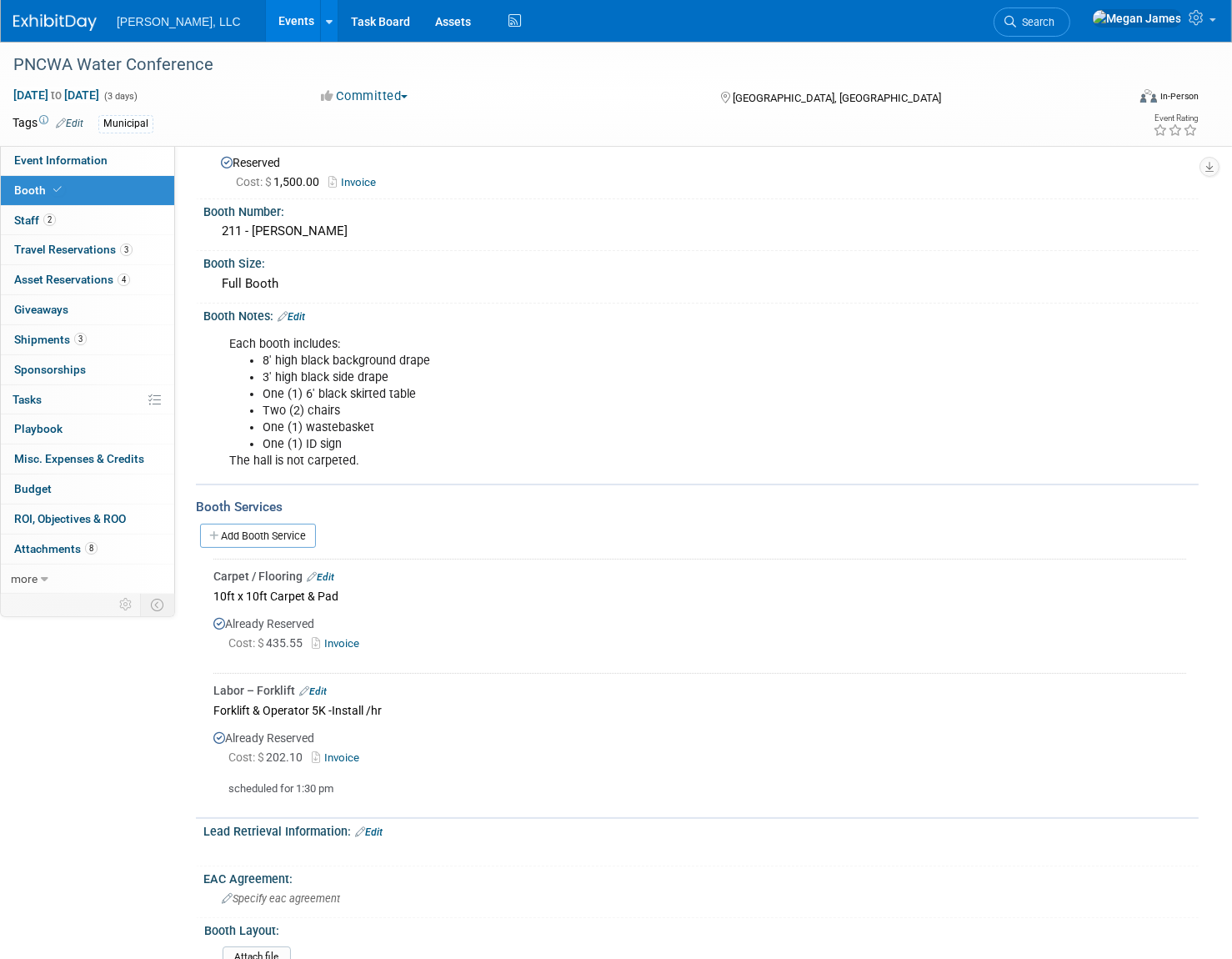
scroll to position [75, 0]
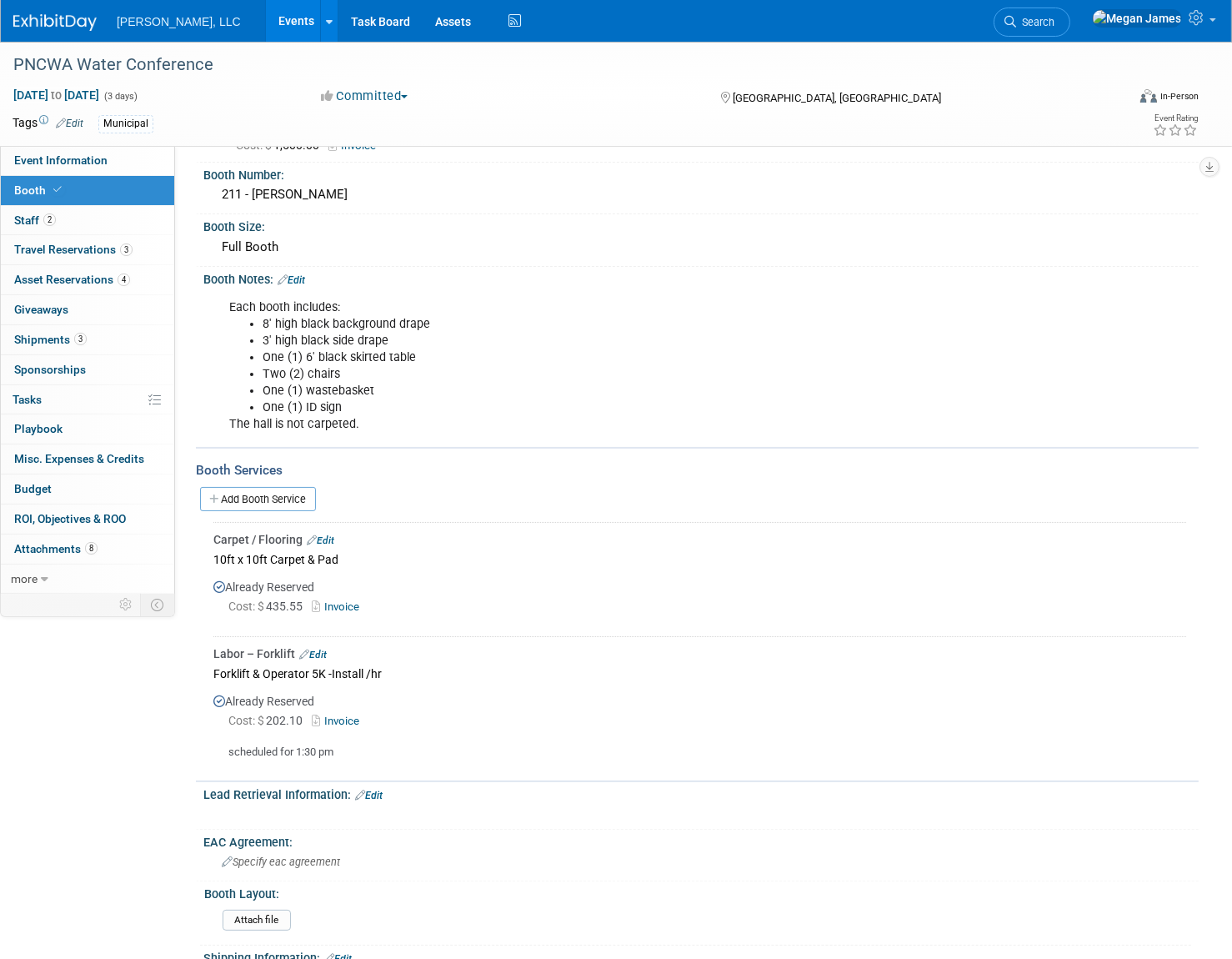
click at [354, 606] on link "Invoice" at bounding box center [338, 607] width 54 height 13
click at [122, 342] on link "3 Shipments 3" at bounding box center [88, 339] width 174 height 29
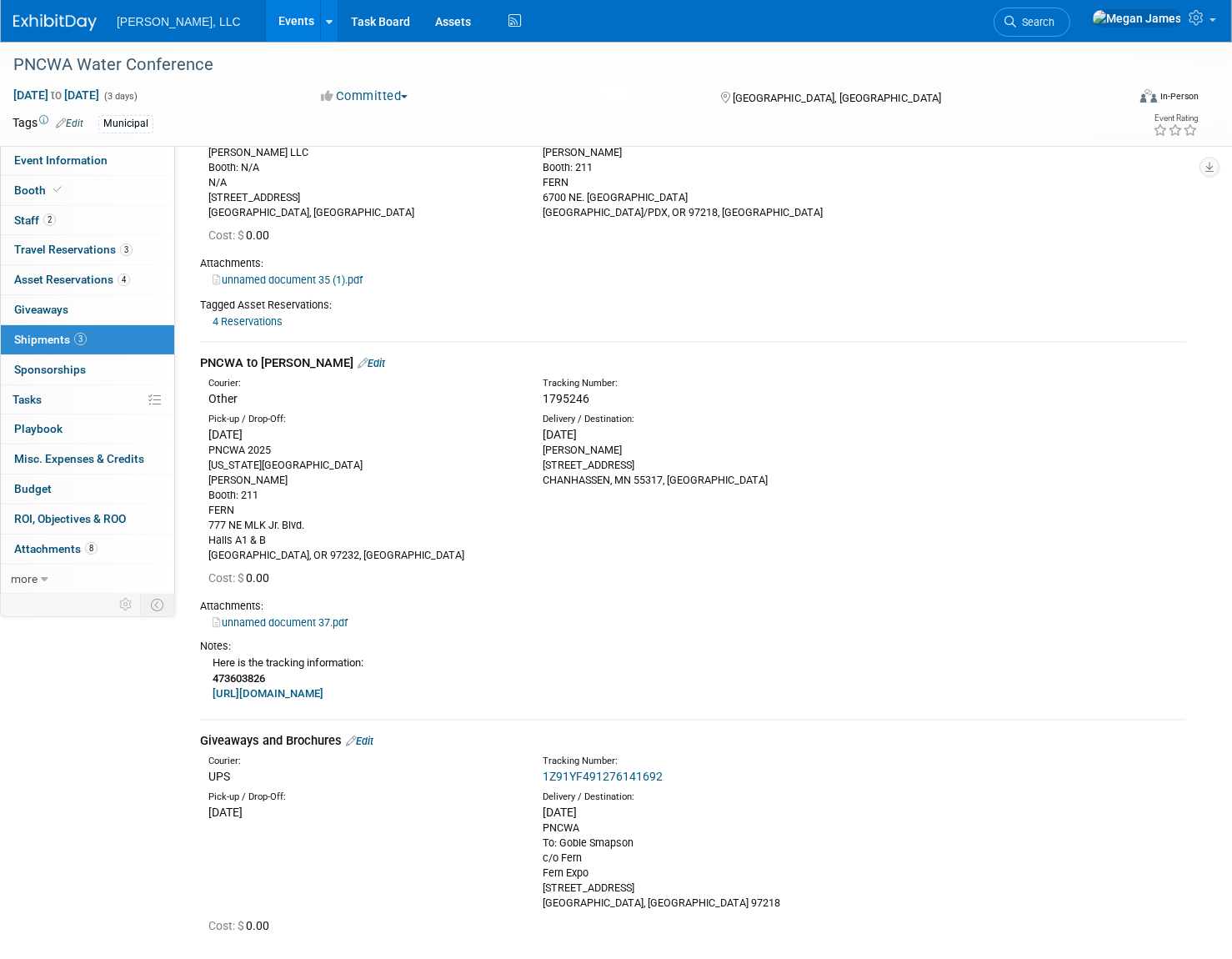
scroll to position [69, 0]
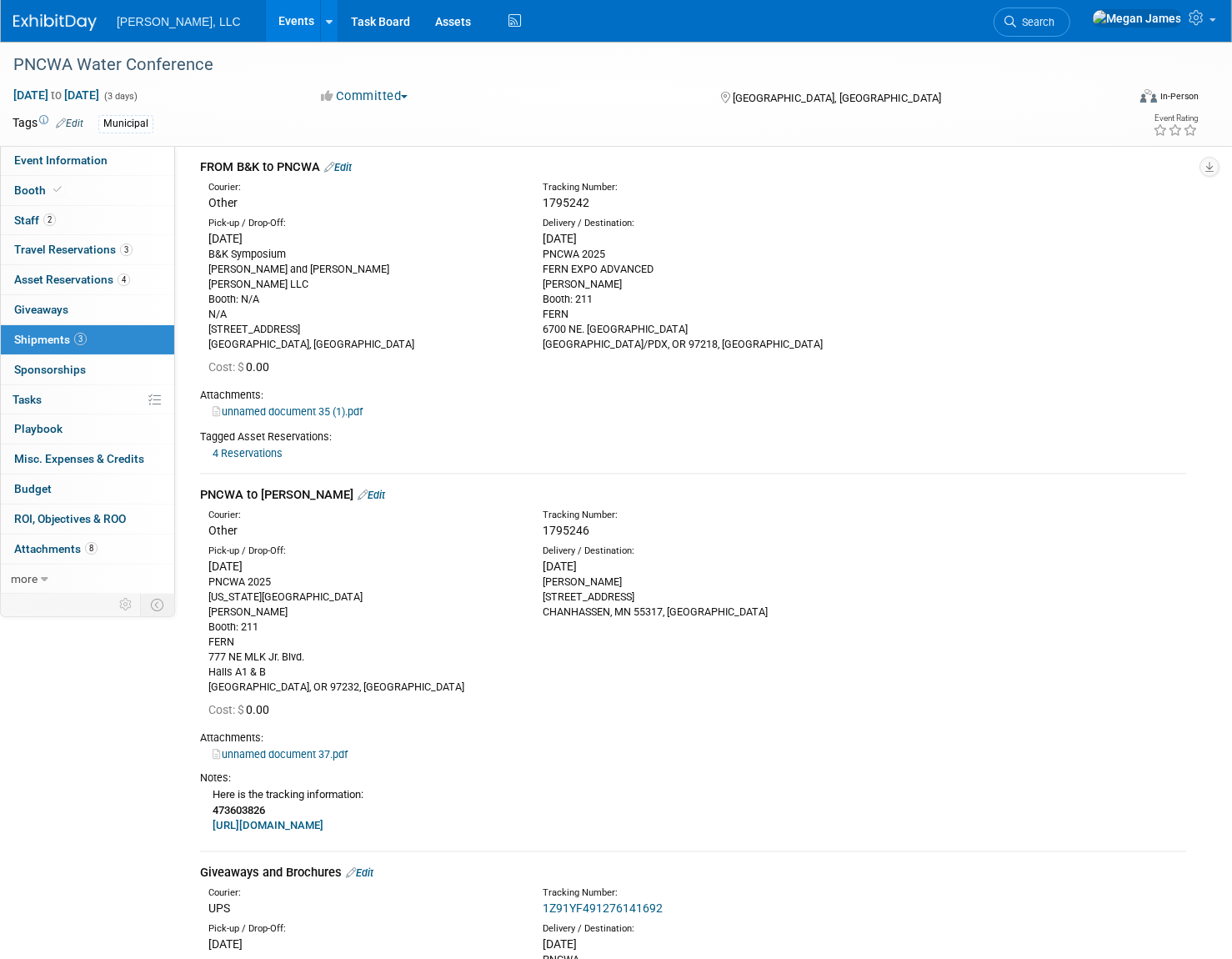
click at [357, 492] on link "Edit" at bounding box center [371, 495] width 27 height 13
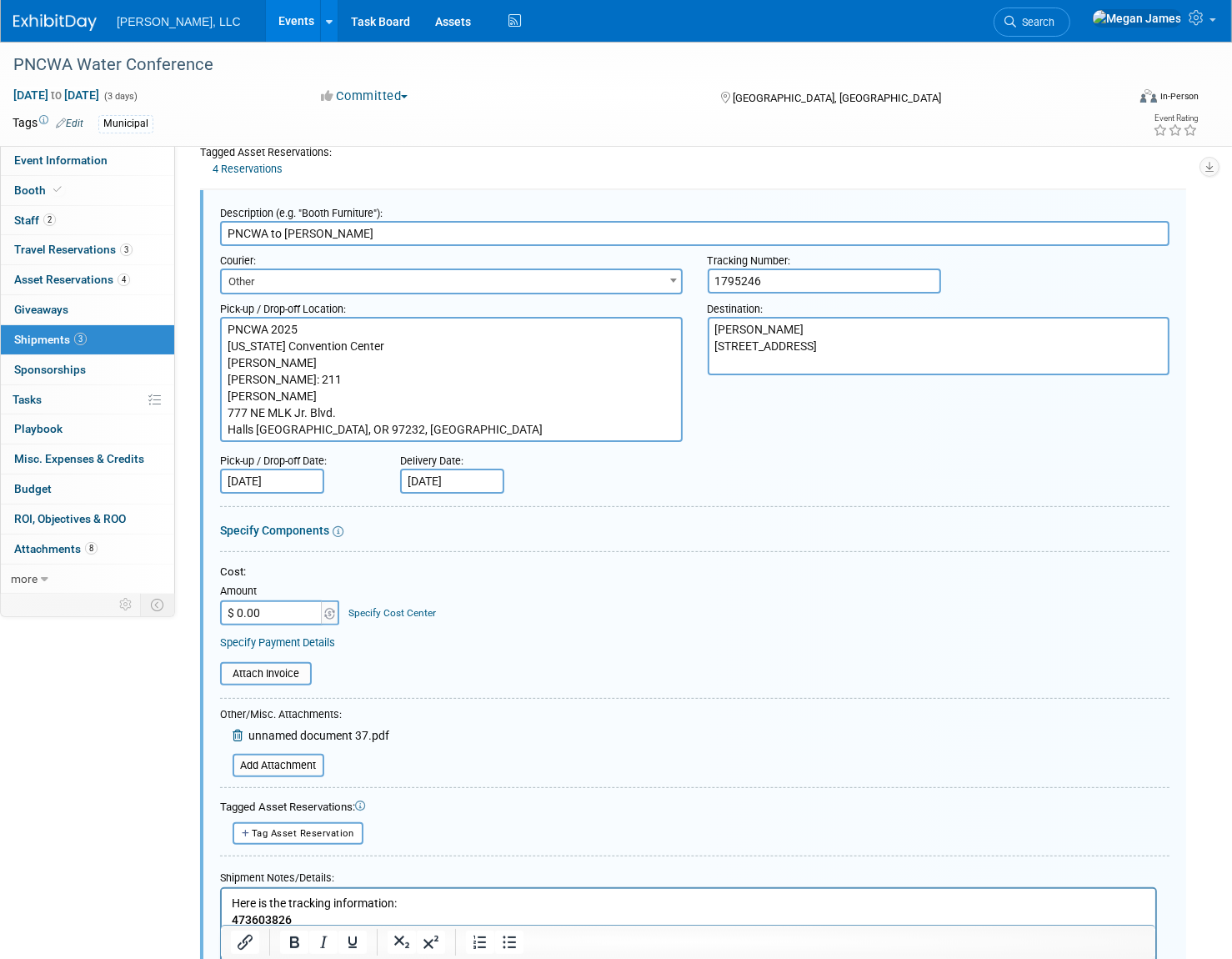
scroll to position [0, 0]
click at [274, 609] on input "$ 0.00" at bounding box center [271, 613] width 104 height 25
type input "$ 1,880.06"
click at [762, 617] on div "Cost: Amount $ 1,880.06 Specify Cost Center Cost Center -- Not Specified --" at bounding box center [694, 595] width 949 height 61
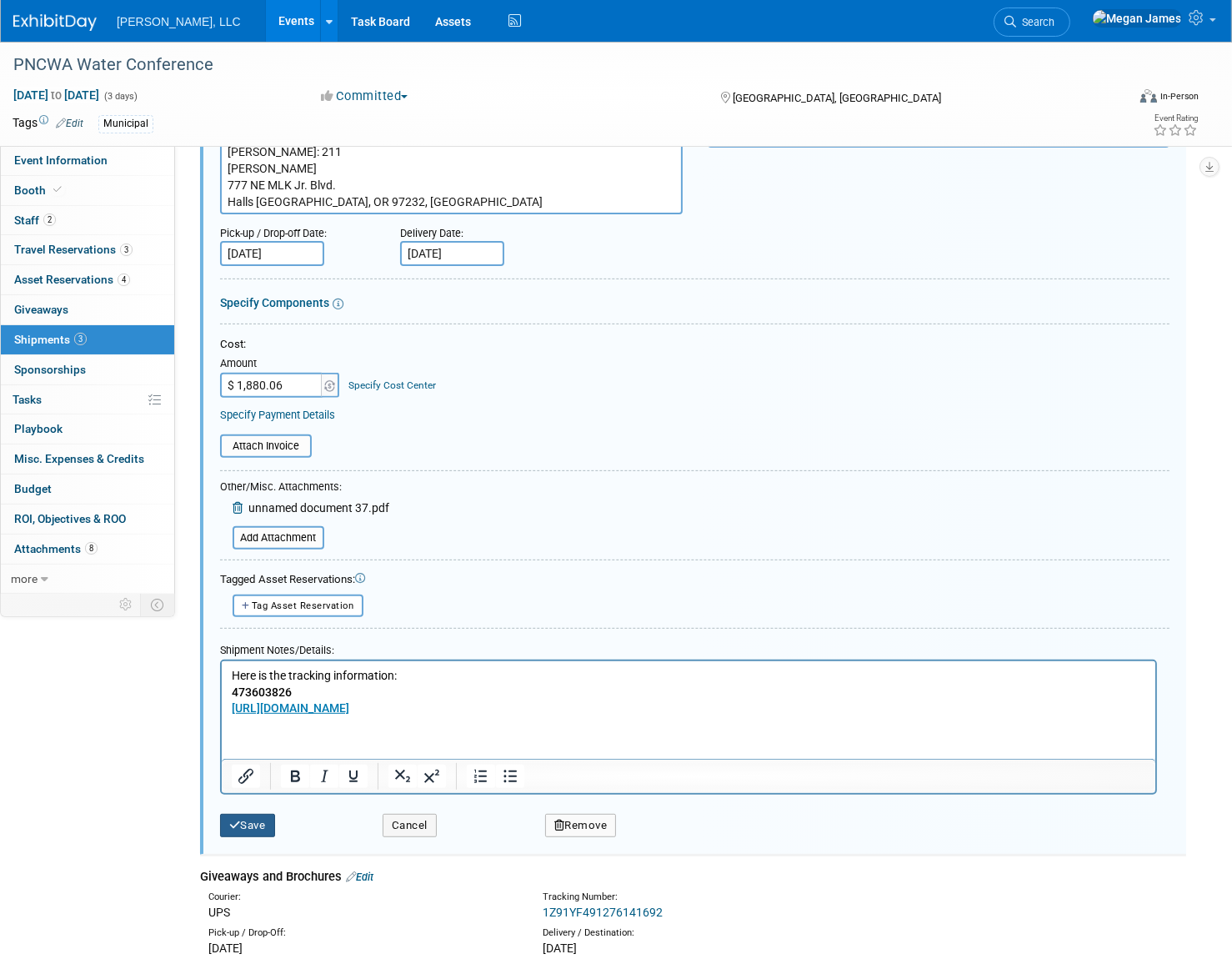
click at [271, 817] on button "Save" at bounding box center [247, 825] width 55 height 23
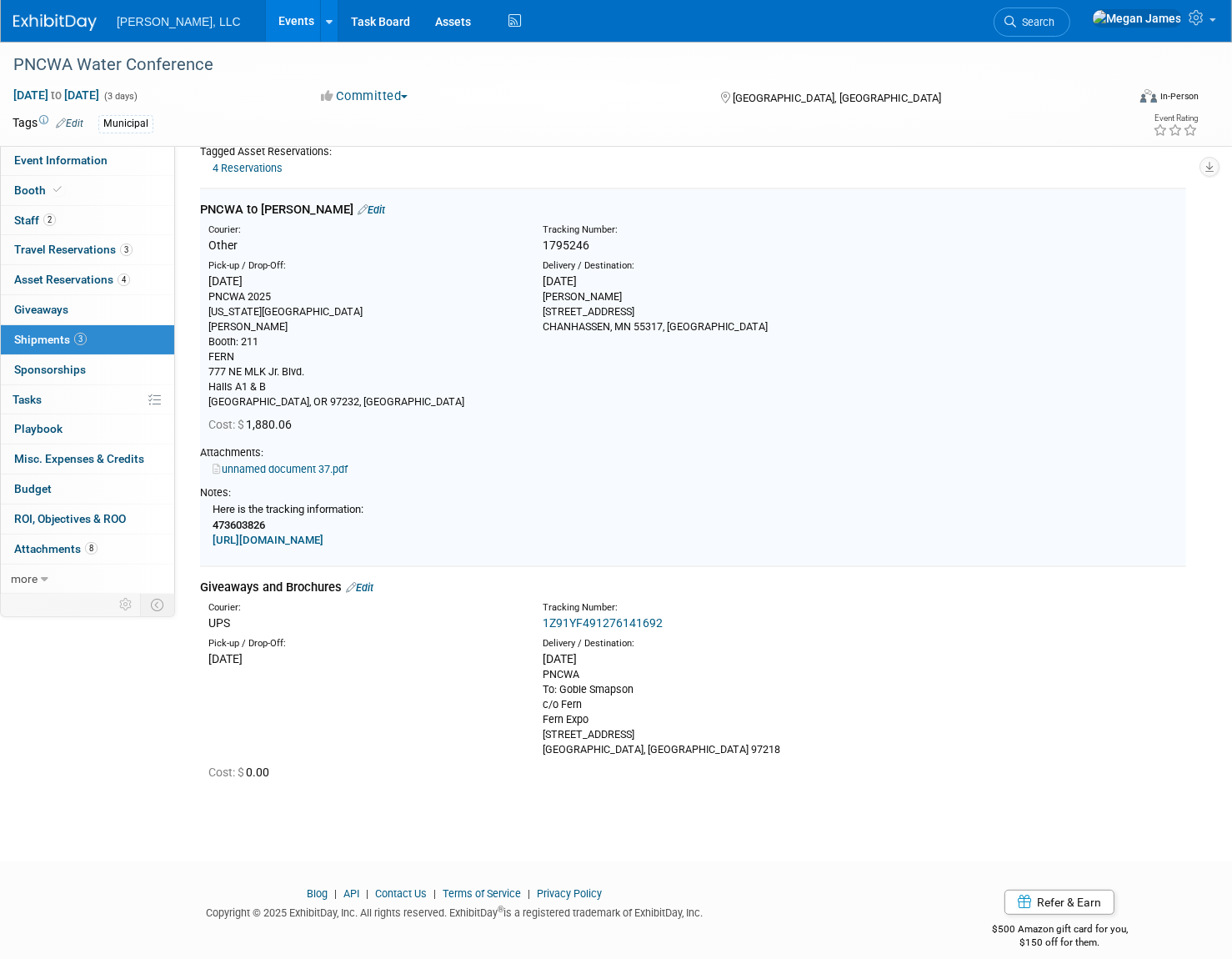
scroll to position [352, 0]
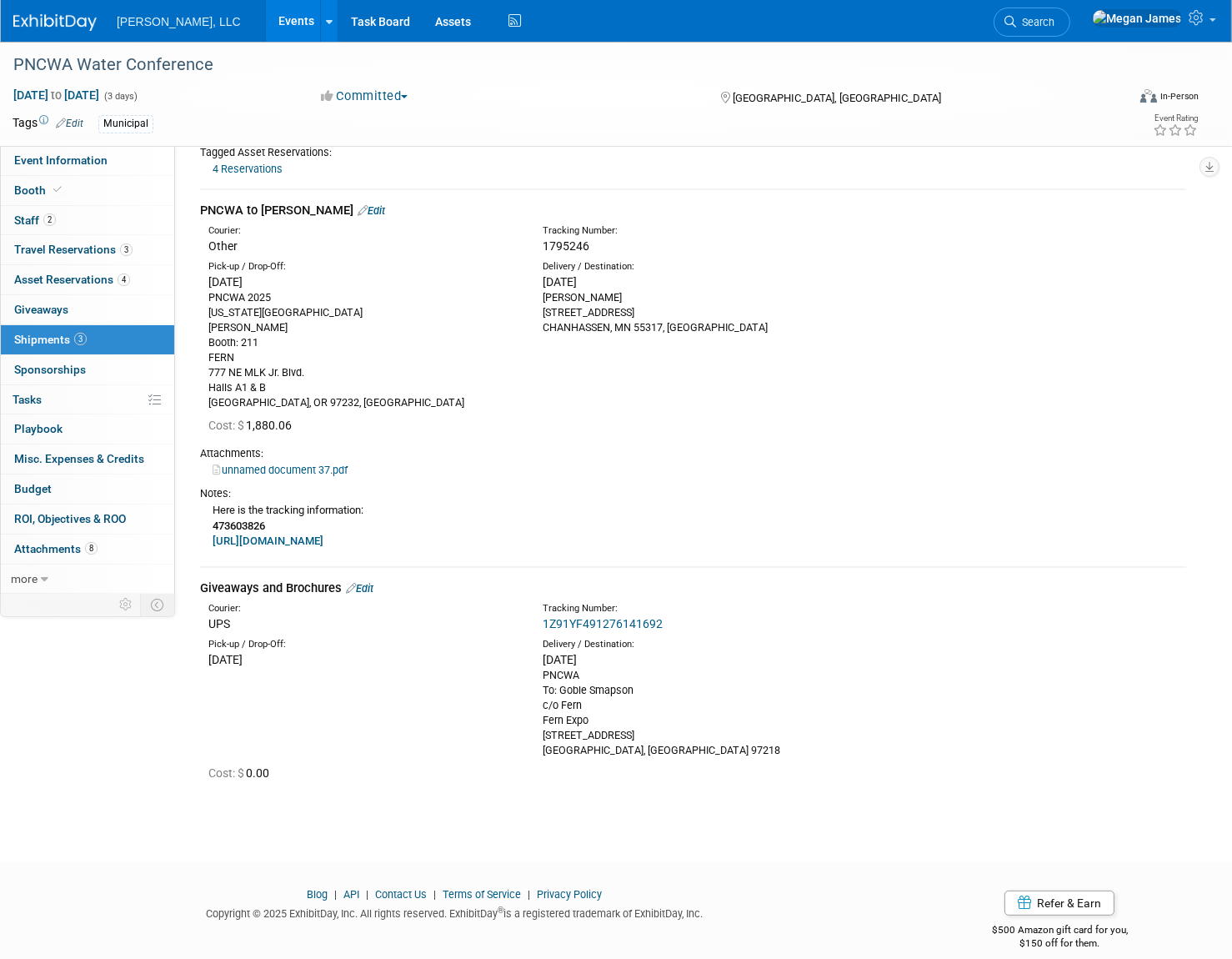
click at [266, 17] on link "Events" at bounding box center [296, 21] width 61 height 42
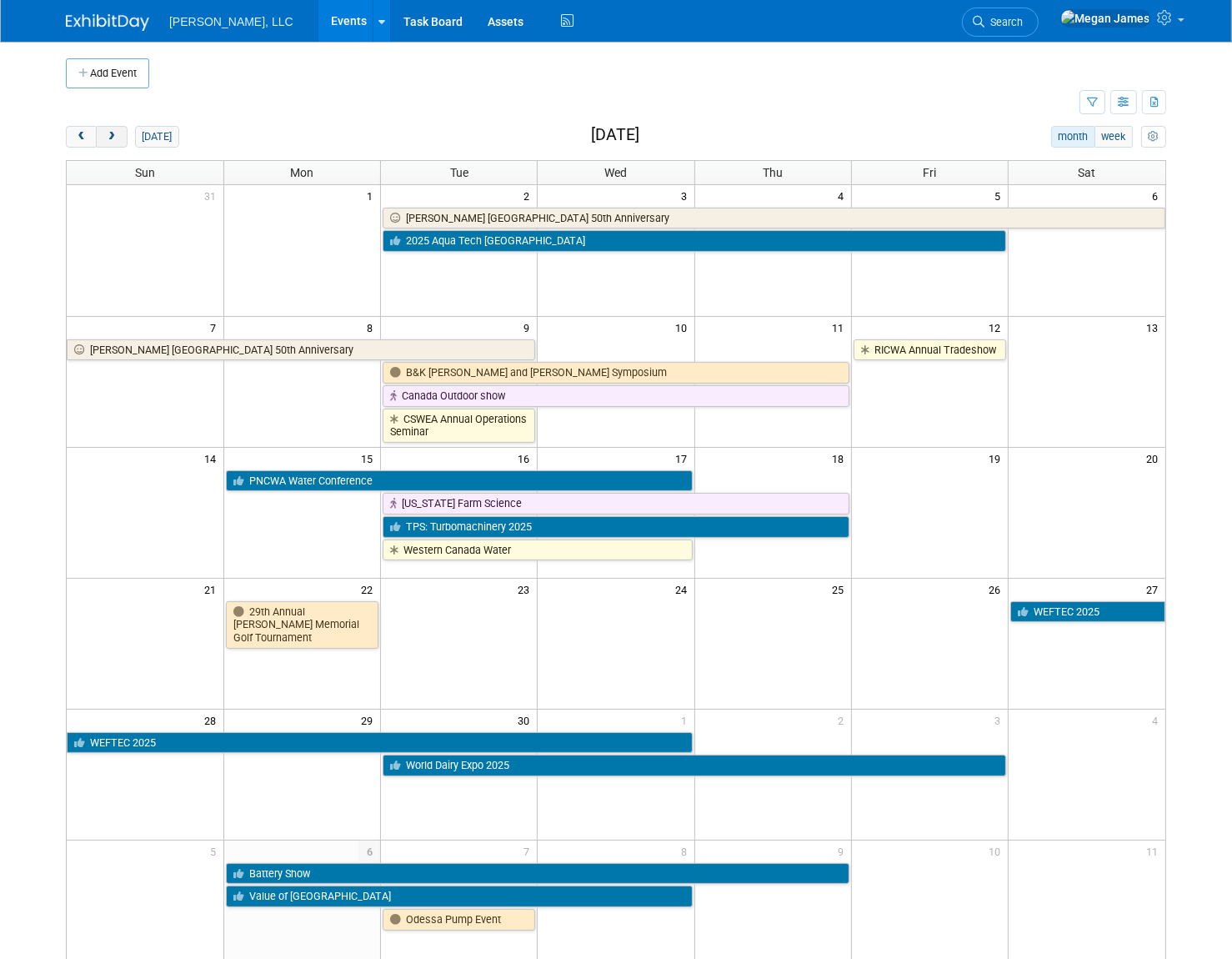
click at [119, 134] on button "next" at bounding box center [112, 137] width 31 height 21
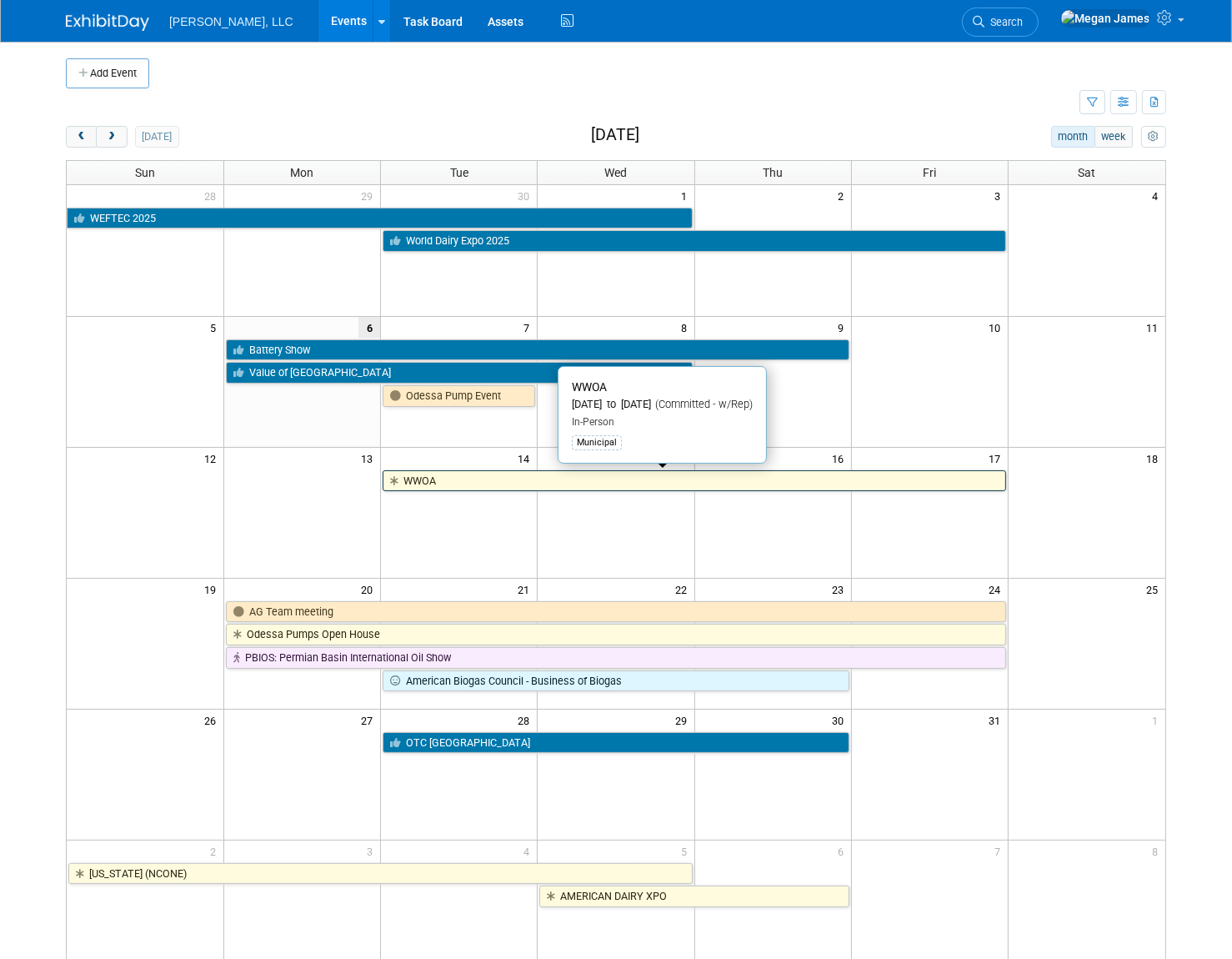
click at [503, 482] on link "WWOA" at bounding box center [694, 480] width 624 height 21
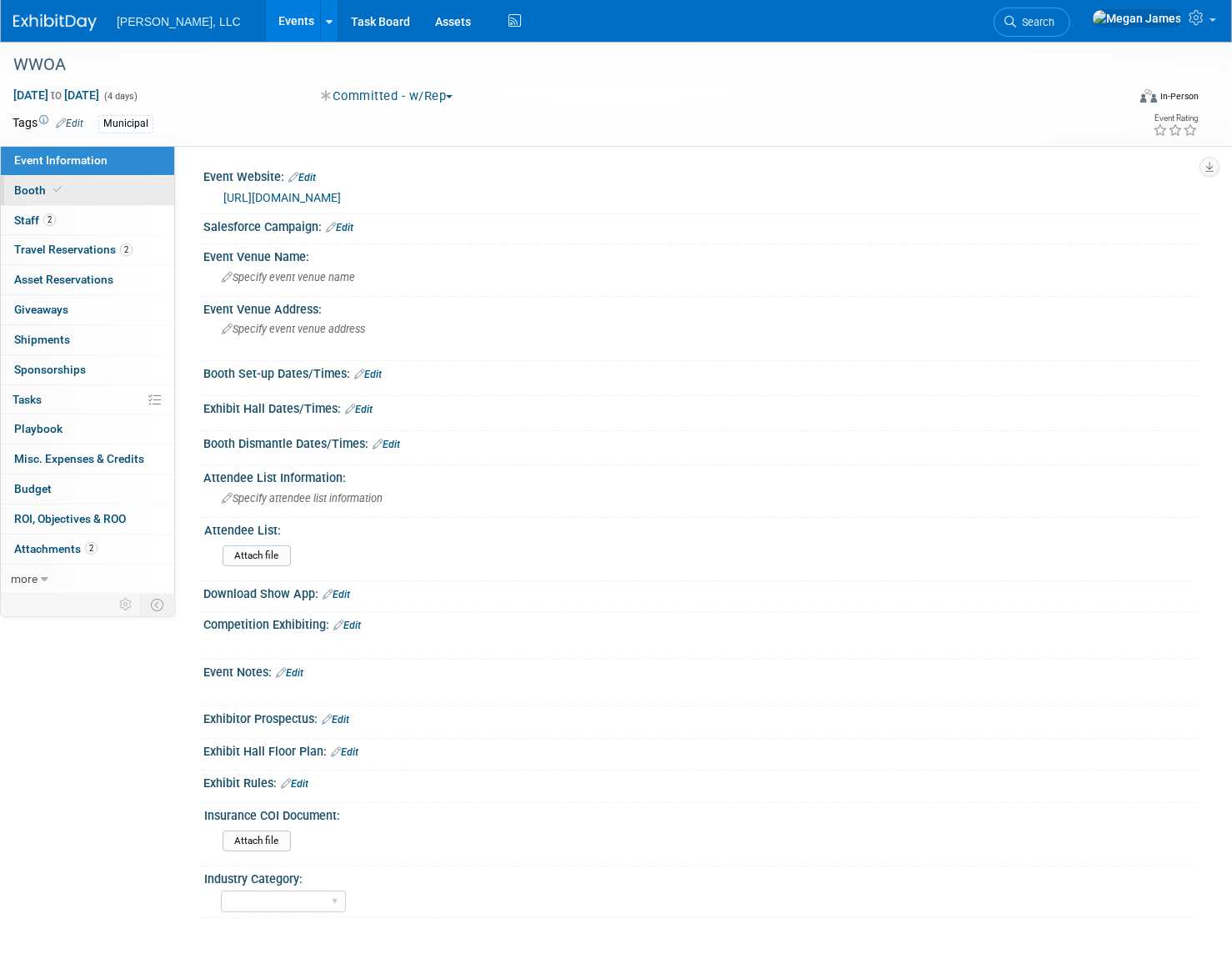
click at [121, 195] on link "Booth" at bounding box center [88, 191] width 174 height 29
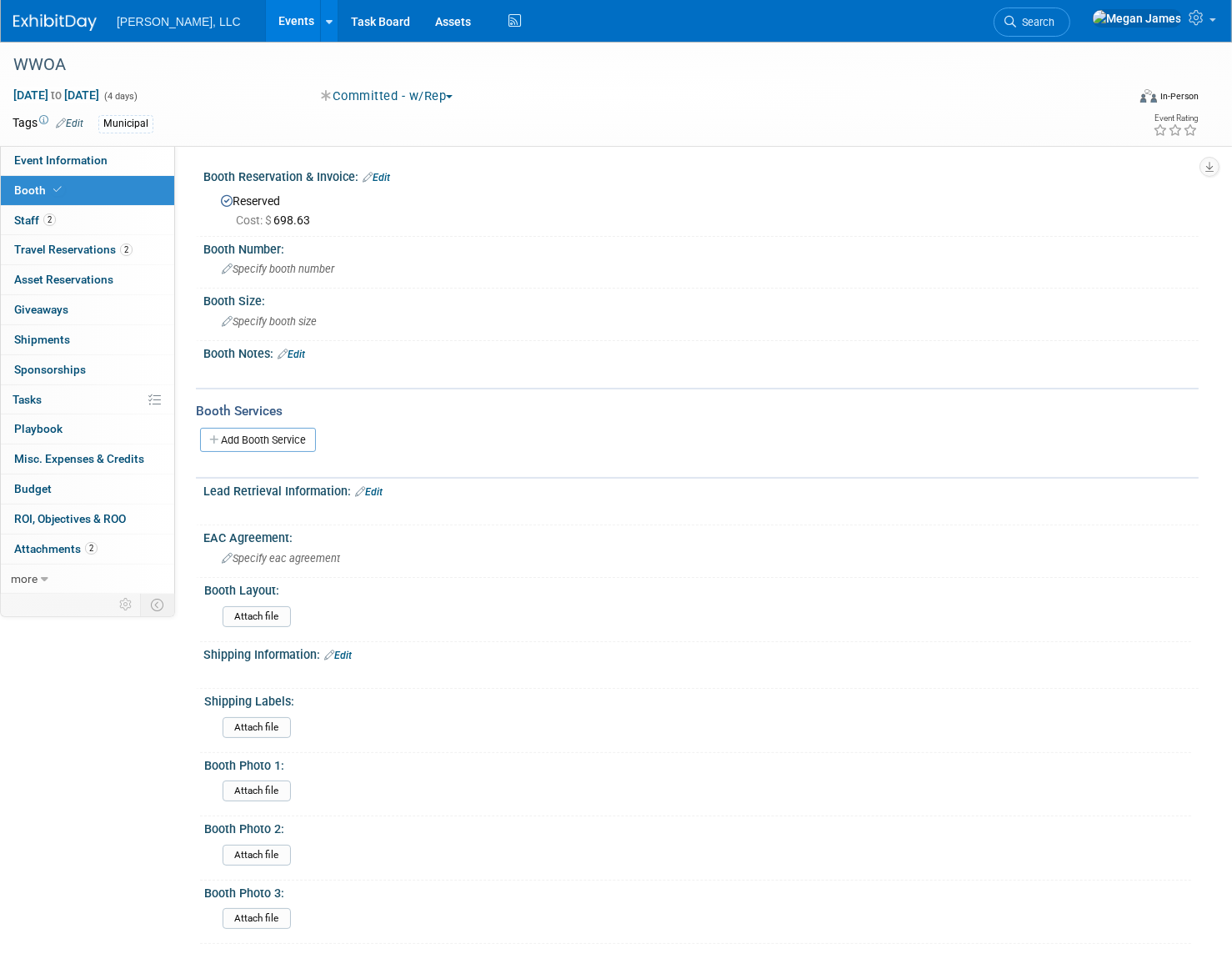
click at [383, 175] on link "Edit" at bounding box center [376, 178] width 27 height 12
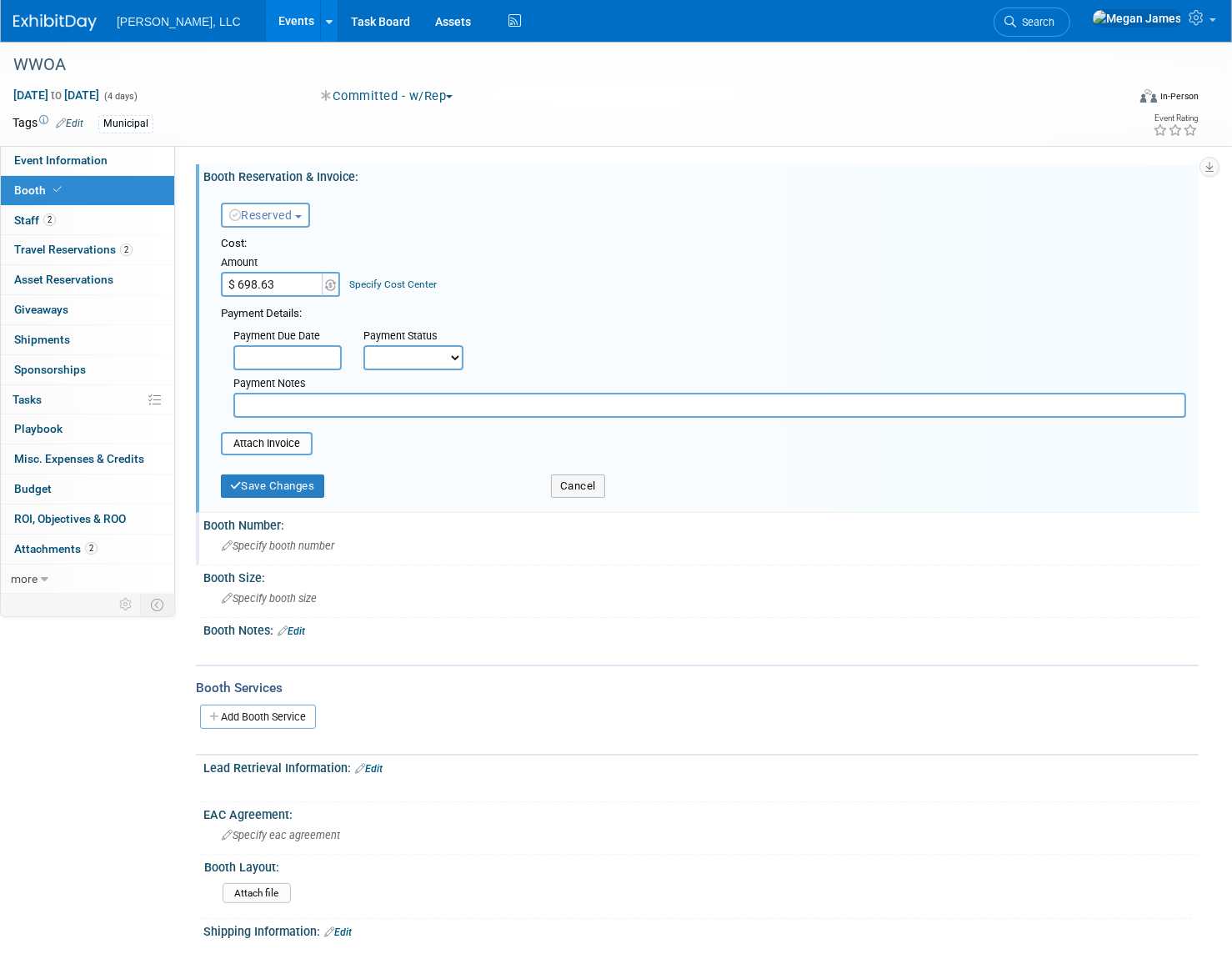
click at [300, 528] on div "Booth Number:" at bounding box center [701, 523] width 996 height 21
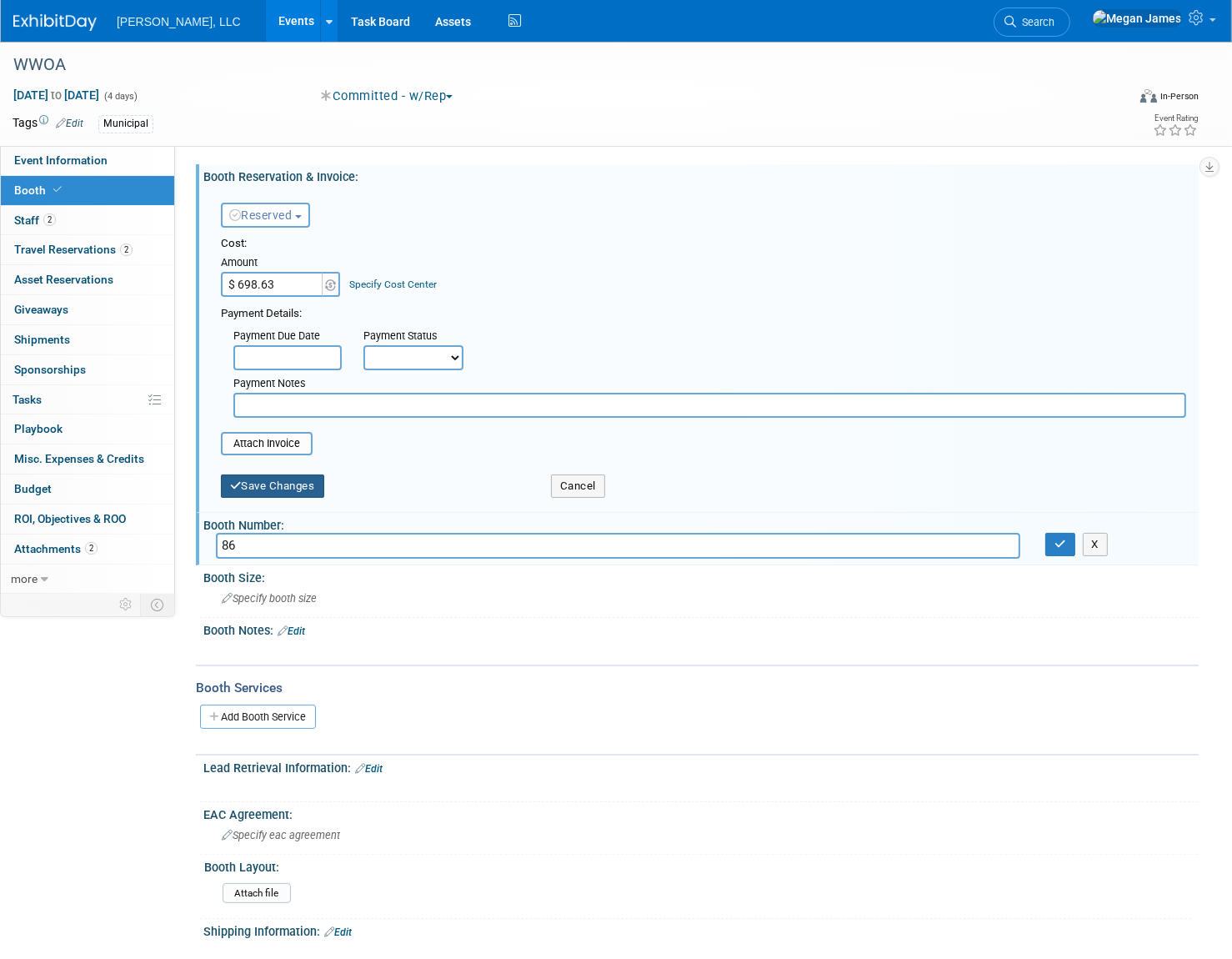
type input "86"
click at [314, 493] on button "Save Changes" at bounding box center [272, 486] width 103 height 23
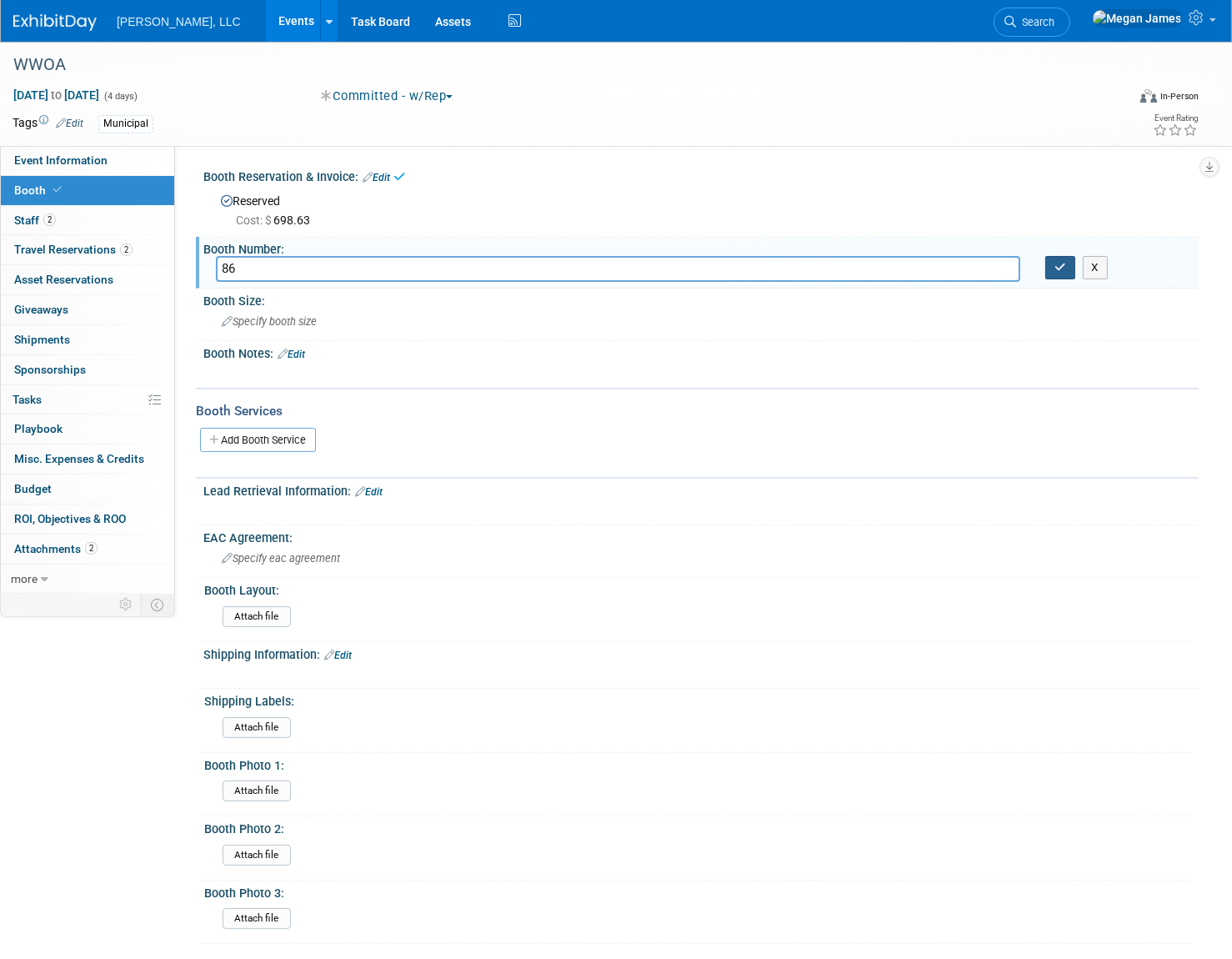
click at [1059, 272] on button "button" at bounding box center [1060, 267] width 30 height 23
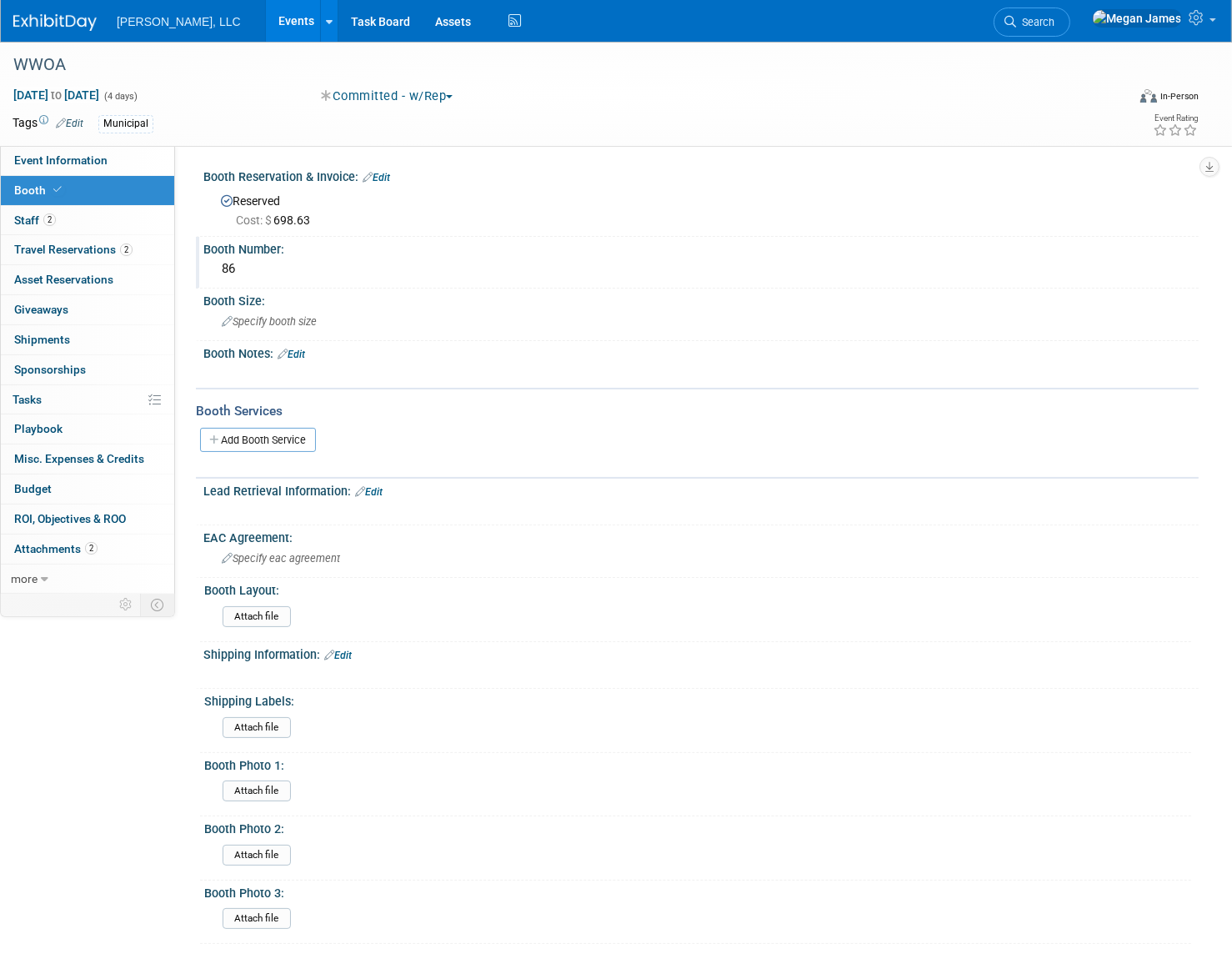
click at [266, 24] on link "Events" at bounding box center [296, 21] width 61 height 42
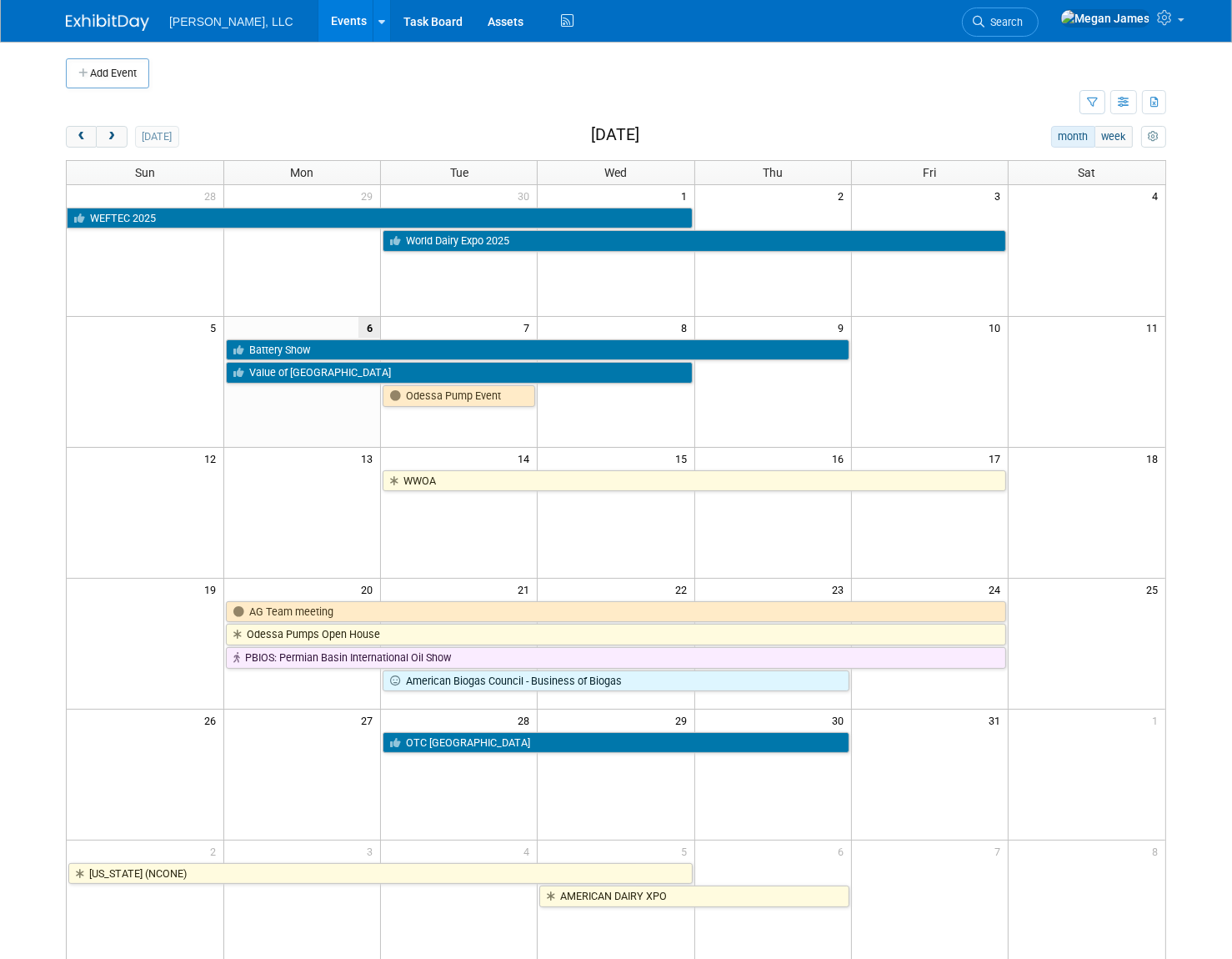
click at [680, 89] on td at bounding box center [573, 103] width 1014 height 29
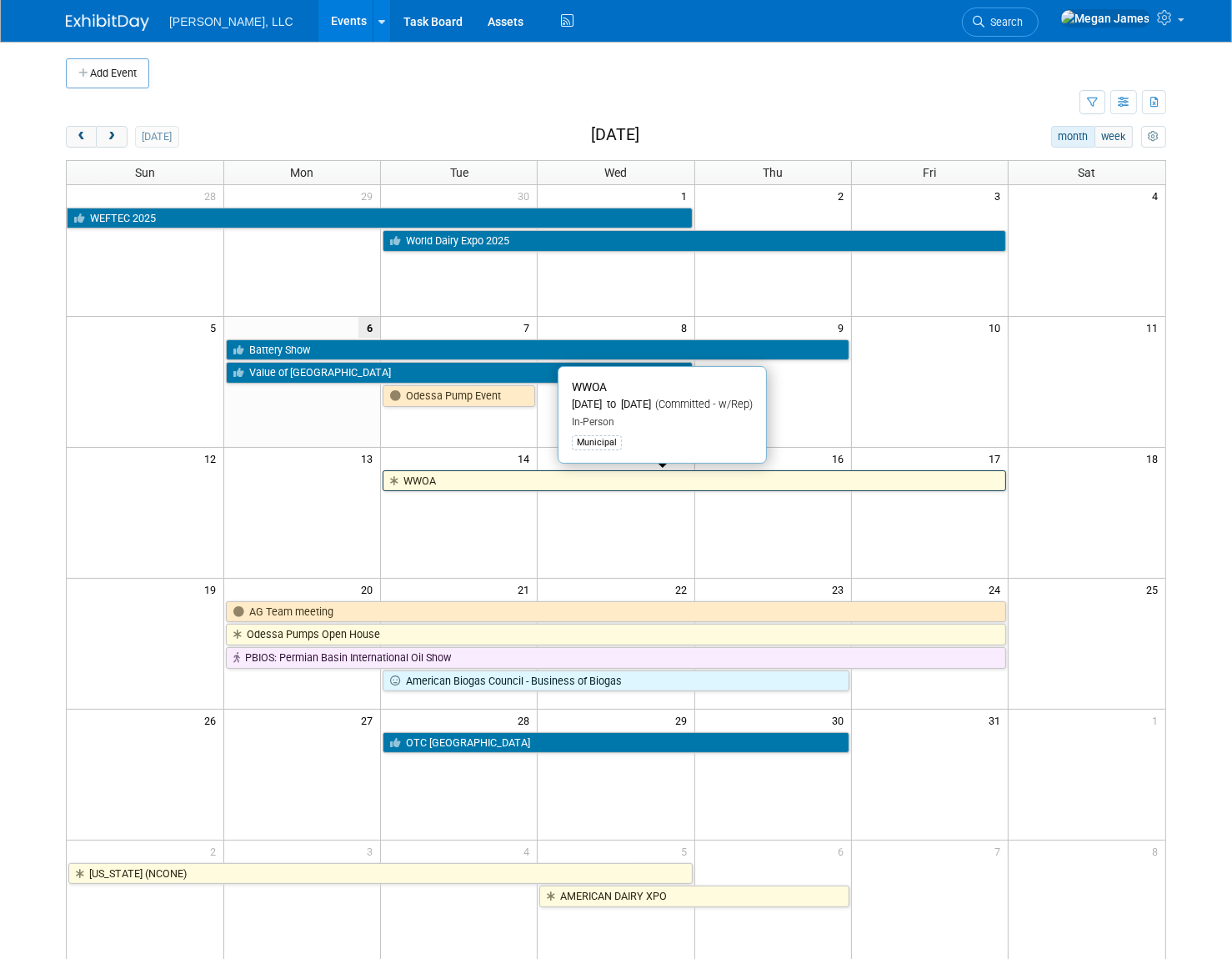
click at [503, 486] on link "WWOA" at bounding box center [694, 480] width 624 height 21
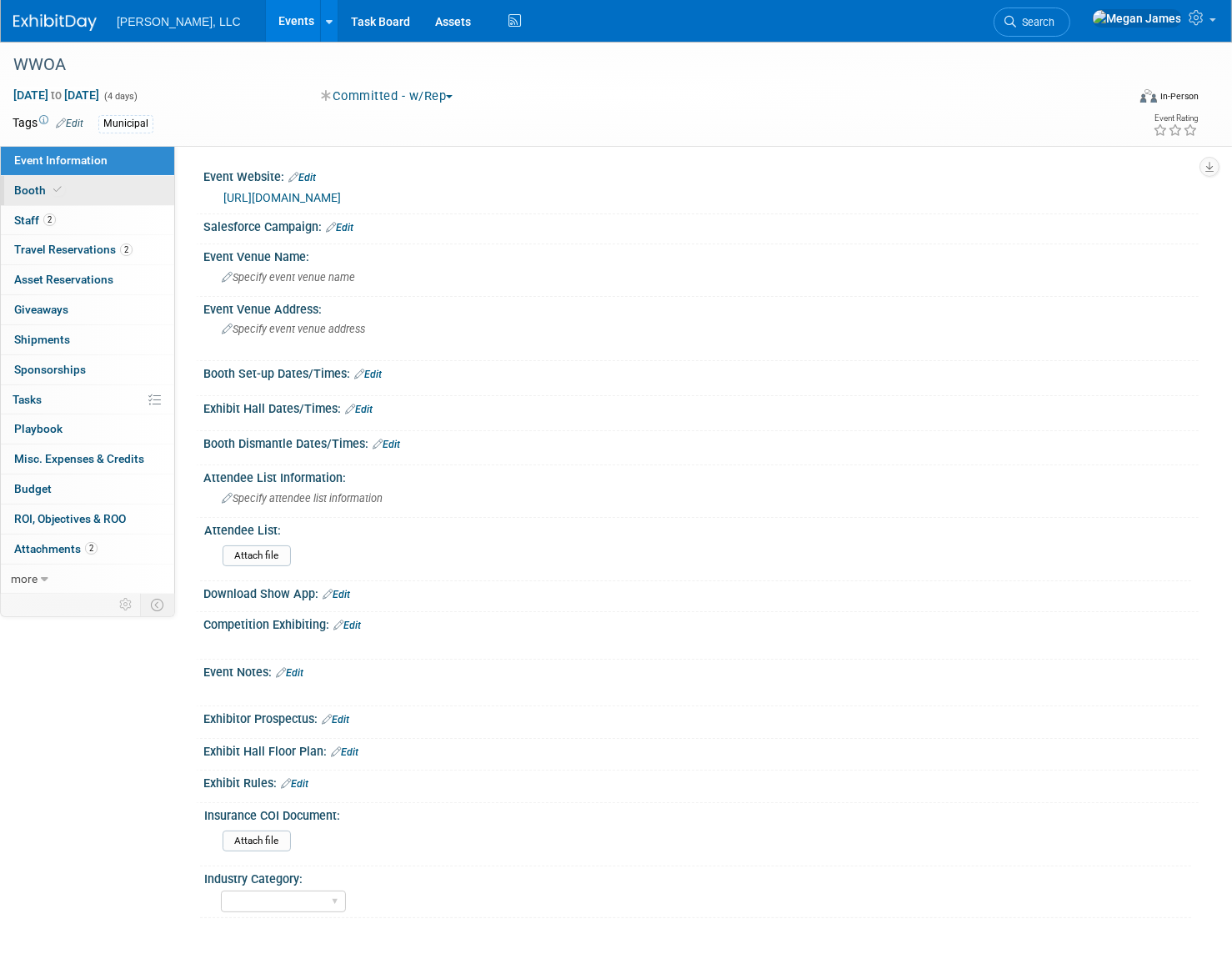
click at [151, 189] on link "Booth" at bounding box center [88, 191] width 174 height 29
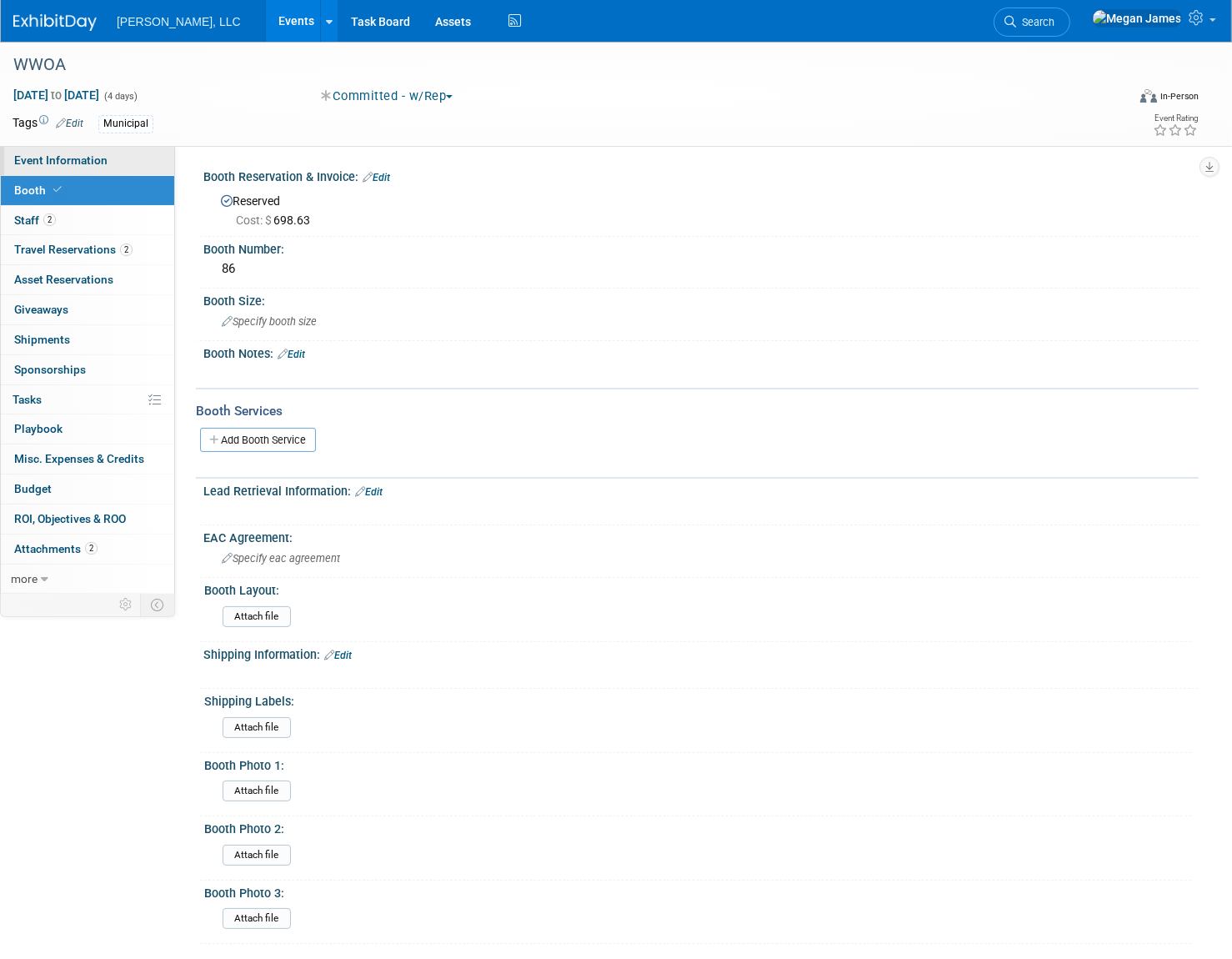
click at [141, 163] on link "Event Information" at bounding box center [88, 161] width 174 height 29
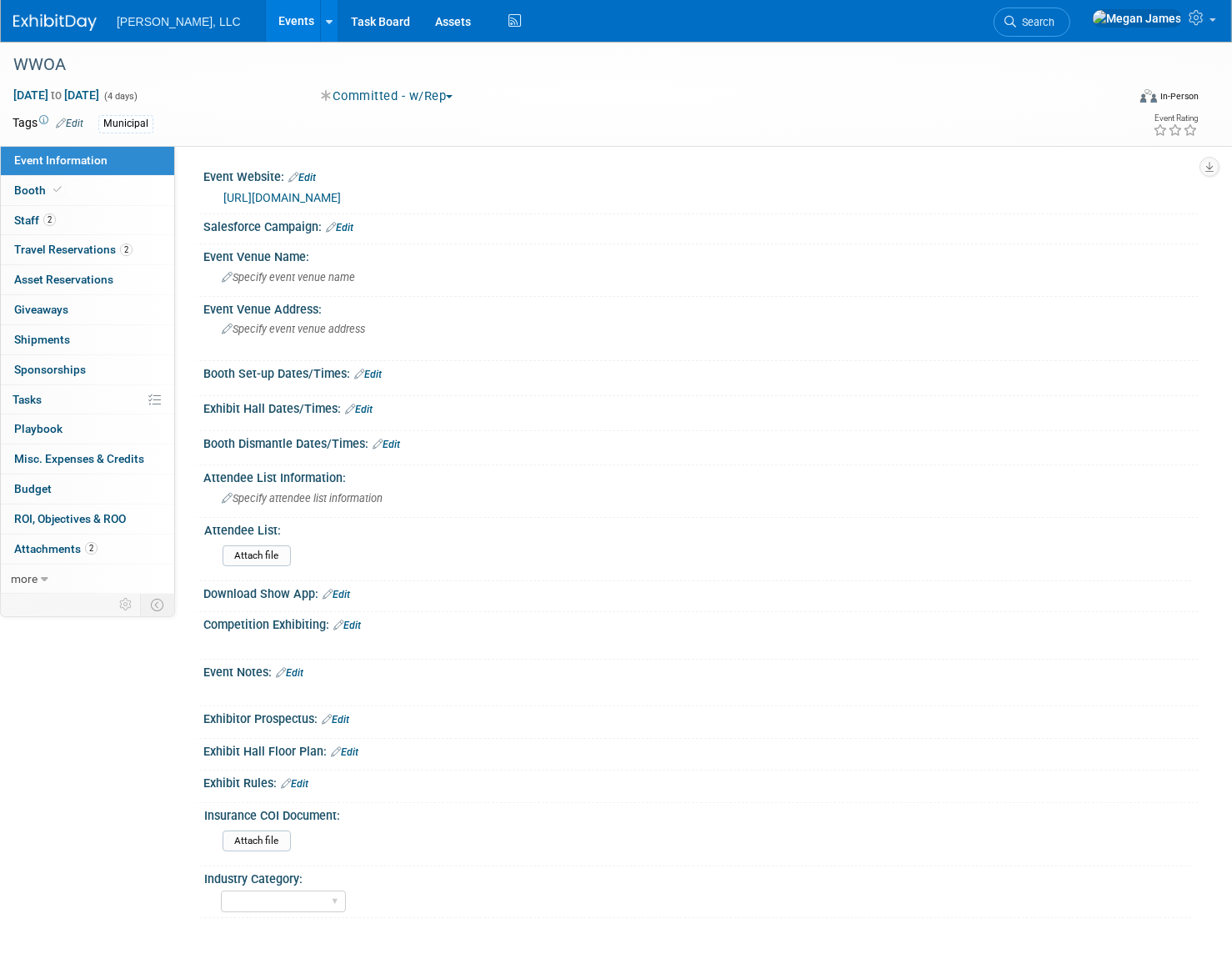
click at [366, 370] on link "Edit" at bounding box center [368, 375] width 27 height 12
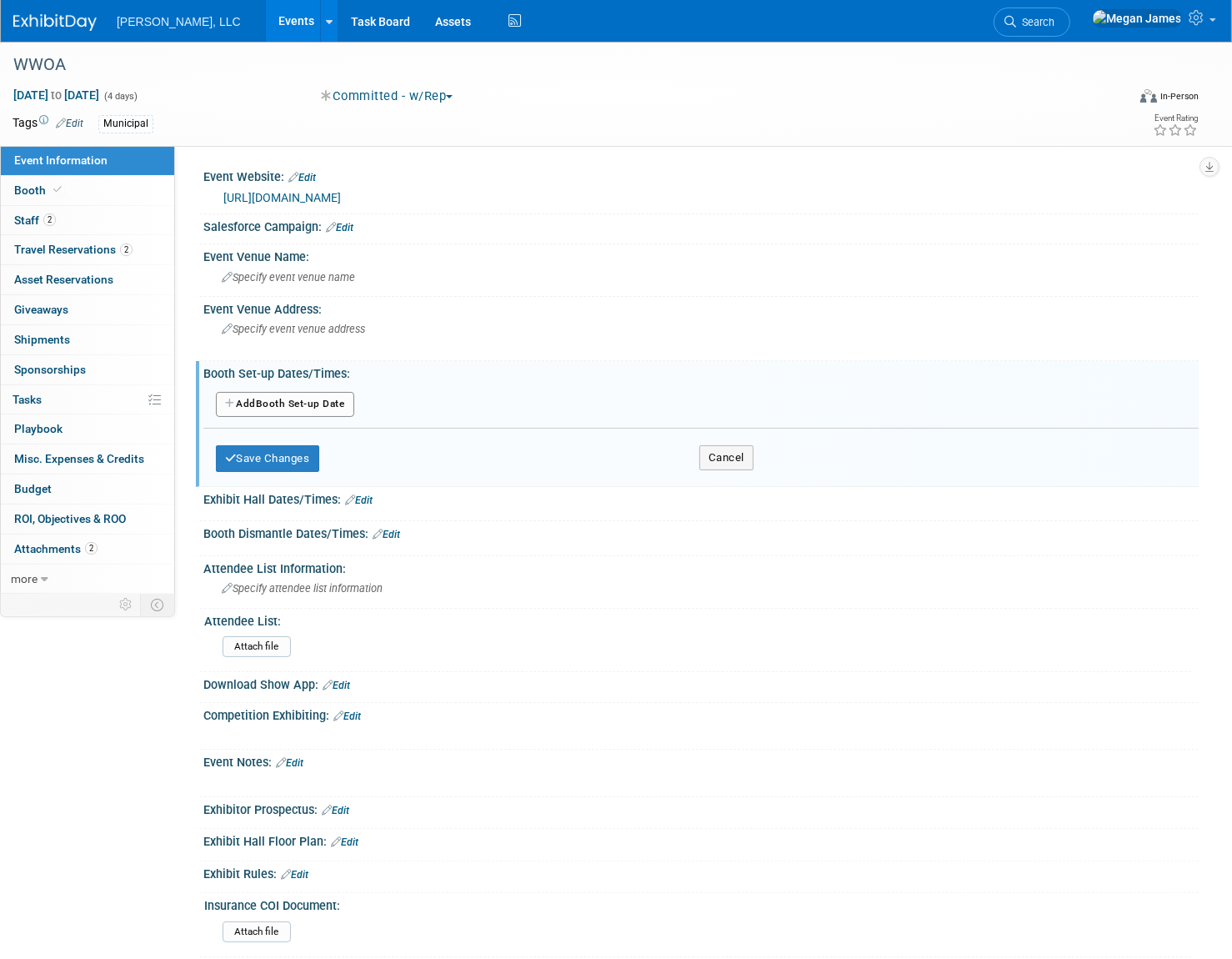
click at [349, 412] on button "Add Another Booth Set-up Date" at bounding box center [284, 404] width 138 height 25
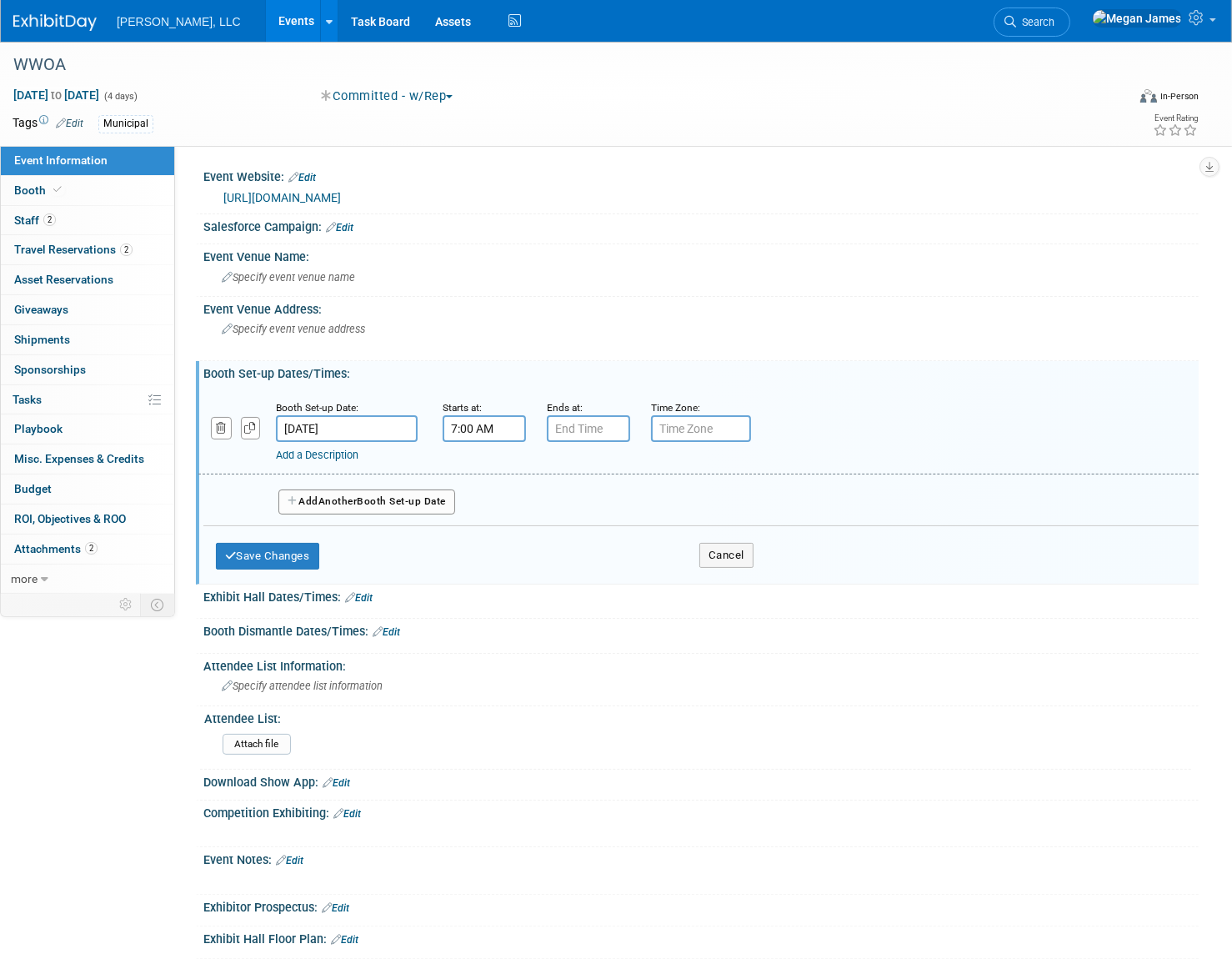
click at [442, 417] on input "7:00 AM" at bounding box center [484, 428] width 83 height 27
drag, startPoint x: 503, startPoint y: 422, endPoint x: 421, endPoint y: 425, distance: 82.1
click at [421, 425] on div "Booth Set-up Date: Oct 14, 2025 Starts at: 7:00 AM 07 : 00 AM 12 01 02 03 04 05…" at bounding box center [698, 431] width 1000 height 85
click at [484, 539] on span at bounding box center [481, 542] width 29 height 29
click at [481, 468] on span at bounding box center [481, 470] width 29 height 29
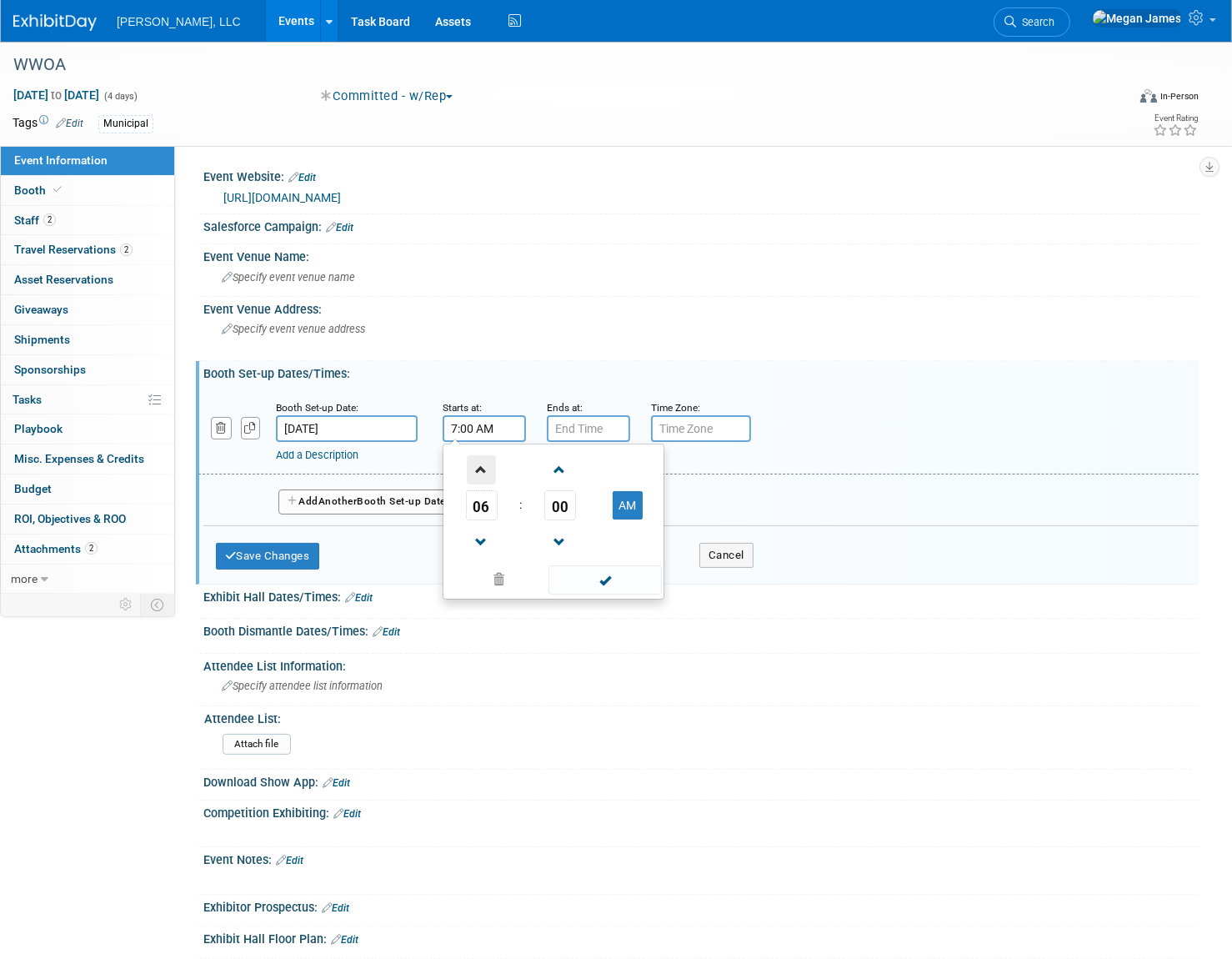
click at [481, 469] on span at bounding box center [481, 470] width 29 height 29
type input "8:00 AM"
click at [632, 590] on span at bounding box center [604, 580] width 113 height 29
click at [594, 422] on input "7:00 PM" at bounding box center [589, 428] width 83 height 27
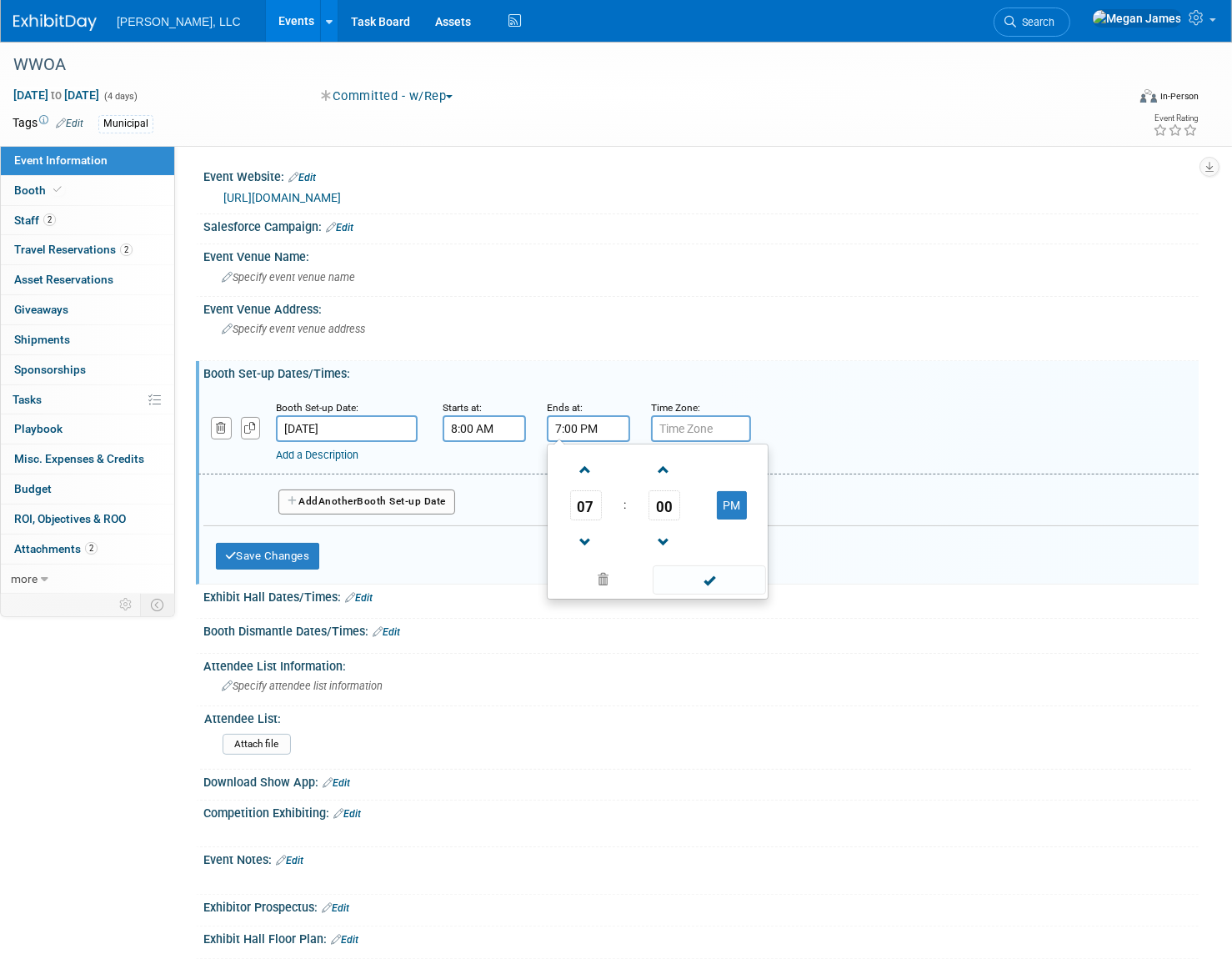
click at [594, 422] on input "7:00 PM" at bounding box center [589, 428] width 83 height 27
click at [588, 538] on span at bounding box center [586, 542] width 29 height 29
type input "6:00 PM"
click at [723, 582] on span at bounding box center [709, 580] width 113 height 29
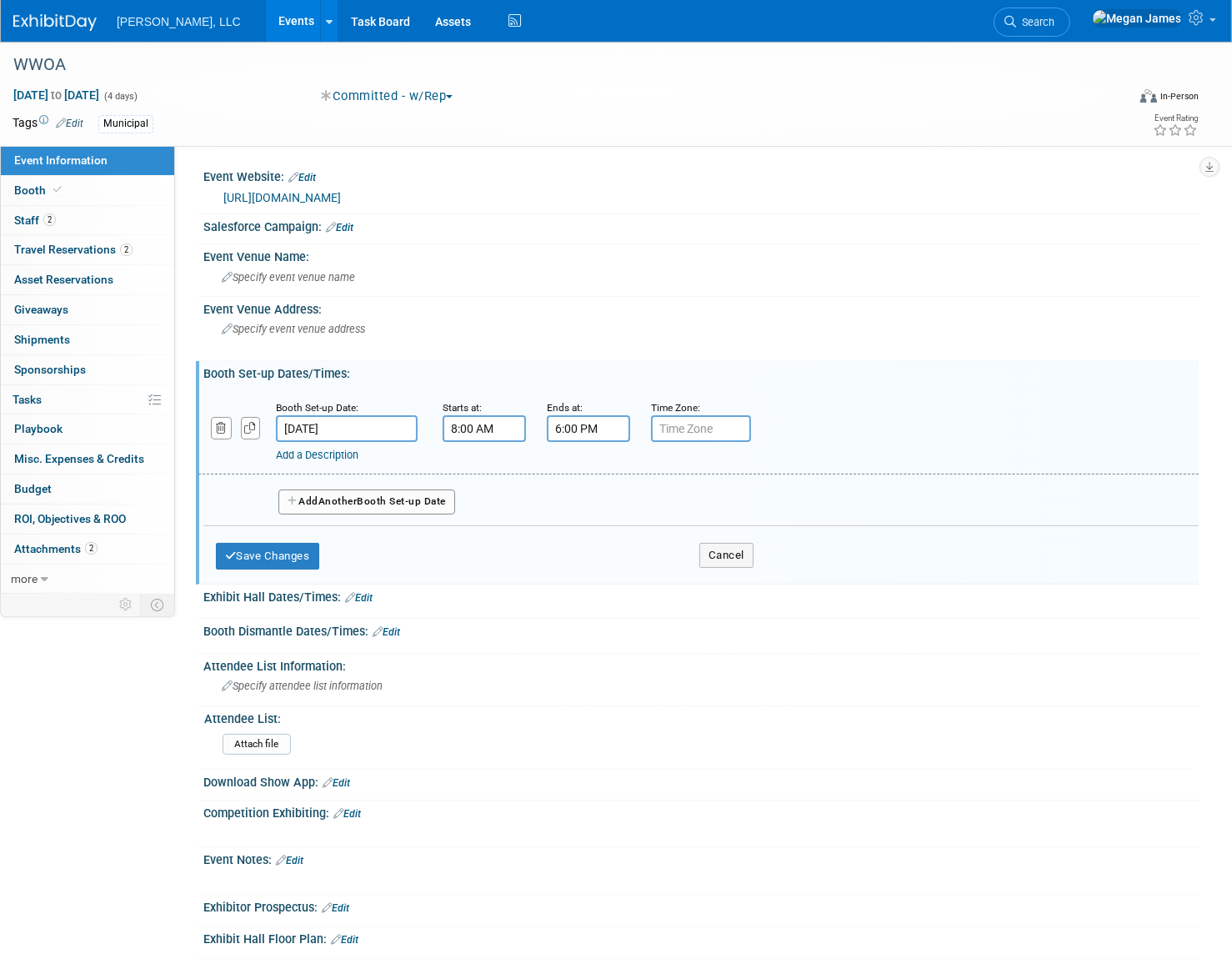
click at [312, 506] on button "Add Another Booth Set-up Date" at bounding box center [367, 502] width 177 height 25
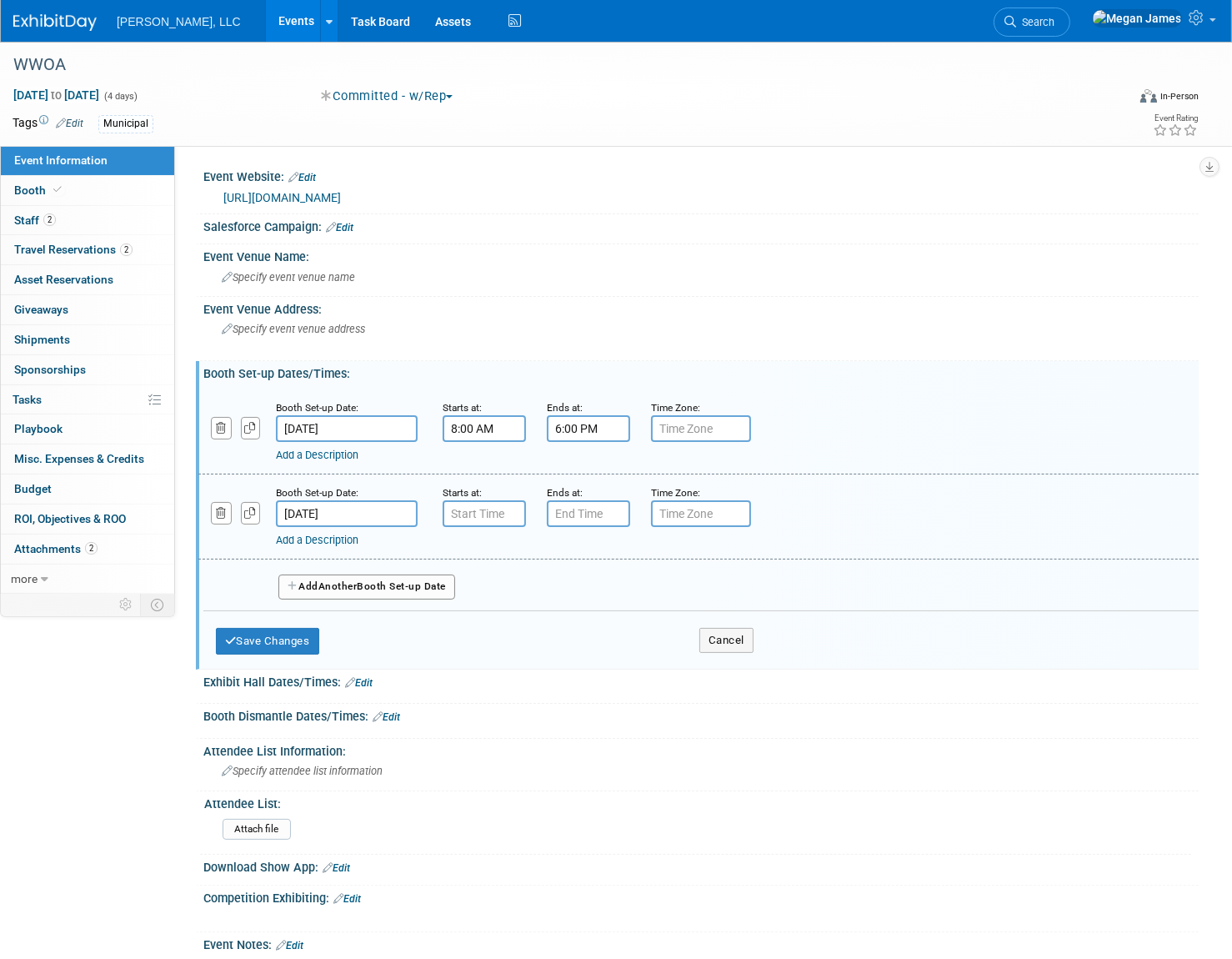
click at [336, 507] on input "Oct 15, 2025" at bounding box center [346, 513] width 142 height 27
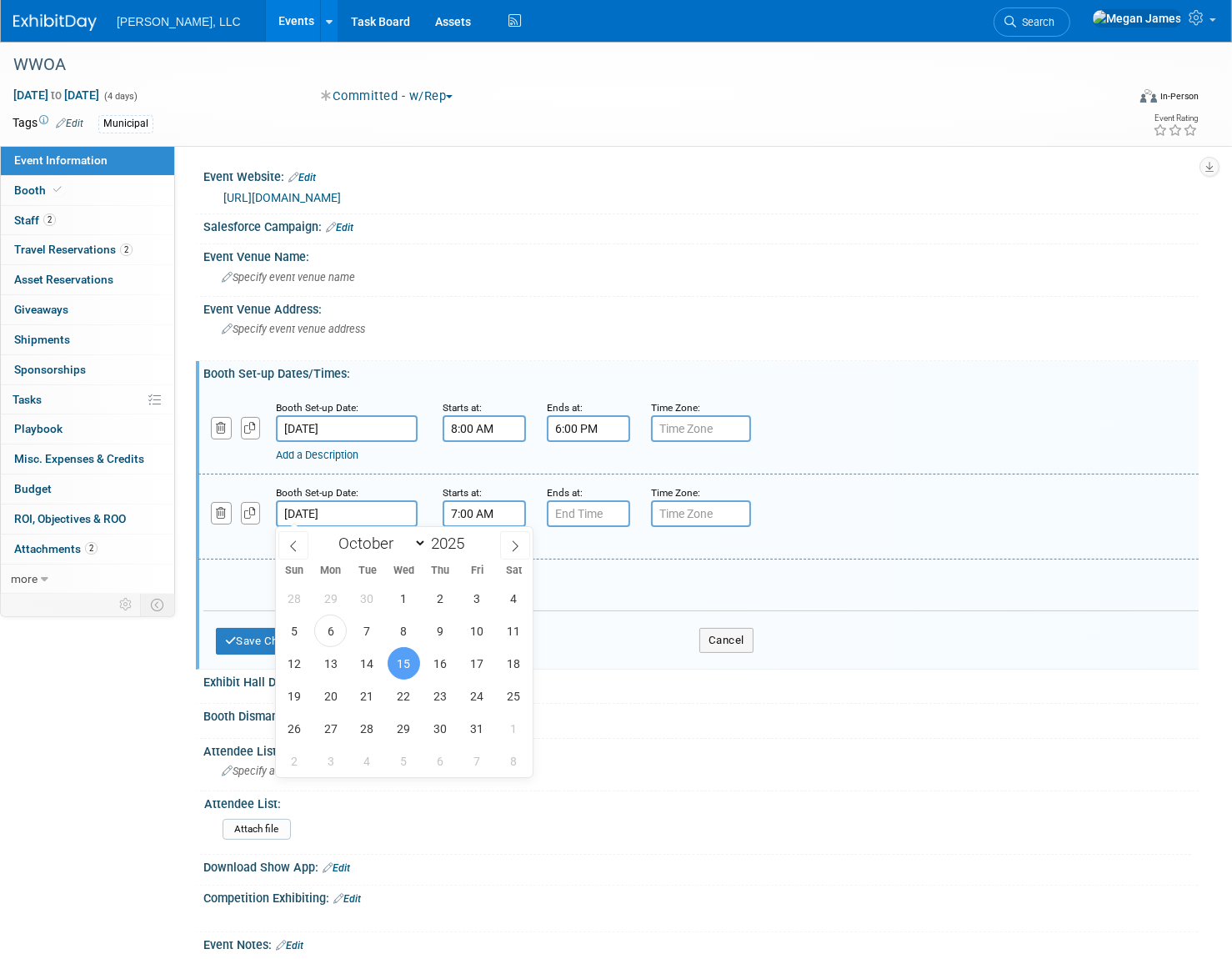
click at [479, 506] on input "7:00 AM" at bounding box center [484, 513] width 83 height 27
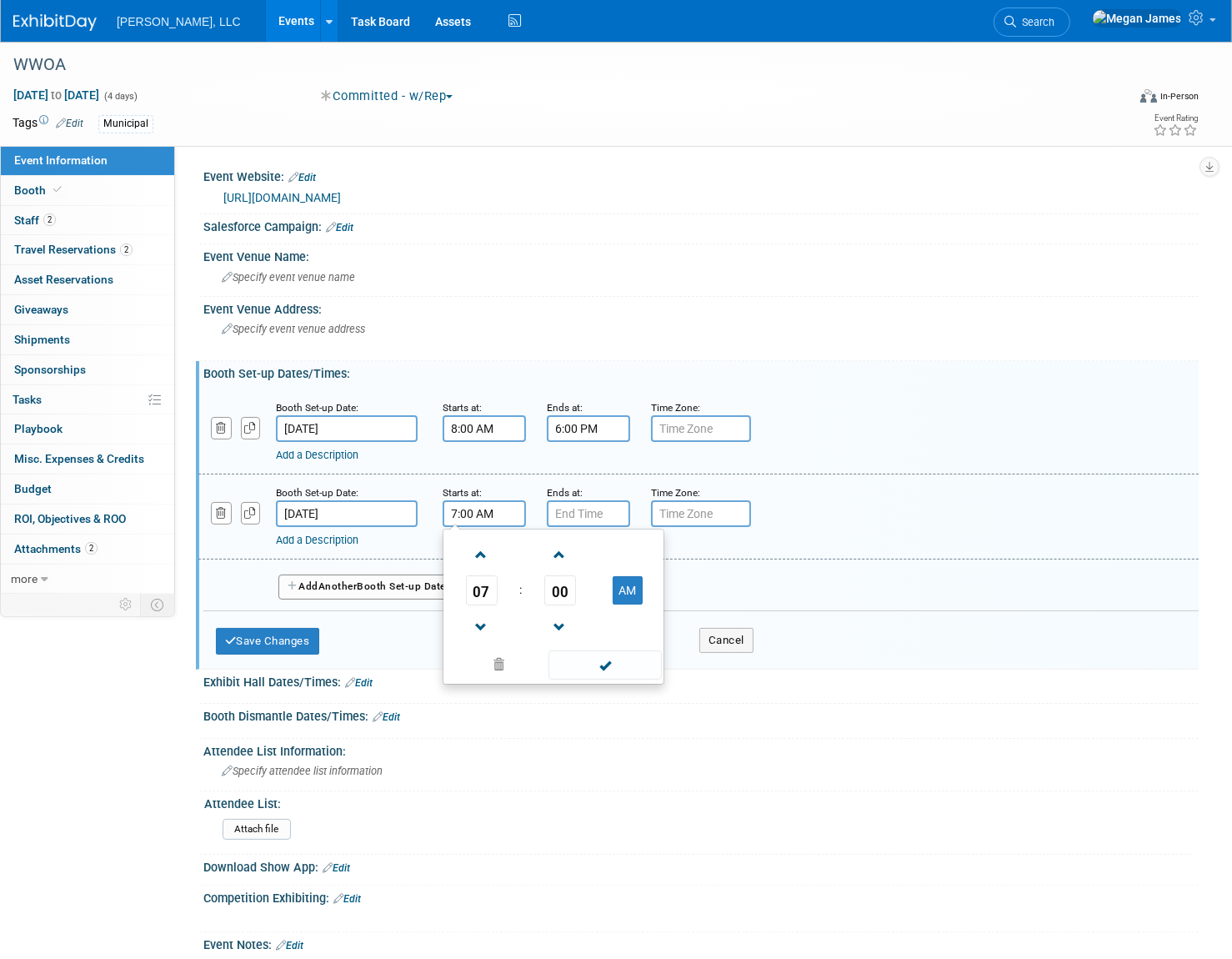
drag, startPoint x: 501, startPoint y: 509, endPoint x: 406, endPoint y: 522, distance: 95.9
click at [406, 522] on div "Booth Set-up Date: Oct 15, 2025 Starts at: 7:00 AM 07 : 00 AM 12 01 02 03 04 05…" at bounding box center [698, 516] width 1000 height 85
click at [481, 626] on span at bounding box center [481, 627] width 29 height 29
type input "6:00 AM"
click at [638, 659] on span at bounding box center [604, 665] width 113 height 29
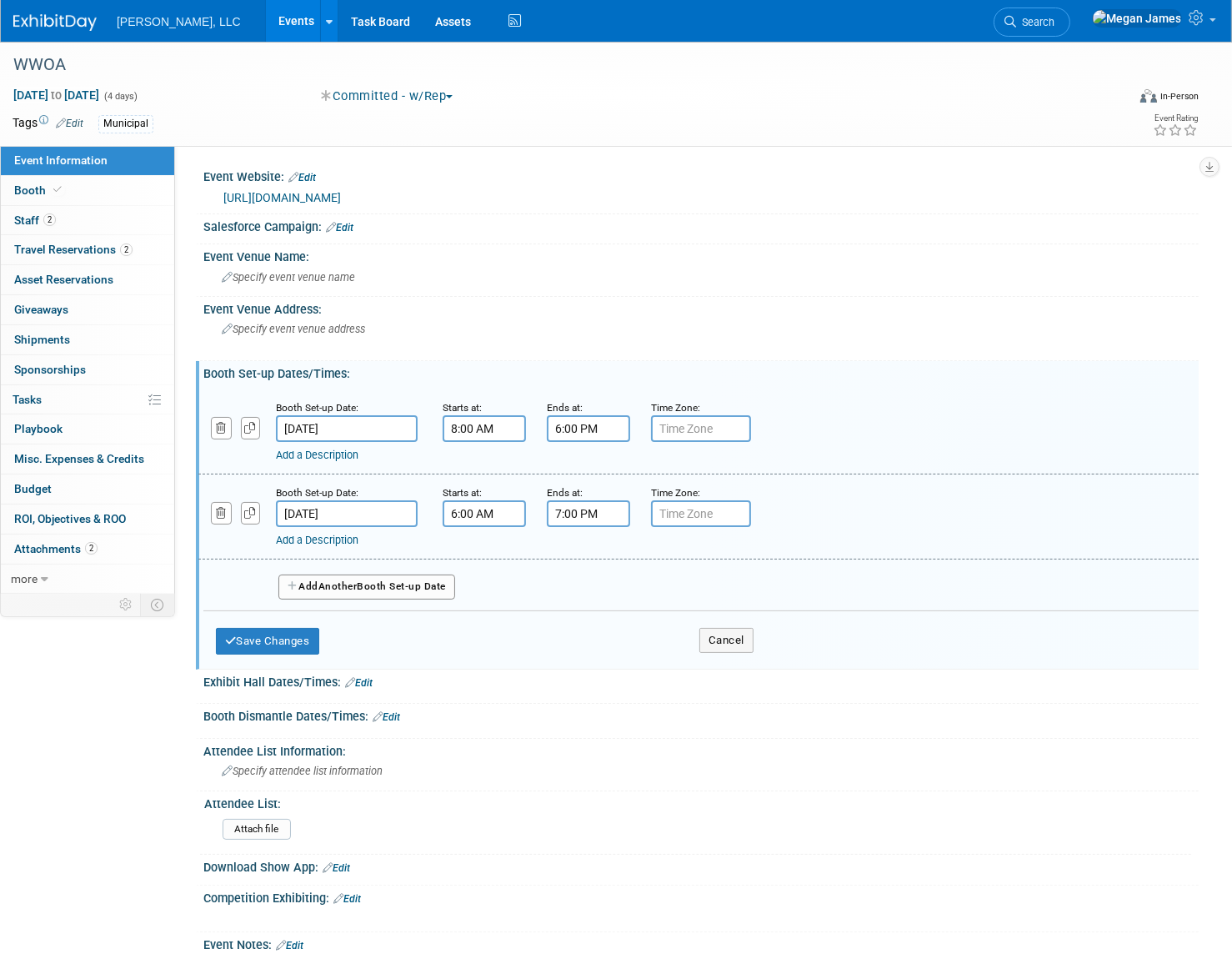
click at [598, 515] on input "7:00 PM" at bounding box center [589, 513] width 83 height 27
click at [593, 626] on span at bounding box center [586, 627] width 29 height 29
click at [593, 552] on span at bounding box center [586, 555] width 29 height 29
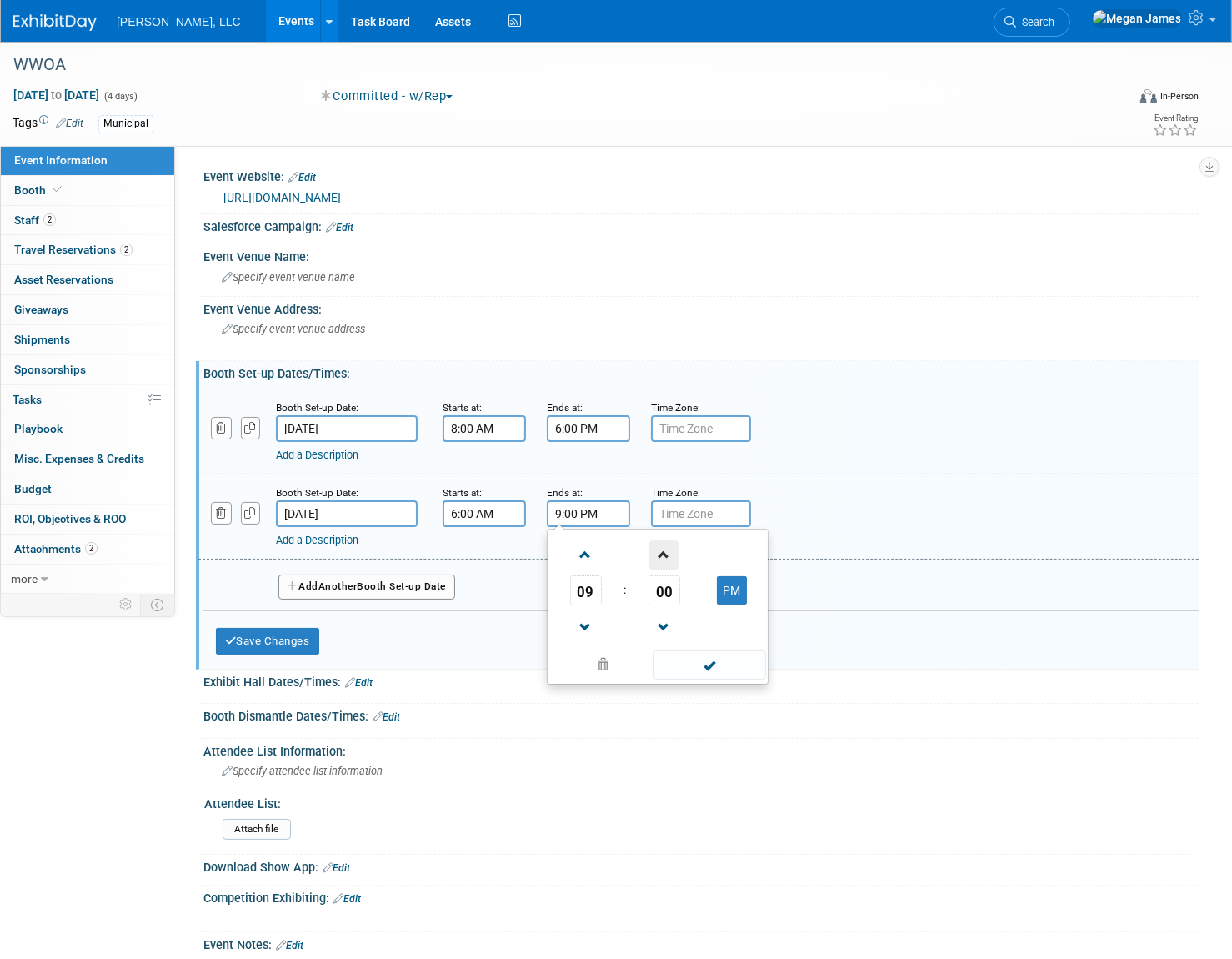
click at [672, 554] on span at bounding box center [664, 555] width 29 height 29
click at [671, 589] on span "02" at bounding box center [664, 590] width 32 height 30
click at [0, 0] on td "30" at bounding box center [0, 0] width 0 height 0
click at [671, 589] on span "30" at bounding box center [664, 590] width 32 height 30
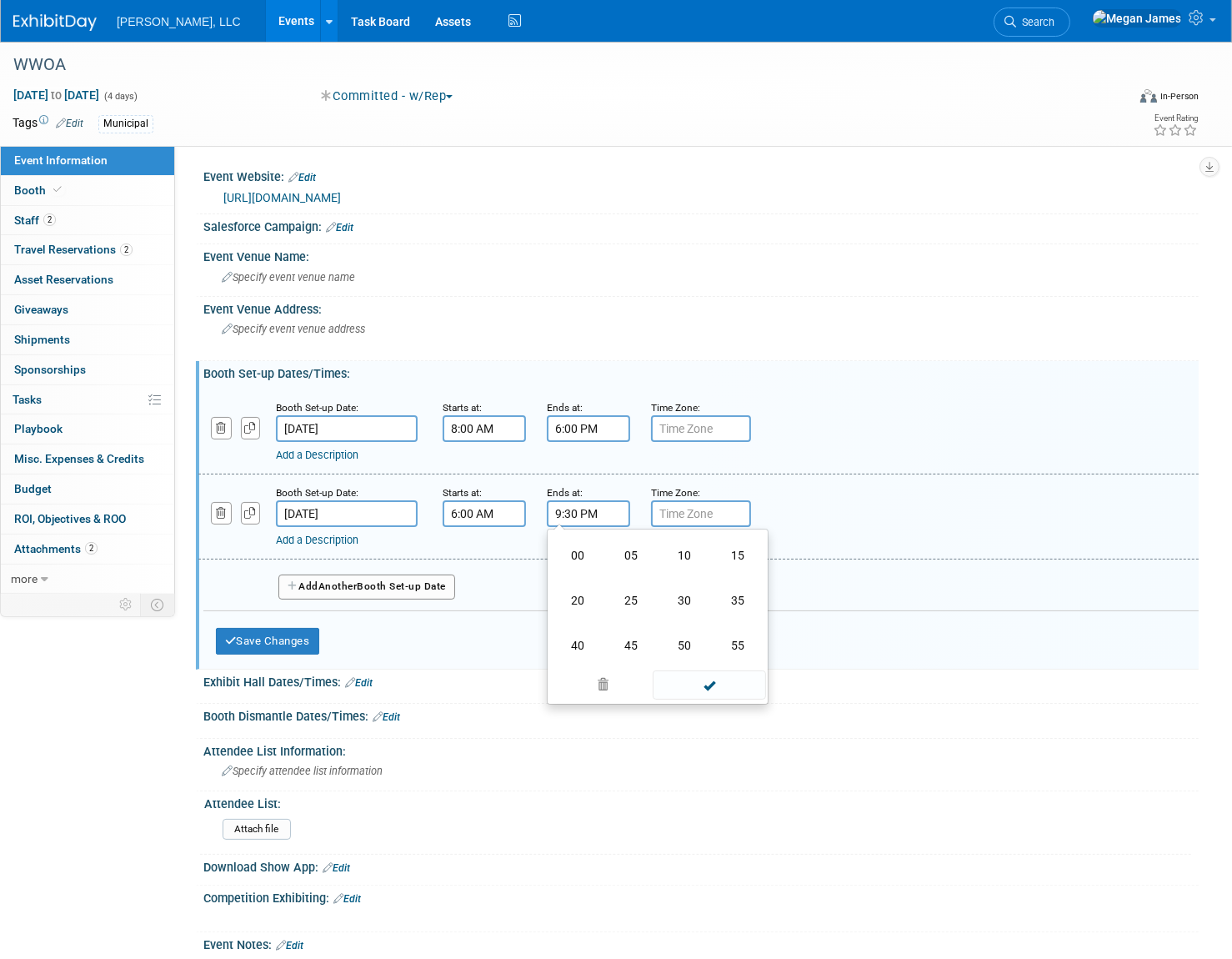
click at [671, 589] on td "30" at bounding box center [685, 600] width 53 height 45
click at [739, 580] on button "PM" at bounding box center [731, 589] width 30 height 28
type input "9:30 AM"
click at [722, 660] on span at bounding box center [709, 665] width 113 height 29
click at [867, 550] on div "Booth Set-up Date: Oct 15, 2025 Starts at: 6:00 AM Ends at: 9:30 AM Time Zone: …" at bounding box center [698, 516] width 1000 height 85
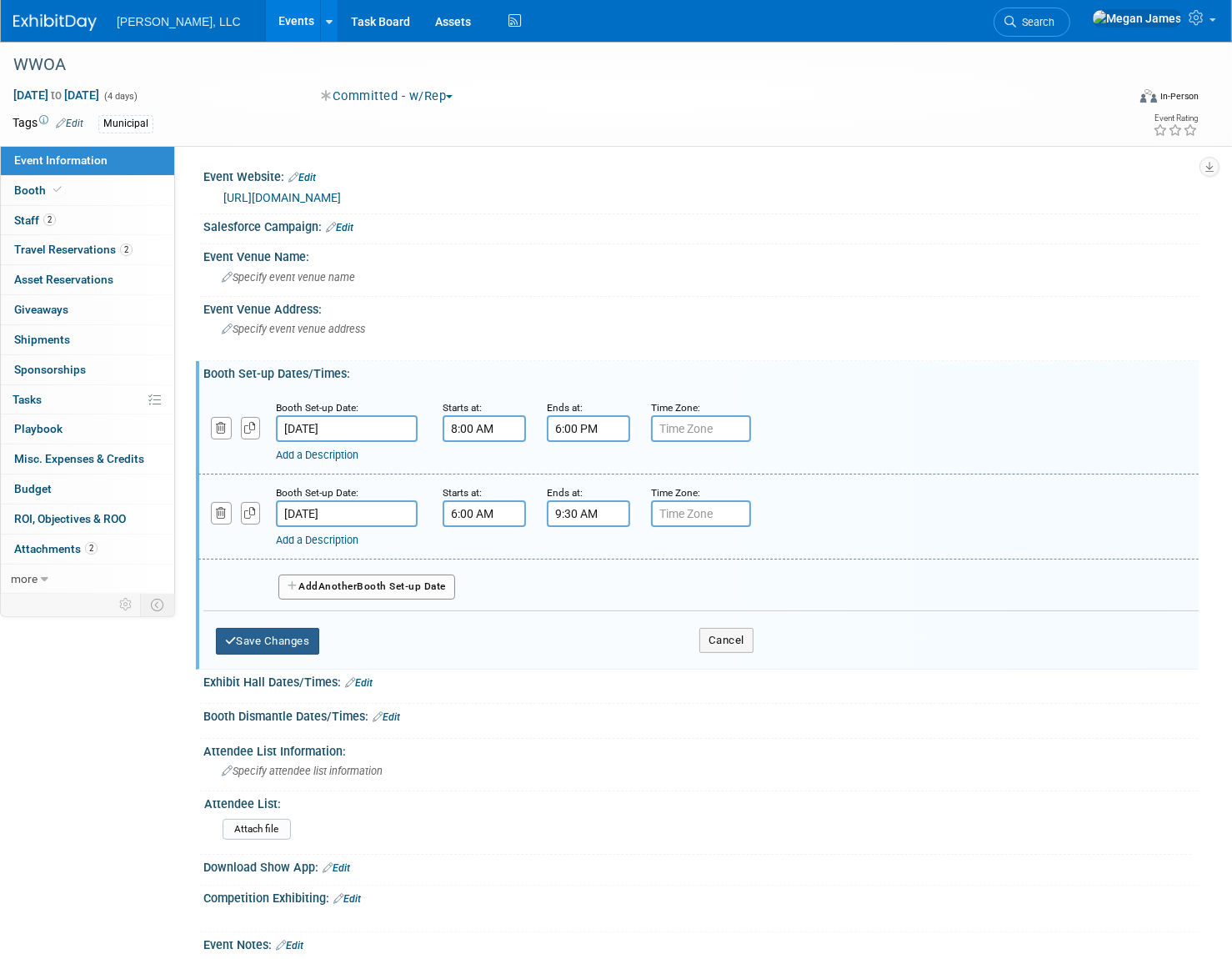
click at [287, 638] on button "Save Changes" at bounding box center [267, 641] width 103 height 27
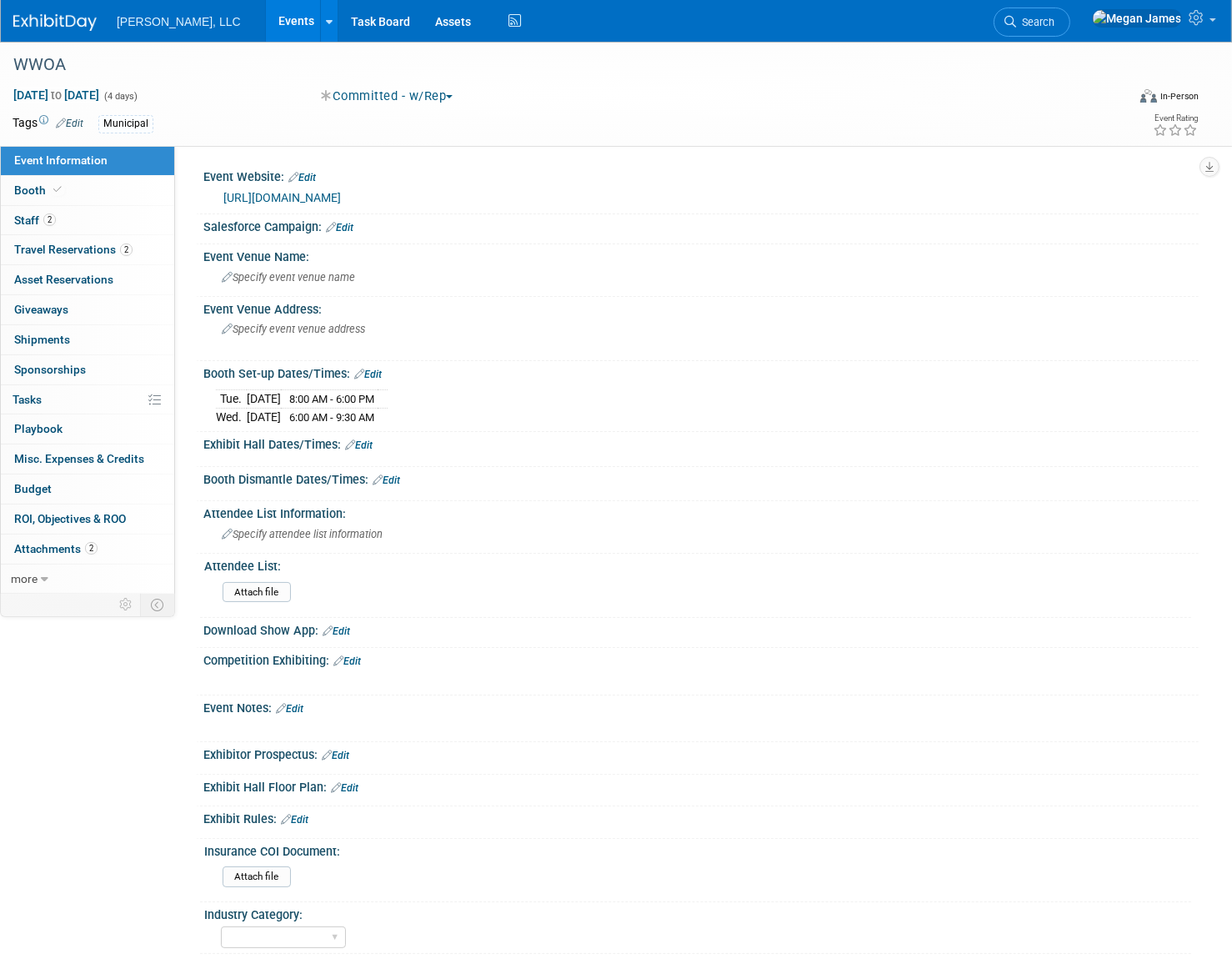
click at [364, 444] on link "Edit" at bounding box center [359, 445] width 27 height 12
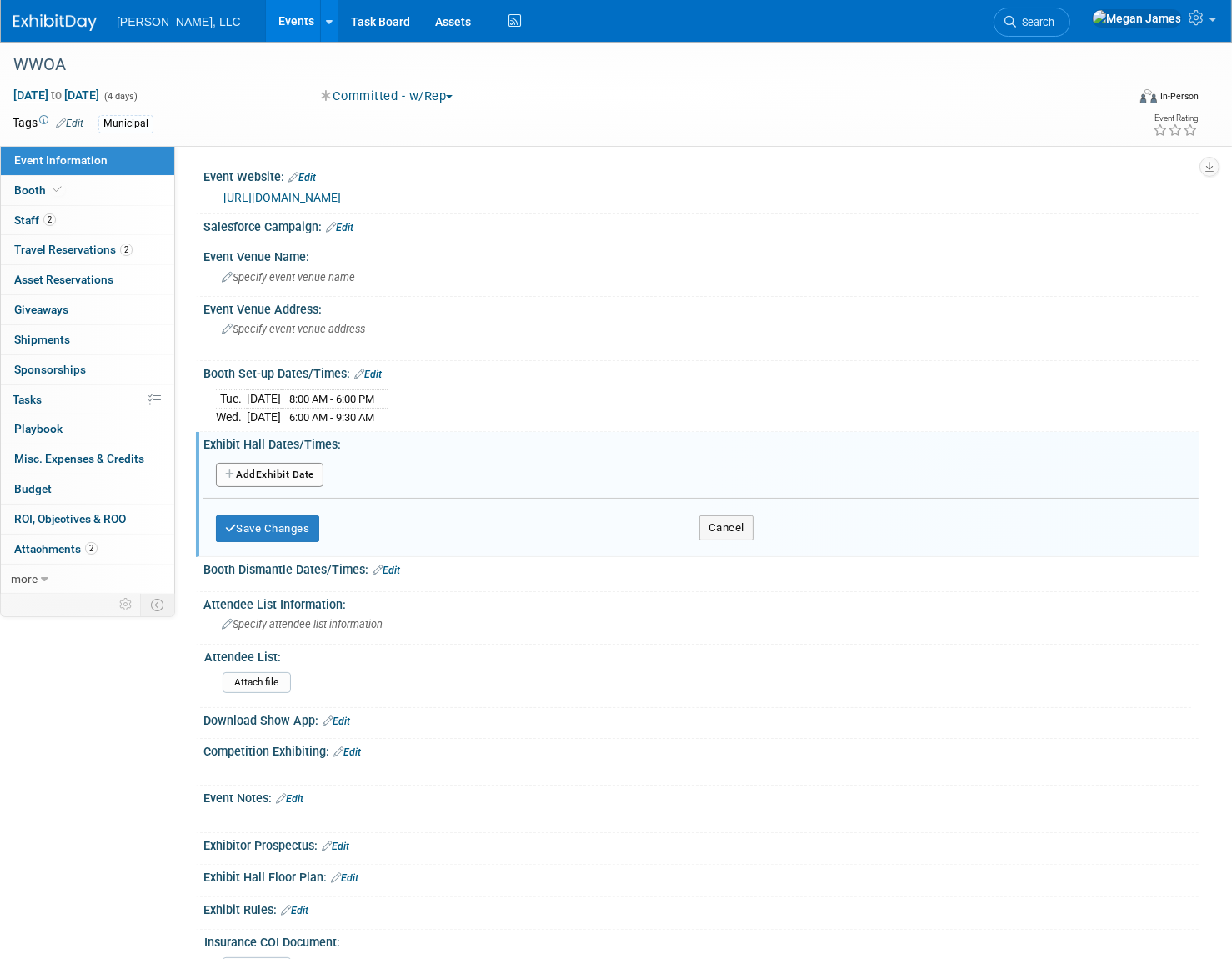
click at [282, 476] on button "Add Another Exhibit Date" at bounding box center [269, 475] width 107 height 25
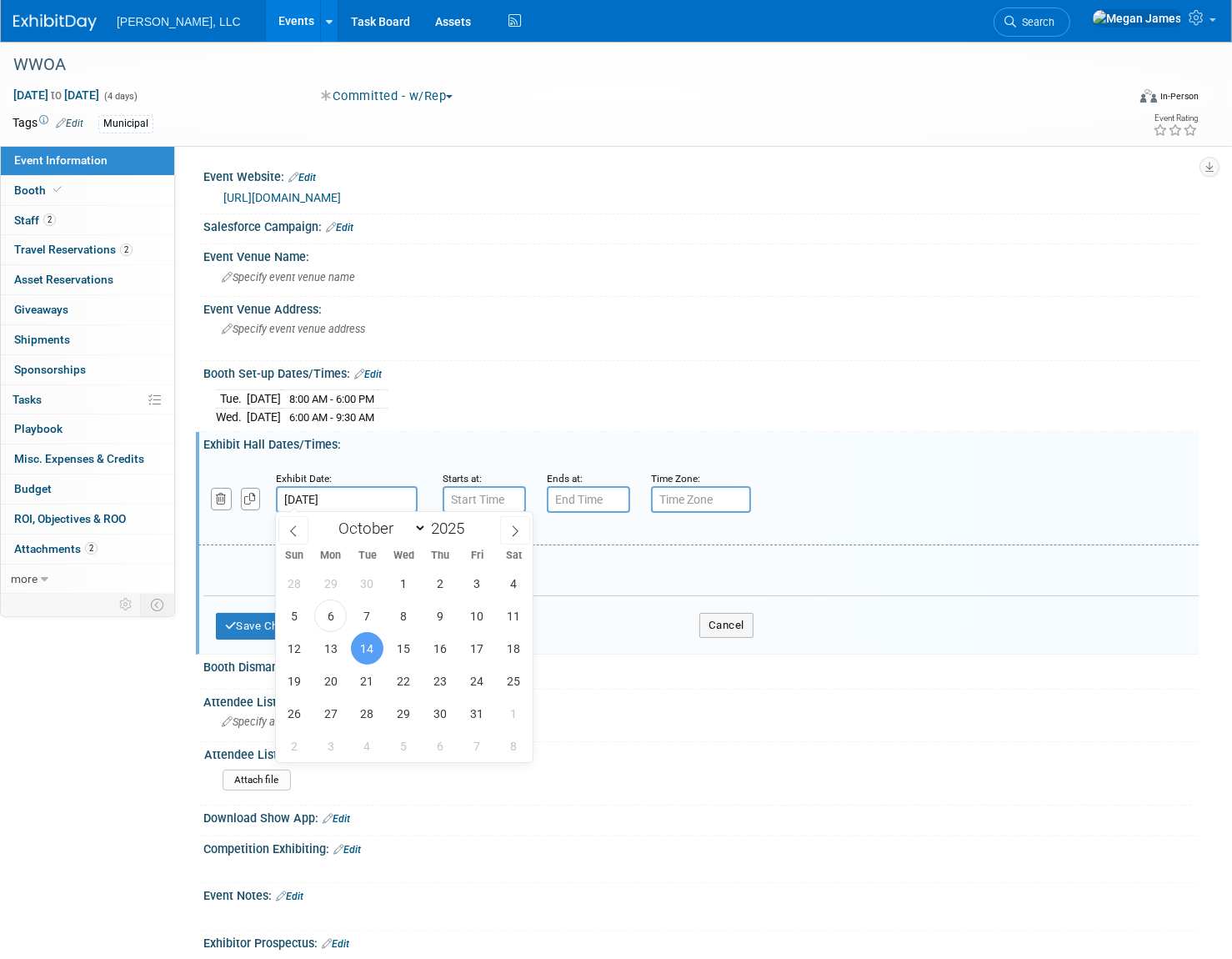
click at [345, 488] on input "Oct 14, 2025" at bounding box center [346, 499] width 142 height 27
click at [400, 646] on span "15" at bounding box center [404, 649] width 33 height 33
type input "Oct 15, 2025"
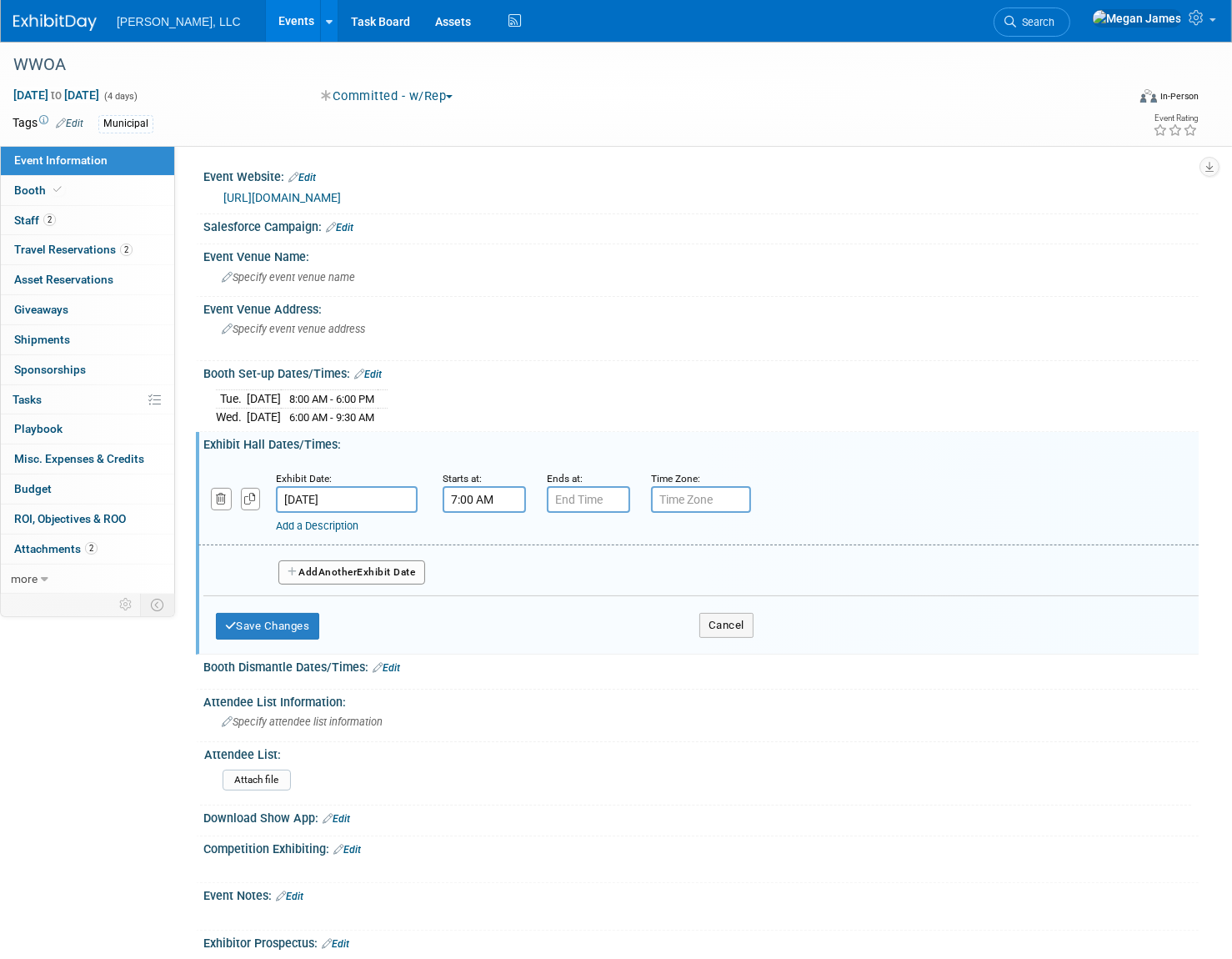
click at [485, 497] on input "7:00 AM" at bounding box center [484, 499] width 83 height 27
type input "9:45 AM"
click at [576, 603] on span at bounding box center [586, 613] width 29 height 29
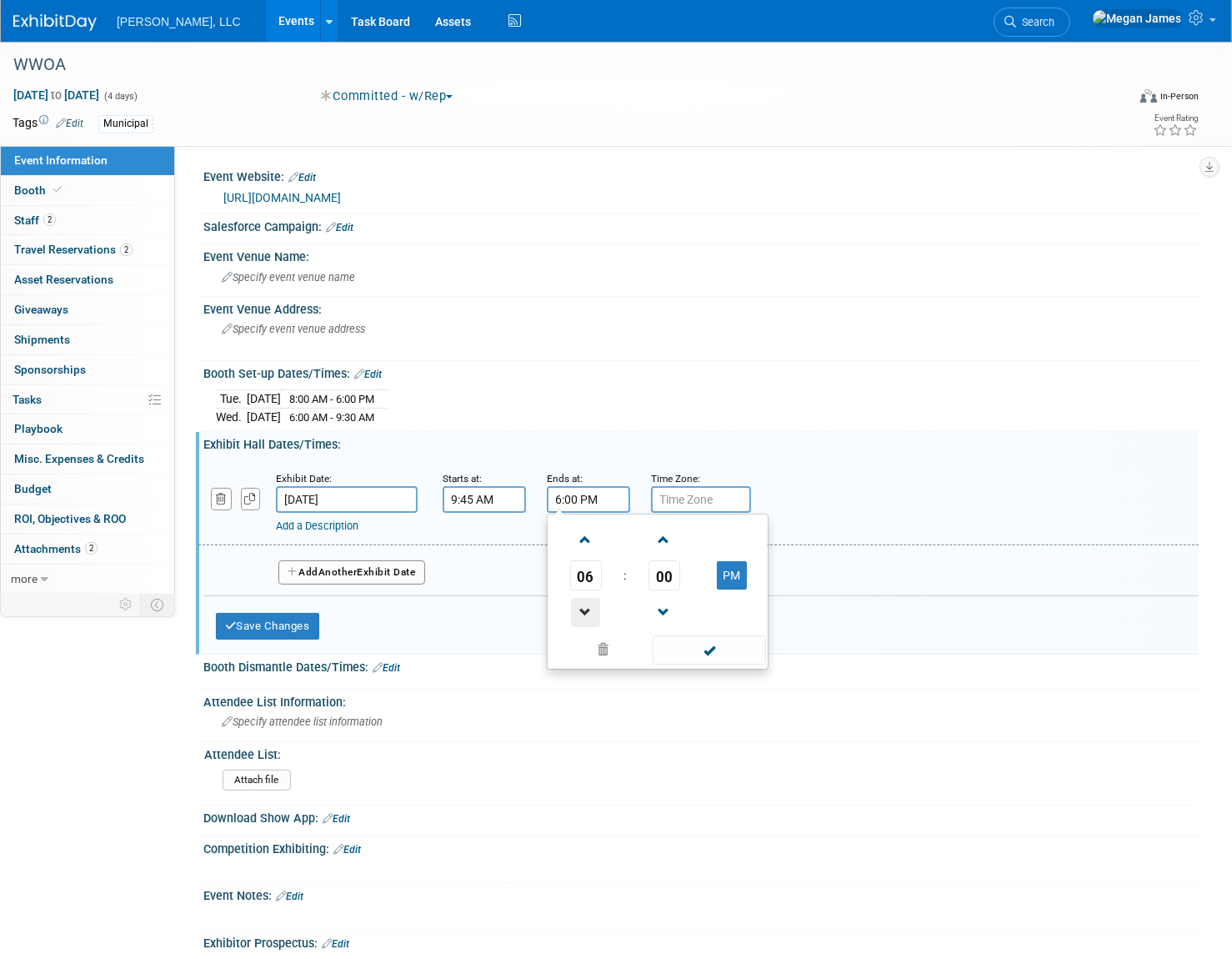
click at [578, 604] on span at bounding box center [586, 613] width 29 height 29
type input "5:00 PM"
click at [729, 655] on span at bounding box center [709, 650] width 113 height 29
click at [415, 577] on button "Add Another Exhibit Date" at bounding box center [351, 572] width 147 height 25
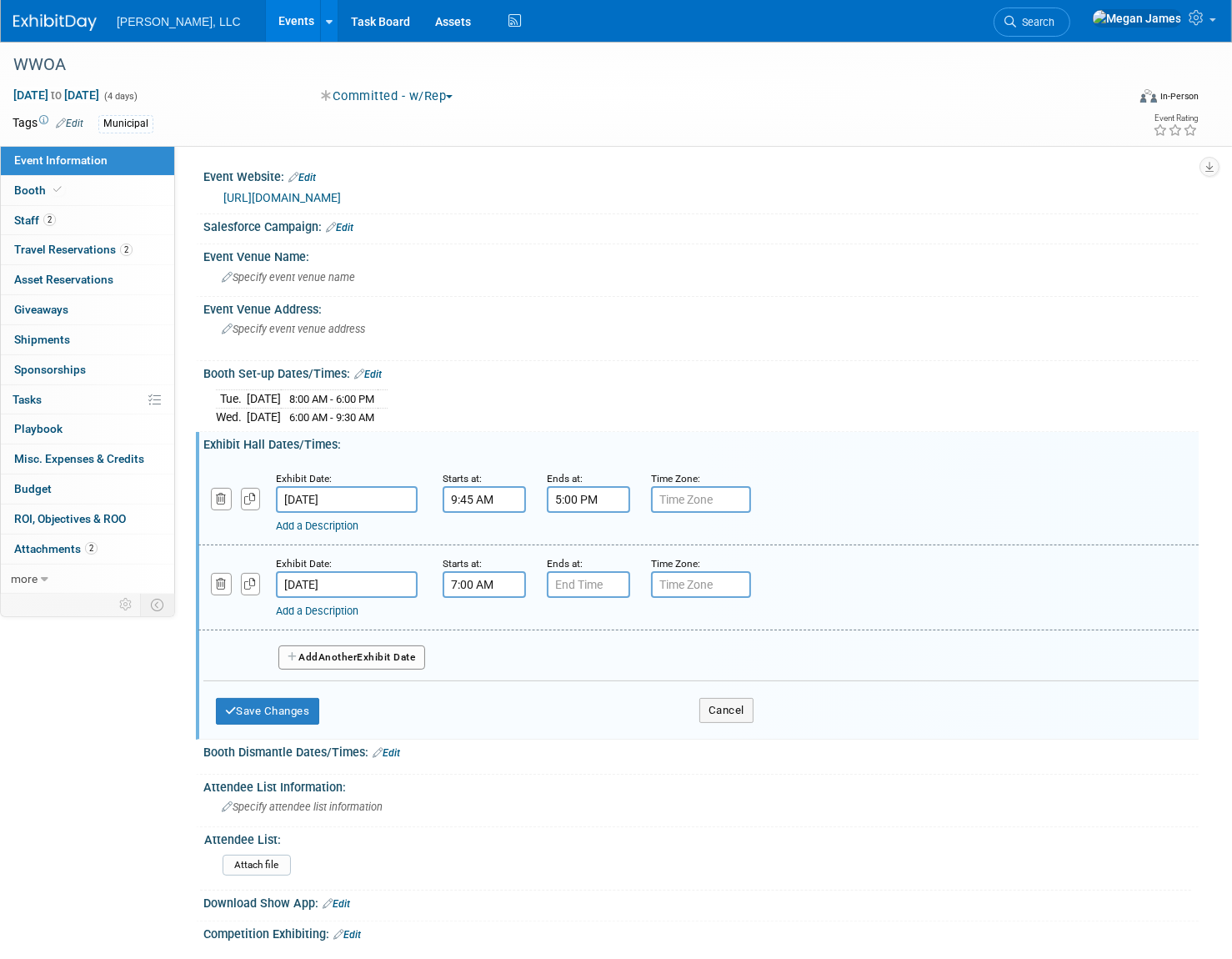
click at [473, 583] on input "7:00 AM" at bounding box center [484, 584] width 83 height 27
drag, startPoint x: 500, startPoint y: 583, endPoint x: 406, endPoint y: 588, distance: 94.1
click at [407, 588] on div "Exhibit Date: Oct 16, 2025 Starts at: 7:00 AM 07 : 00 AM 12 01 02 03 04 05 06 0…" at bounding box center [698, 588] width 1000 height 85
type input "8:00 AM"
click at [614, 547] on div "Exhibit Date: Oct 16, 2025 Starts at: 8:00 AM 07 : 00 AM 12 01 02 03 04 05 06 0…" at bounding box center [698, 588] width 1000 height 85
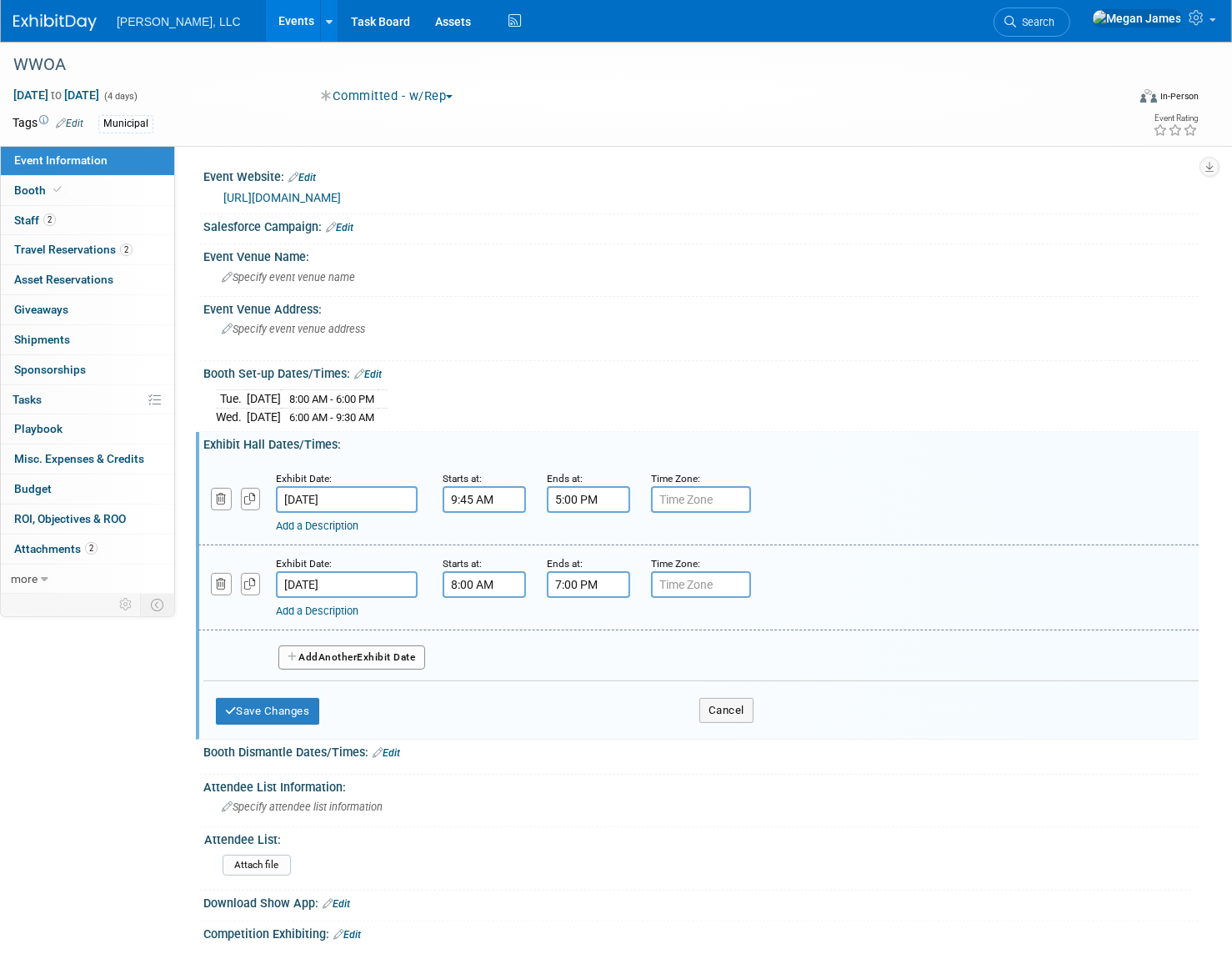
click at [600, 585] on input "7:00 PM" at bounding box center [589, 584] width 83 height 27
click at [735, 659] on button "PM" at bounding box center [731, 660] width 30 height 28
click at [524, 652] on div "Add Another Exhibit Date" at bounding box center [701, 652] width 996 height 44
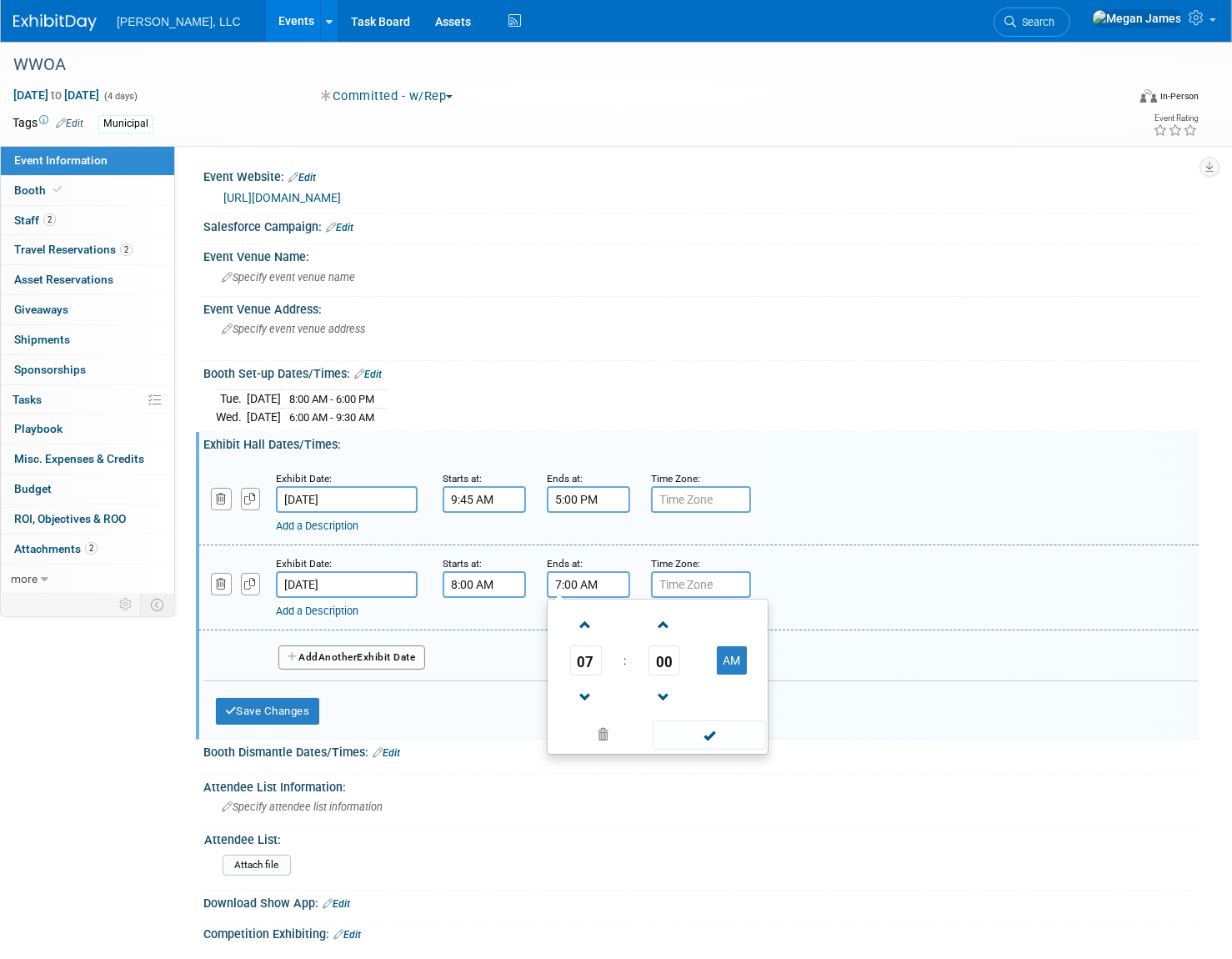
click at [567, 583] on input "7:00 AM" at bounding box center [589, 584] width 83 height 27
type input "11:45 AM"
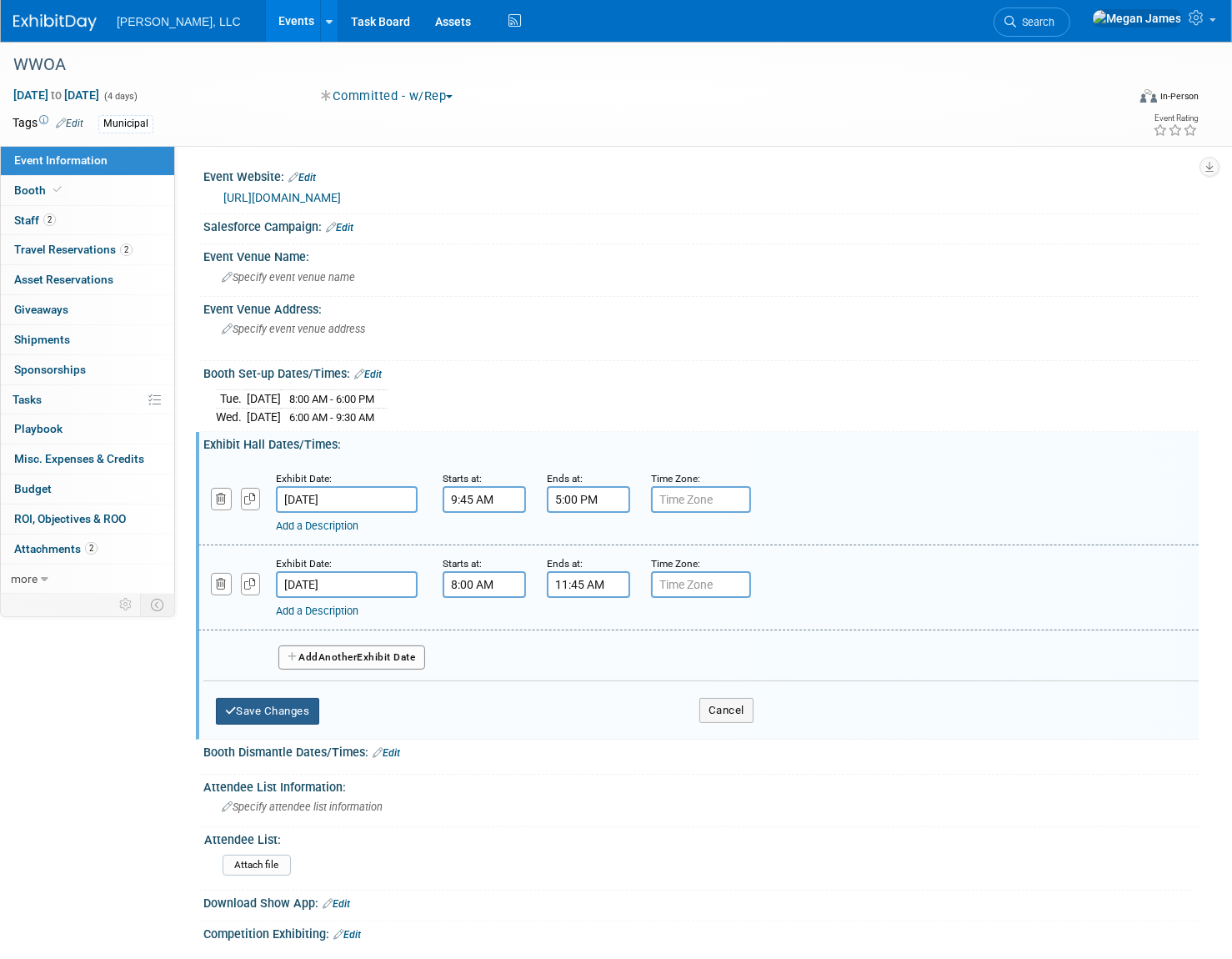
click at [255, 705] on button "Save Changes" at bounding box center [267, 711] width 103 height 27
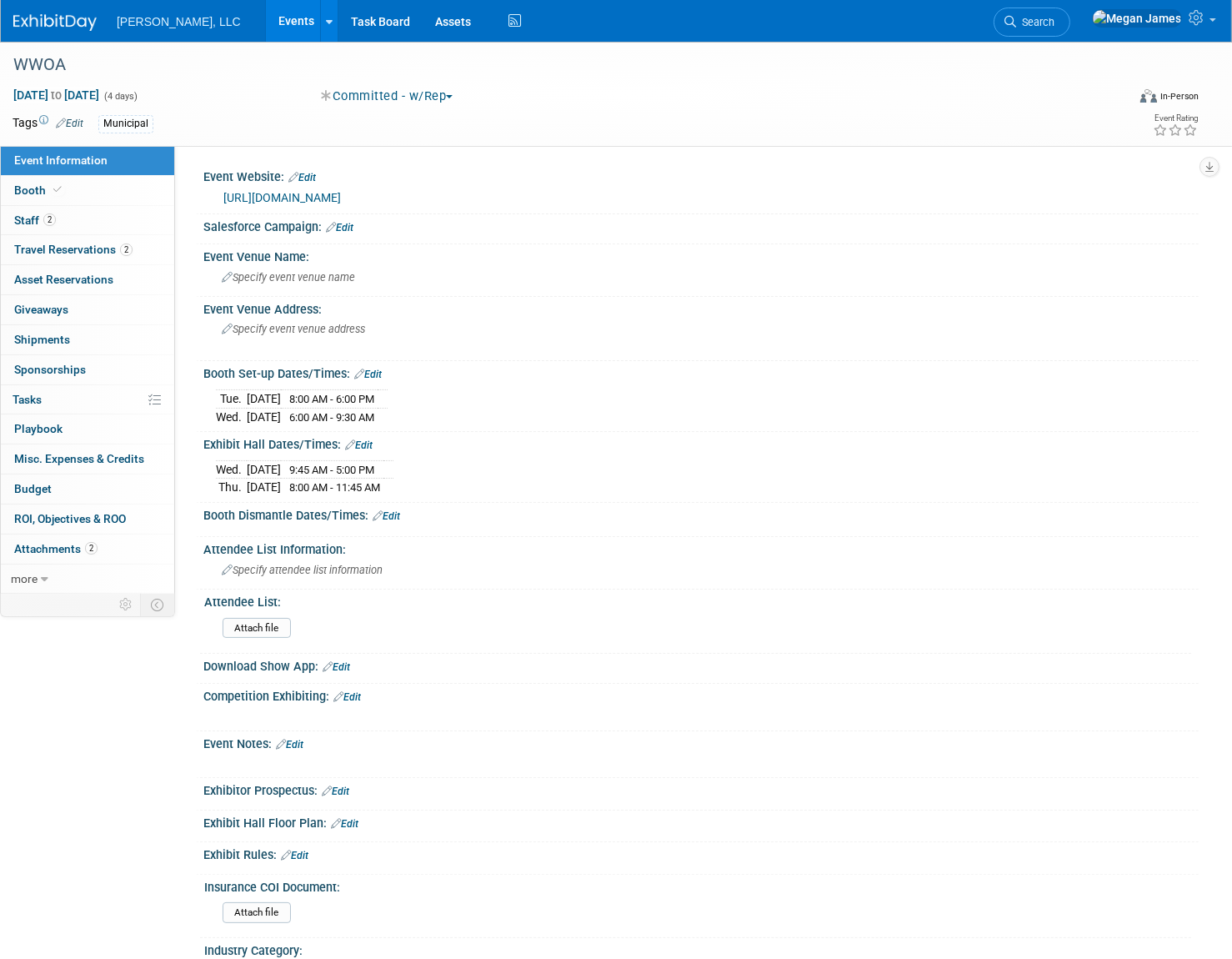
click at [394, 510] on link "Edit" at bounding box center [387, 516] width 27 height 12
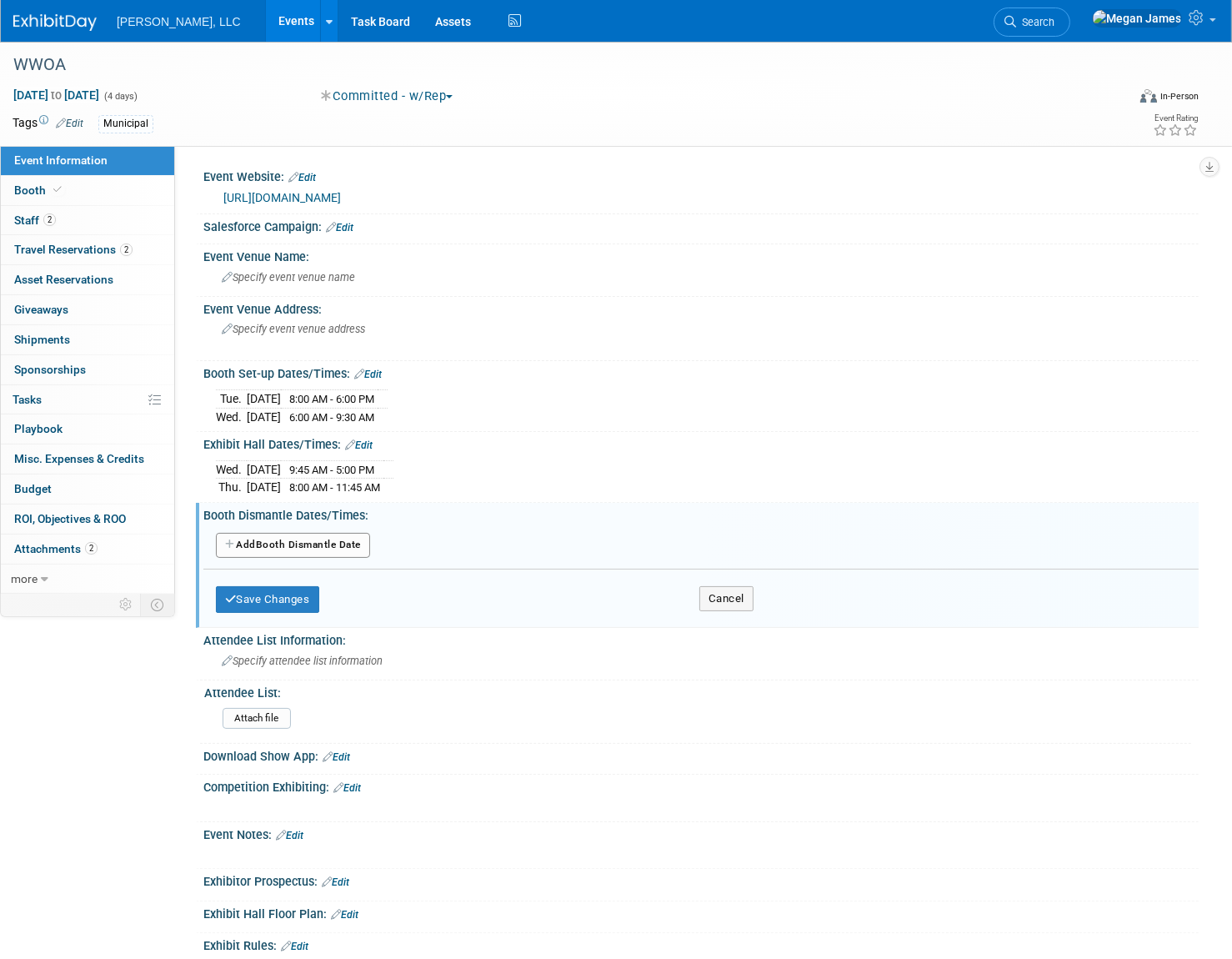
click at [352, 547] on button "Add Another Booth Dismantle Date" at bounding box center [293, 545] width 155 height 25
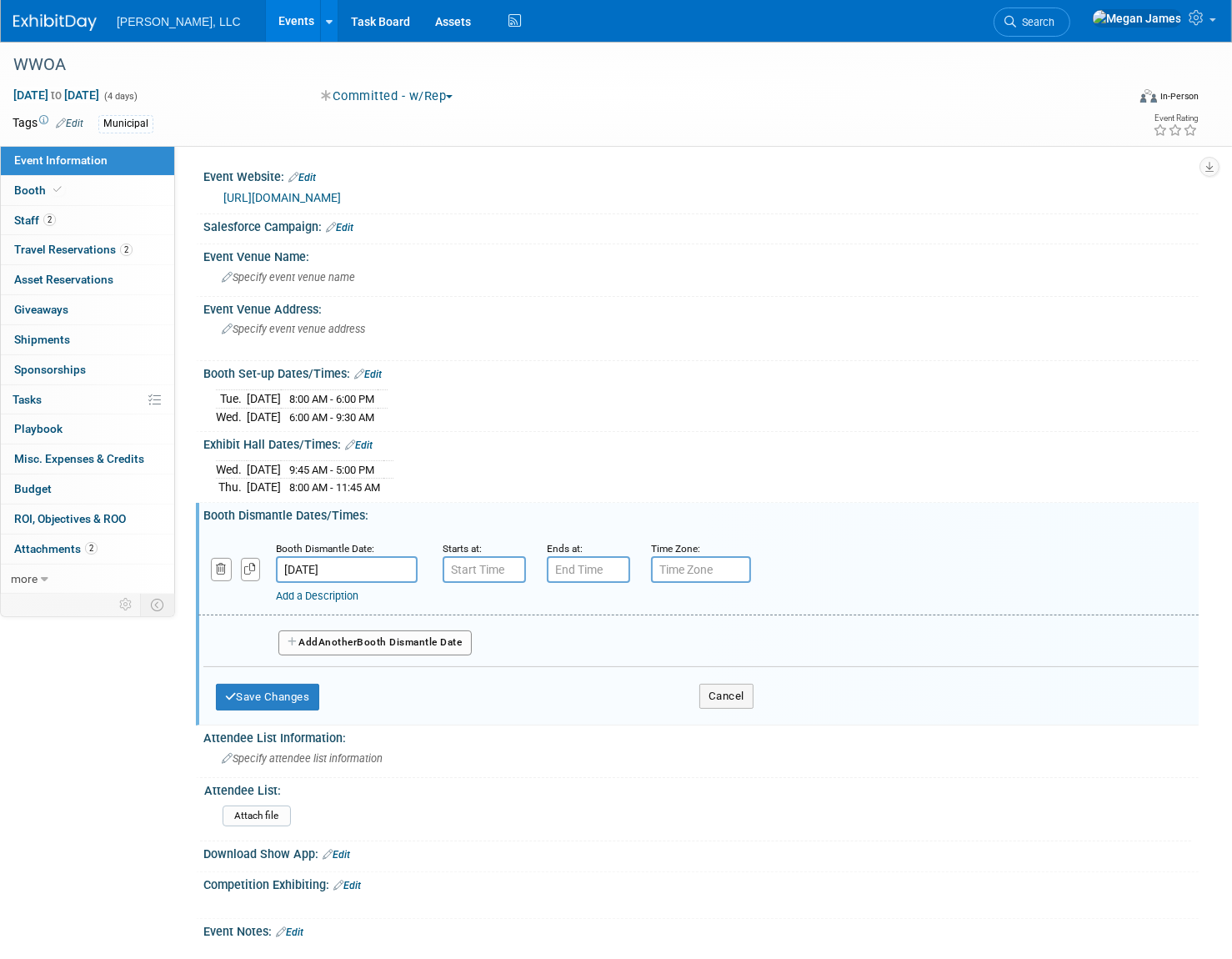
click at [359, 569] on input "Oct 17, 2025" at bounding box center [346, 569] width 142 height 27
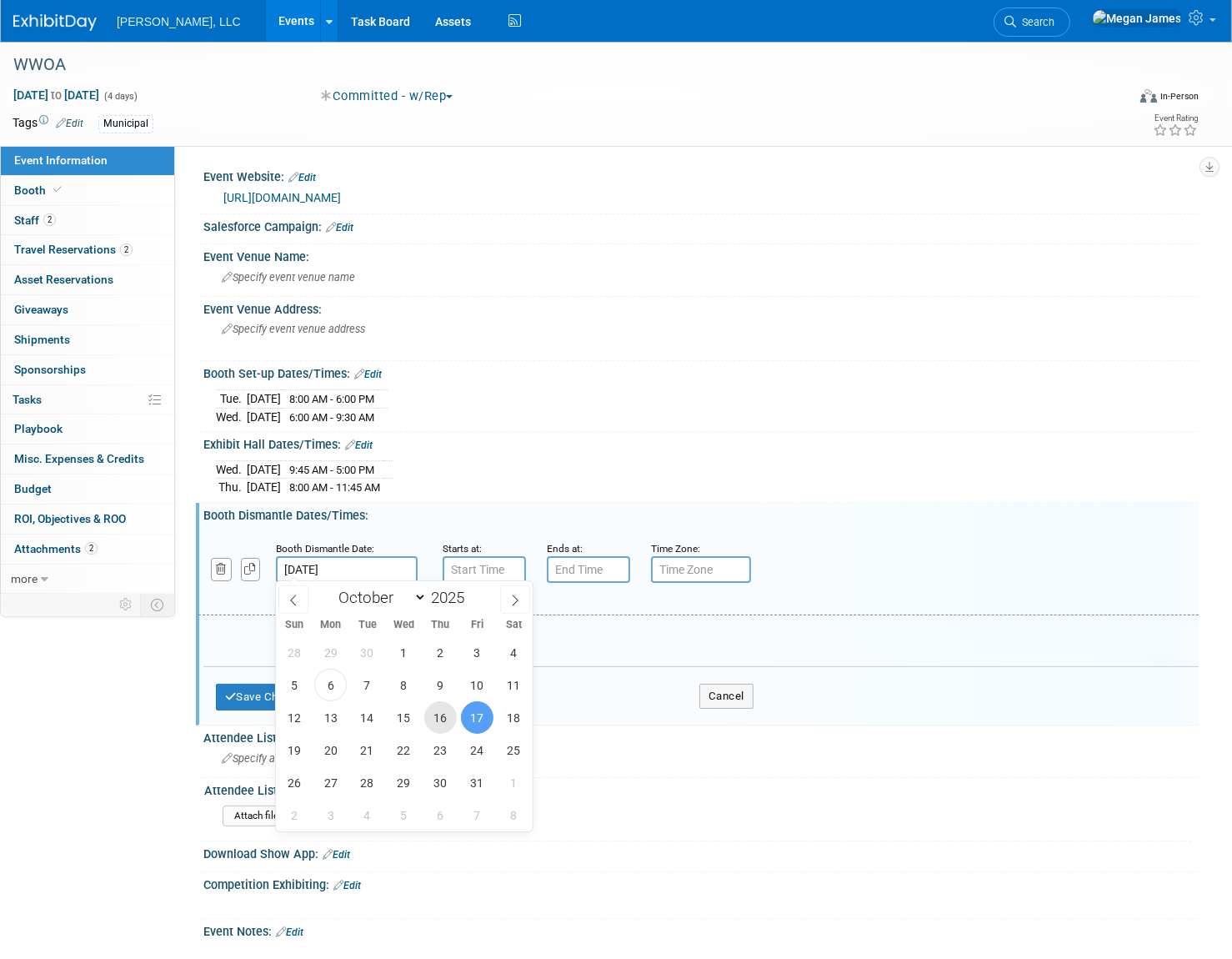
click at [444, 715] on span "16" at bounding box center [441, 718] width 33 height 33
type input "Oct 16, 2025"
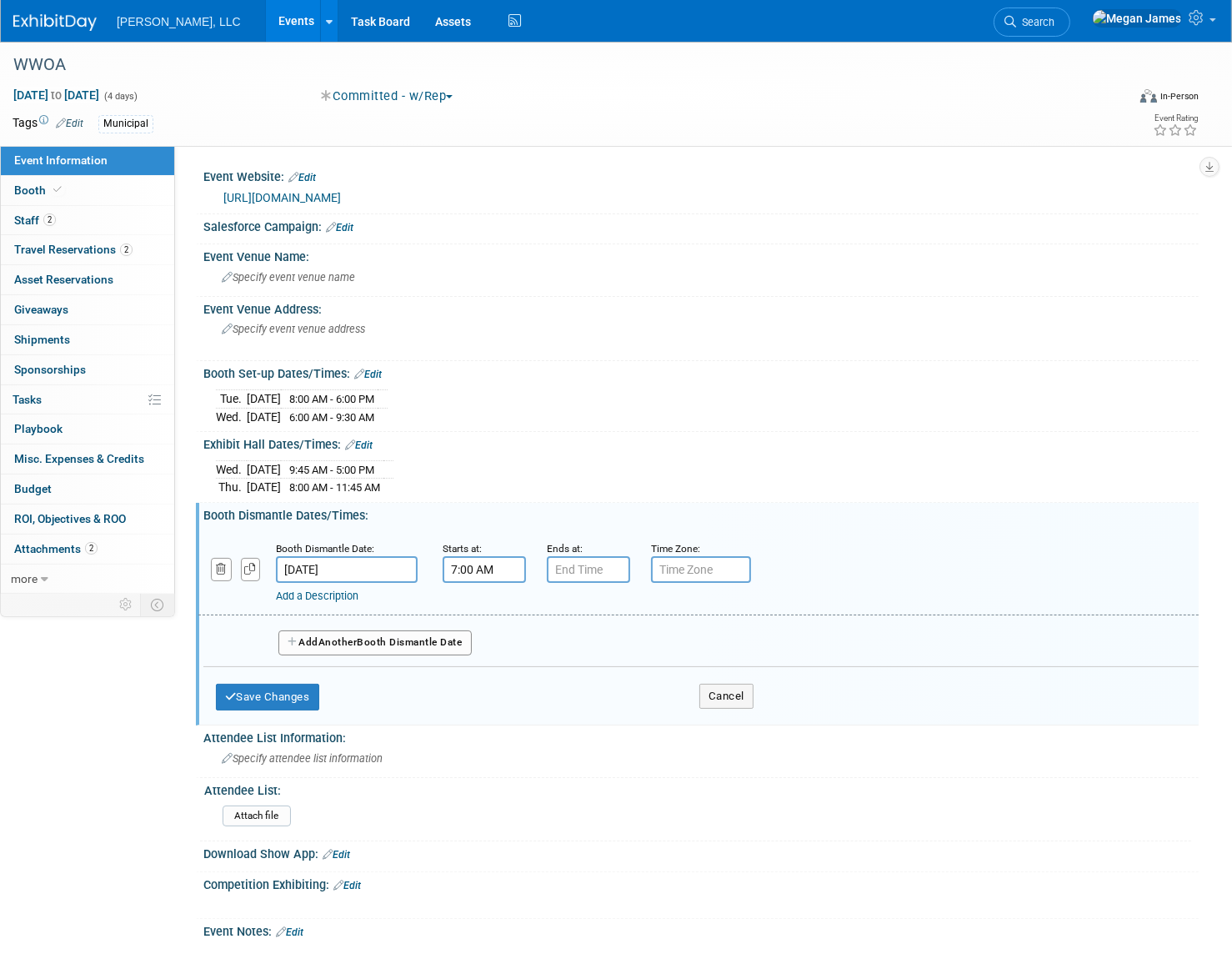
click at [462, 566] on input "7:00 AM" at bounding box center [484, 569] width 83 height 27
type input "12:00 PM"
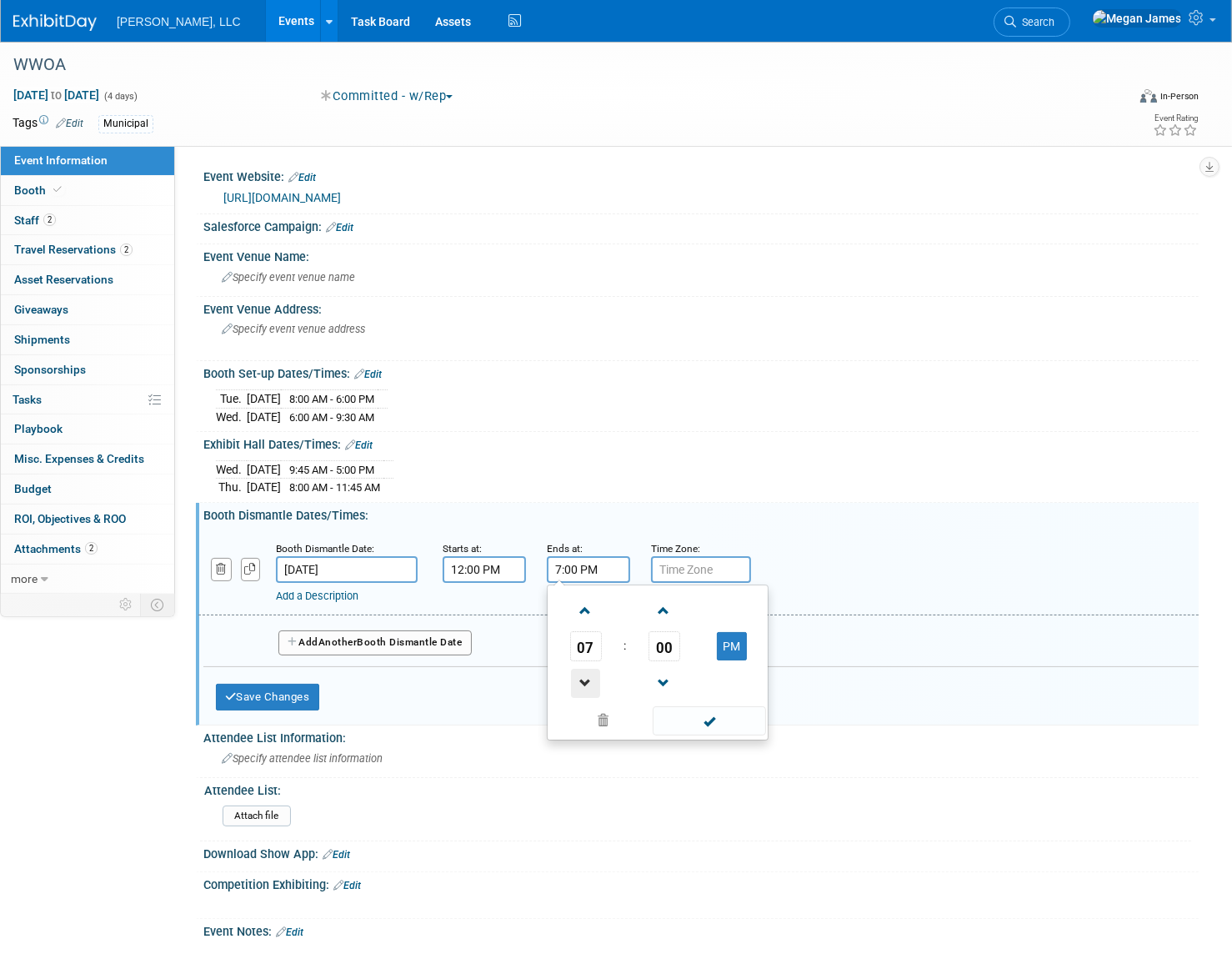
click at [595, 675] on span at bounding box center [586, 683] width 29 height 29
type input "5:00 PM"
click at [705, 712] on span at bounding box center [709, 721] width 113 height 29
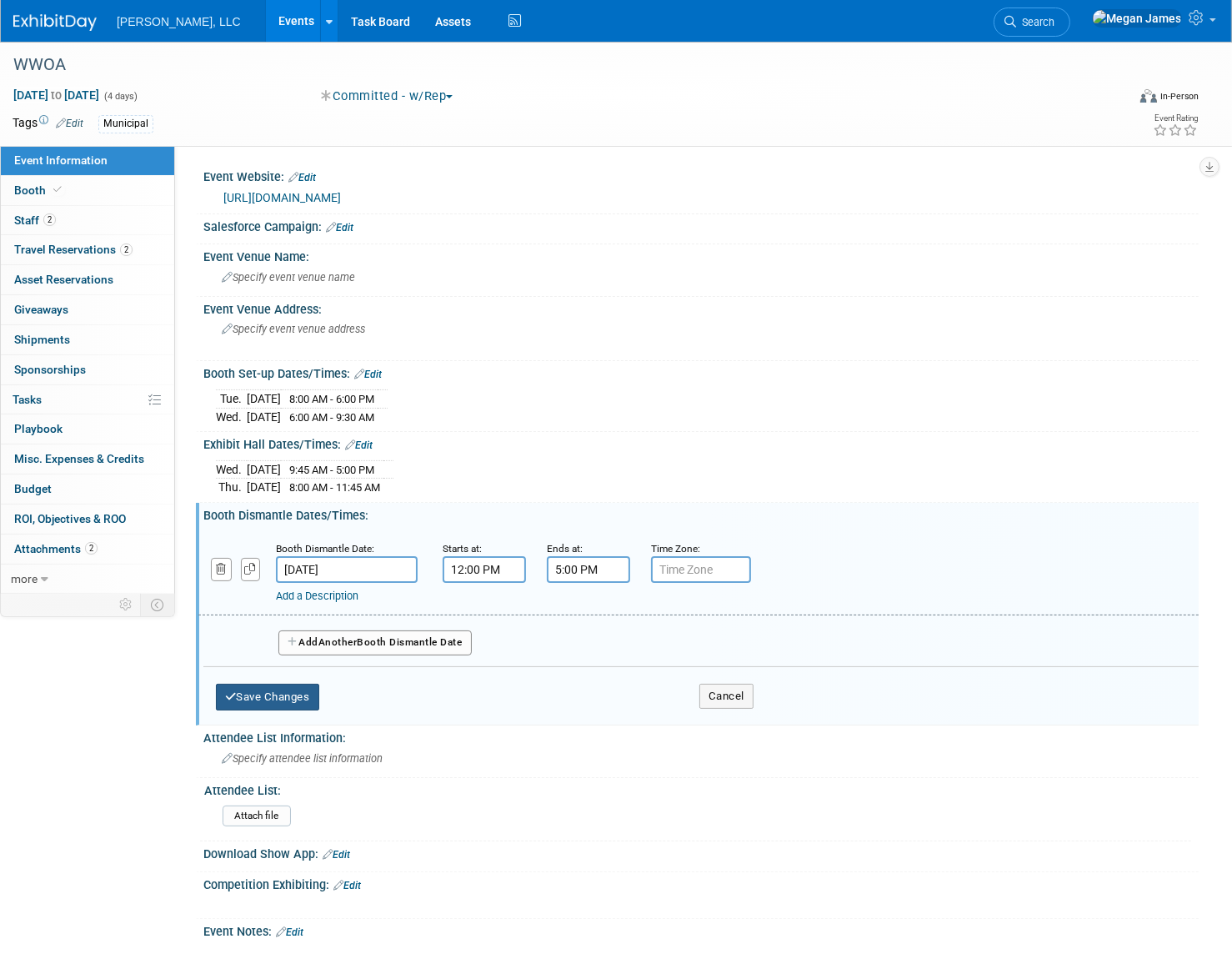
click at [279, 692] on button "Save Changes" at bounding box center [267, 697] width 103 height 27
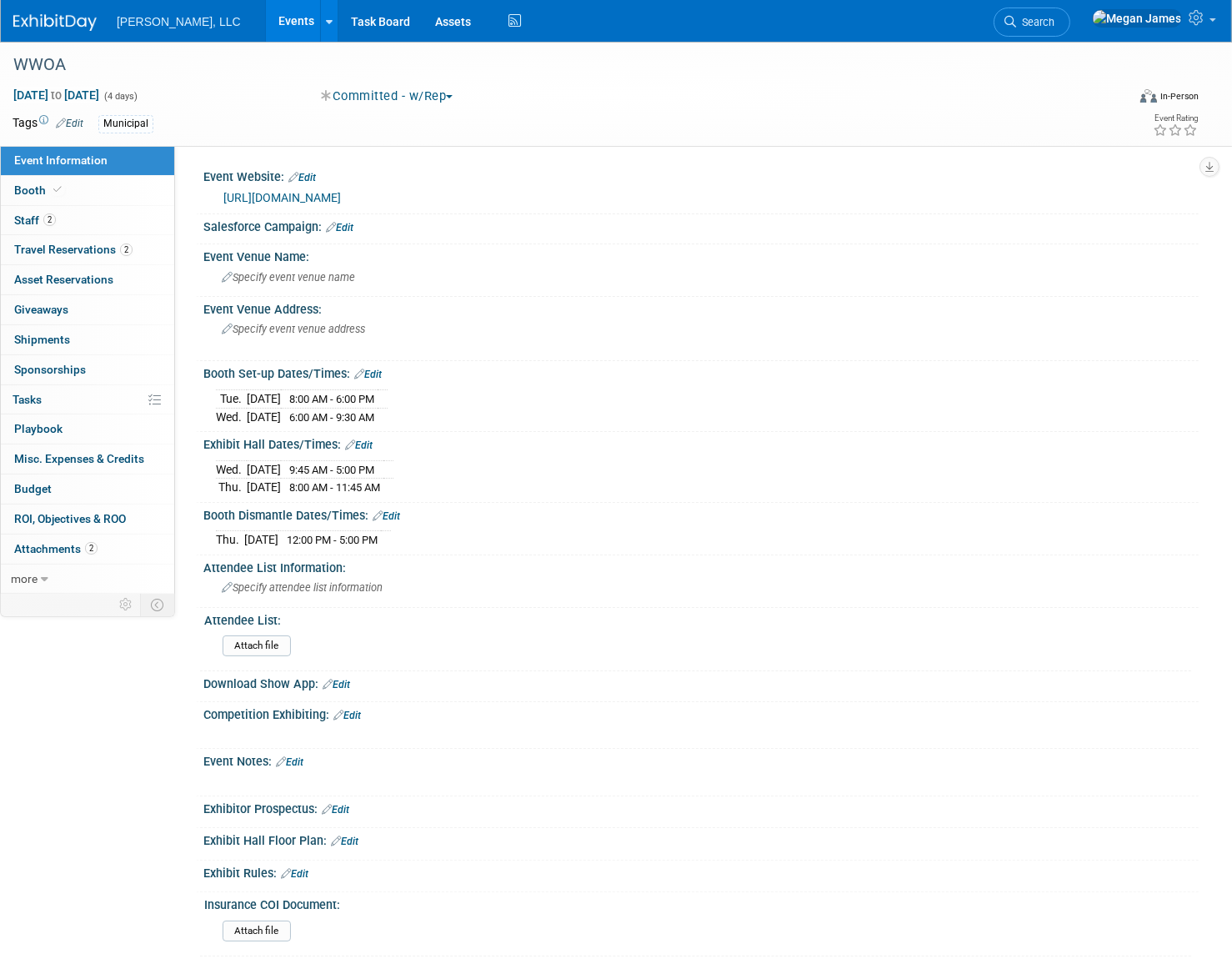
click at [95, 719] on div "Event Information Event Info Booth Booth 2 Staff 2 Staff 2 Travel Reservations …" at bounding box center [616, 525] width 1232 height 966
click at [167, 669] on div "Event Information Event Info Booth Booth 2 Staff 2 Staff 2 Travel Reservations …" at bounding box center [616, 525] width 1232 height 966
click at [103, 186] on link "Booth" at bounding box center [88, 191] width 174 height 29
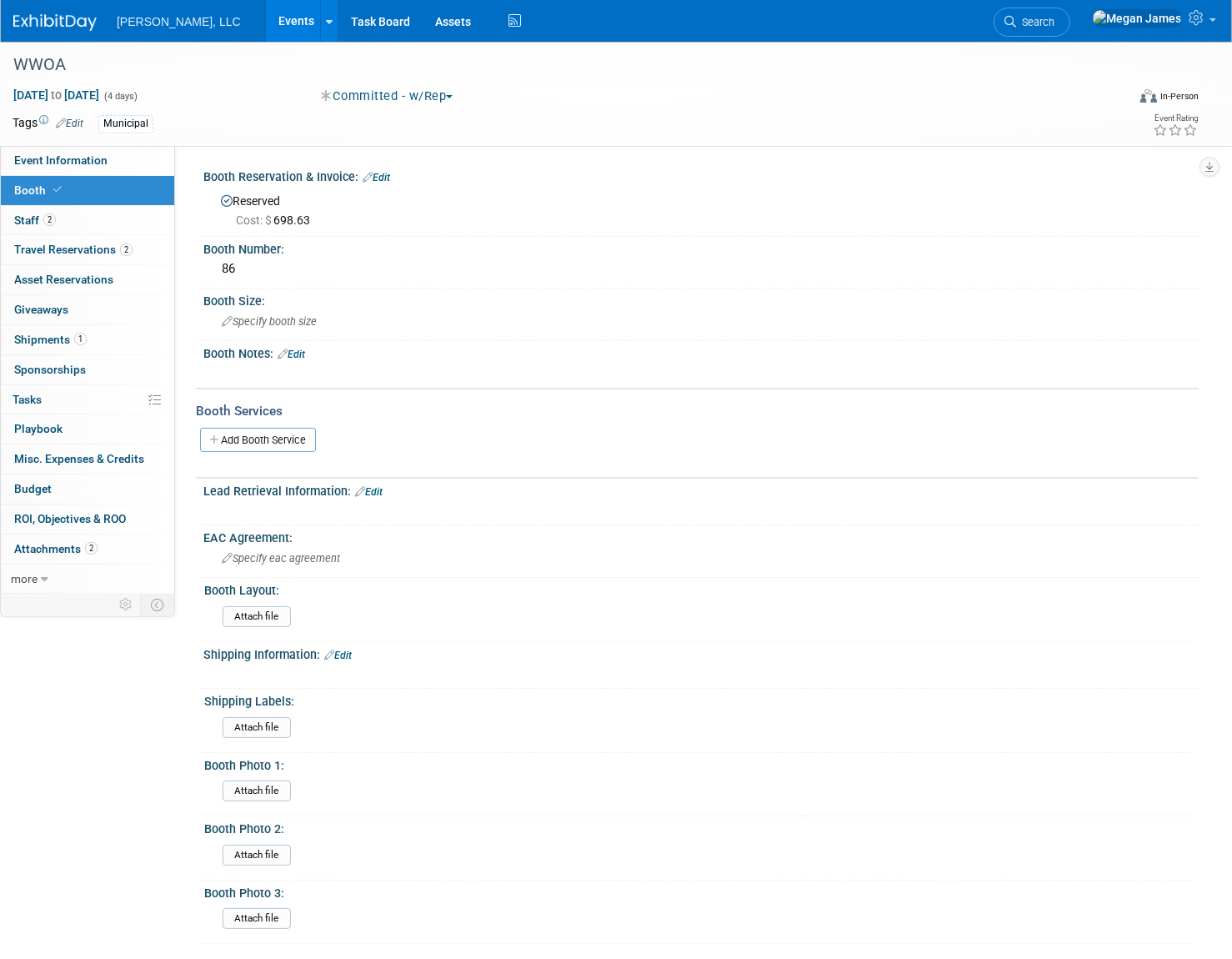
click at [311, 356] on div "Booth Notes: Edit" at bounding box center [701, 351] width 996 height 21
click at [298, 352] on link "Edit" at bounding box center [291, 355] width 27 height 12
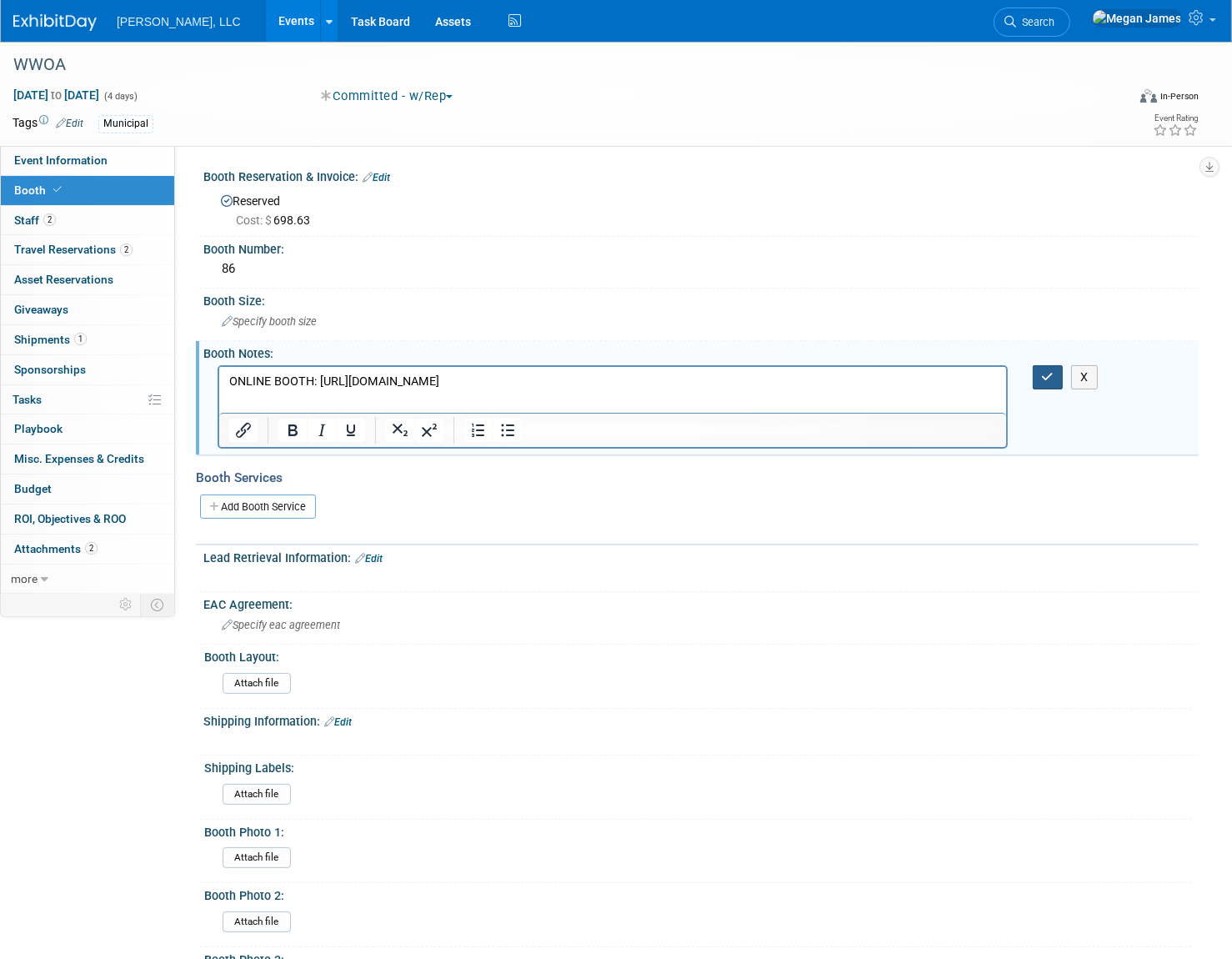
click at [1045, 378] on icon "button" at bounding box center [1048, 377] width 13 height 12
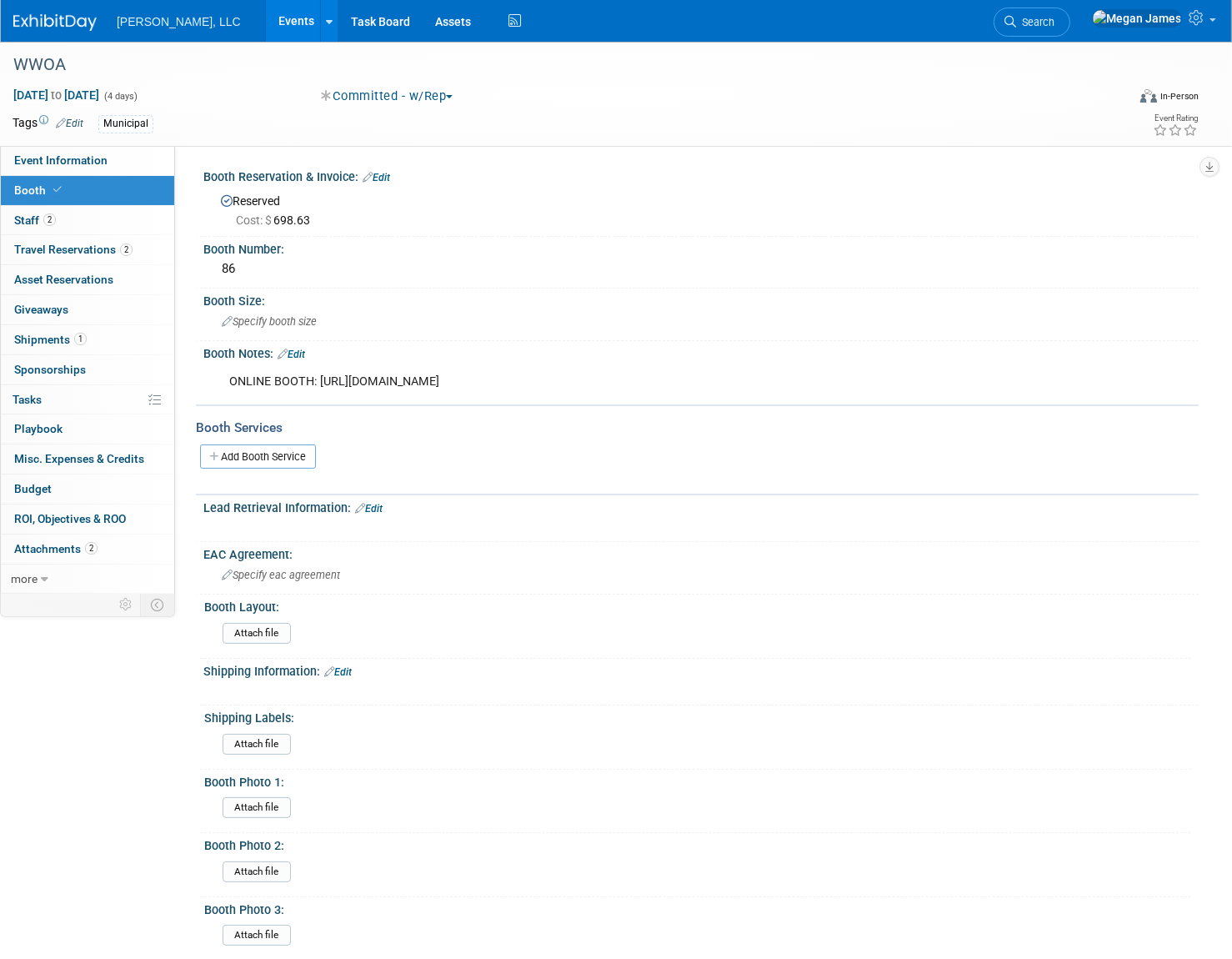
drag, startPoint x: 154, startPoint y: 762, endPoint x: 156, endPoint y: 738, distance: 24.1
click at [154, 762] on div "Event Information Event Info Booth Booth 2 Staff 2 Staff 2 Travel Reservations …" at bounding box center [616, 501] width 1232 height 919
click at [27, 748] on div "Event Information Event Info Booth Booth 2 Staff 2 Staff 2 Travel Reservations …" at bounding box center [616, 501] width 1232 height 919
click at [176, 675] on div "Event Information Event Info Booth Booth 2 Staff 2 Staff 2 Travel Reservations …" at bounding box center [616, 501] width 1232 height 919
click at [266, 34] on link "Events" at bounding box center [296, 21] width 61 height 42
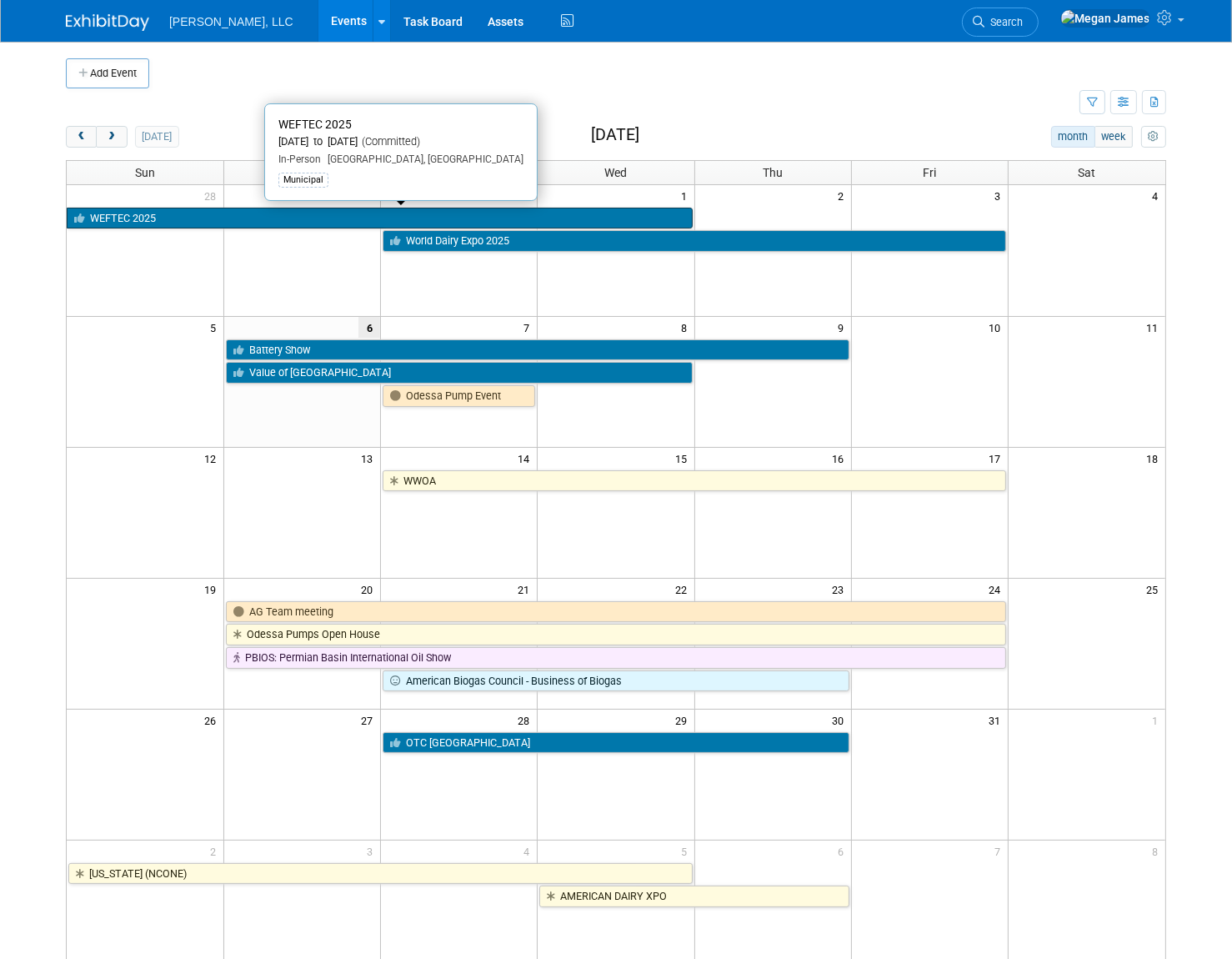
click at [167, 211] on link "WEFTEC 2025" at bounding box center [380, 218] width 626 height 21
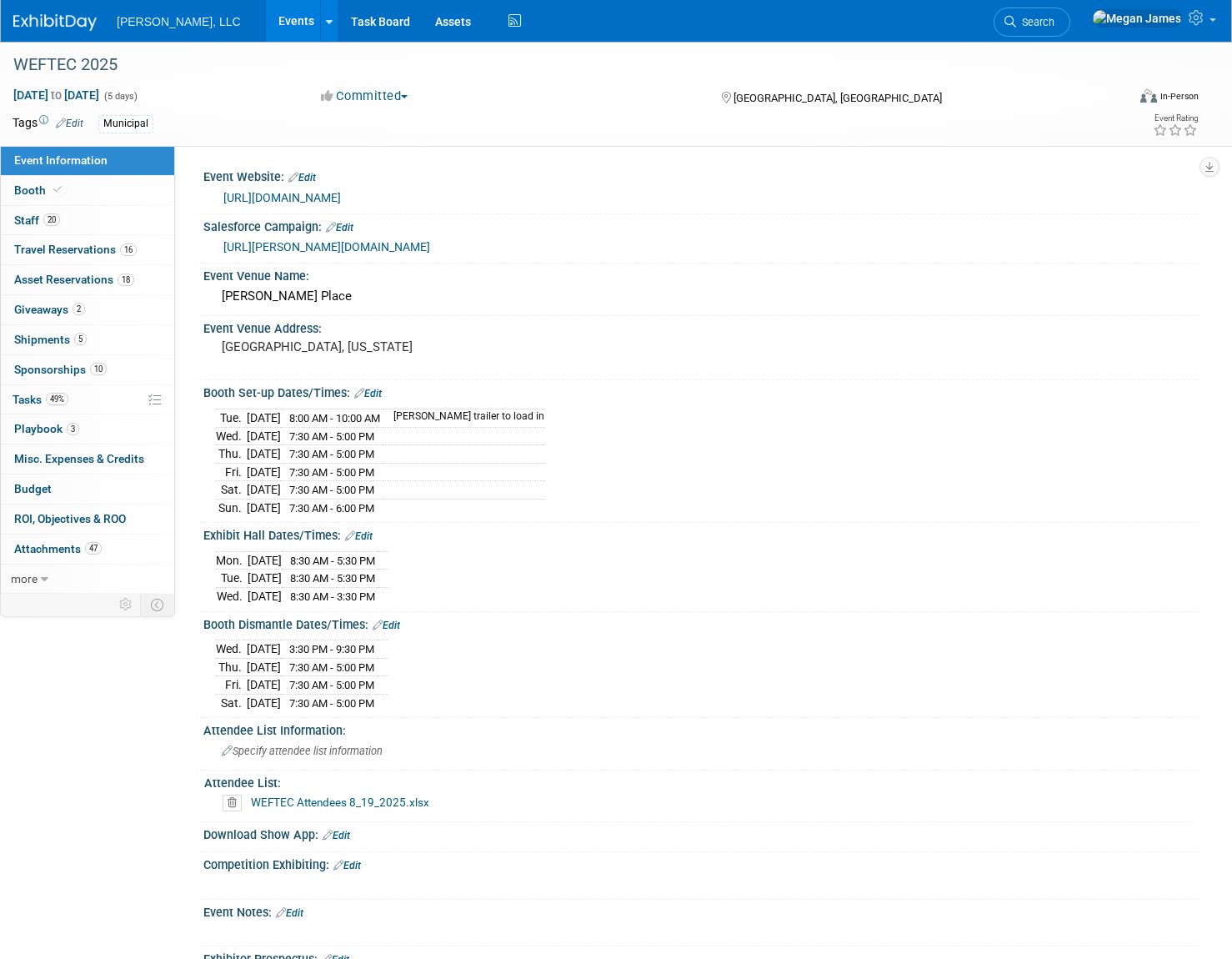
select select "Municipal"
click at [128, 182] on link "Booth" at bounding box center [88, 191] width 174 height 29
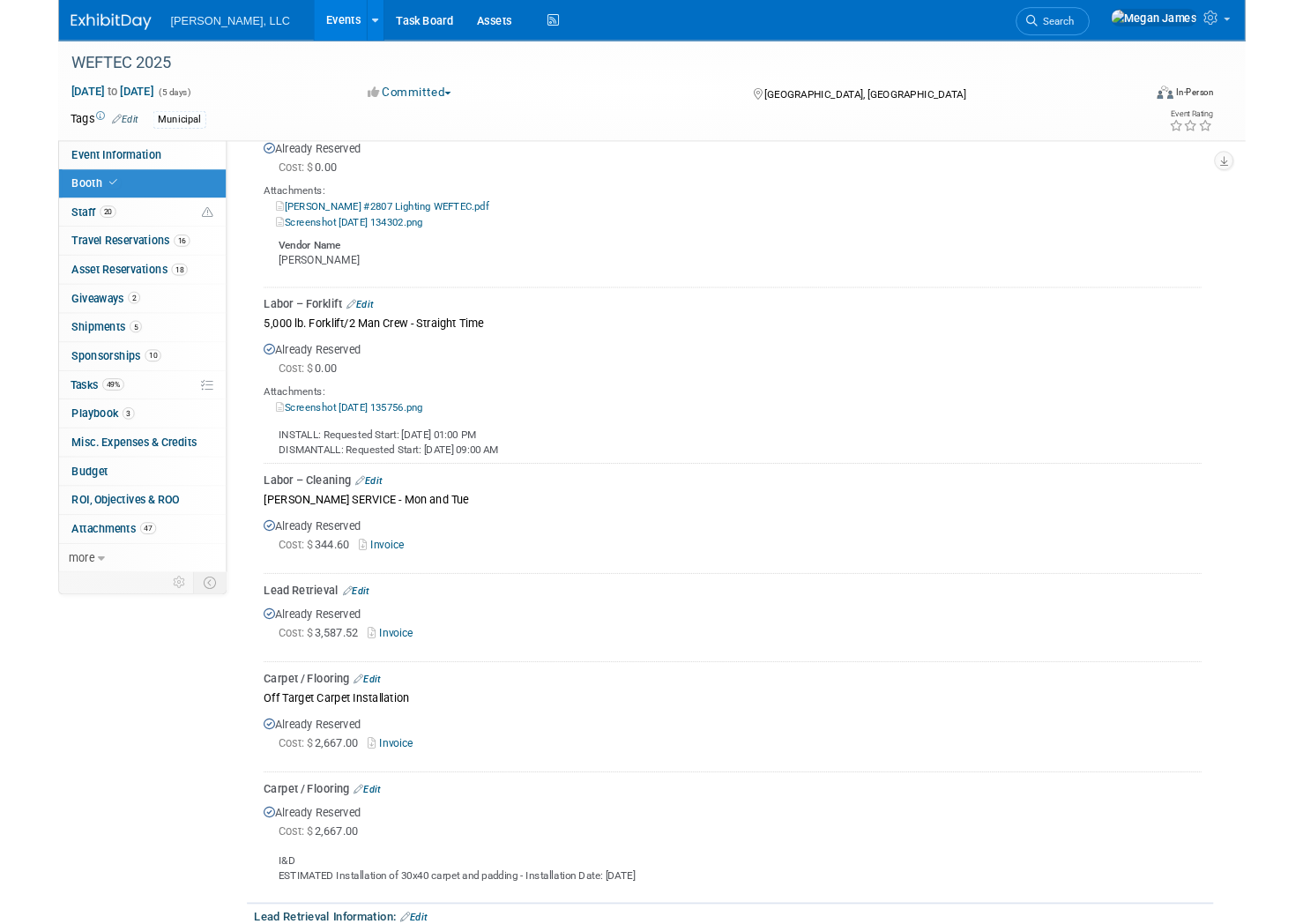
scroll to position [2163, 0]
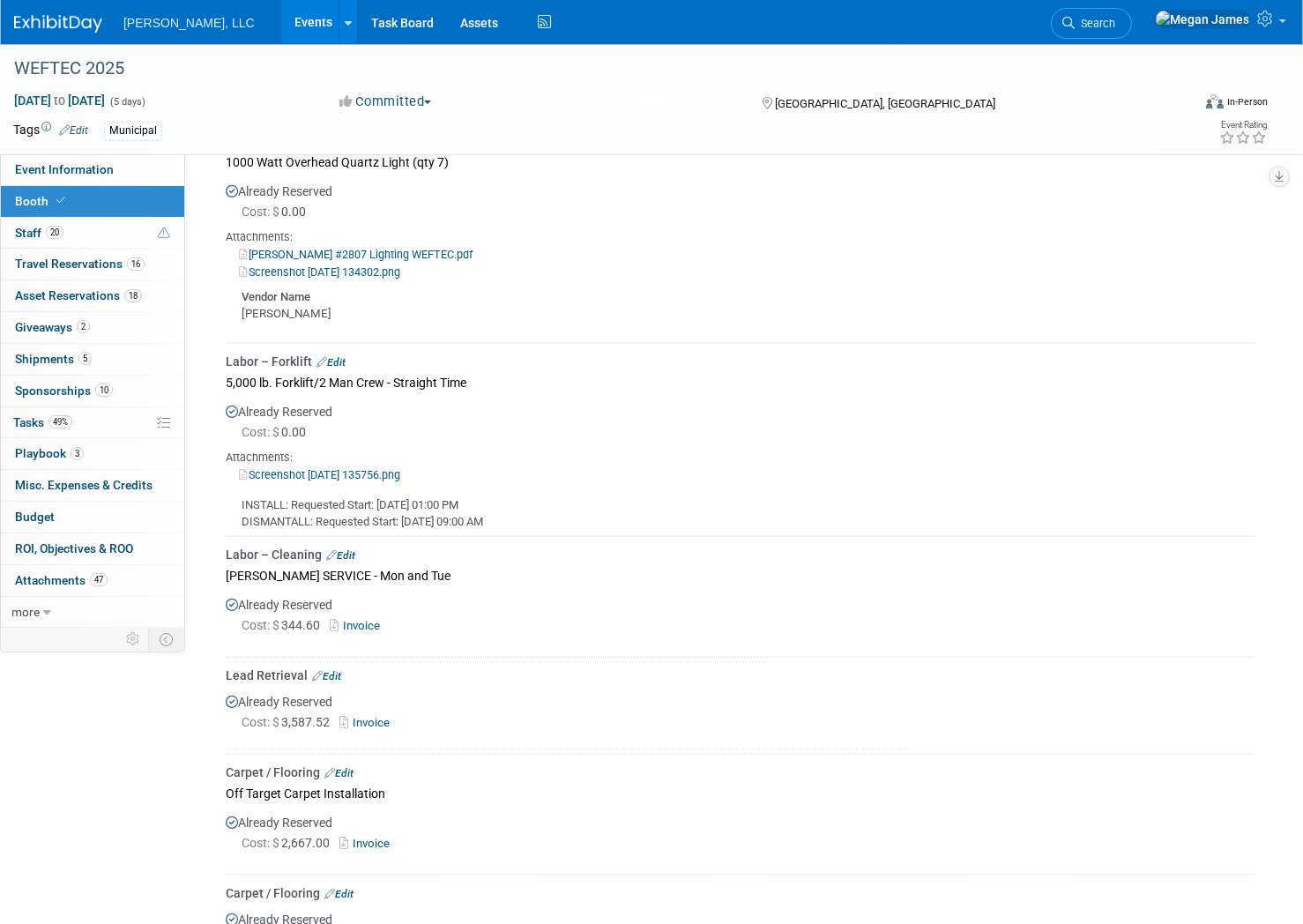
click at [282, 19] on link "Events" at bounding box center [313, 22] width 65 height 45
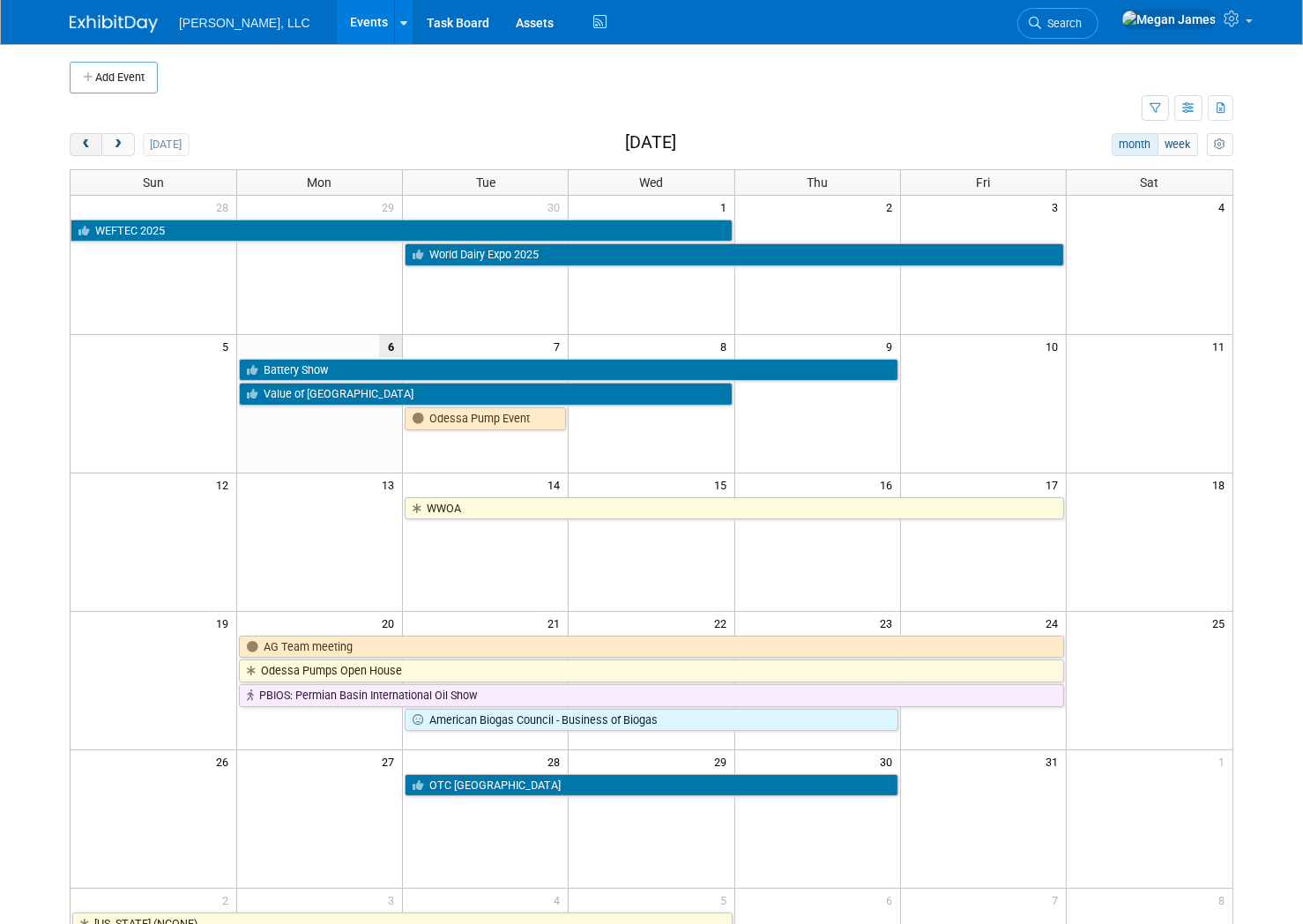
click at [96, 144] on button "prev" at bounding box center [86, 144] width 33 height 23
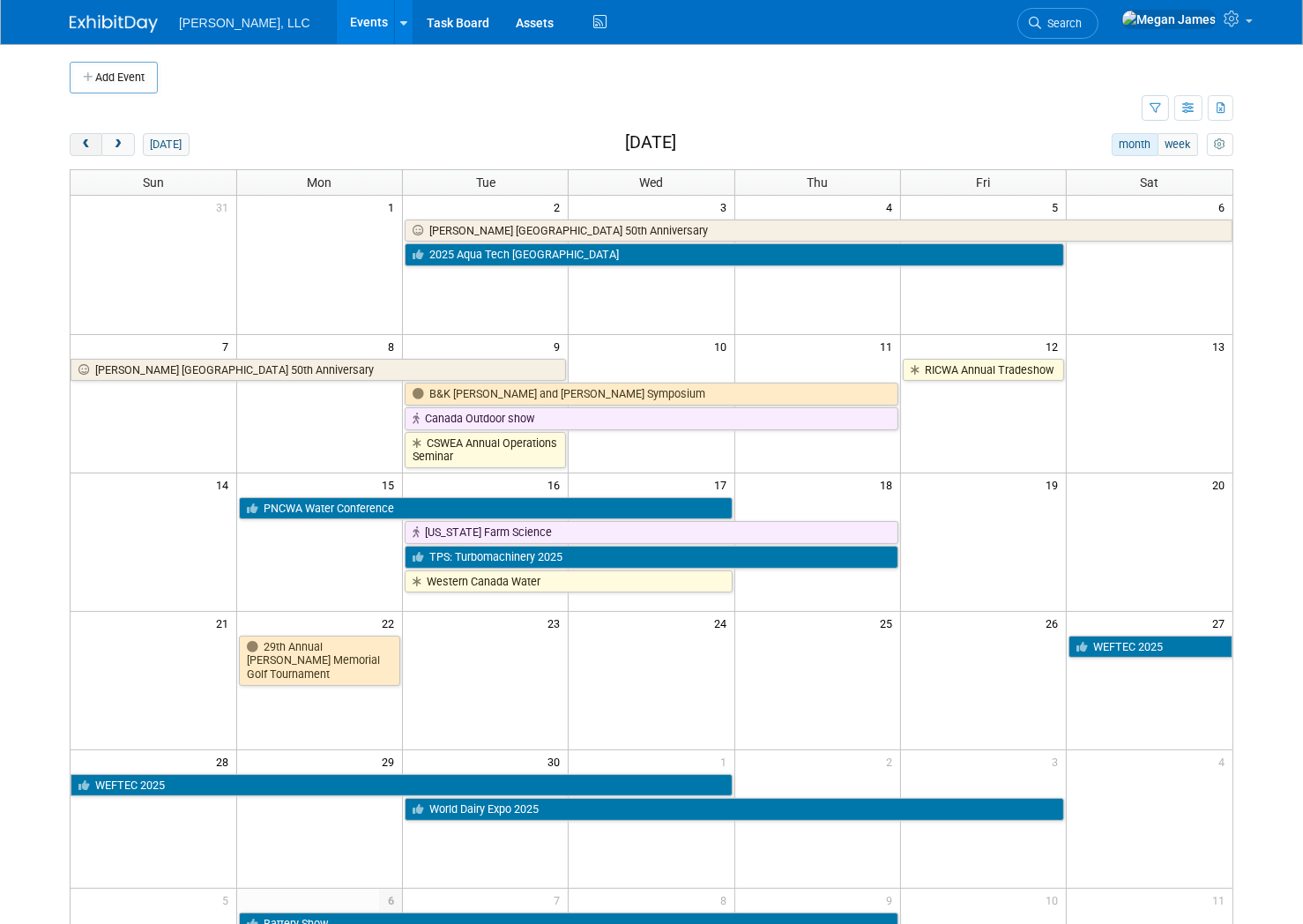
click at [96, 144] on button "prev" at bounding box center [86, 144] width 33 height 23
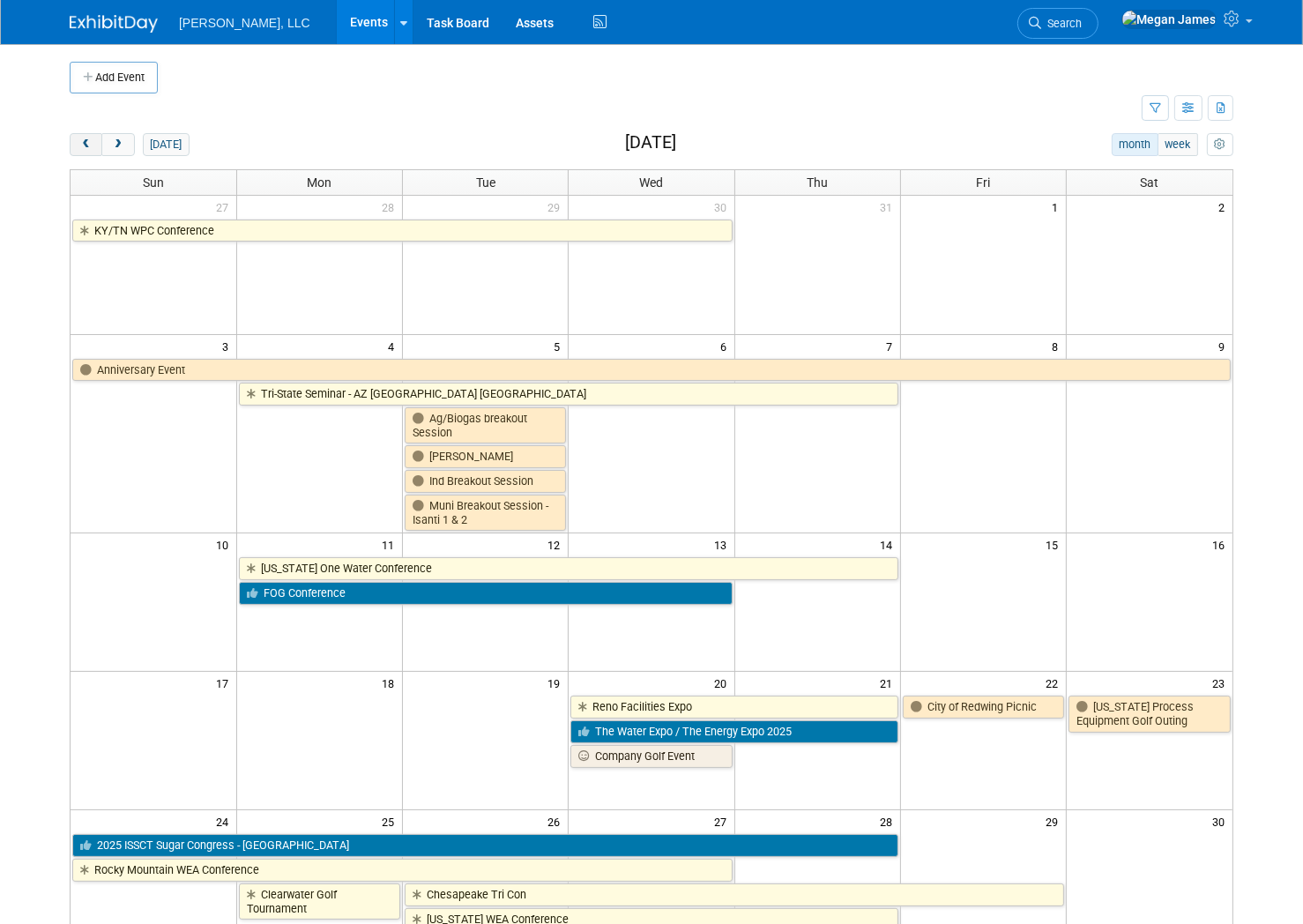
click at [96, 144] on button "prev" at bounding box center [86, 144] width 33 height 23
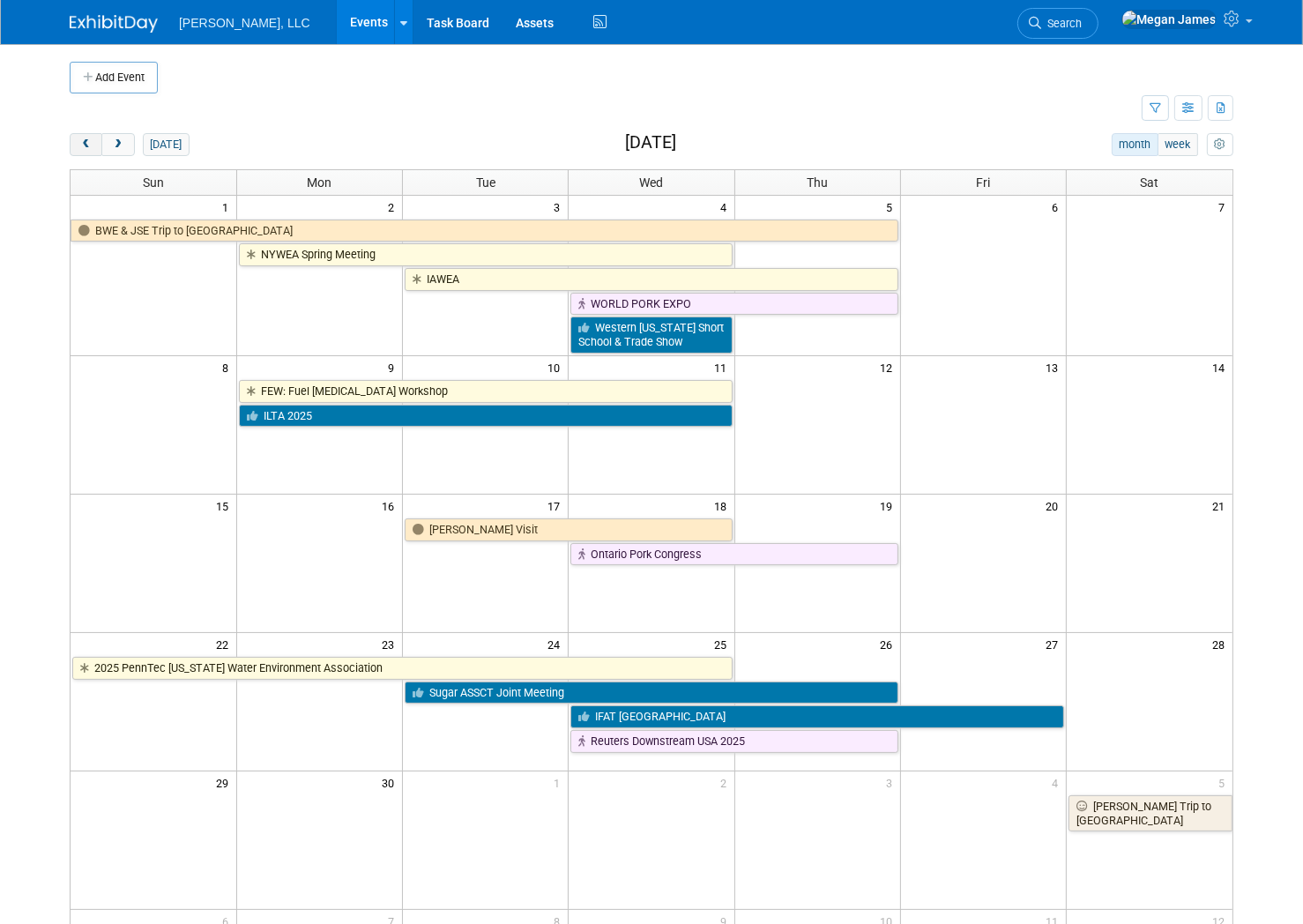
click at [96, 144] on button "prev" at bounding box center [86, 144] width 33 height 23
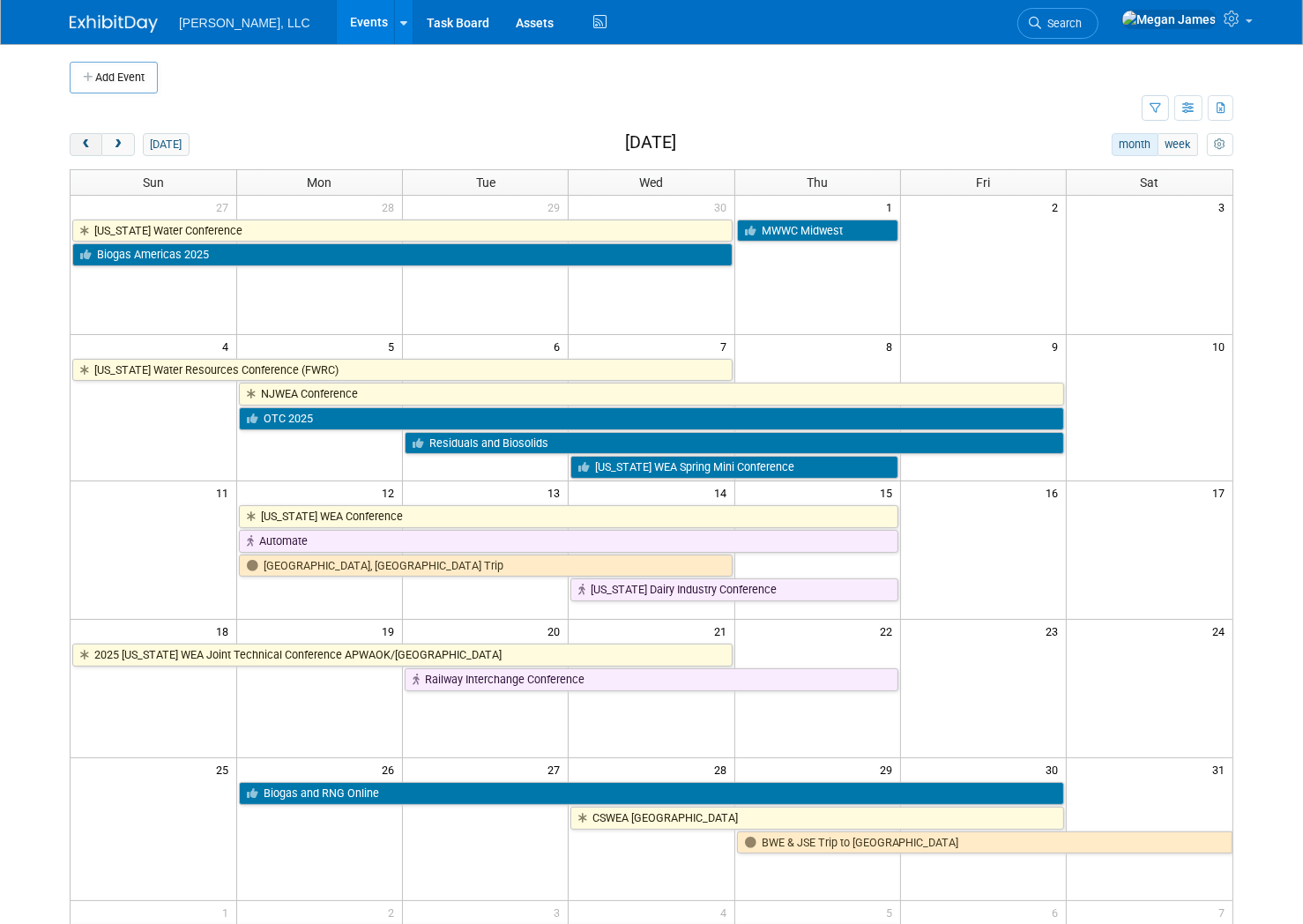
click at [96, 144] on button "prev" at bounding box center [86, 144] width 33 height 23
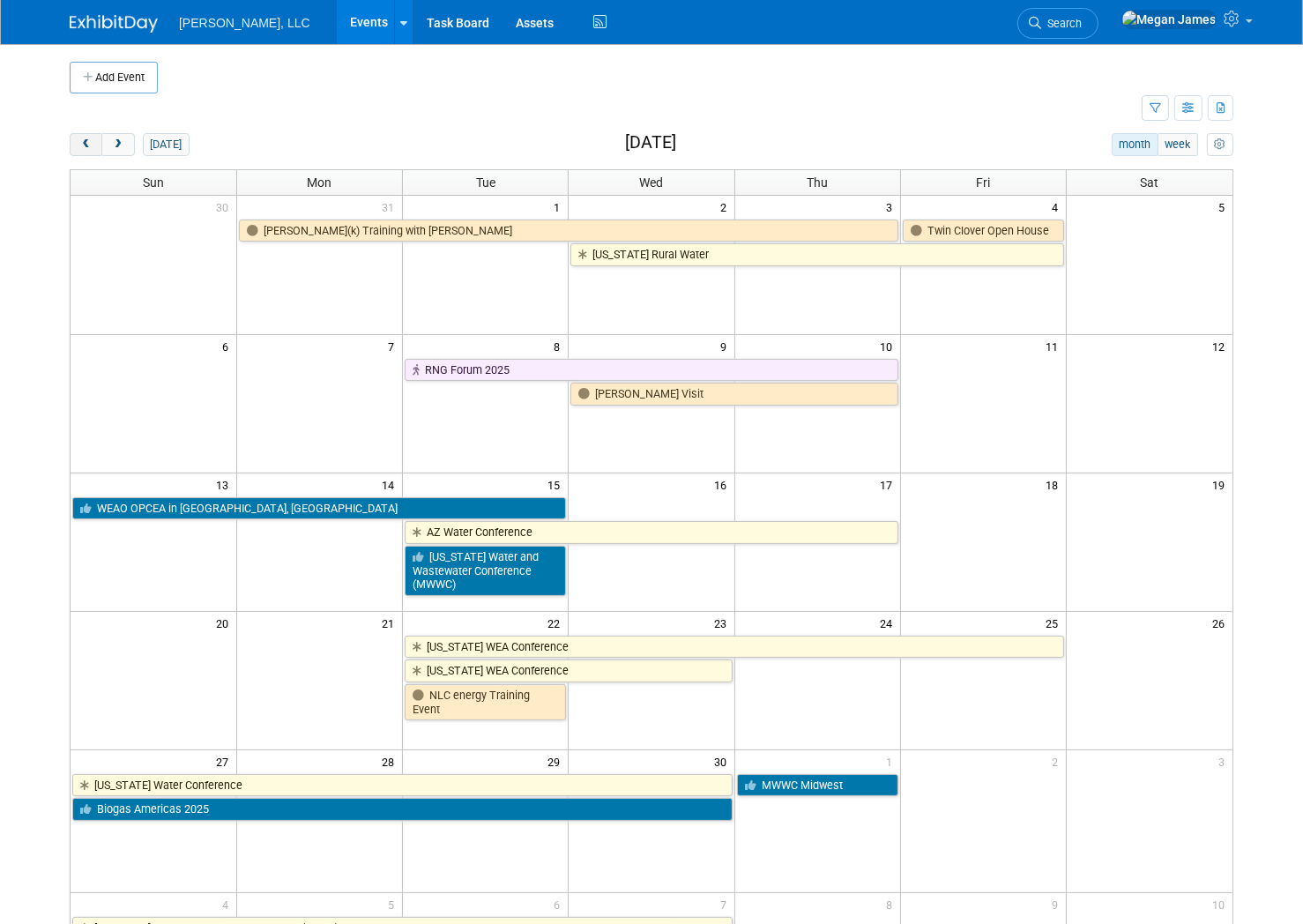
click at [96, 144] on button "prev" at bounding box center [86, 144] width 33 height 23
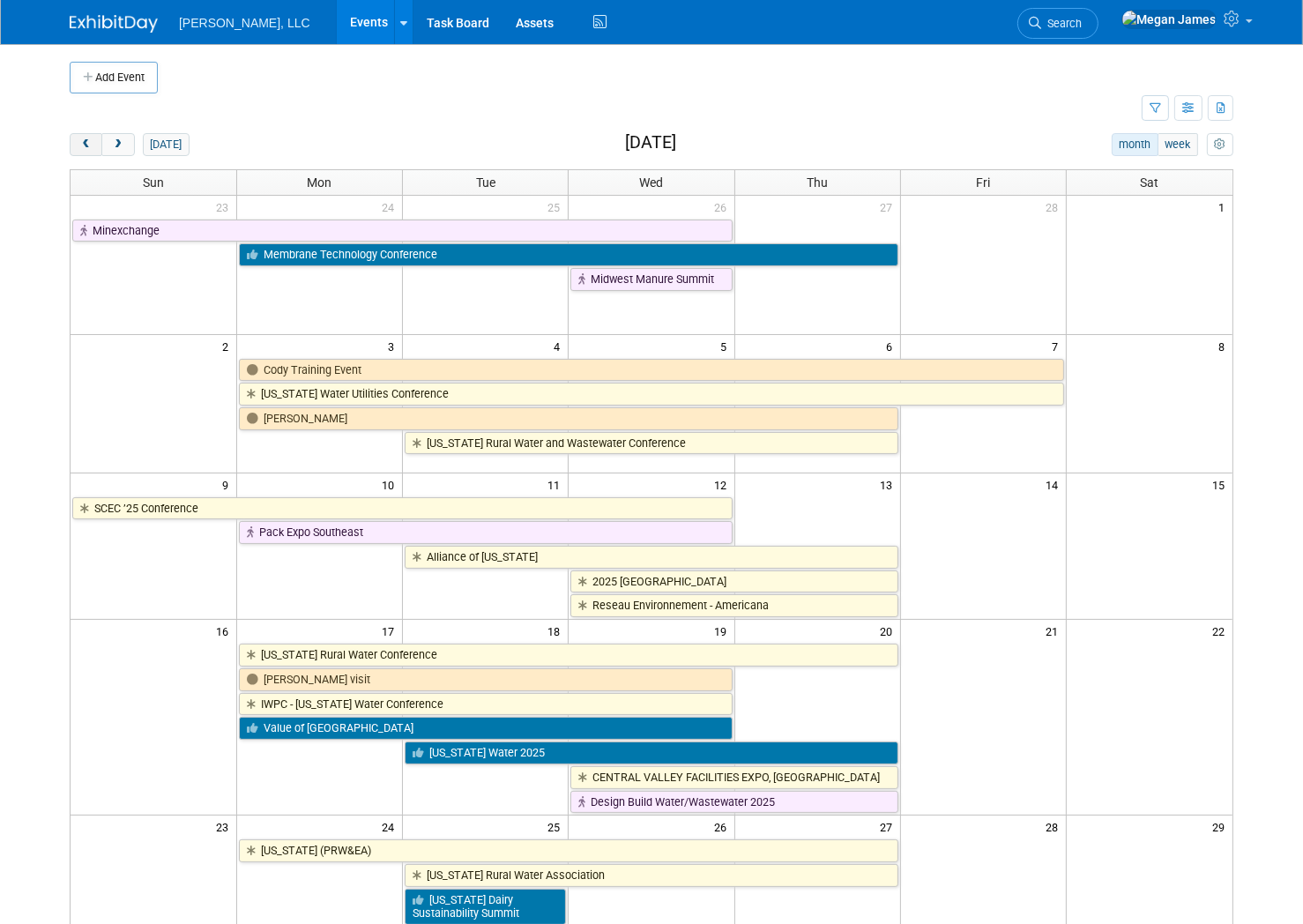
click at [96, 144] on button "prev" at bounding box center [86, 144] width 33 height 23
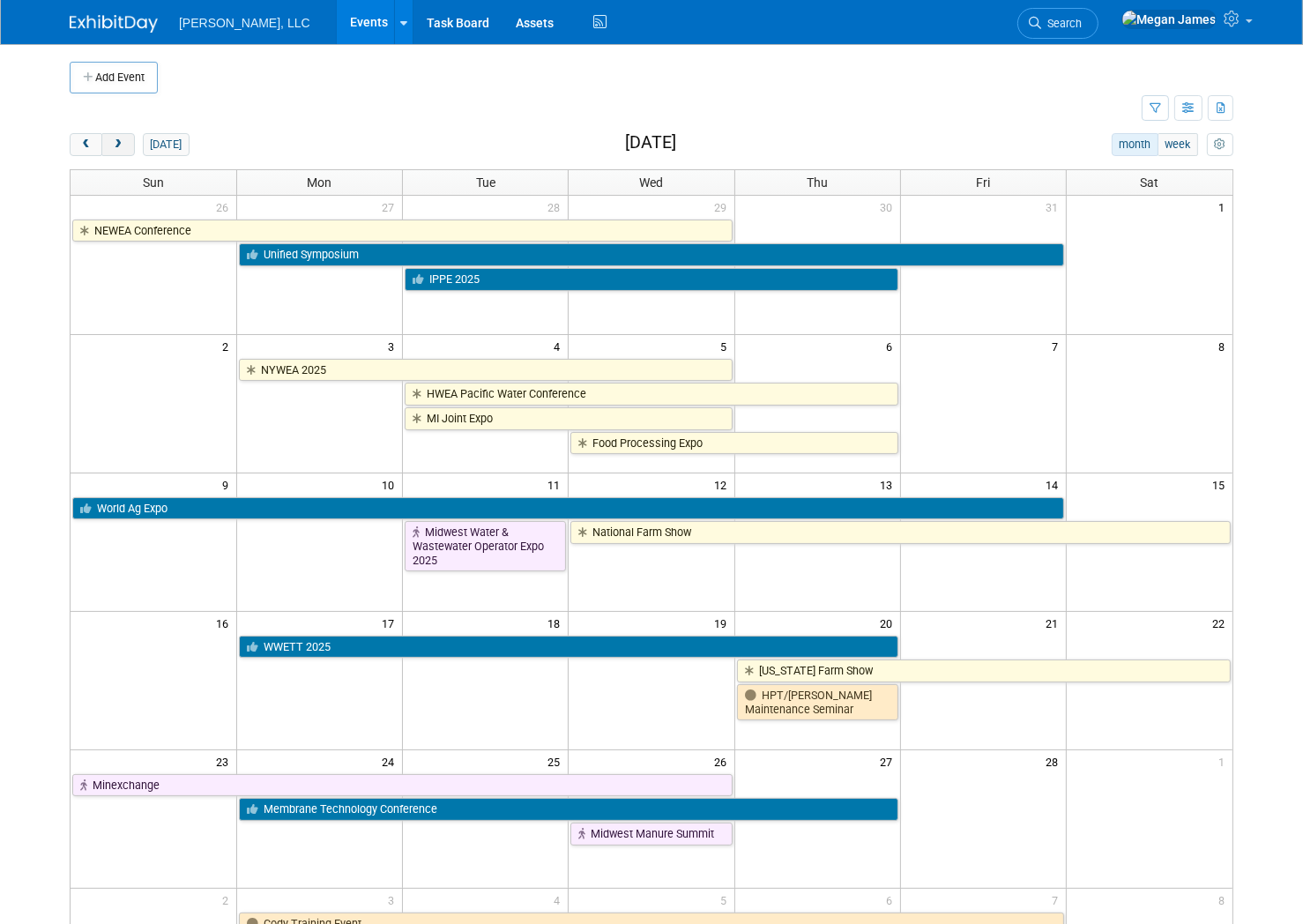
click at [124, 134] on button "next" at bounding box center [118, 144] width 33 height 23
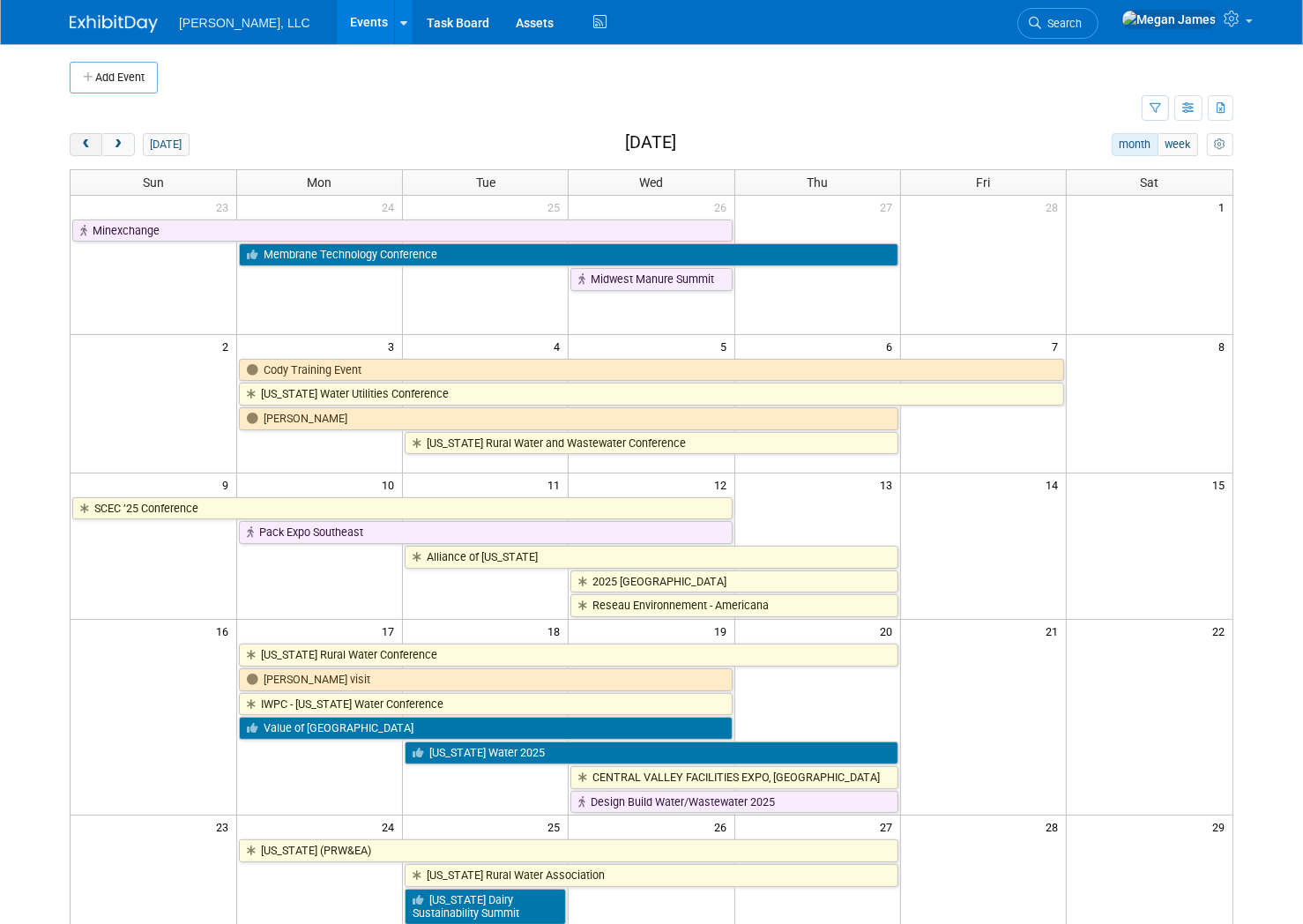
click at [76, 144] on button "prev" at bounding box center [86, 144] width 33 height 23
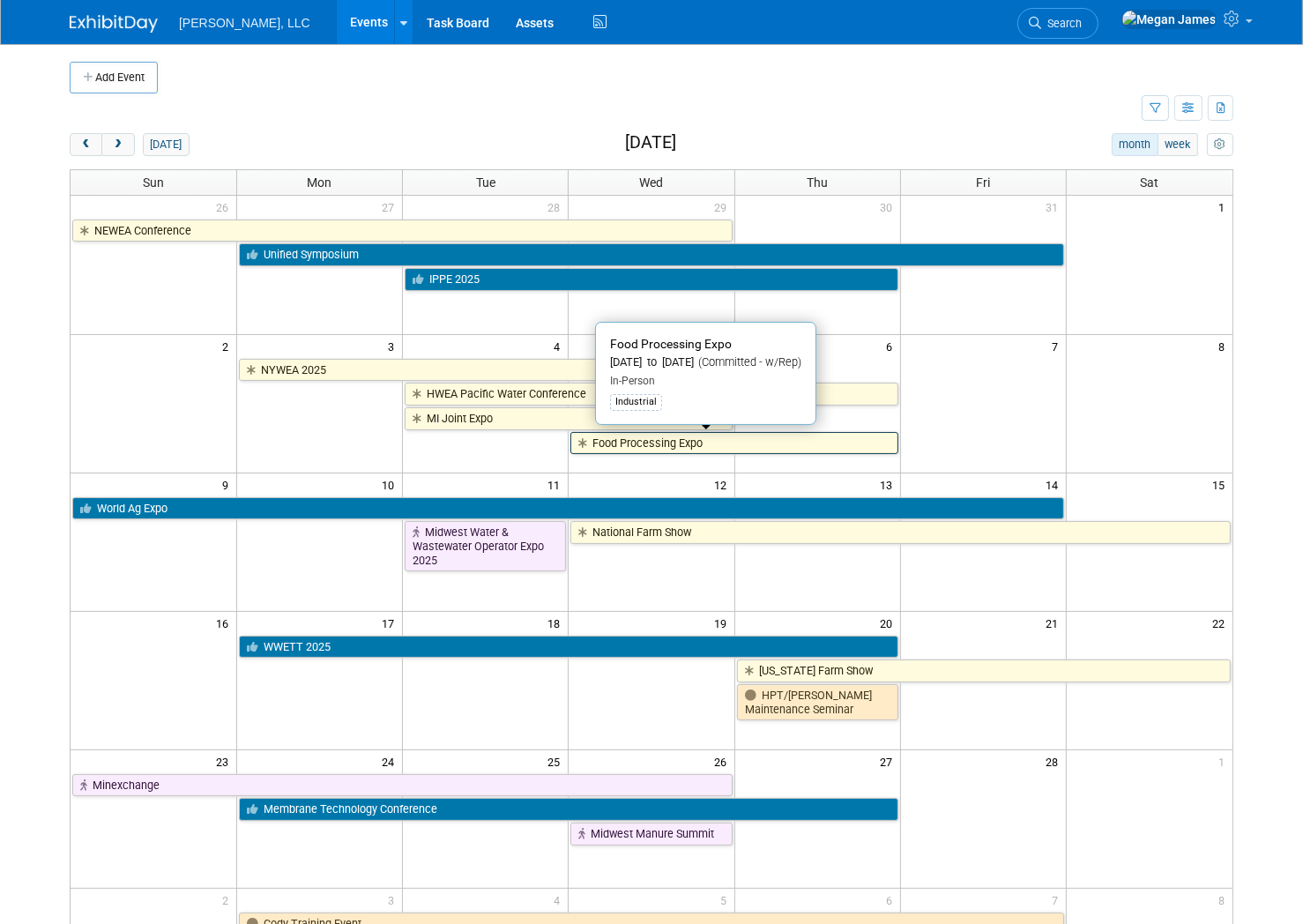
click at [670, 447] on link "Food Processing Expo" at bounding box center [734, 442] width 328 height 23
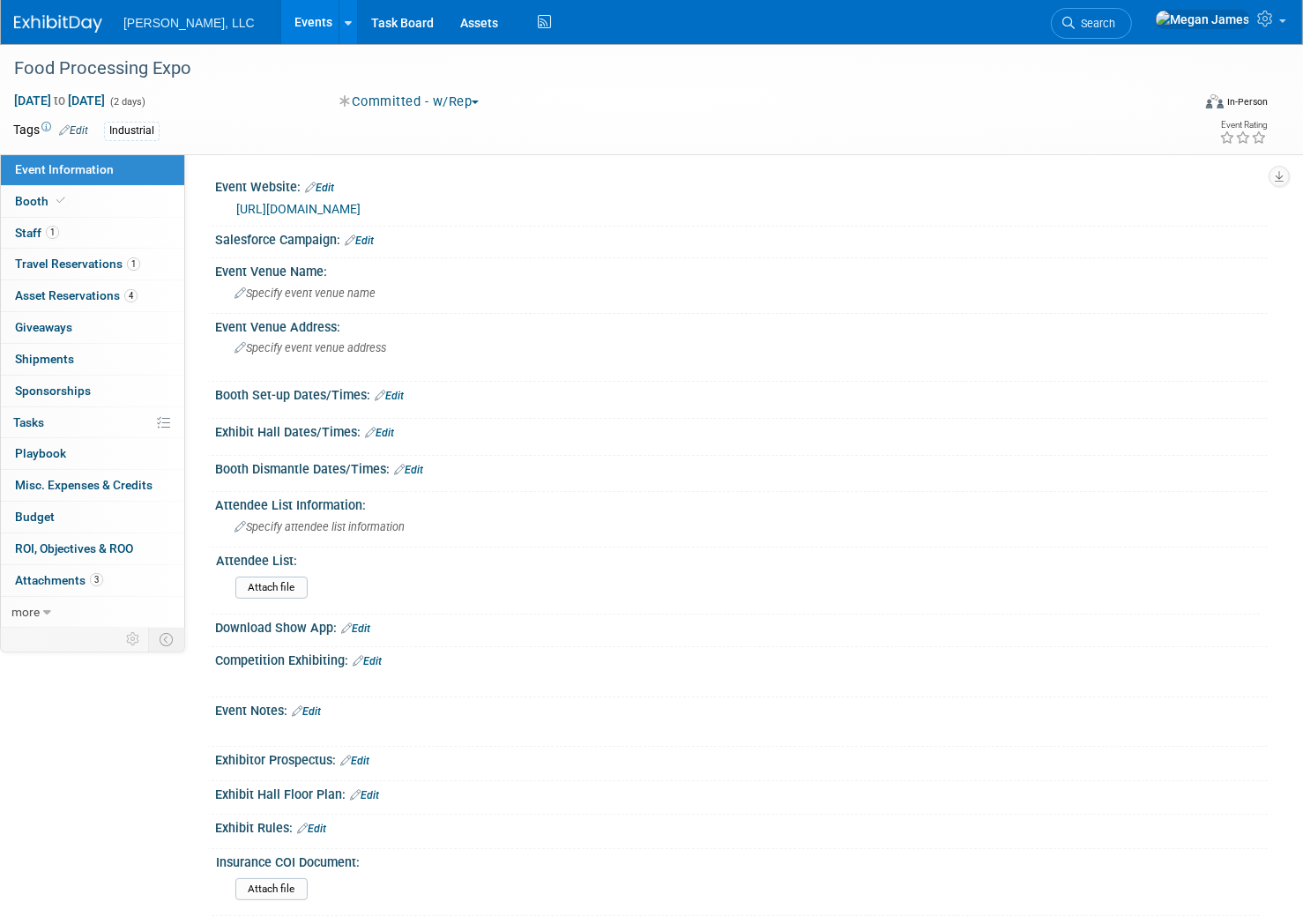
click at [319, 202] on link "[URL][DOMAIN_NAME]" at bounding box center [298, 209] width 124 height 15
